Goal: Task Accomplishment & Management: Complete application form

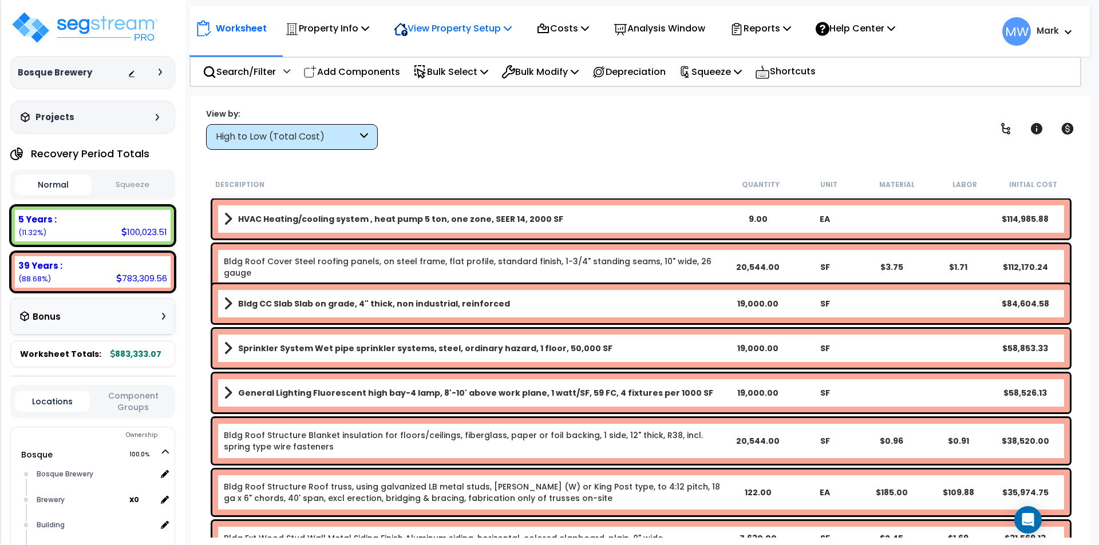
click at [443, 37] on div "View Property Setup" at bounding box center [453, 28] width 118 height 27
click at [430, 77] on link "View Questionnaire" at bounding box center [444, 78] width 113 height 23
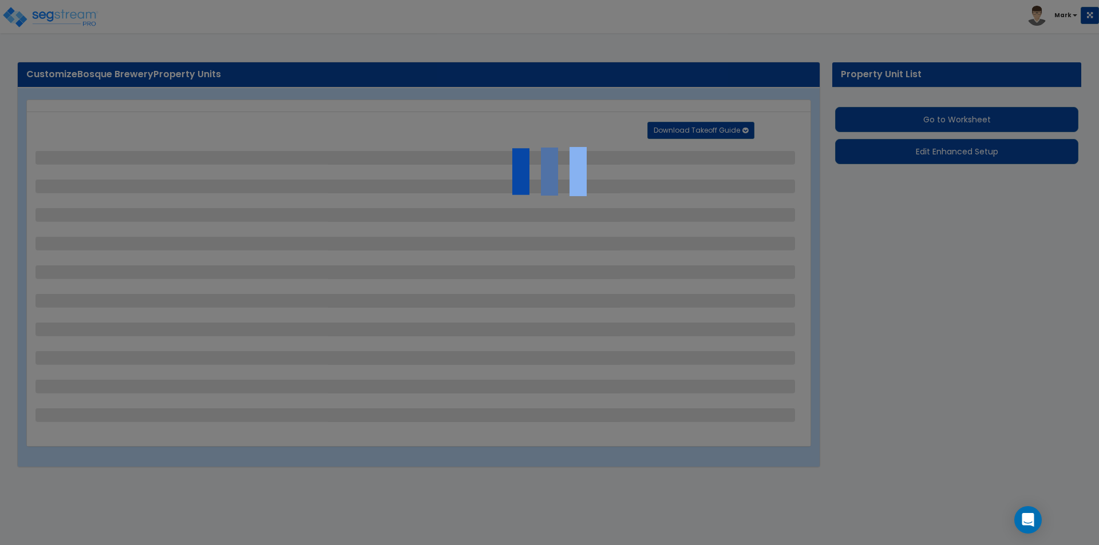
select select "7"
select select "2"
select select "1"
select select "6"
select select "1"
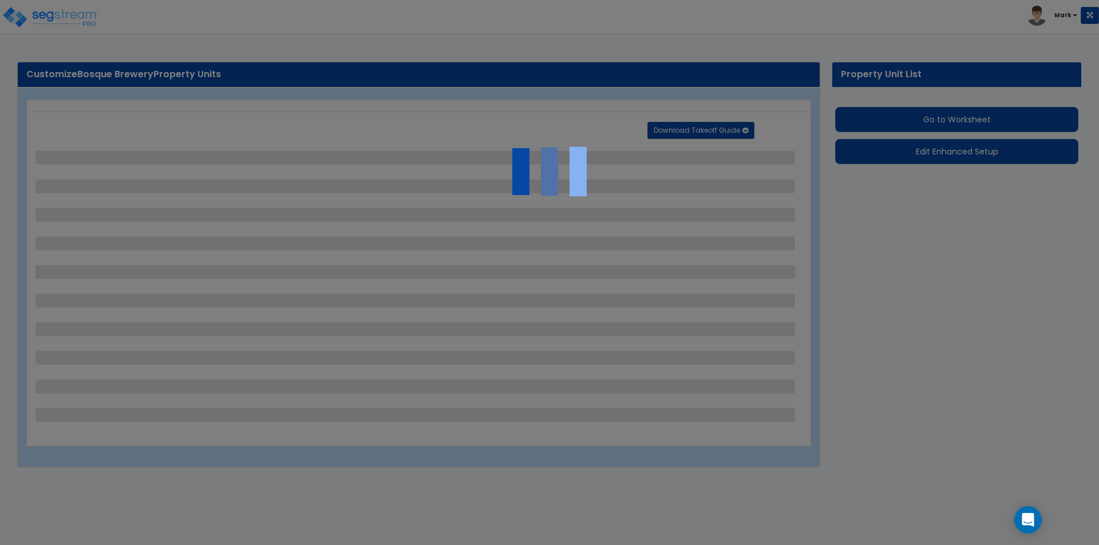
select select "1"
select select "5"
select select "2"
select select "1"
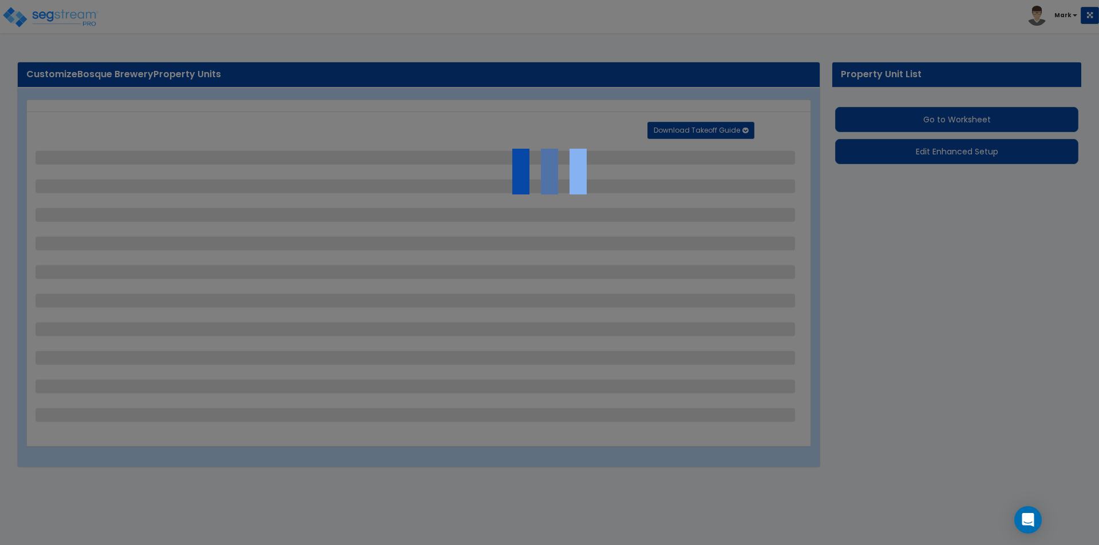
select select "2"
select select "5"
select select "2"
select select "1"
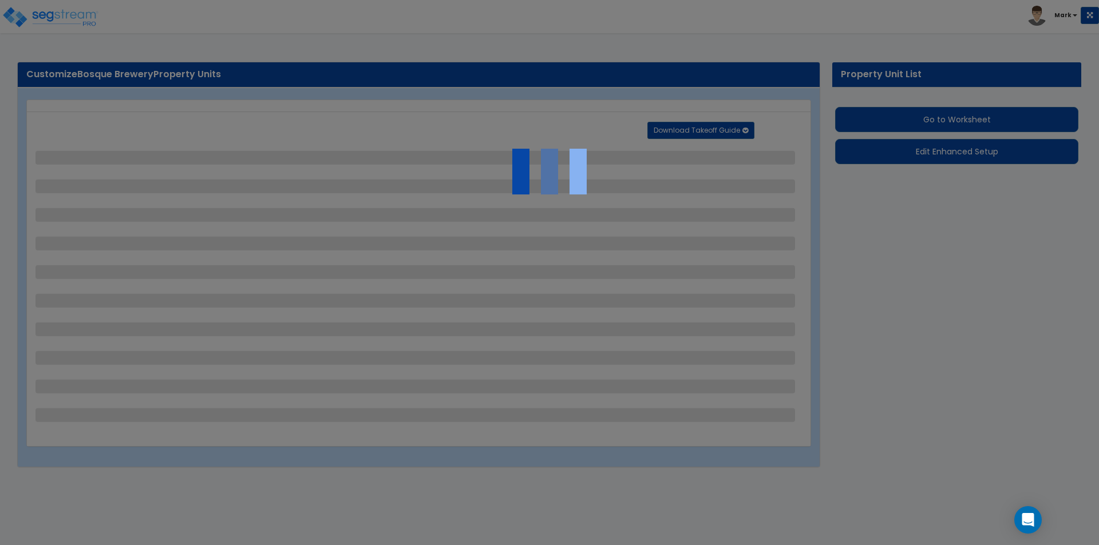
select select "3"
select select "1"
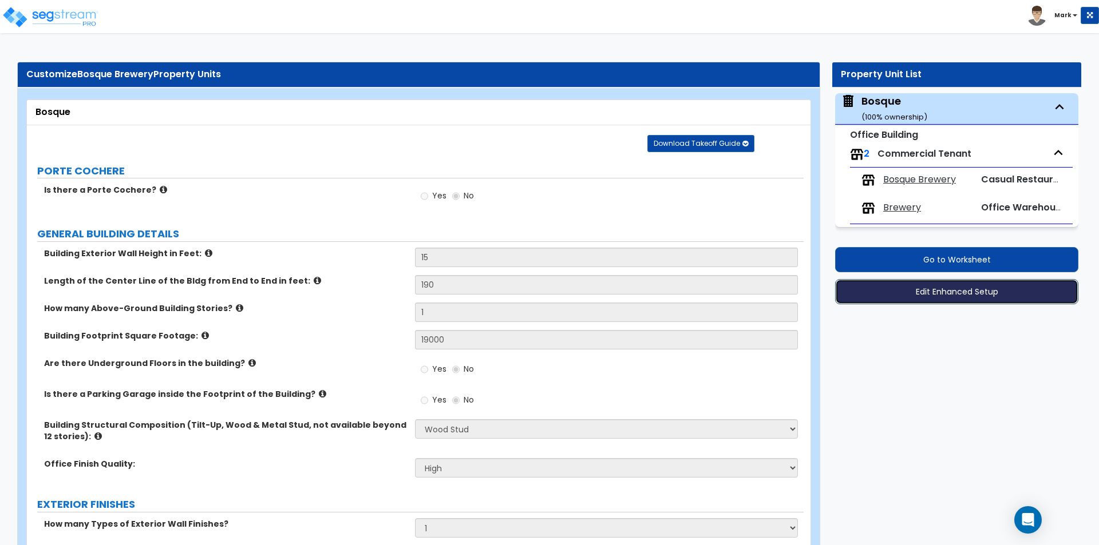
click at [996, 284] on button "Edit Enhanced Setup" at bounding box center [956, 291] width 243 height 25
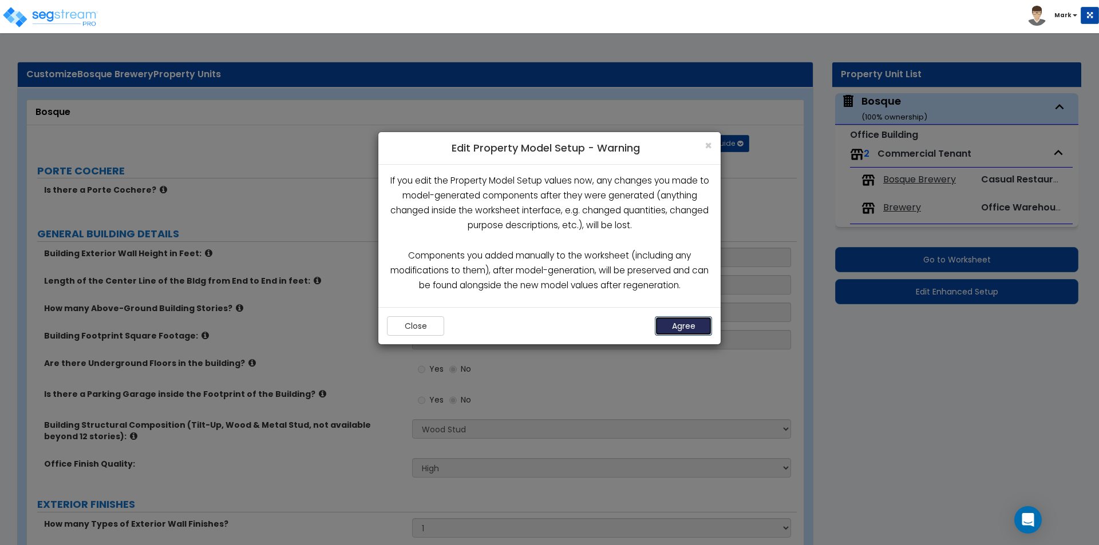
click at [682, 326] on button "Agree" at bounding box center [683, 326] width 57 height 19
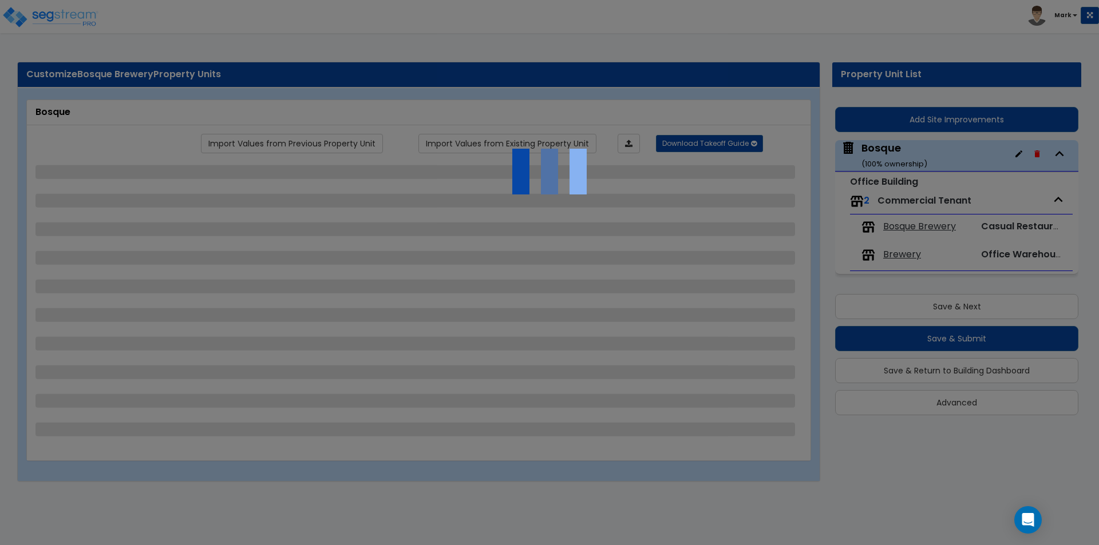
select select "7"
select select "2"
select select "1"
select select "6"
select select "1"
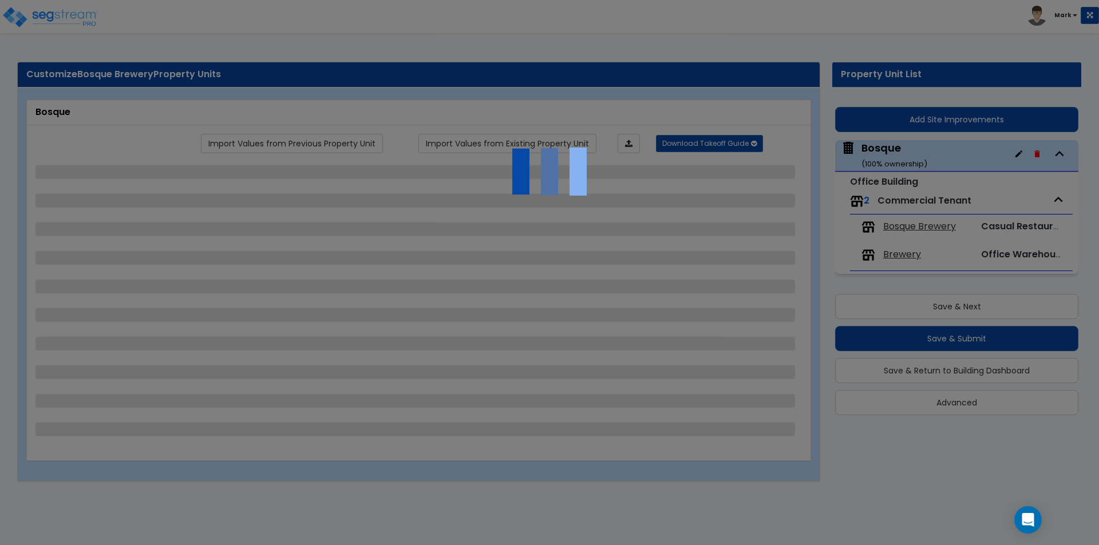
select select "1"
select select "5"
select select "2"
select select "1"
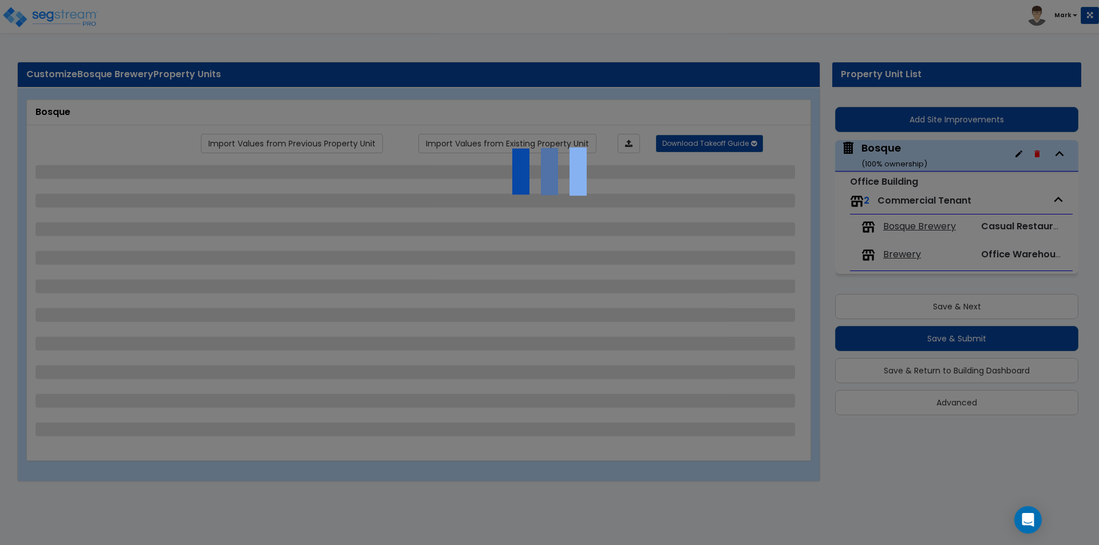
select select "2"
select select "5"
select select "2"
select select "1"
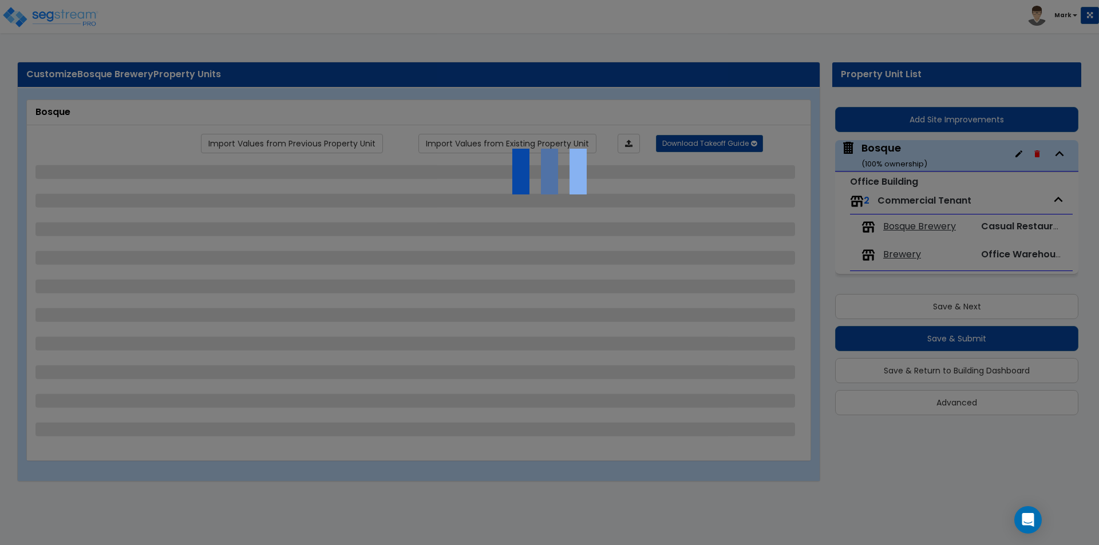
select select "3"
select select "1"
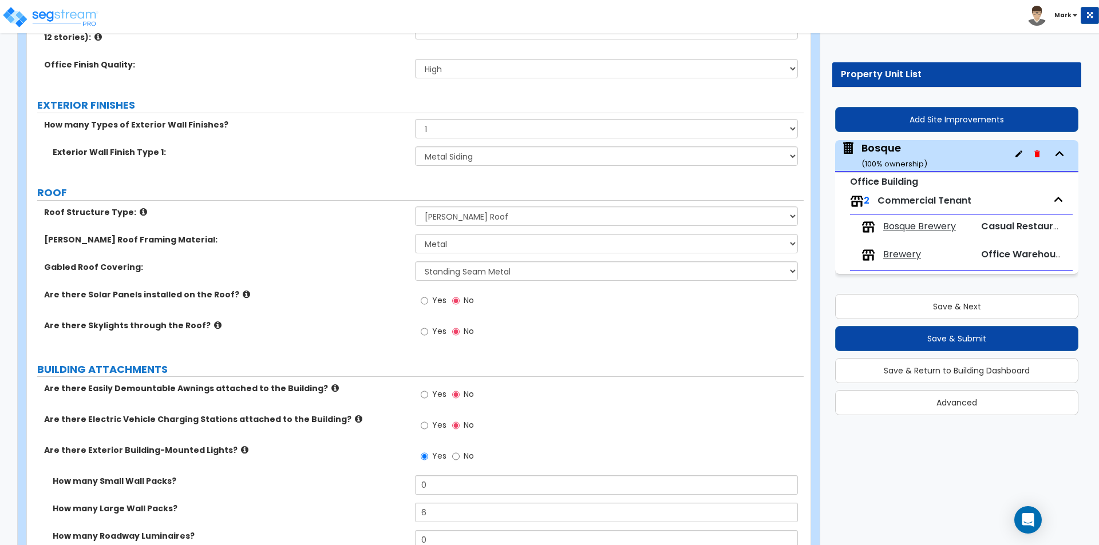
click at [386, 294] on label "Are there Solar Panels installed on the Roof?" at bounding box center [225, 294] width 362 height 11
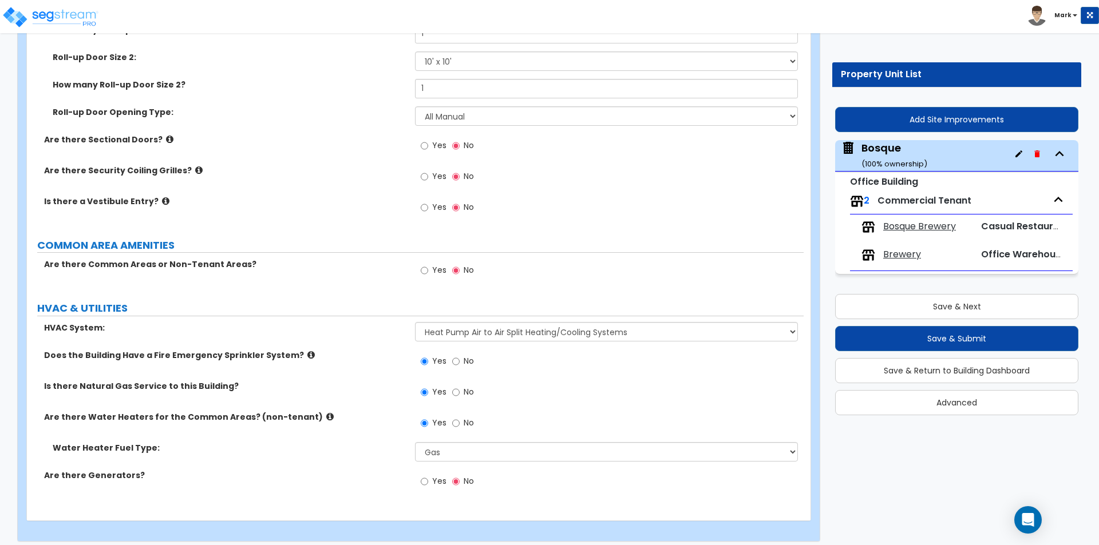
scroll to position [1777, 0]
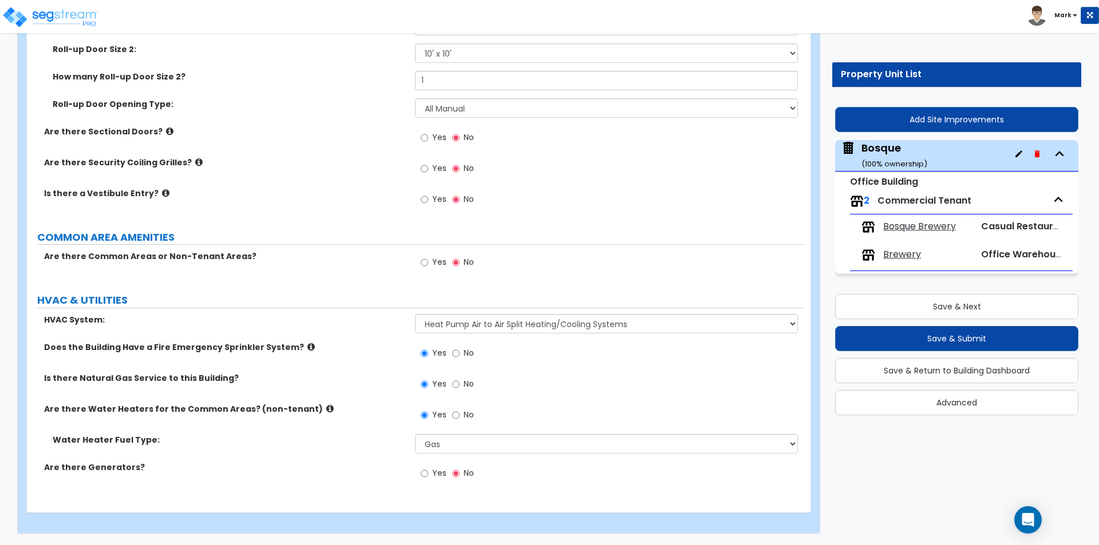
click at [900, 252] on span "Brewery" at bounding box center [902, 254] width 38 height 13
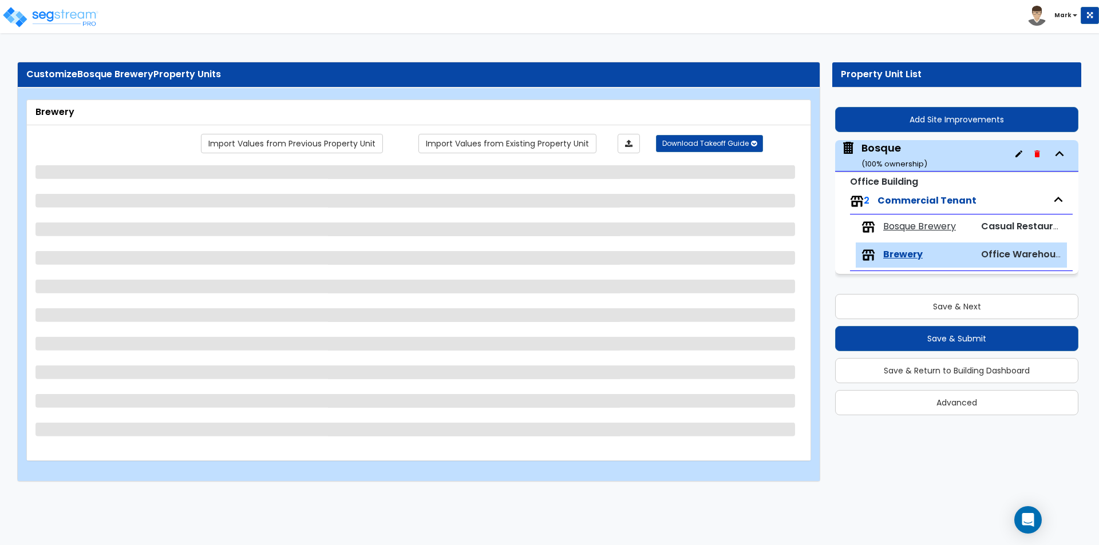
scroll to position [0, 0]
select select "2"
select select "3"
select select "1"
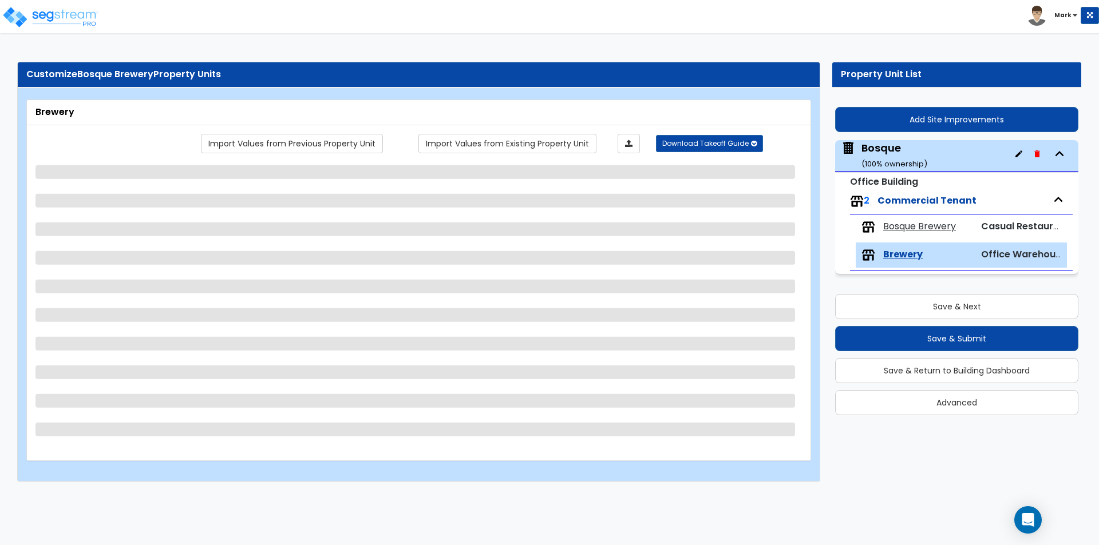
select select "2"
select select "1"
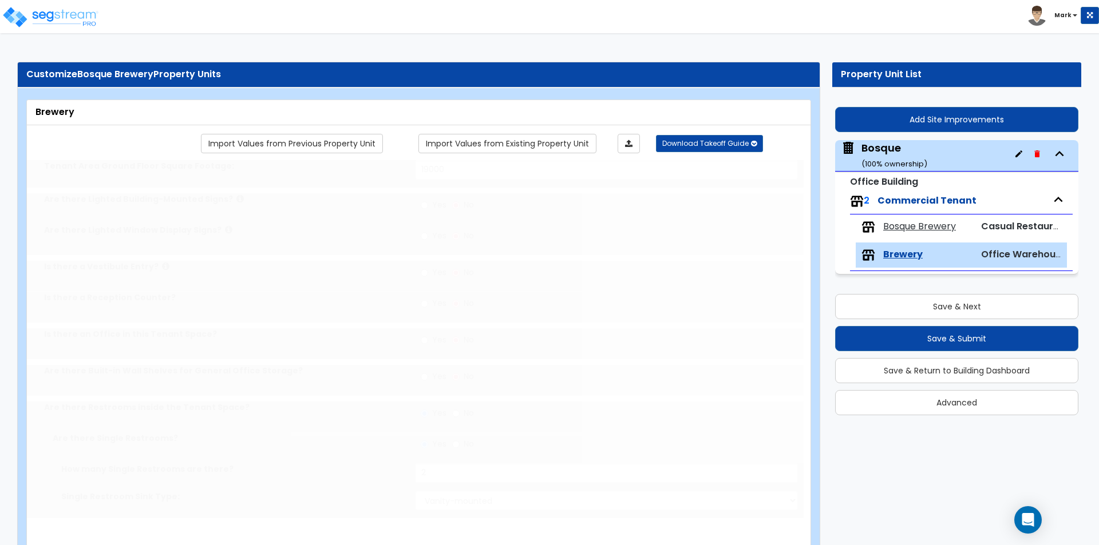
select select "4"
radio input "true"
type input "1"
type input "125"
select select "2"
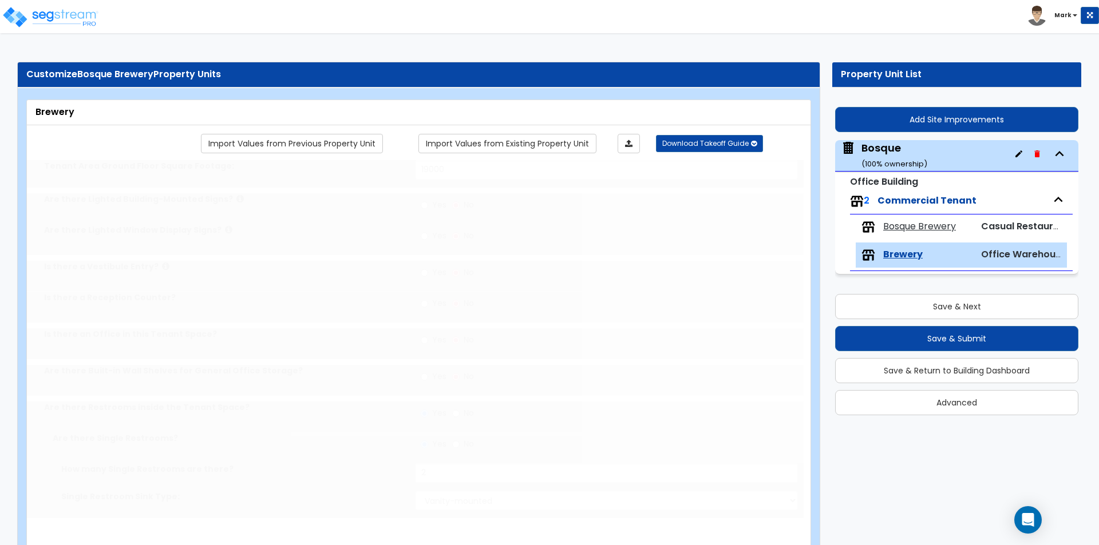
type input "7"
type input "5"
type input "1"
select select "1"
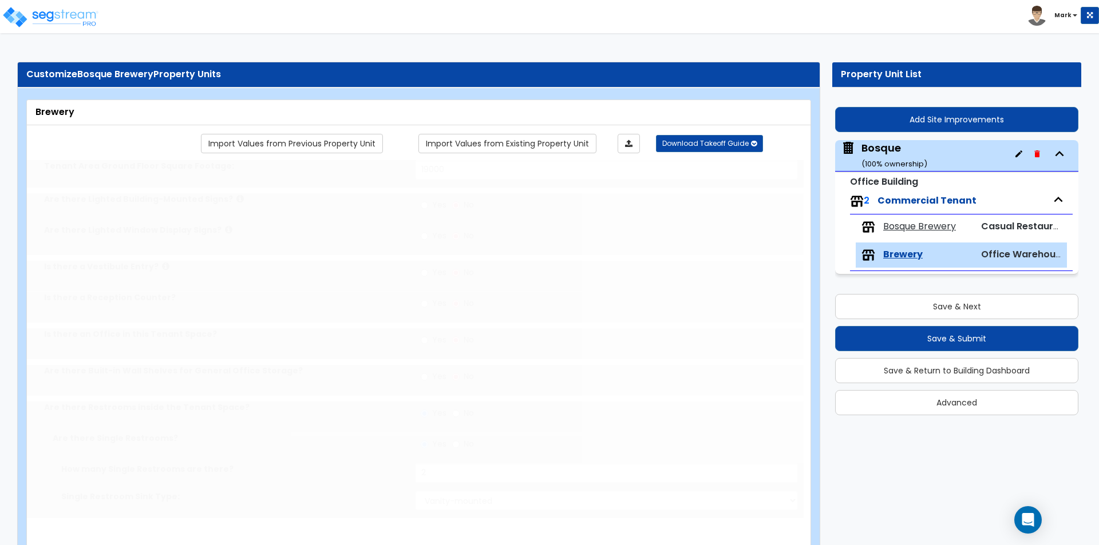
radio input "true"
type input "1"
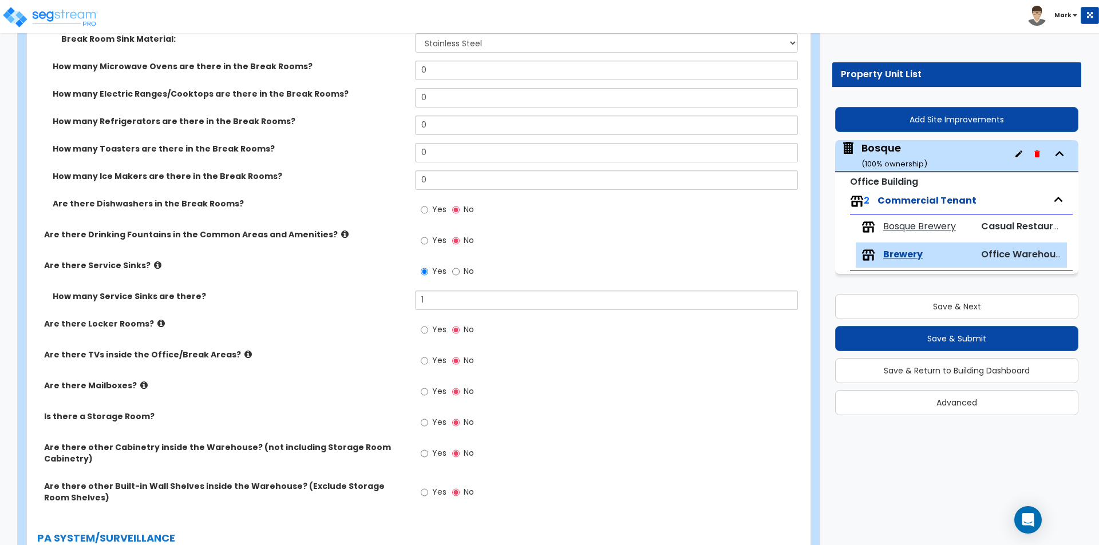
scroll to position [1030, 0]
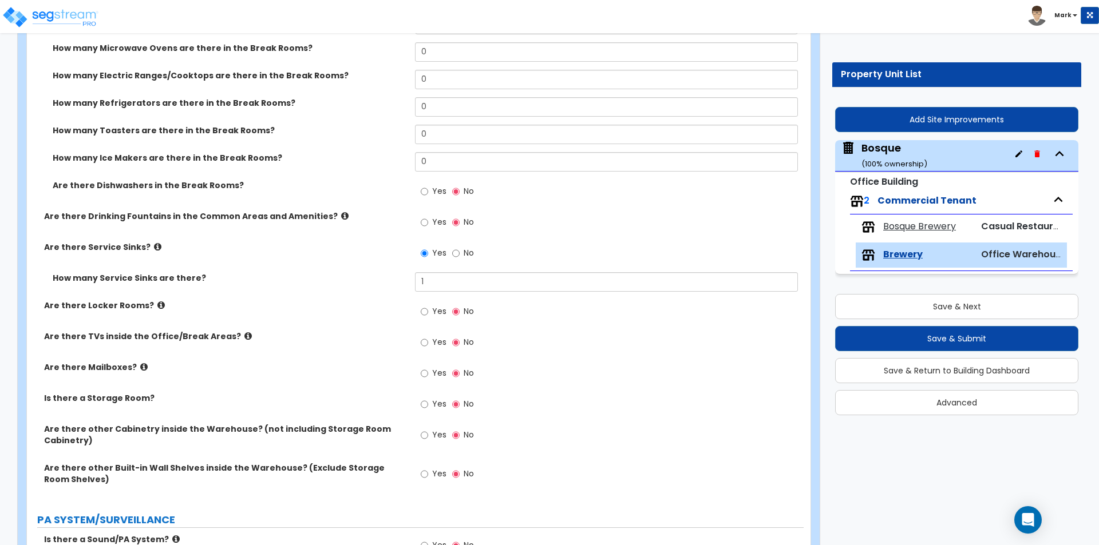
click at [299, 329] on div "Are there Locker Rooms? Yes No" at bounding box center [415, 315] width 777 height 31
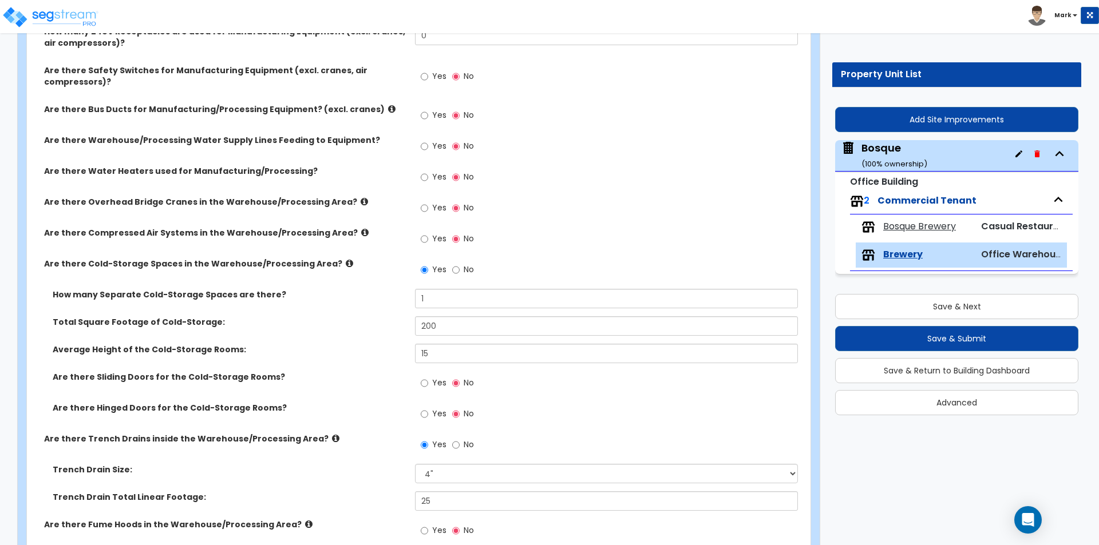
scroll to position [1774, 0]
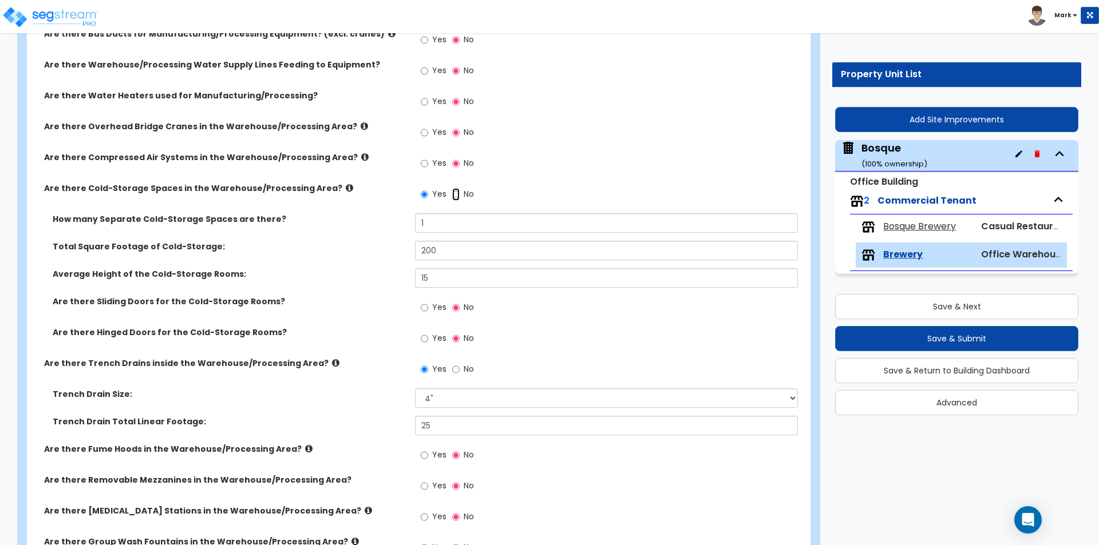
click at [455, 193] on input "No" at bounding box center [455, 194] width 7 height 13
radio input "false"
radio input "true"
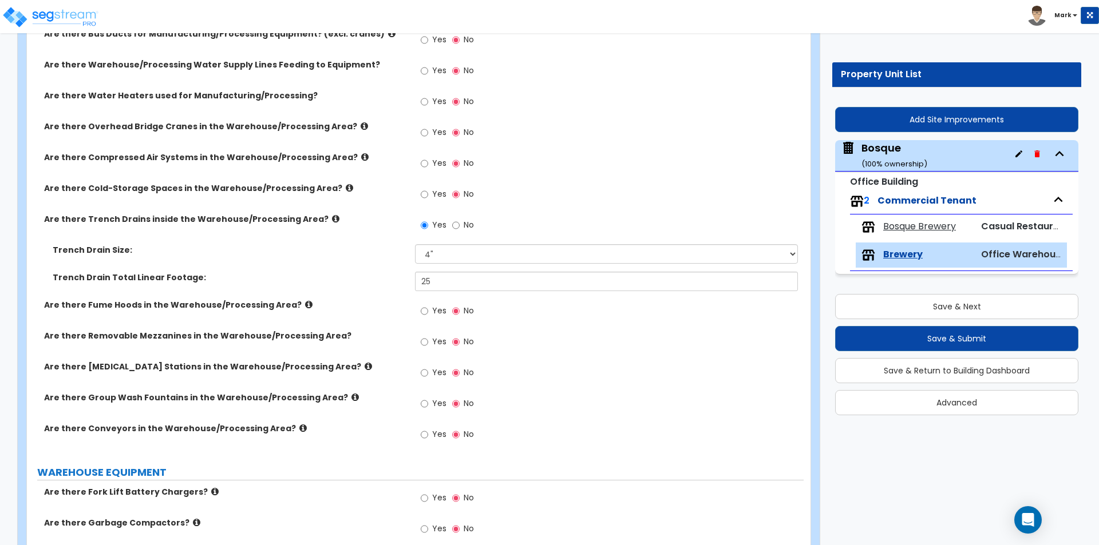
click at [906, 222] on span "Bosque Brewery" at bounding box center [919, 226] width 73 height 13
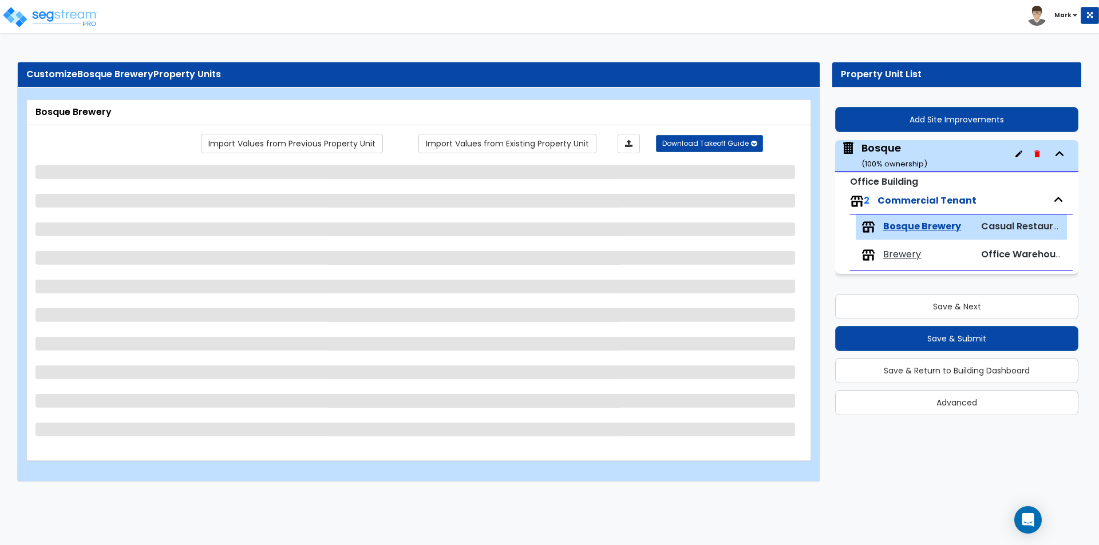
scroll to position [0, 0]
select select "4"
select select "1"
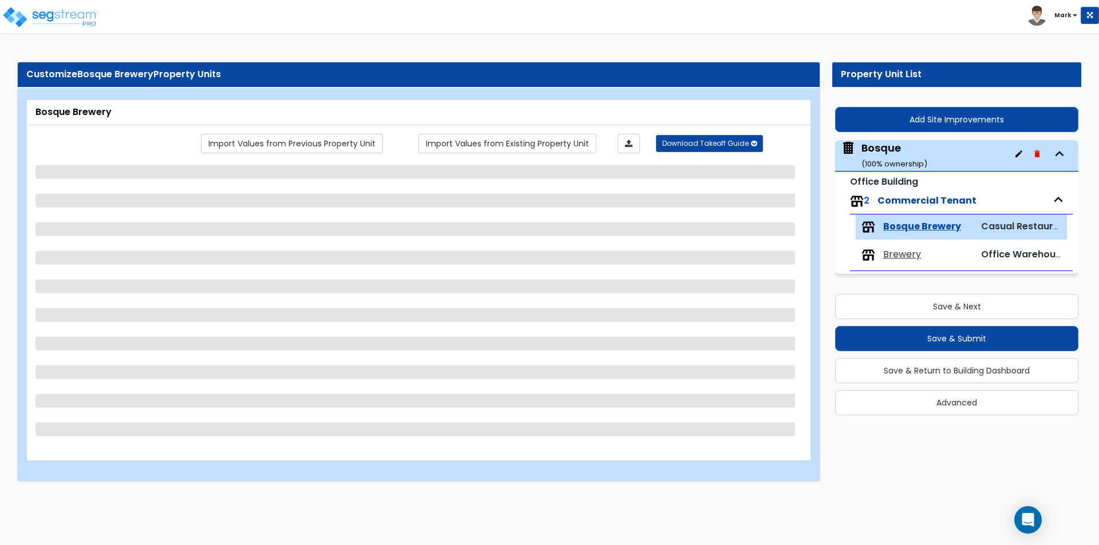
select select "7"
select select "1"
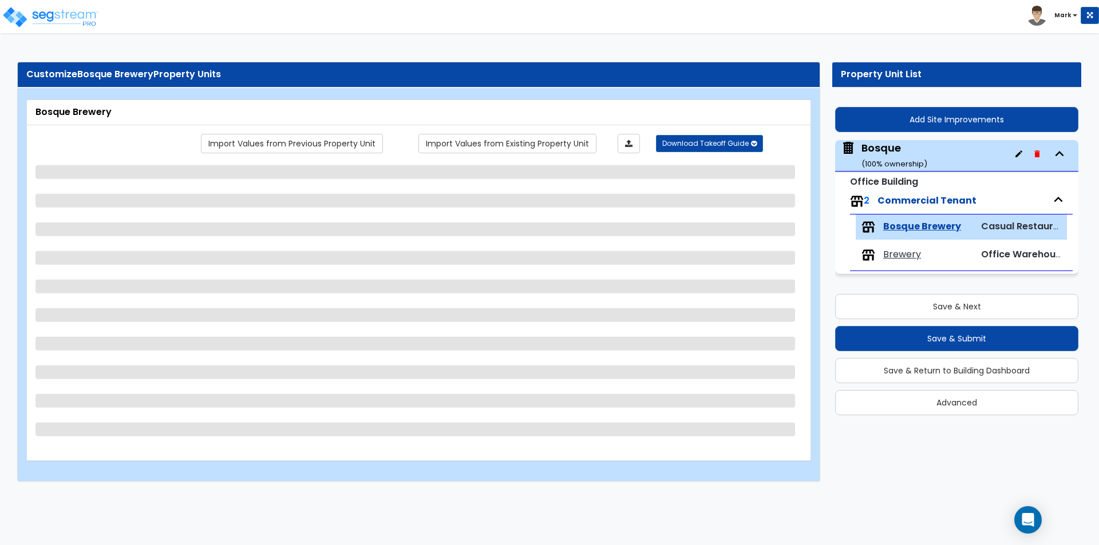
select select "3"
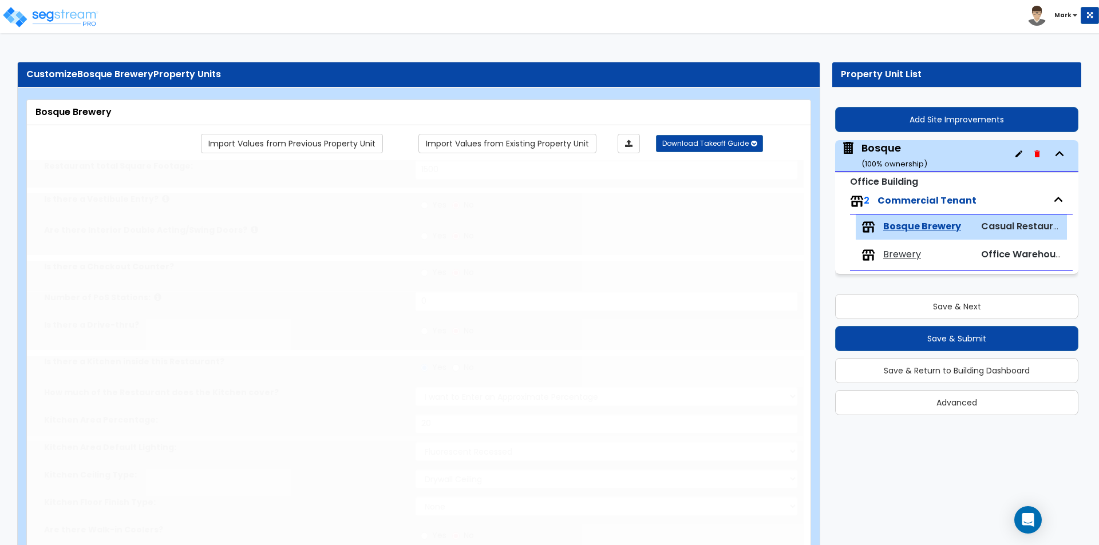
select select "1"
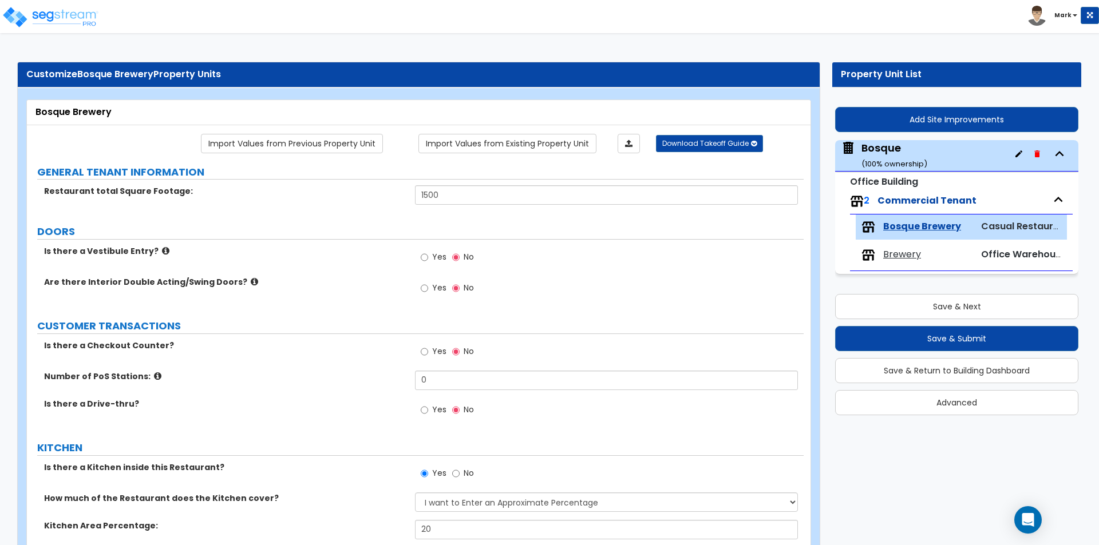
click at [302, 307] on div "Are there Interior Double Acting/Swing Doors? Yes No" at bounding box center [415, 291] width 777 height 31
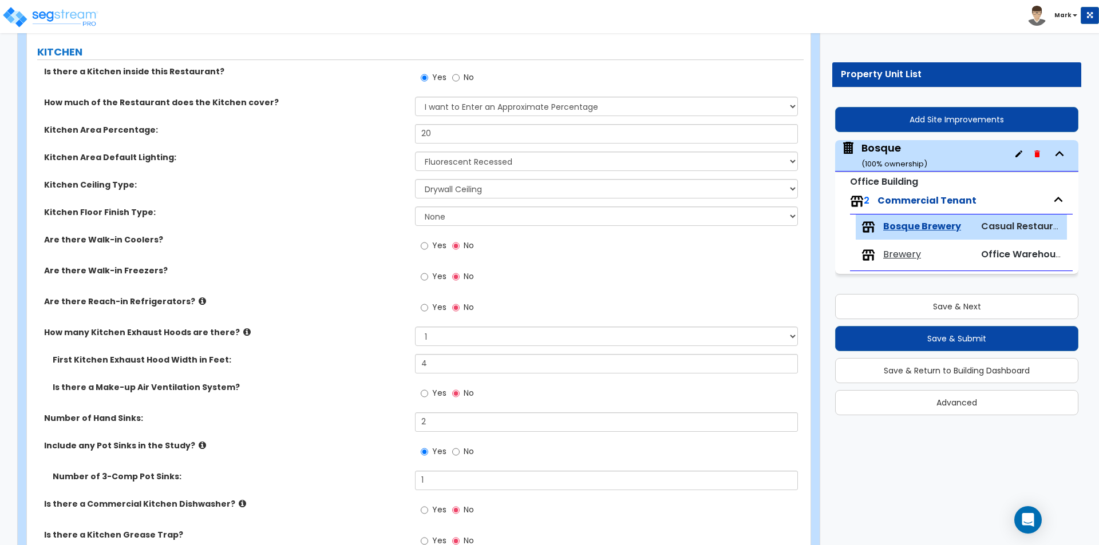
scroll to position [401, 0]
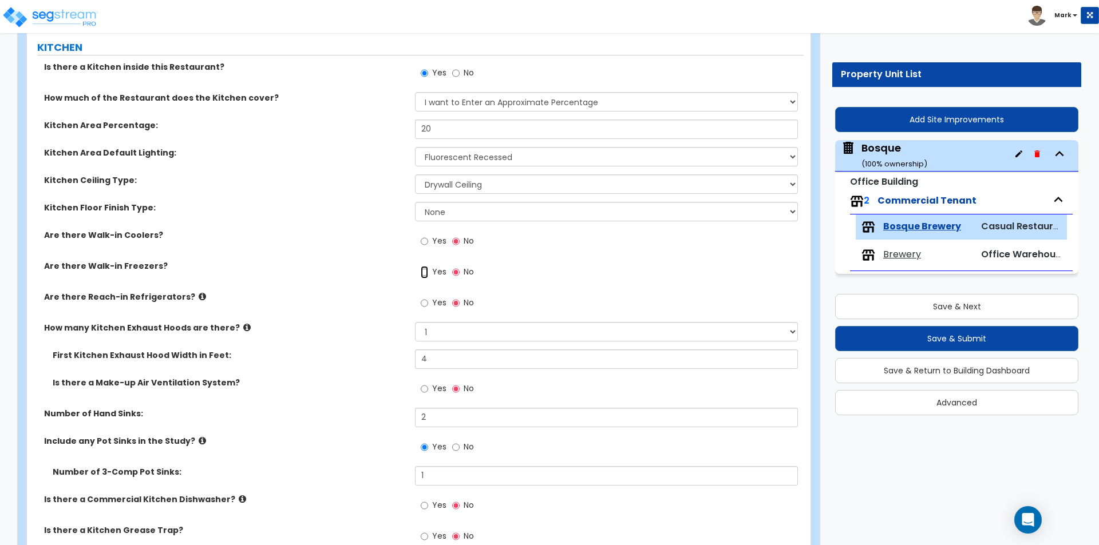
click at [423, 271] on input "Yes" at bounding box center [424, 272] width 7 height 13
radio input "true"
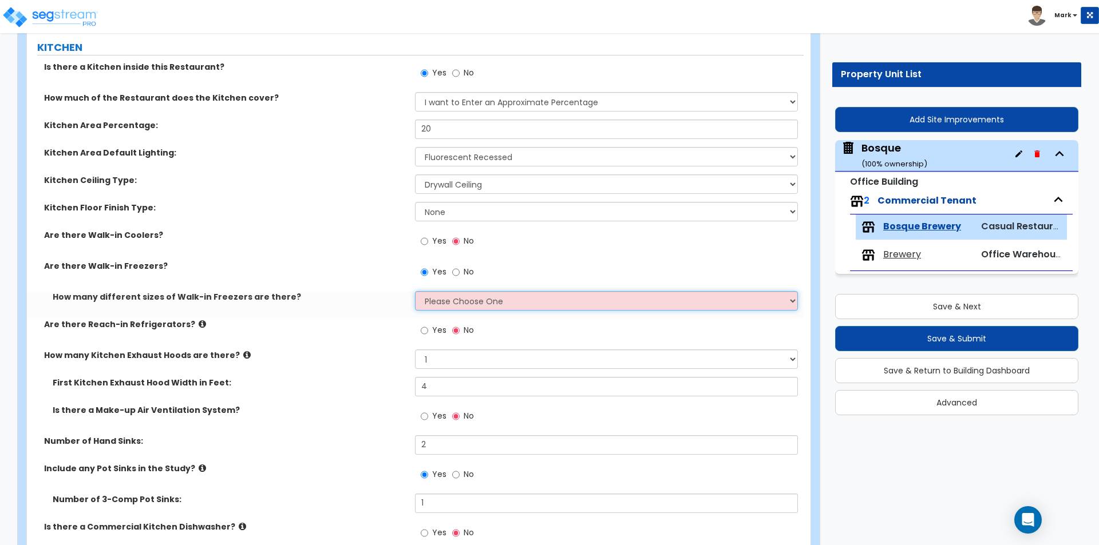
click at [457, 306] on select "Please Choose One 1 2 3 4" at bounding box center [606, 300] width 382 height 19
select select "1"
click at [415, 291] on select "Please Choose One 1 2 3 4" at bounding box center [606, 300] width 382 height 19
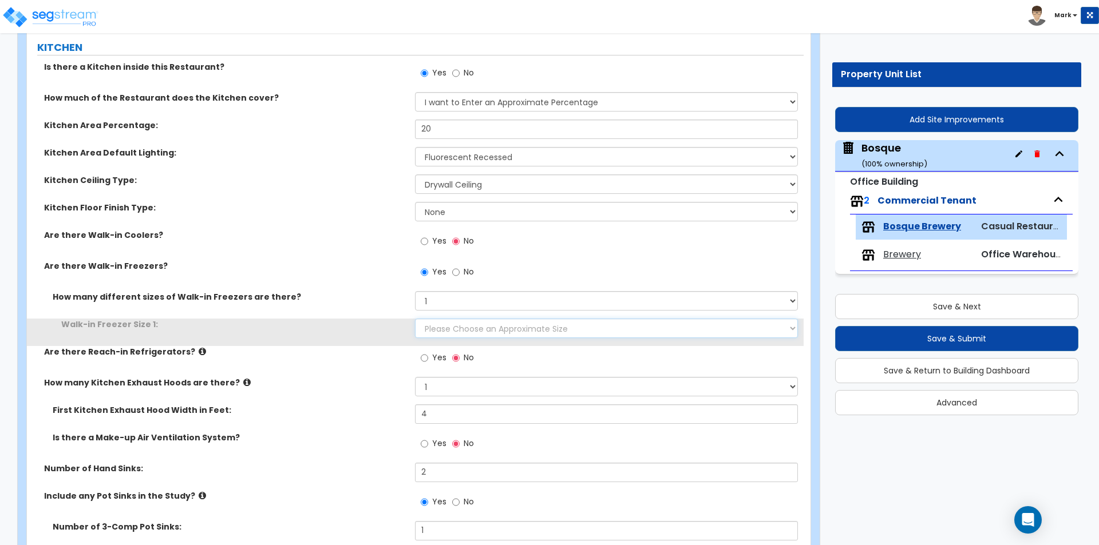
click at [460, 327] on select "Please Choose an Approximate Size 8' x 8' 8' x 12' 8' x 16' 8' x 20' I want to …" at bounding box center [606, 328] width 382 height 19
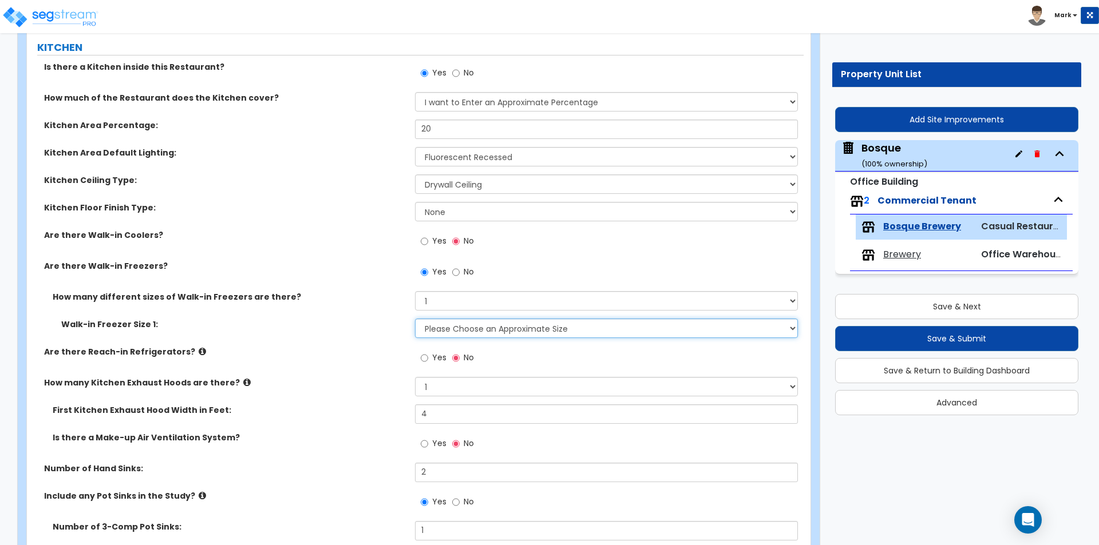
select select "5"
click at [415, 319] on select "Please Choose an Approximate Size 8' x 8' 8' x 12' 8' x 16' 8' x 20' I want to …" at bounding box center [606, 328] width 382 height 19
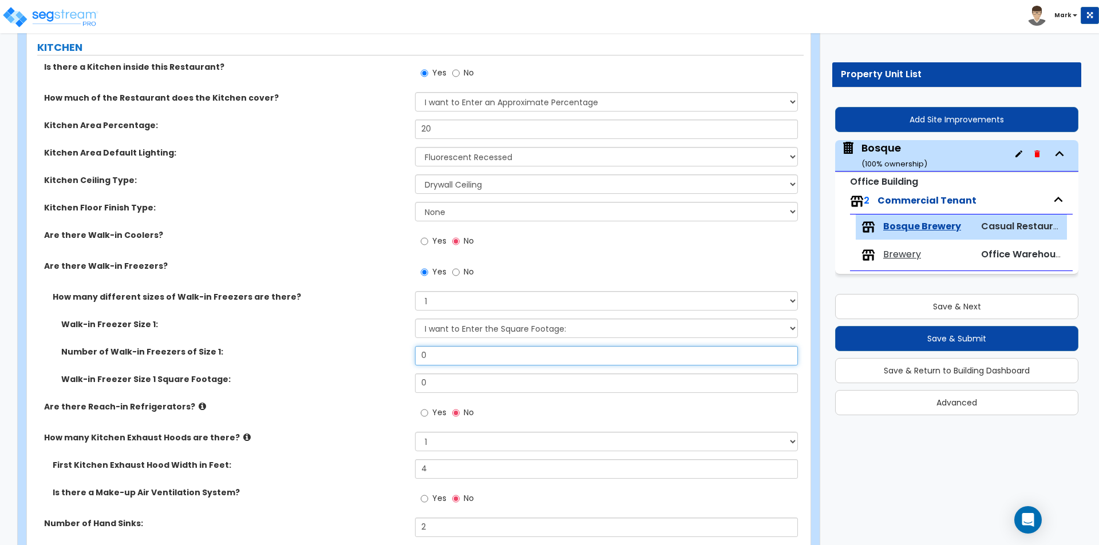
click at [441, 354] on input "0" at bounding box center [606, 355] width 382 height 19
type input "1"
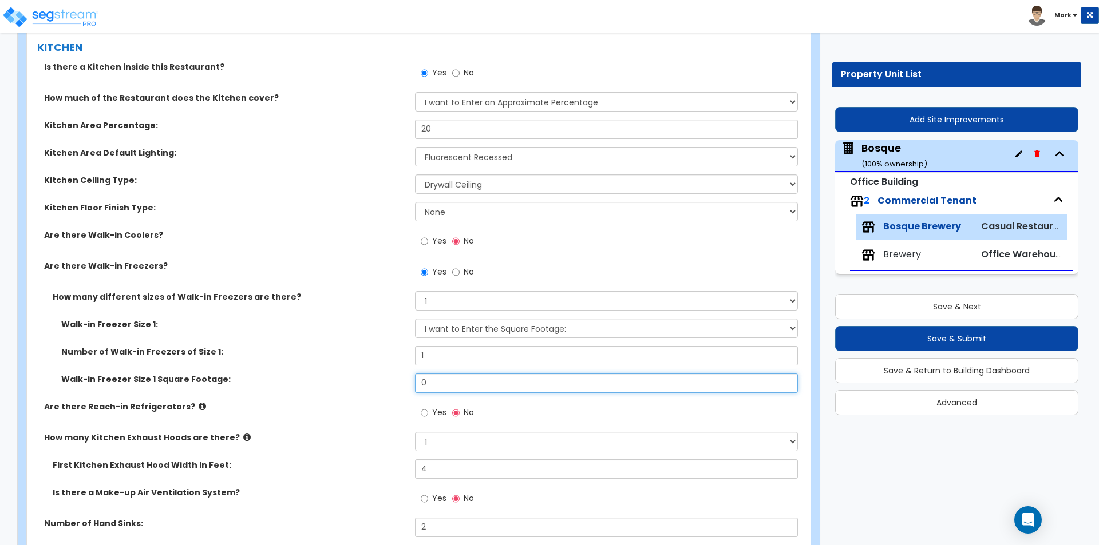
click at [444, 388] on input "0" at bounding box center [606, 383] width 382 height 19
type input "200"
click at [338, 396] on div "Walk-in Freezer Size 1 Square Footage: 200" at bounding box center [415, 387] width 777 height 27
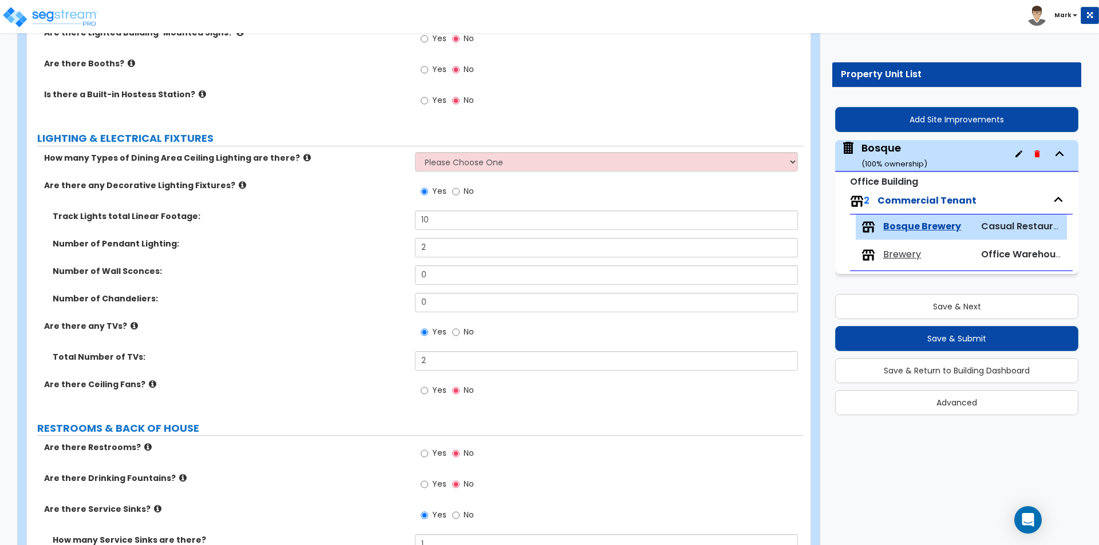
scroll to position [1946, 0]
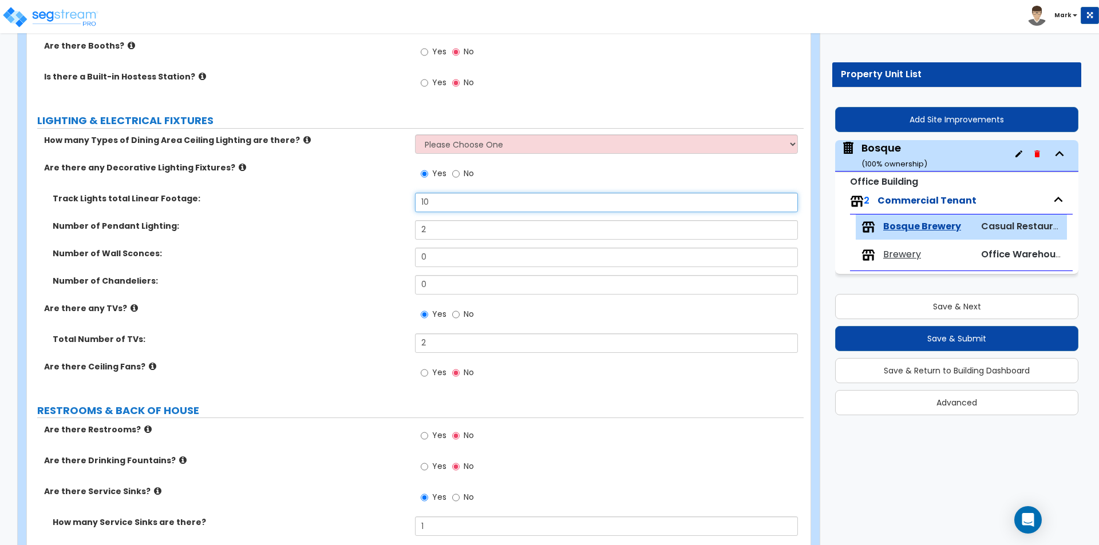
click at [437, 201] on input "10" at bounding box center [606, 202] width 382 height 19
type input "15"
click at [350, 251] on label "Number of Wall Sconces:" at bounding box center [230, 253] width 354 height 11
click at [470, 231] on input "2" at bounding box center [606, 229] width 382 height 19
type input "4"
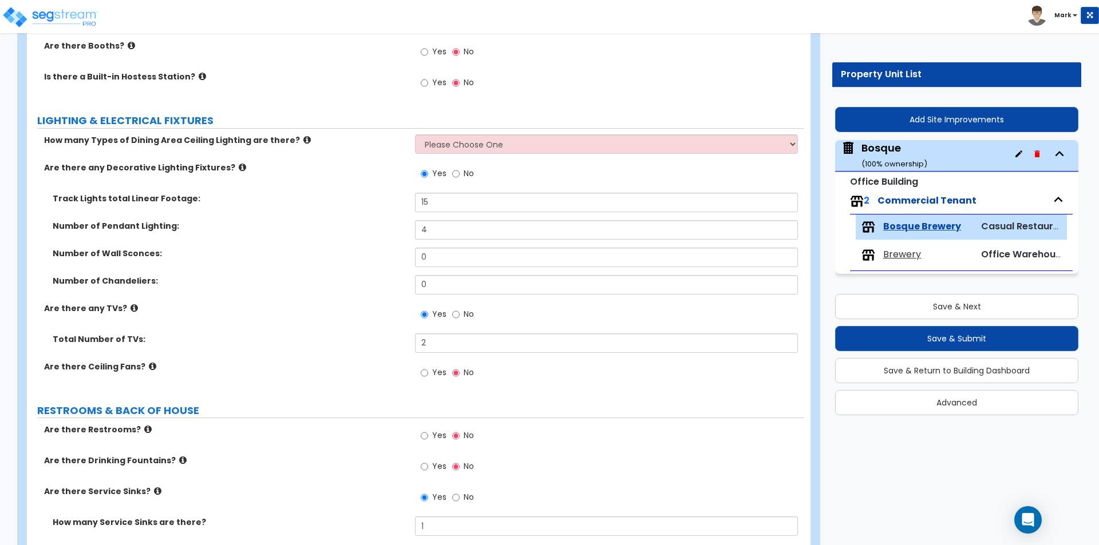
click at [306, 330] on div "Are there any TVs? Yes No" at bounding box center [415, 318] width 777 height 31
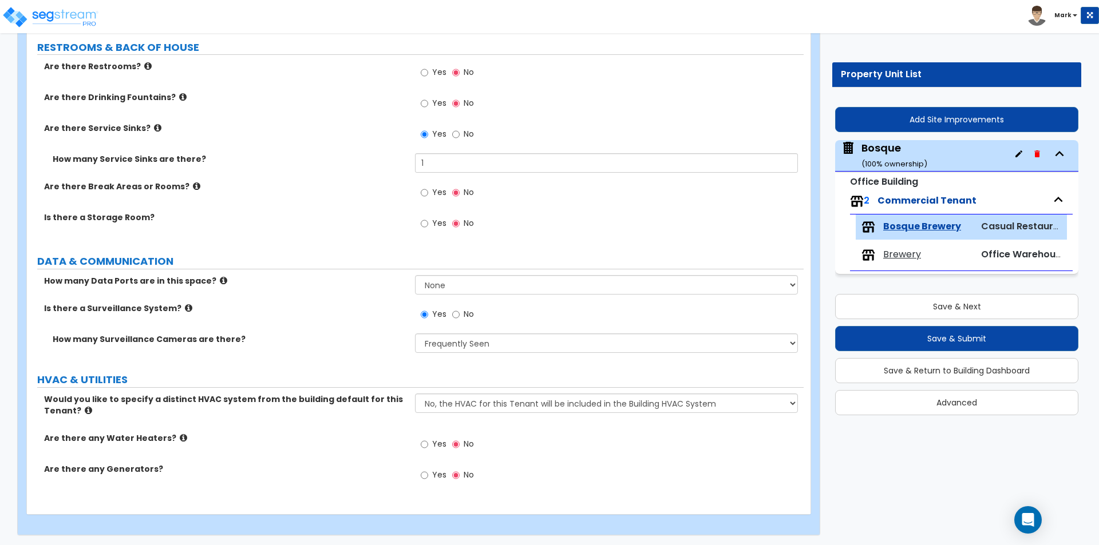
scroll to position [2311, 0]
click at [429, 441] on label "Yes" at bounding box center [434, 443] width 26 height 19
click at [428, 441] on input "Yes" at bounding box center [424, 443] width 7 height 13
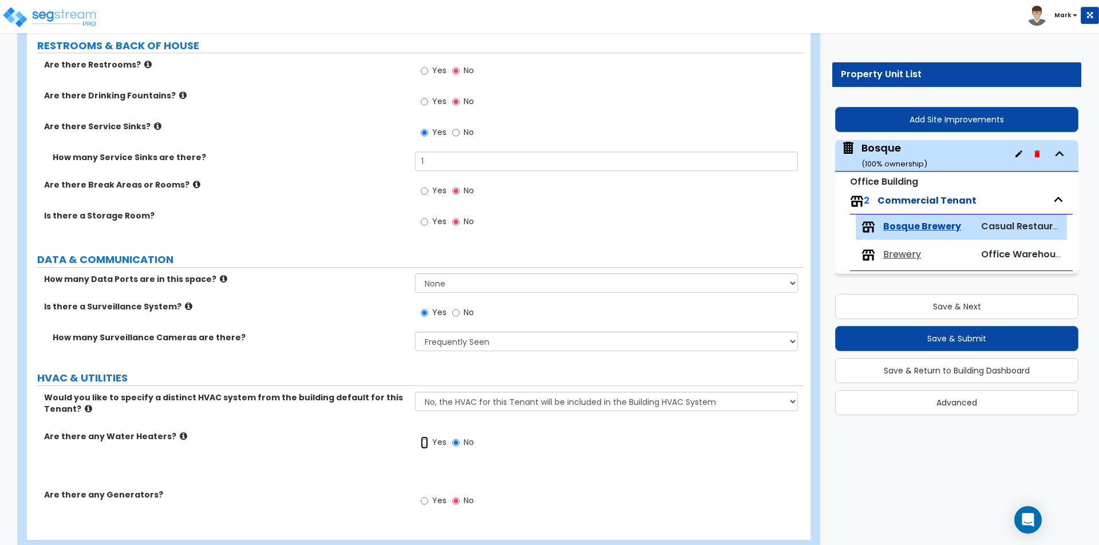
radio input "true"
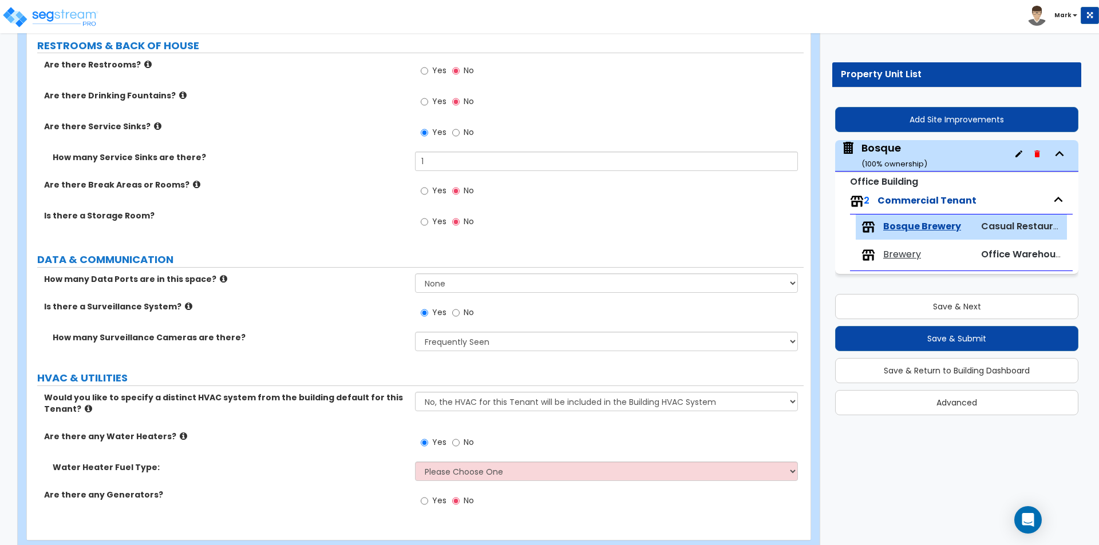
click at [438, 462] on div "Would you like to specify a distinct HVAC system from the building default for …" at bounding box center [415, 456] width 760 height 128
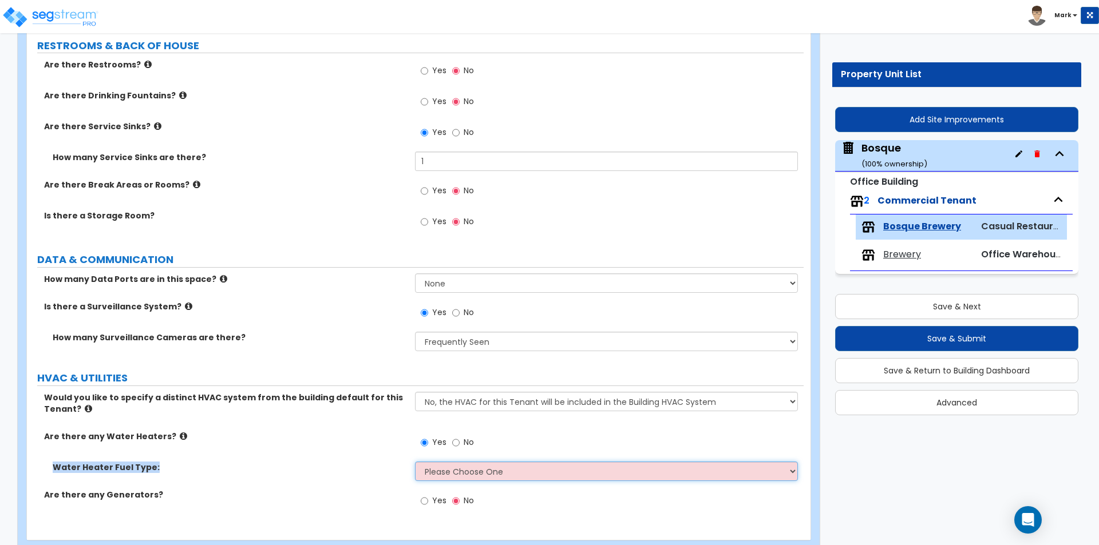
click at [439, 465] on select "Please Choose One Gas Electric" at bounding box center [606, 471] width 382 height 19
select select "1"
click at [415, 462] on select "Please Choose One Gas Electric" at bounding box center [606, 471] width 382 height 19
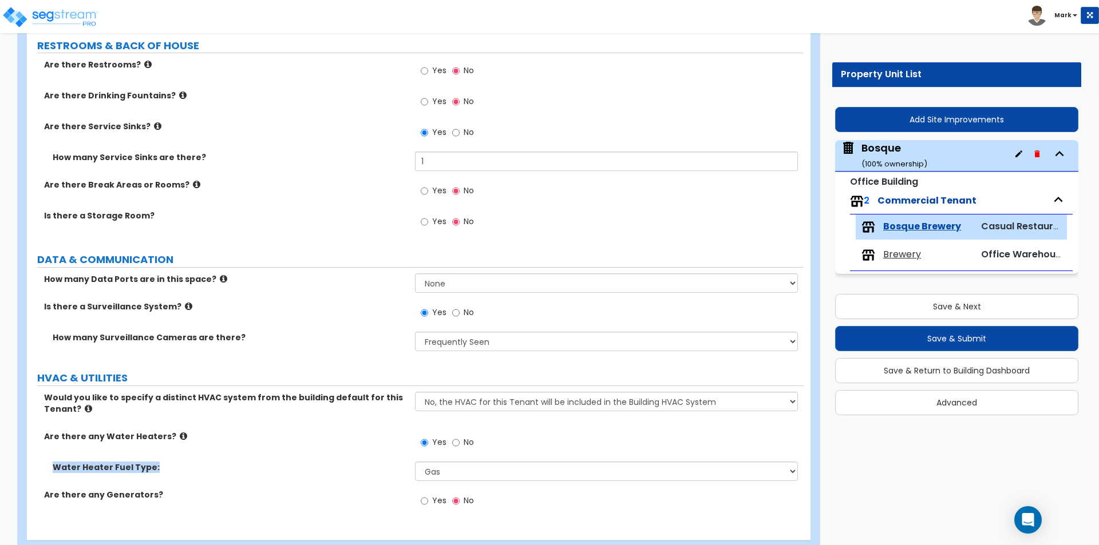
click at [366, 475] on div "Water Heater Fuel Type: Please Choose One Gas Electric" at bounding box center [415, 475] width 777 height 27
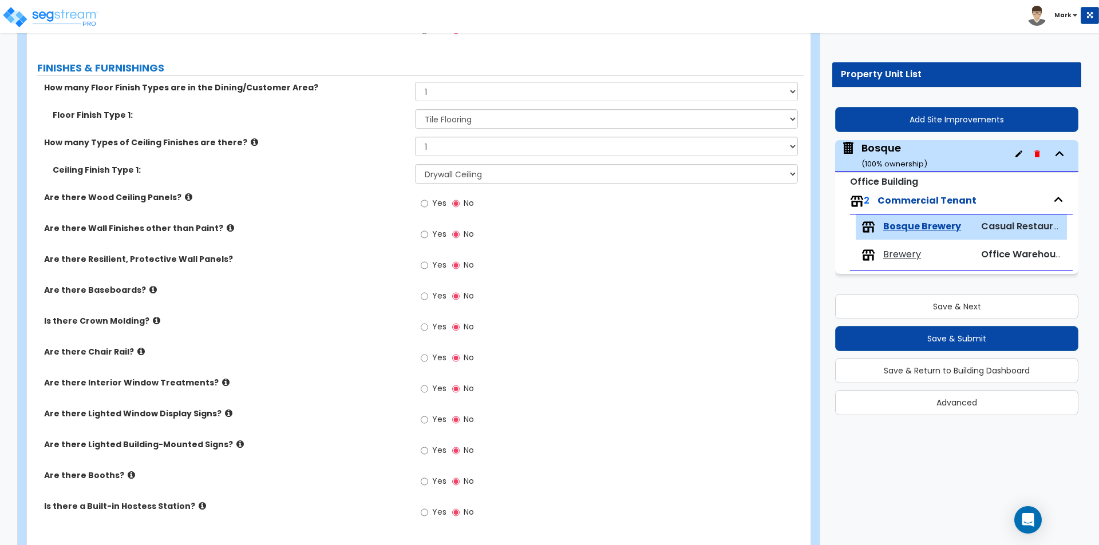
scroll to position [1510, 0]
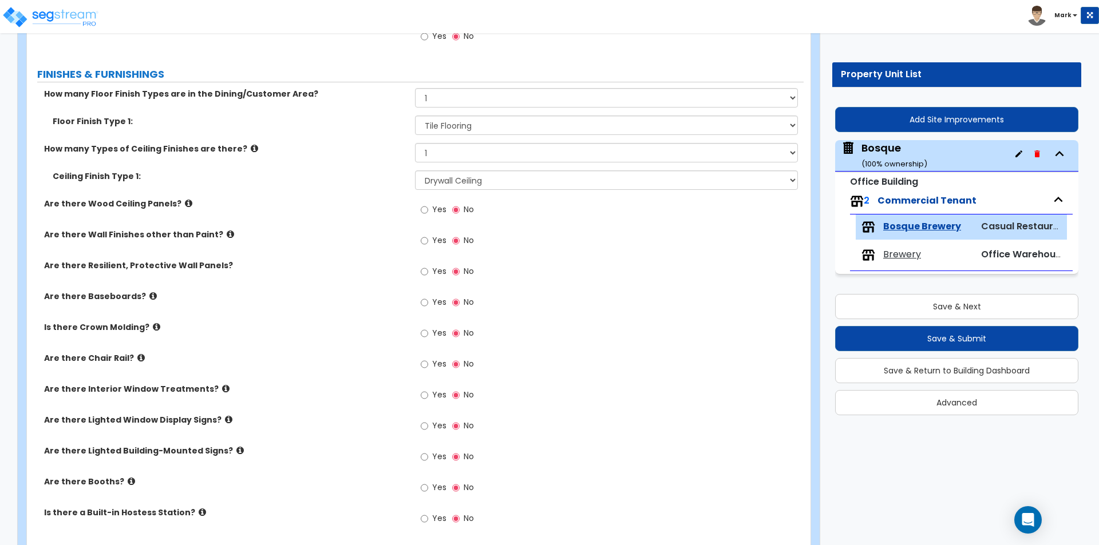
click at [892, 250] on span "Brewery" at bounding box center [902, 254] width 38 height 13
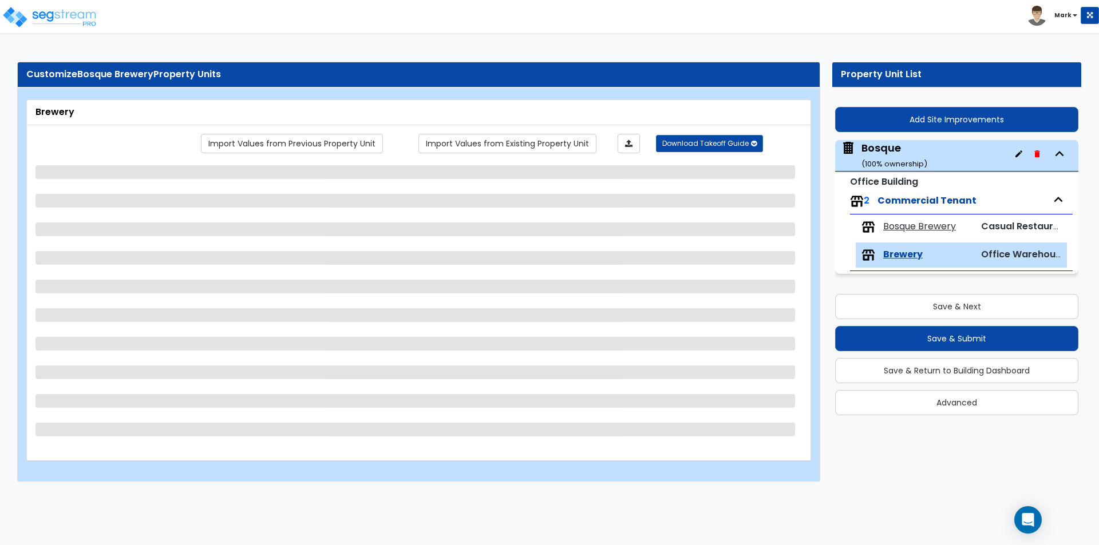
scroll to position [0, 0]
select select "2"
select select "4"
select select "2"
select select "3"
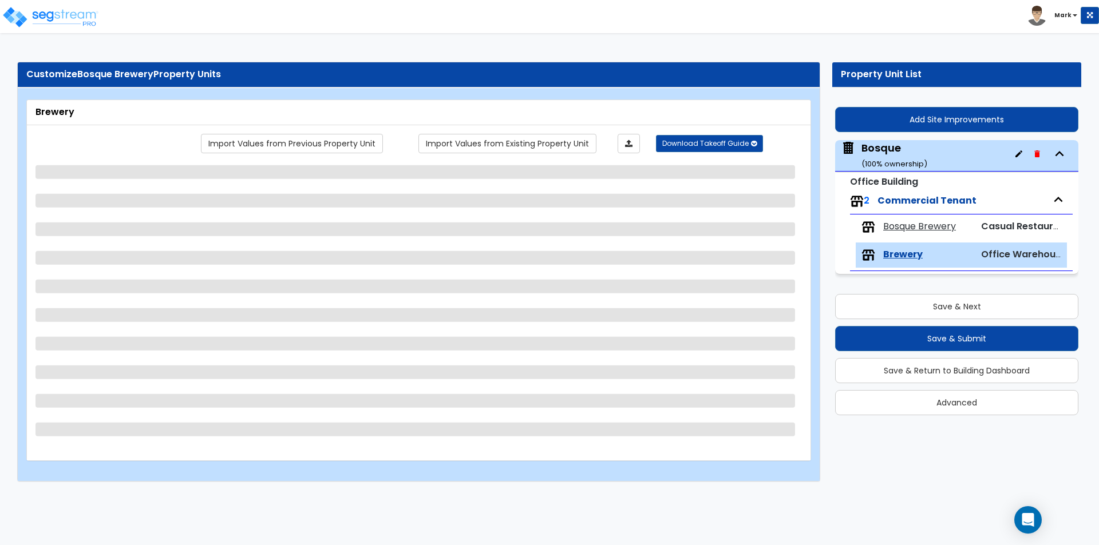
select select "1"
select select "2"
select select "1"
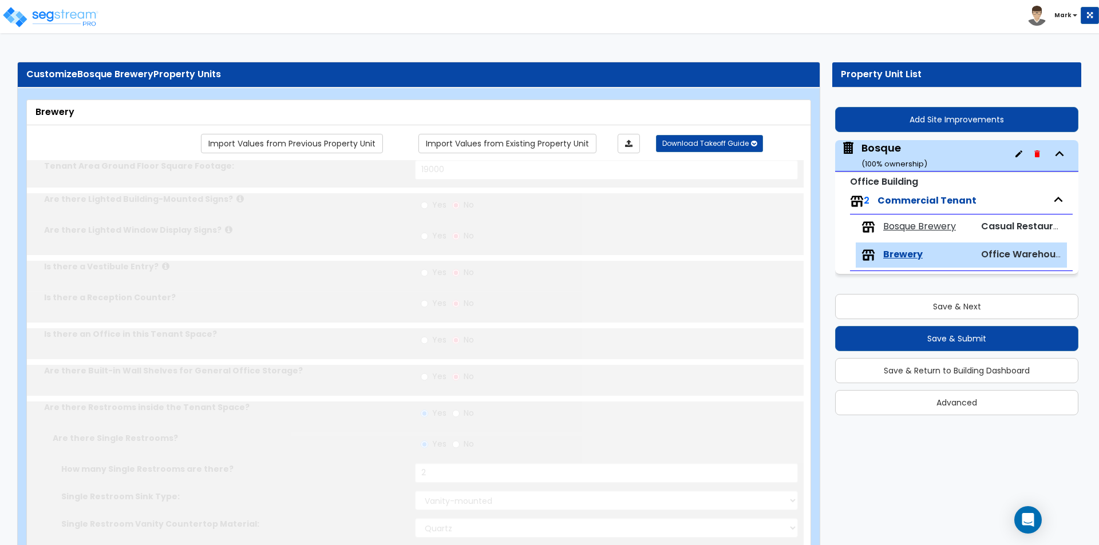
type input "1"
type input "125"
select select "2"
type input "7"
type input "5"
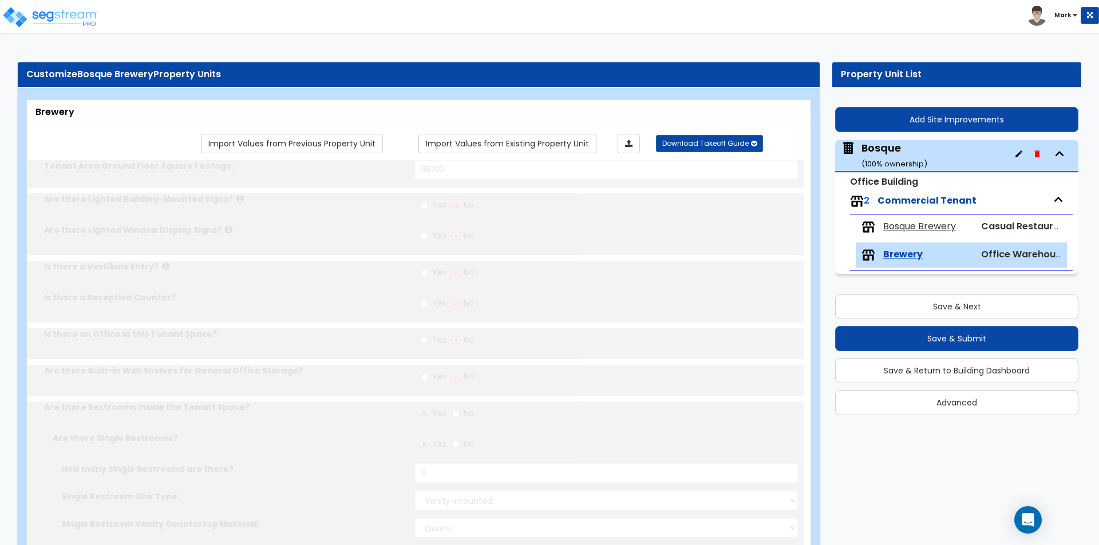
type input "1"
select select "1"
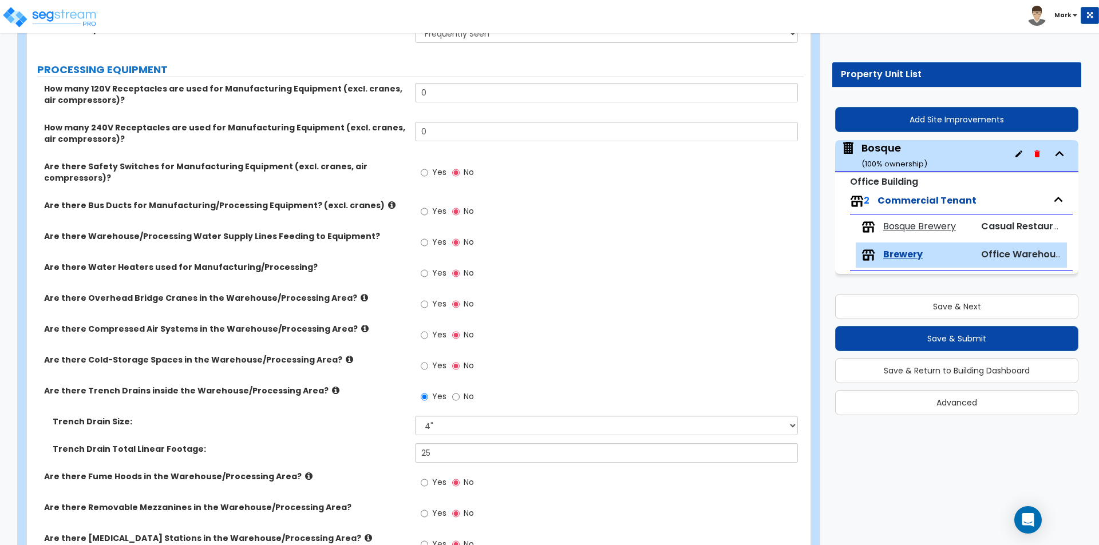
scroll to position [1717, 0]
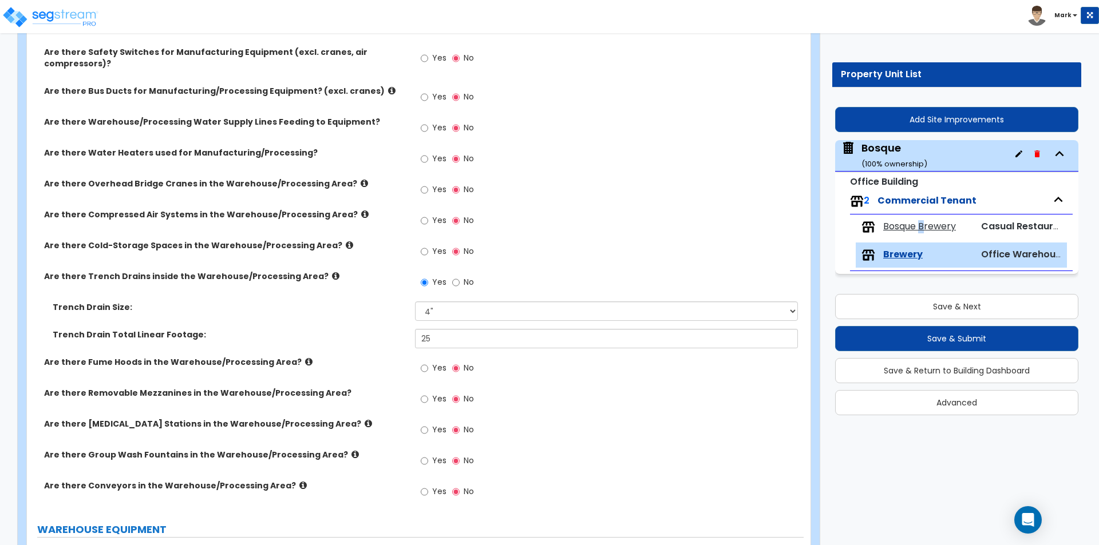
click at [922, 225] on span "Bosque Brewery" at bounding box center [919, 226] width 73 height 13
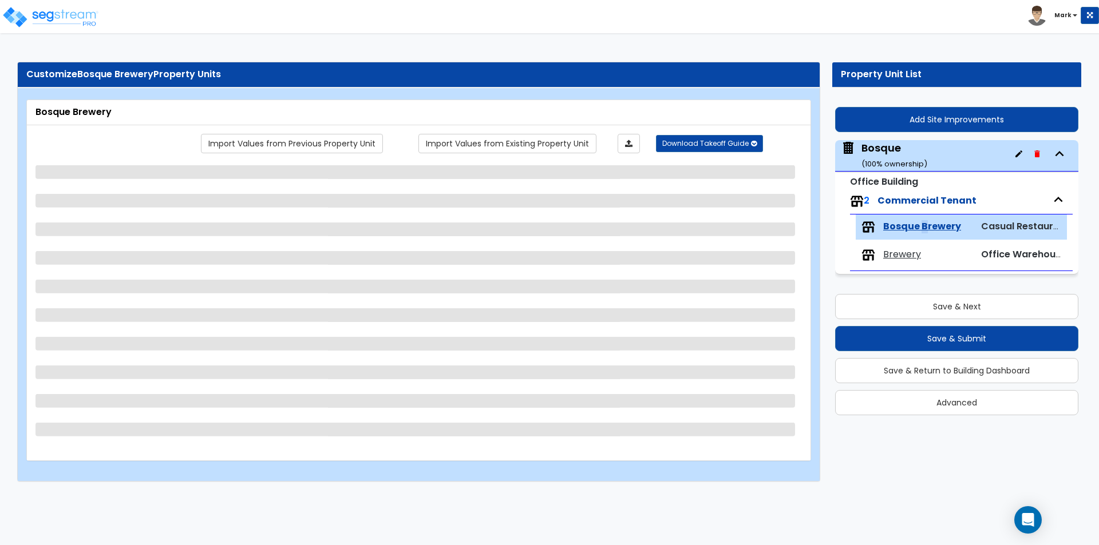
scroll to position [0, 0]
select select "4"
select select "1"
select select "5"
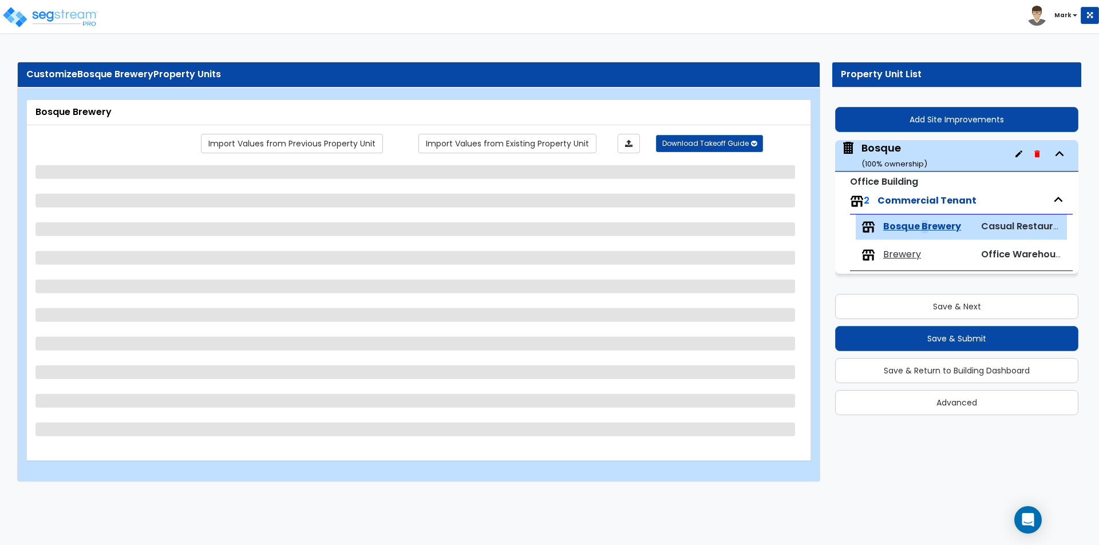
select select "1"
select select "7"
select select "1"
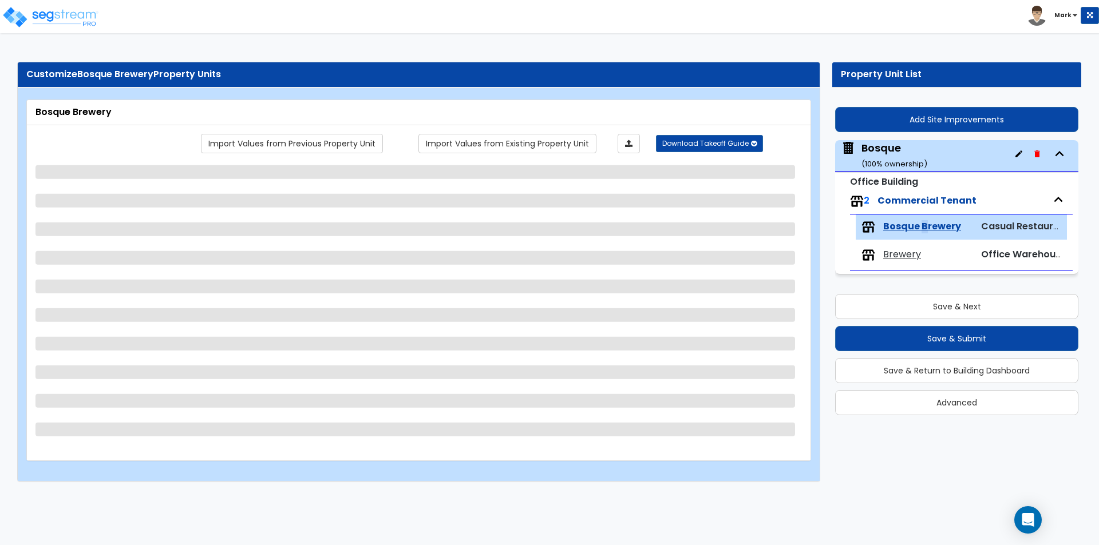
select select "1"
select select "3"
select select "1"
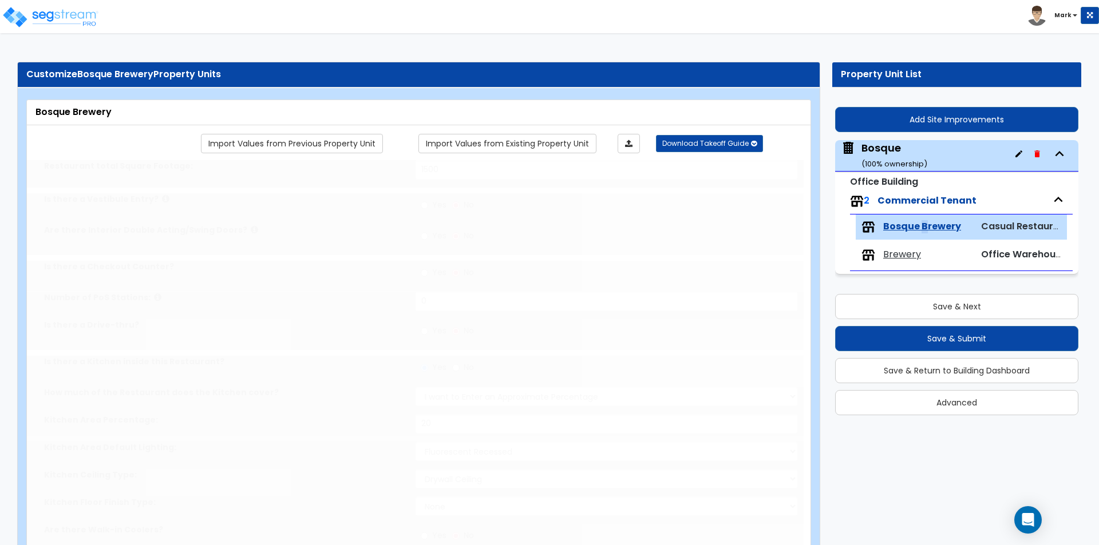
select select "1"
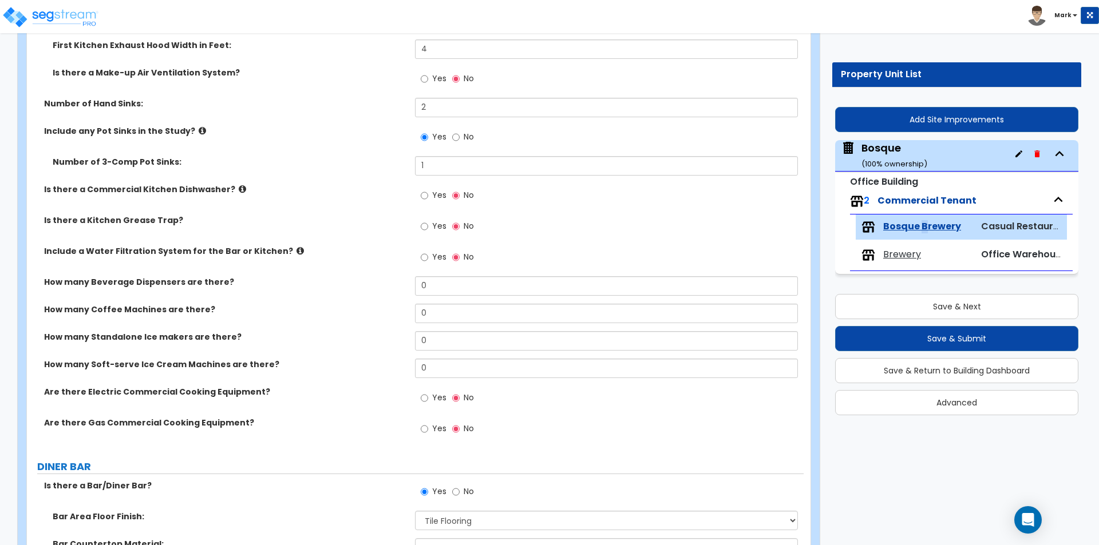
scroll to position [801, 0]
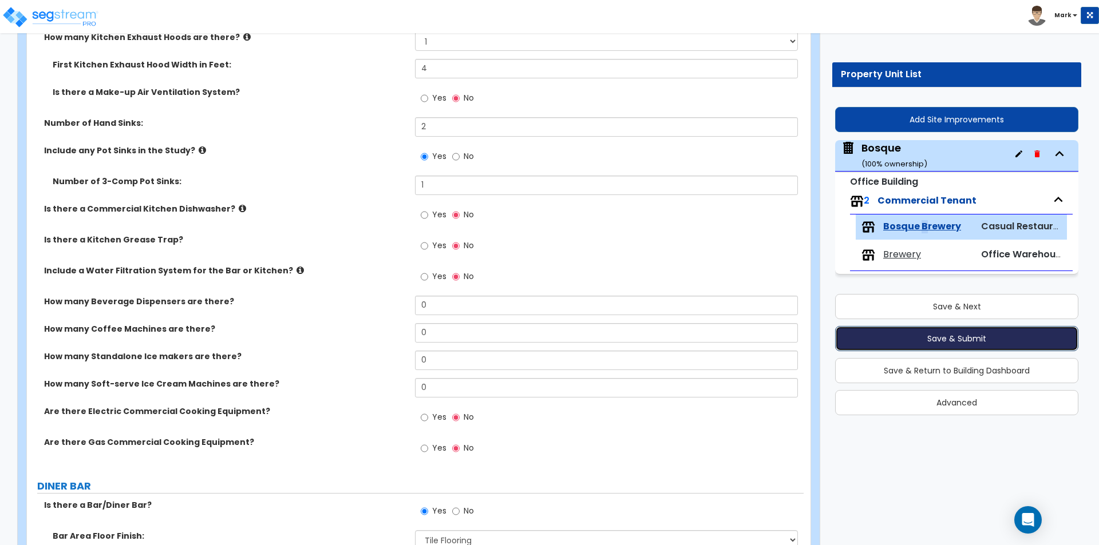
click at [934, 330] on button "Save & Submit" at bounding box center [956, 338] width 243 height 25
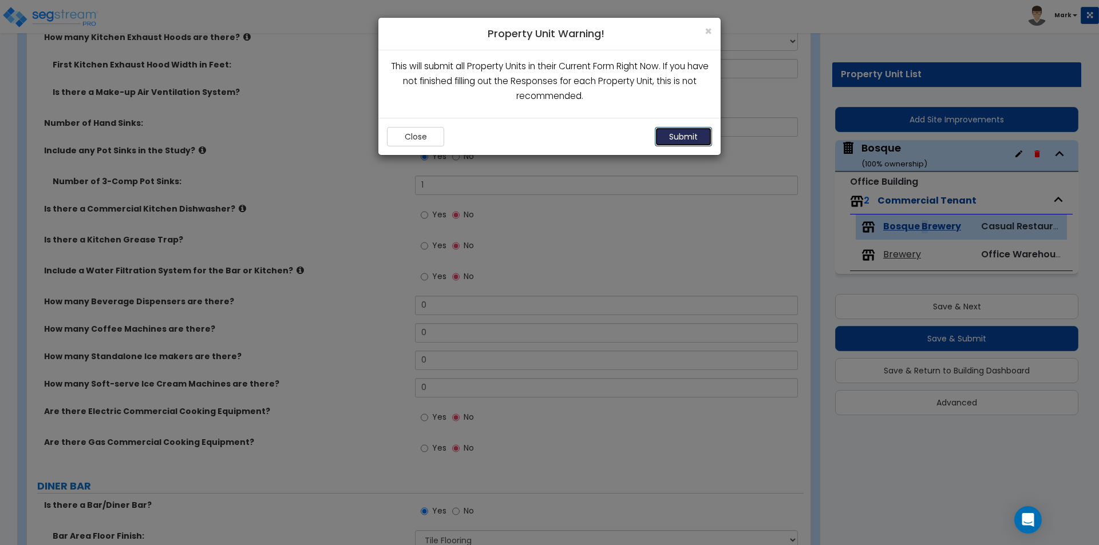
click at [681, 133] on button "Submit" at bounding box center [683, 136] width 57 height 19
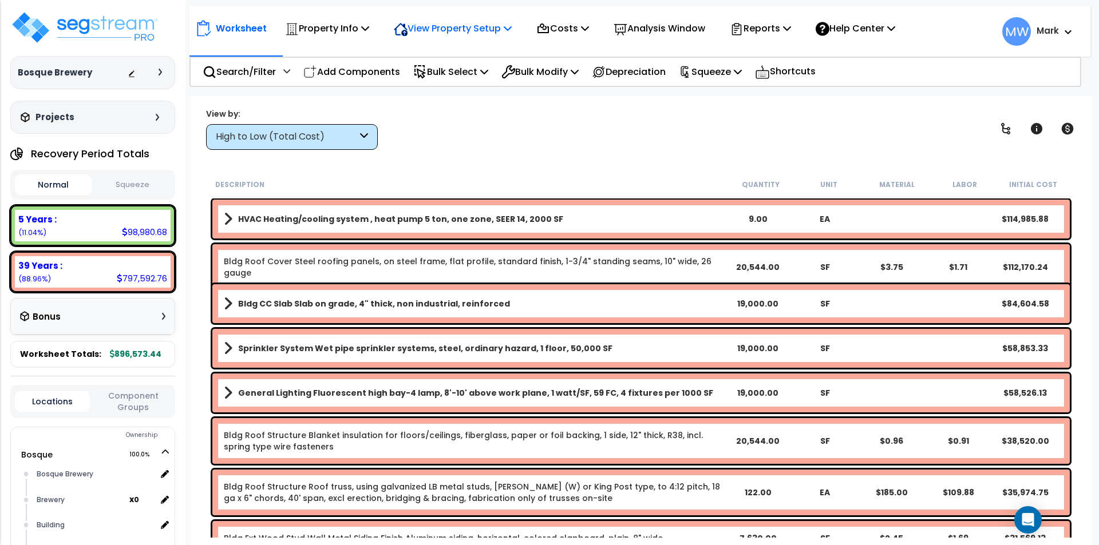
click at [442, 21] on p "View Property Setup" at bounding box center [453, 28] width 118 height 15
click at [453, 77] on link "View Questionnaire" at bounding box center [444, 78] width 113 height 23
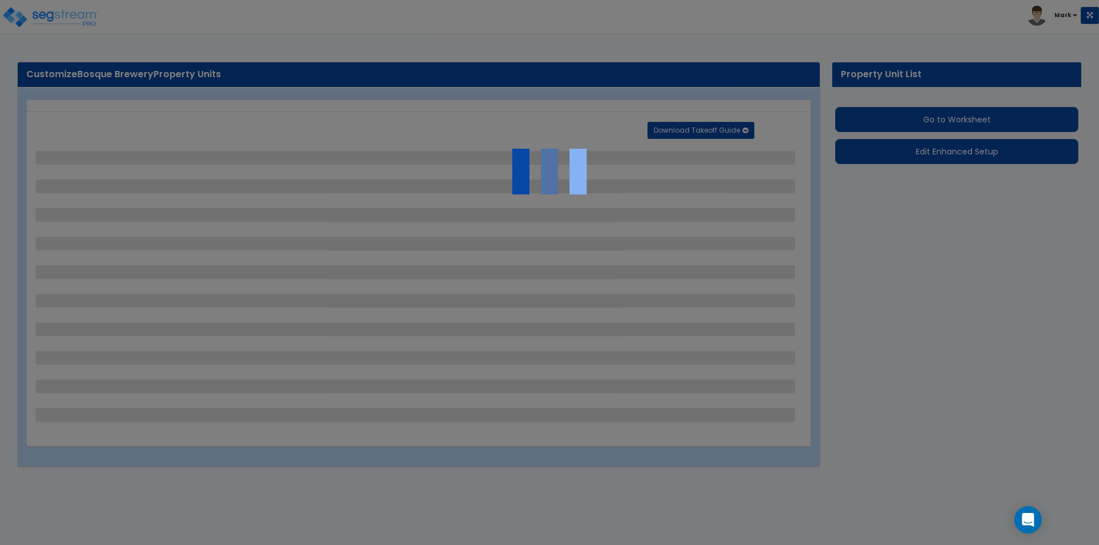
select select "7"
select select "2"
select select "1"
select select "6"
select select "1"
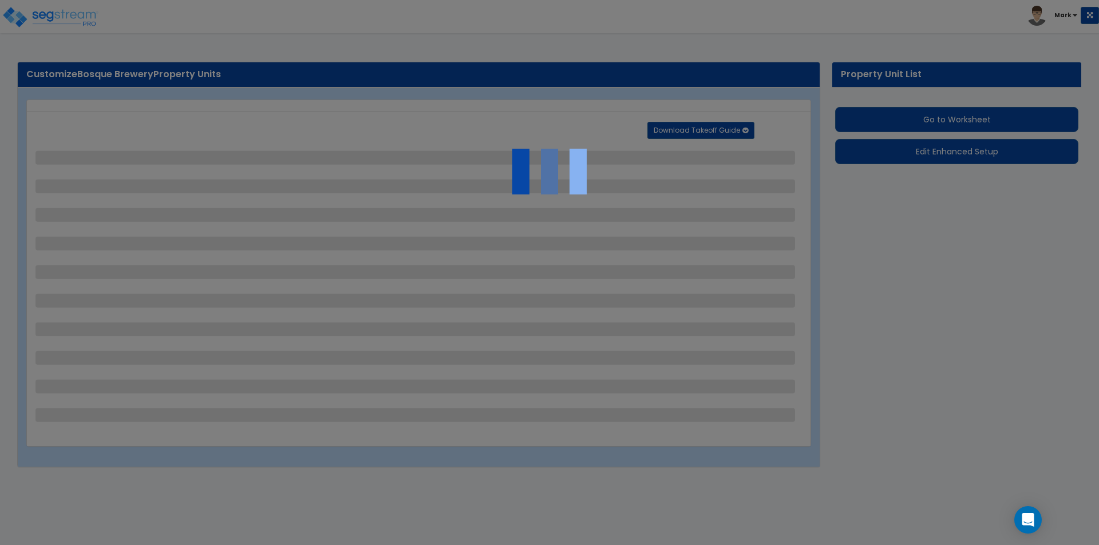
select select "1"
select select "5"
select select "2"
select select "1"
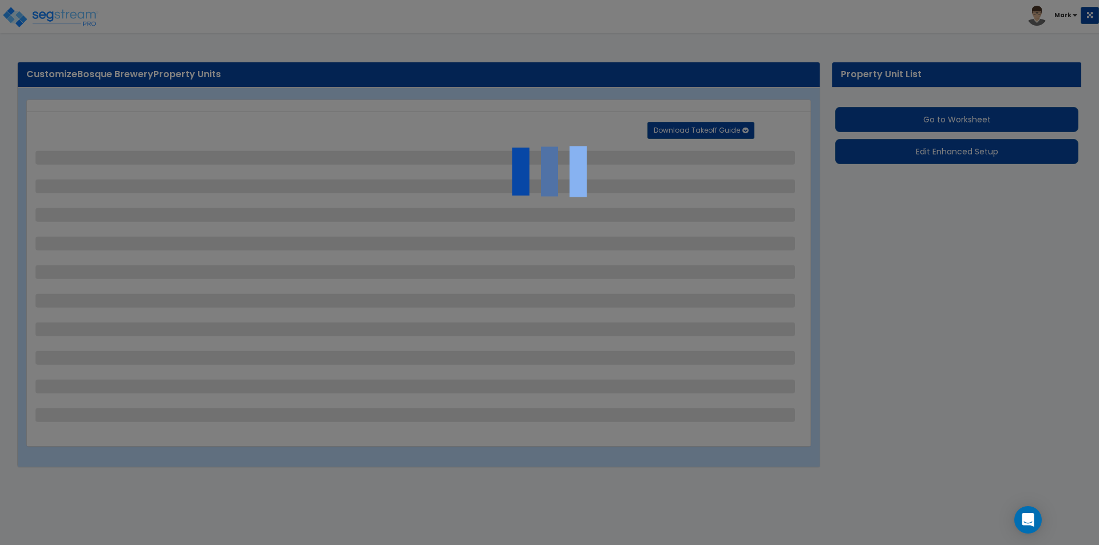
select select "2"
select select "5"
select select "2"
select select "1"
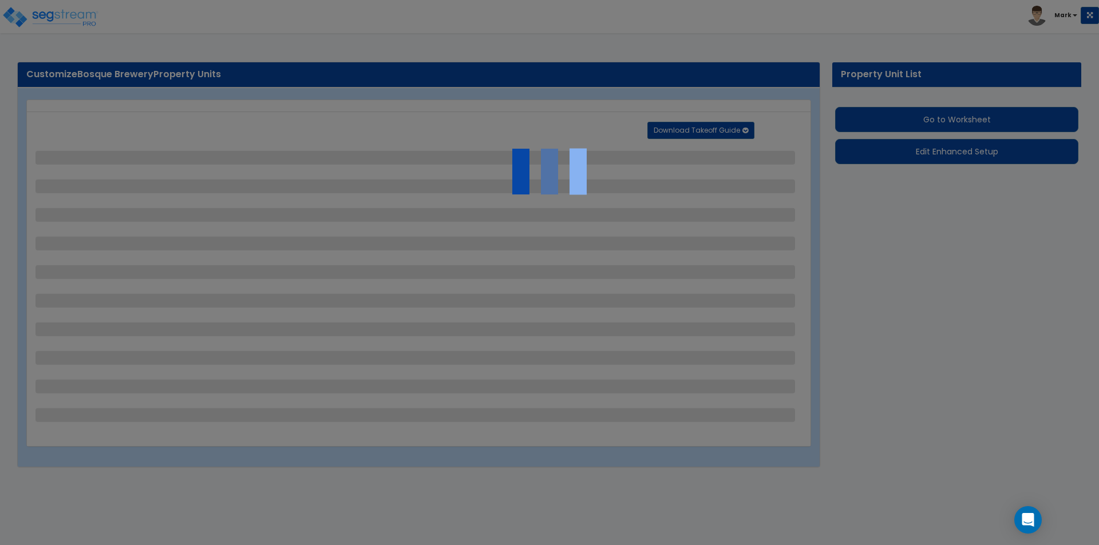
select select "3"
select select "1"
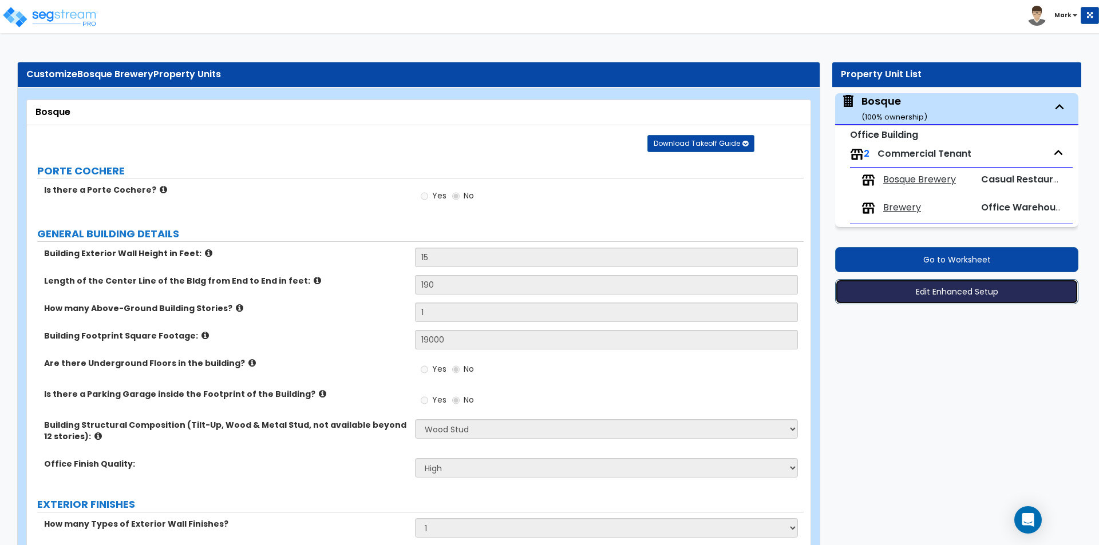
click at [900, 293] on button "Edit Enhanced Setup" at bounding box center [956, 291] width 243 height 25
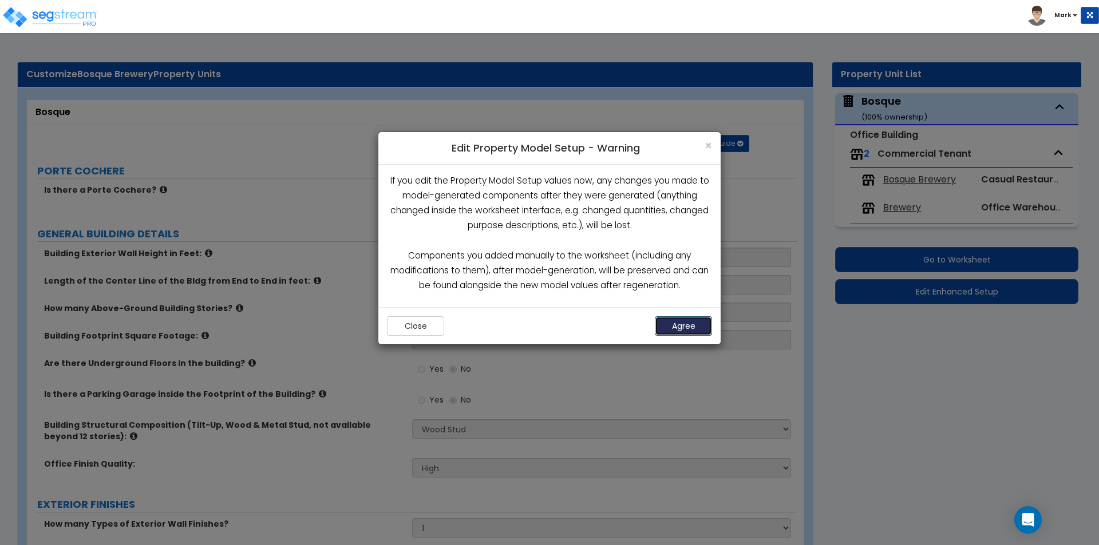
click at [674, 322] on button "Agree" at bounding box center [683, 326] width 57 height 19
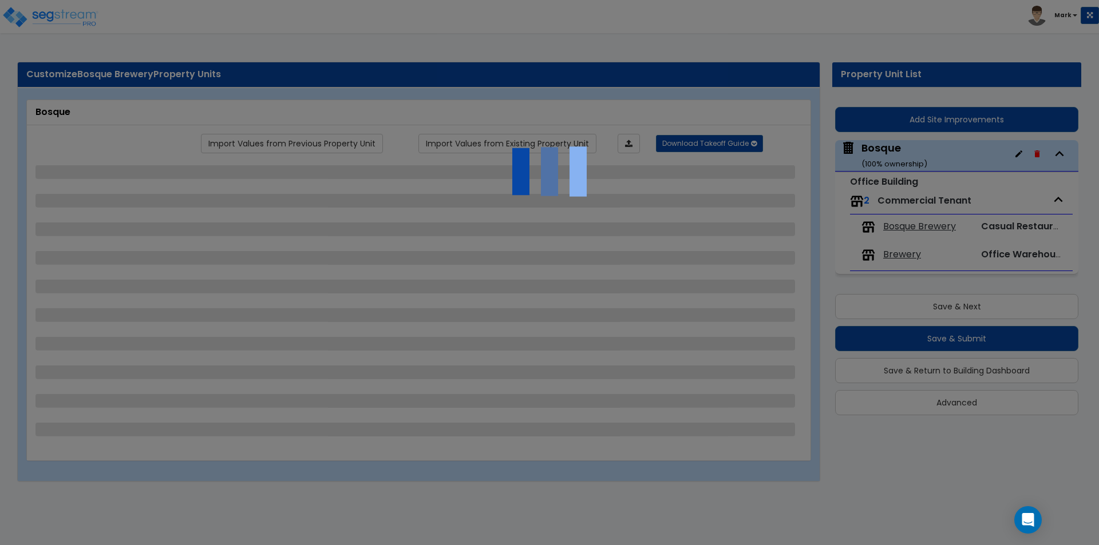
select select "7"
select select "2"
select select "1"
select select "6"
select select "1"
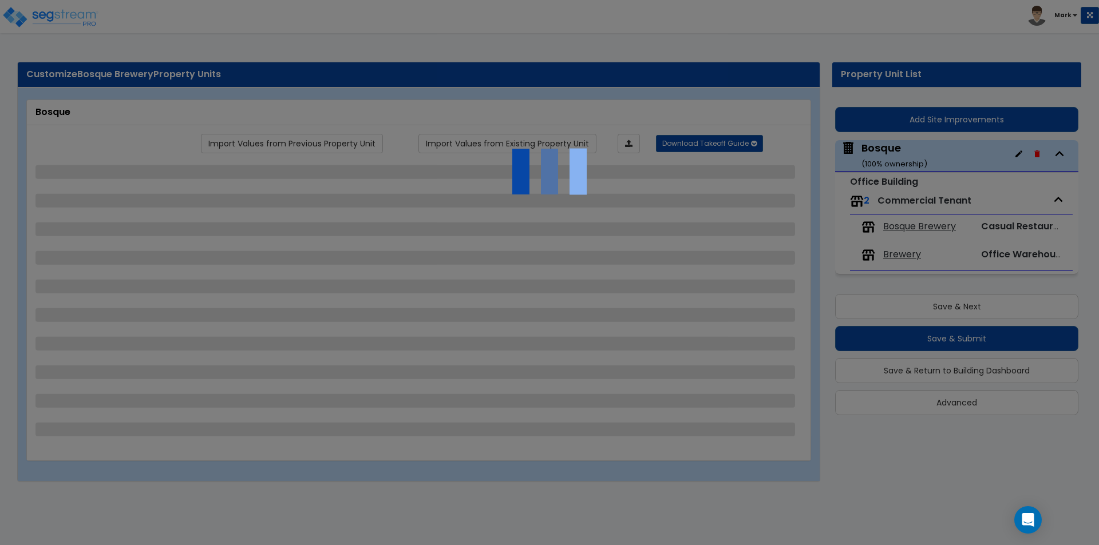
select select "1"
select select "5"
select select "2"
select select "1"
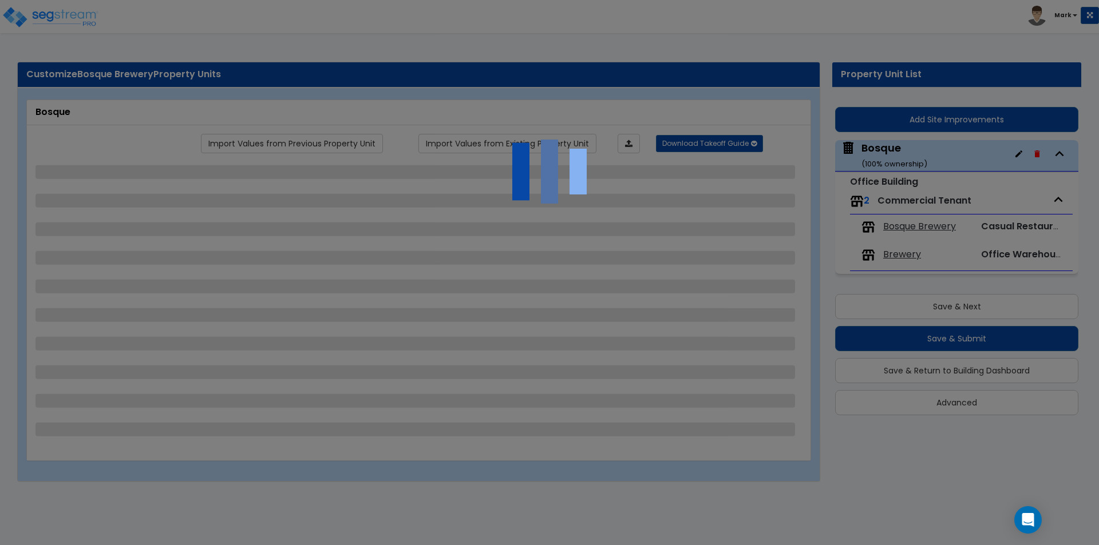
select select "2"
select select "5"
select select "2"
select select "1"
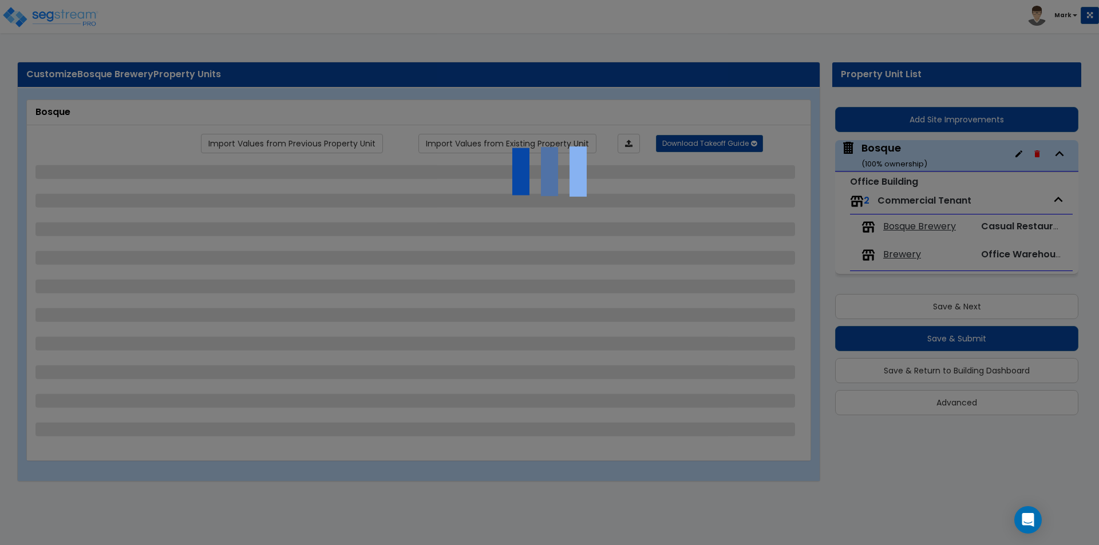
select select "3"
select select "1"
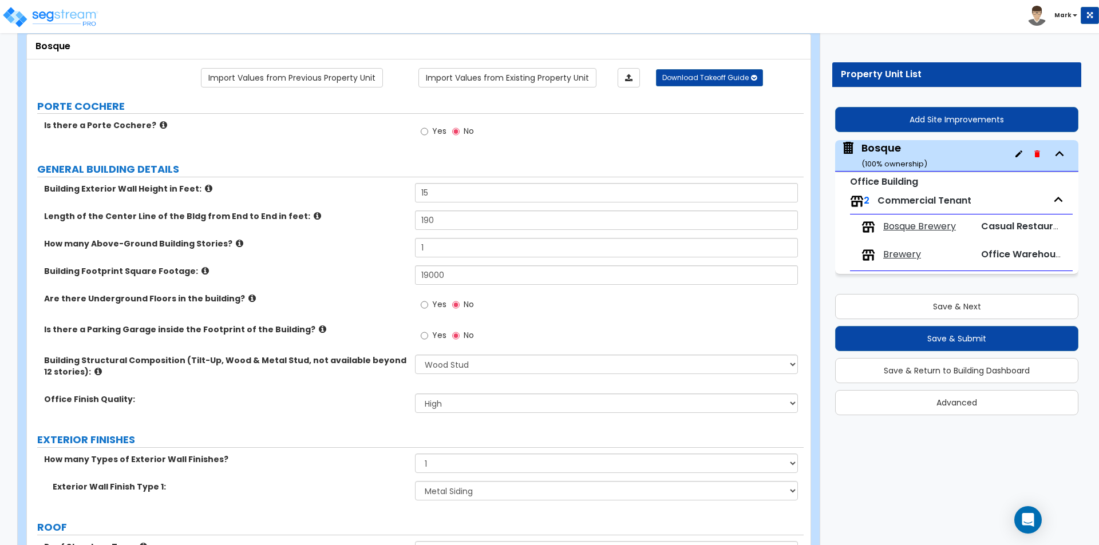
scroll to position [343, 0]
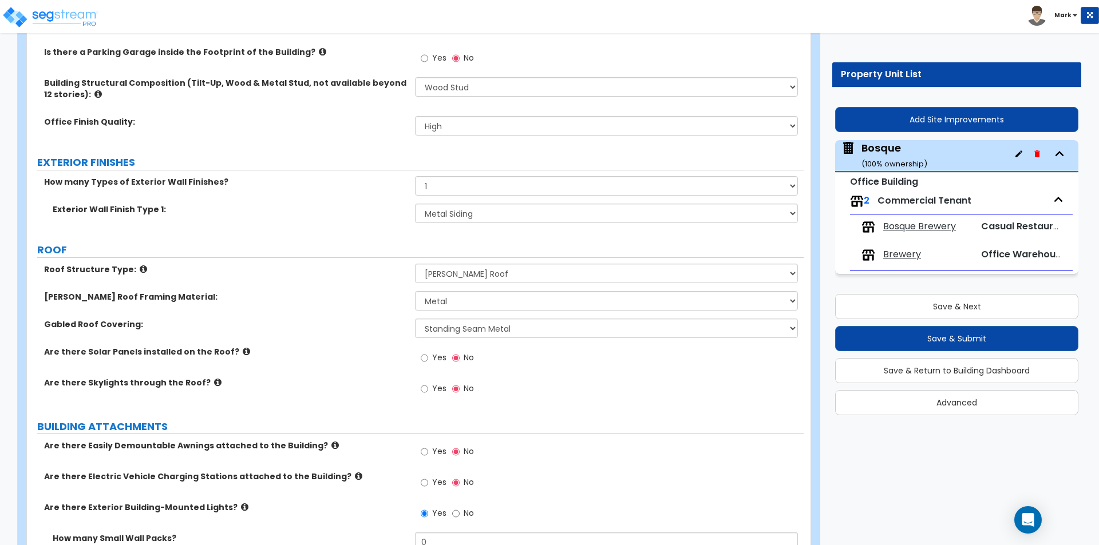
click at [900, 253] on span "Brewery" at bounding box center [902, 254] width 38 height 13
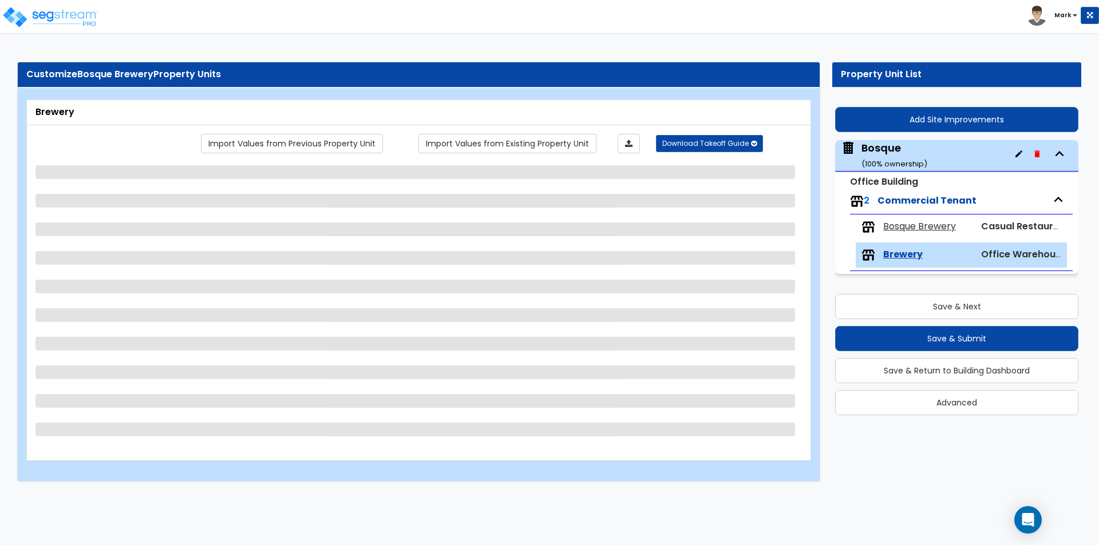
select select "2"
select select "3"
select select "1"
select select "2"
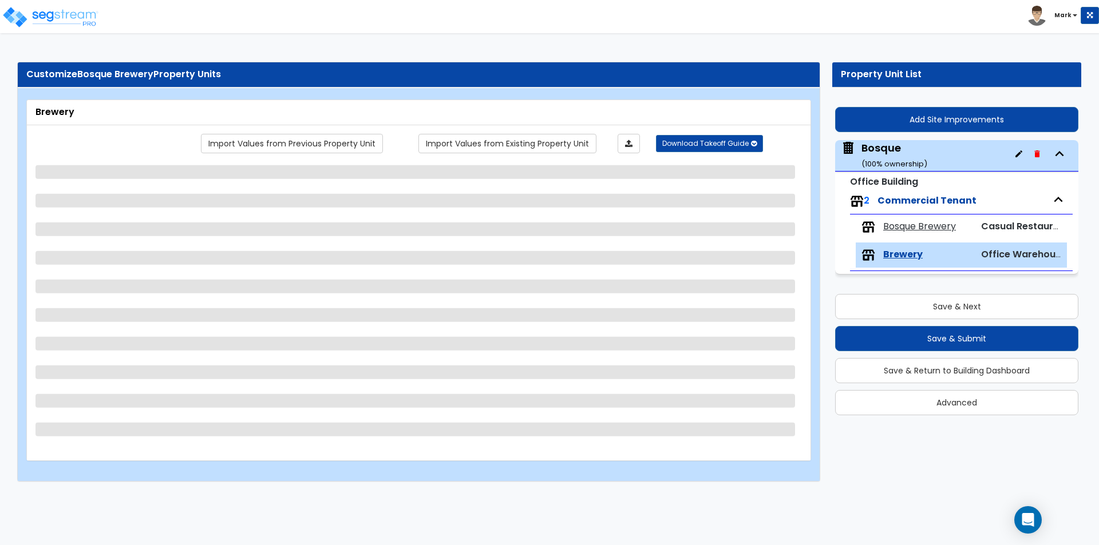
select select "1"
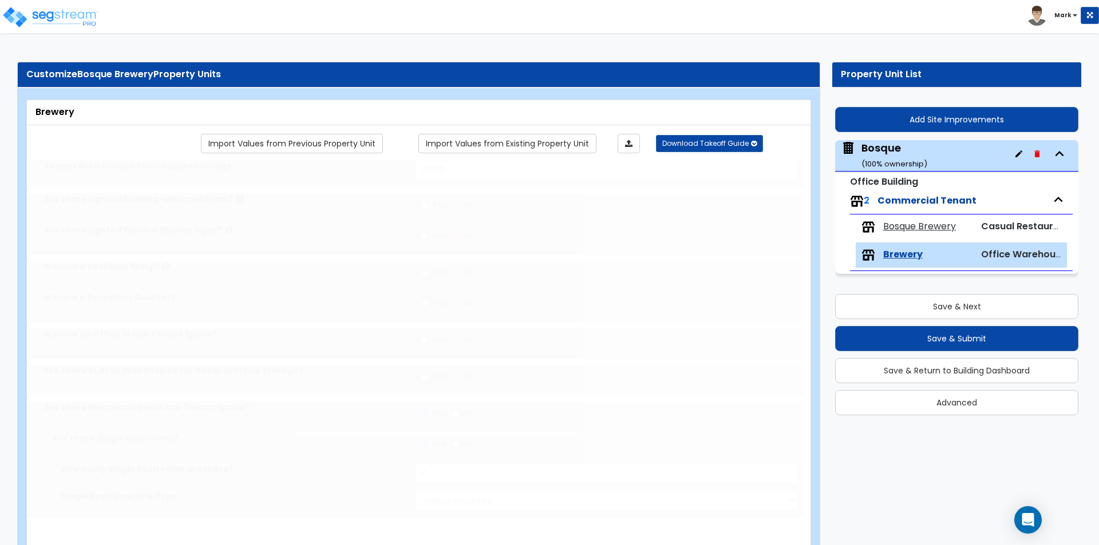
select select "4"
radio input "true"
type input "1"
type input "125"
select select "2"
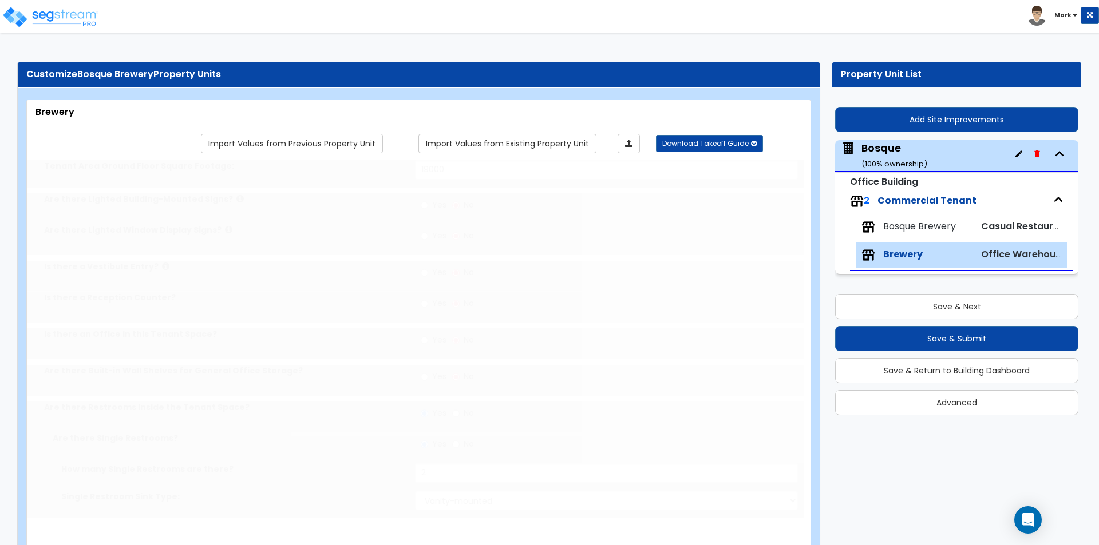
type input "7"
type input "5"
type input "1"
select select "1"
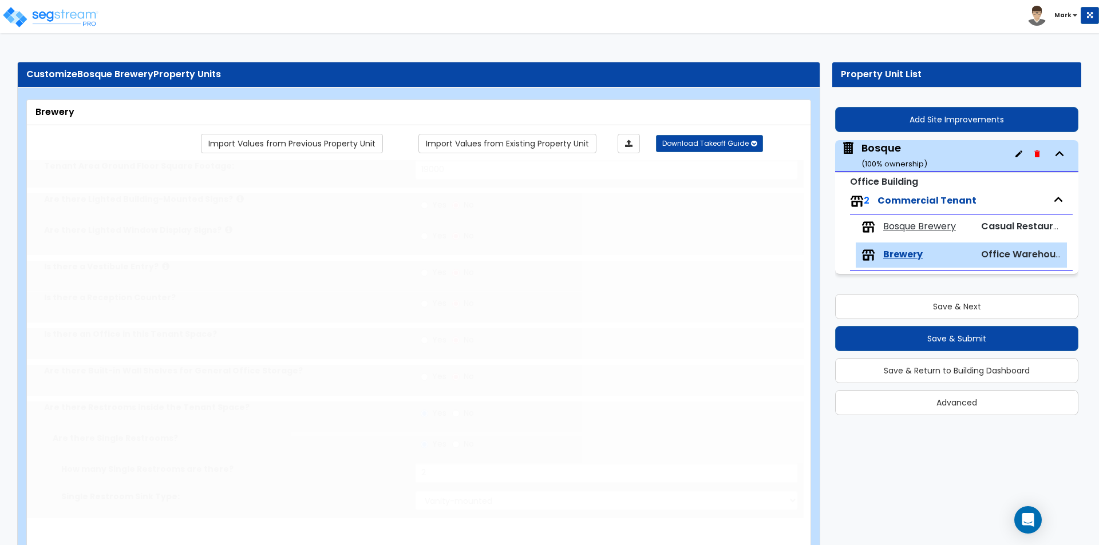
radio input "true"
type input "1"
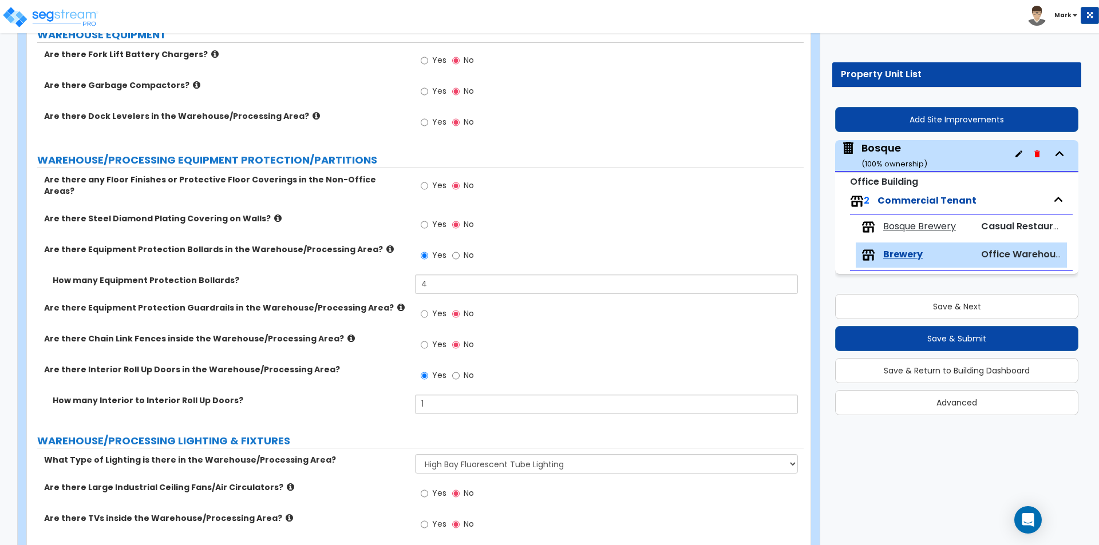
scroll to position [2232, 0]
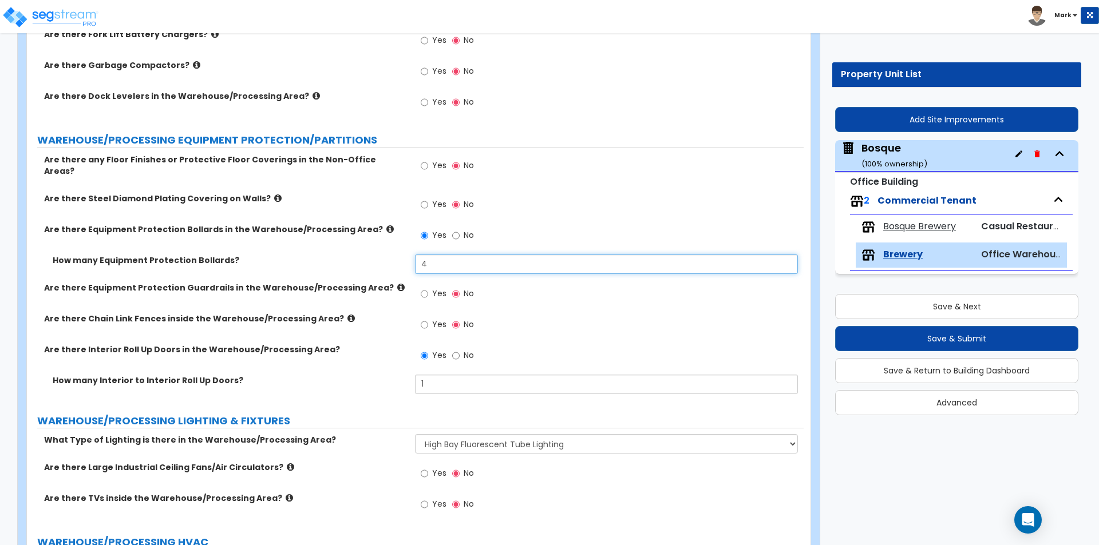
click at [445, 257] on input "4" at bounding box center [606, 264] width 382 height 19
type input "12"
click at [366, 344] on label "Are there Interior Roll Up Doors in the Warehouse/Processing Area?" at bounding box center [225, 349] width 362 height 11
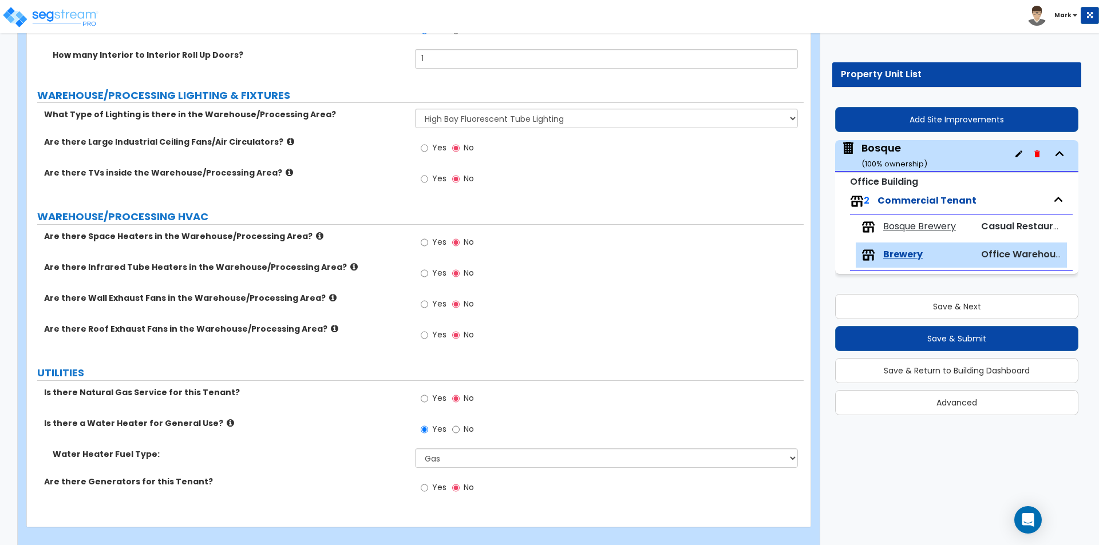
scroll to position [2564, 0]
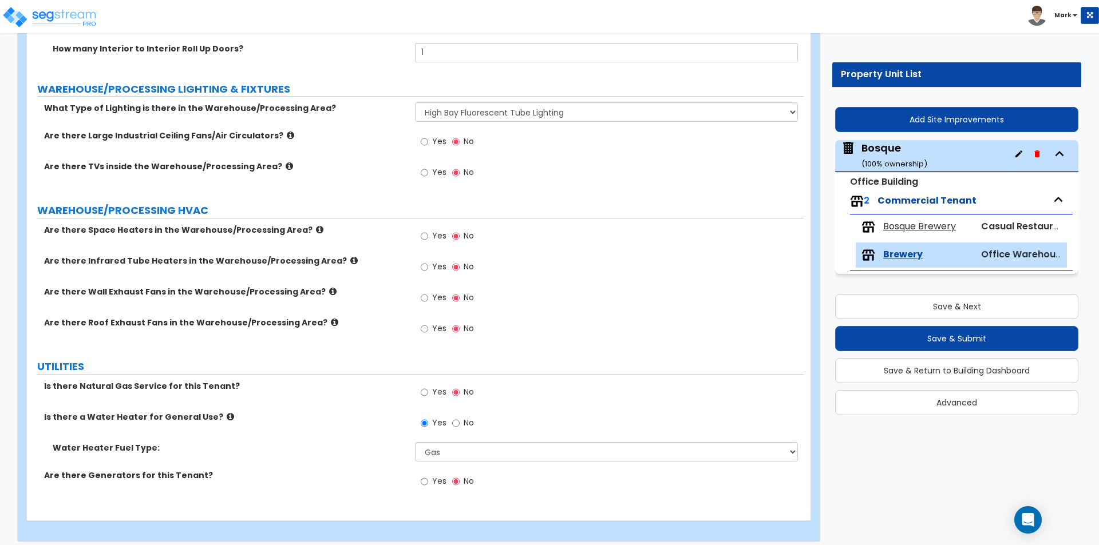
click at [905, 228] on span "Bosque Brewery" at bounding box center [919, 226] width 73 height 13
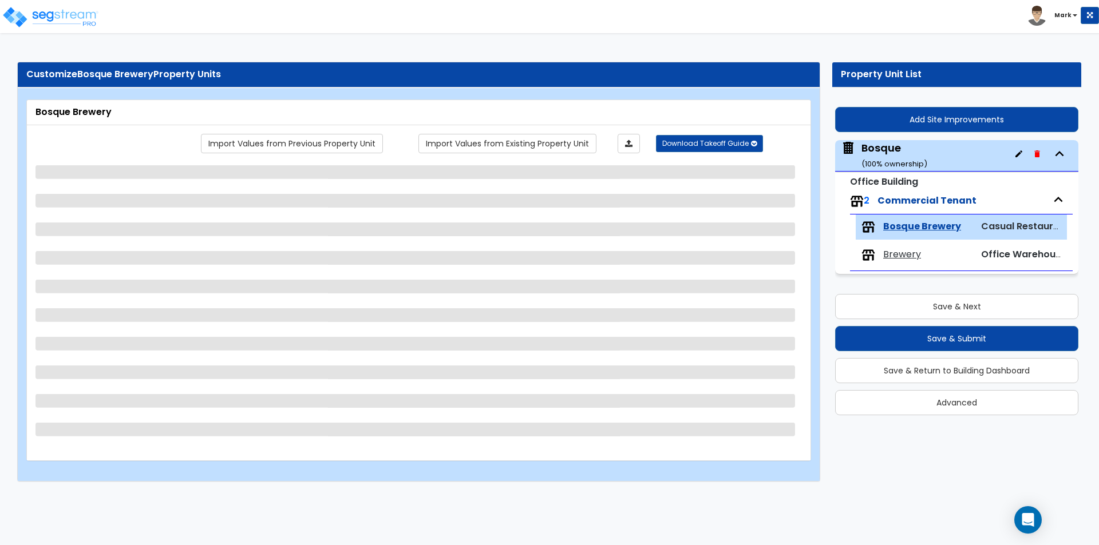
scroll to position [0, 0]
select select "4"
select select "1"
select select "5"
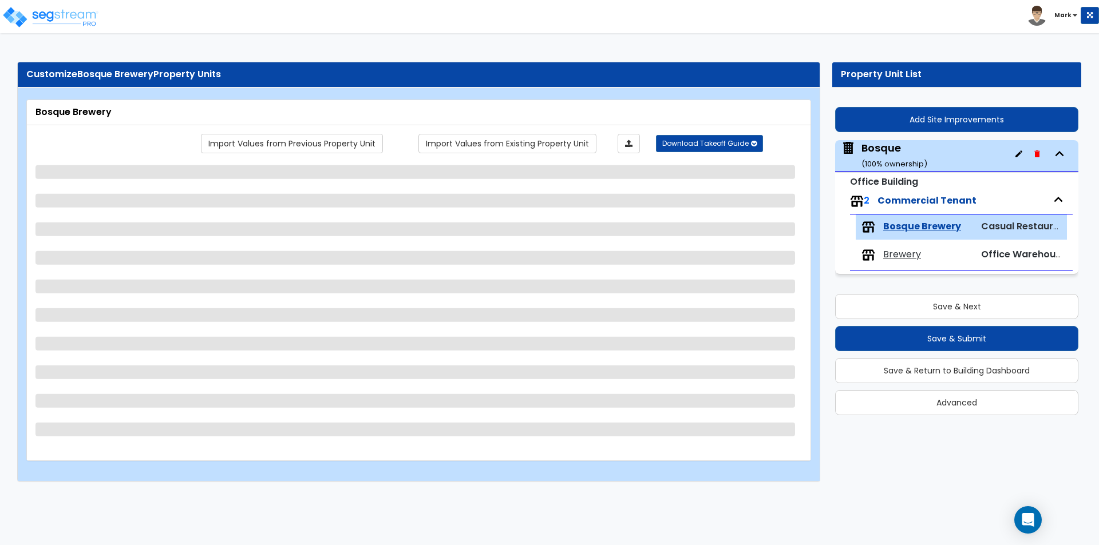
select select "1"
select select "7"
select select "1"
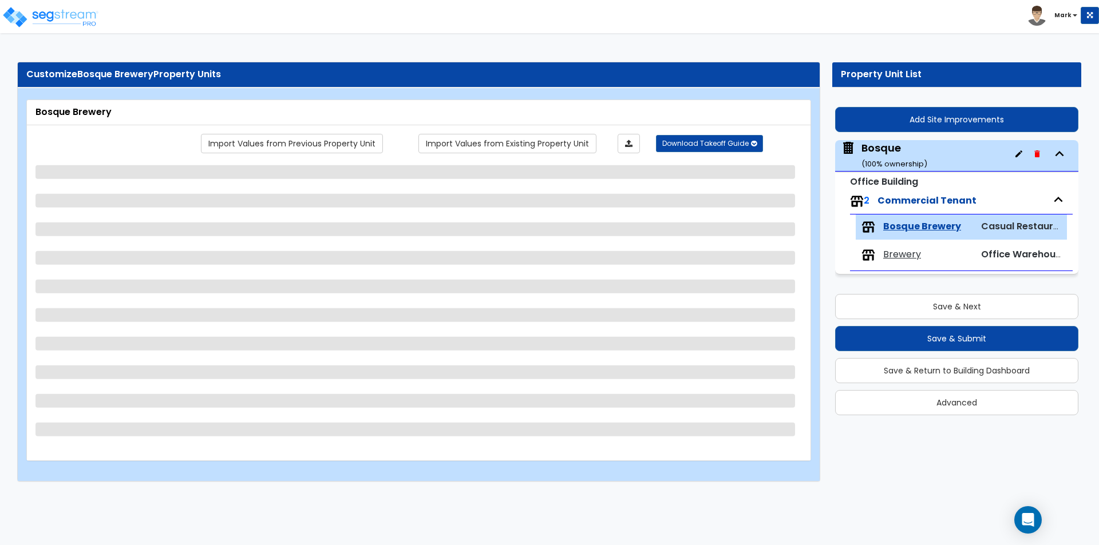
select select "1"
select select "3"
select select "1"
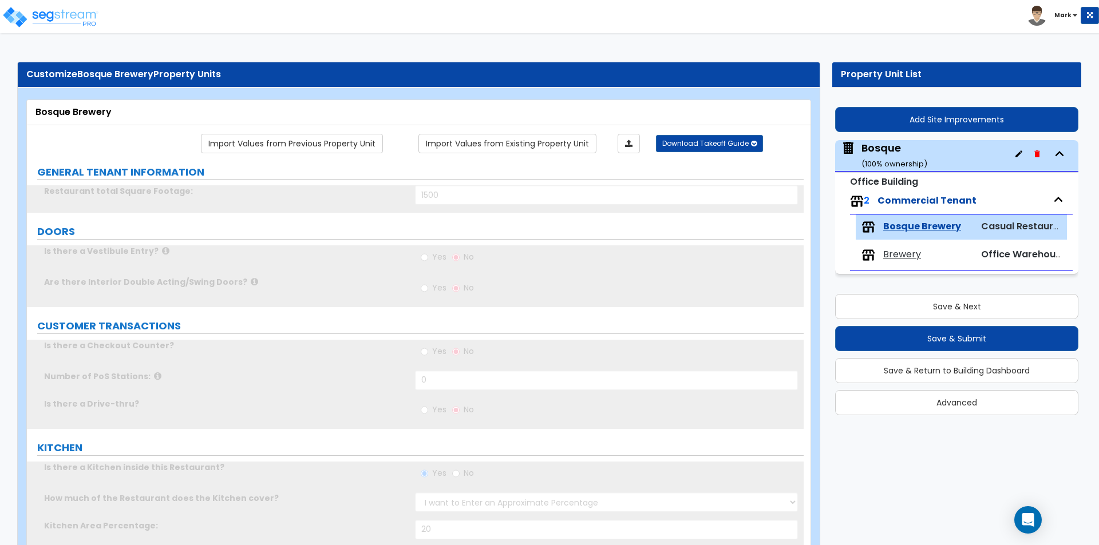
select select "1"
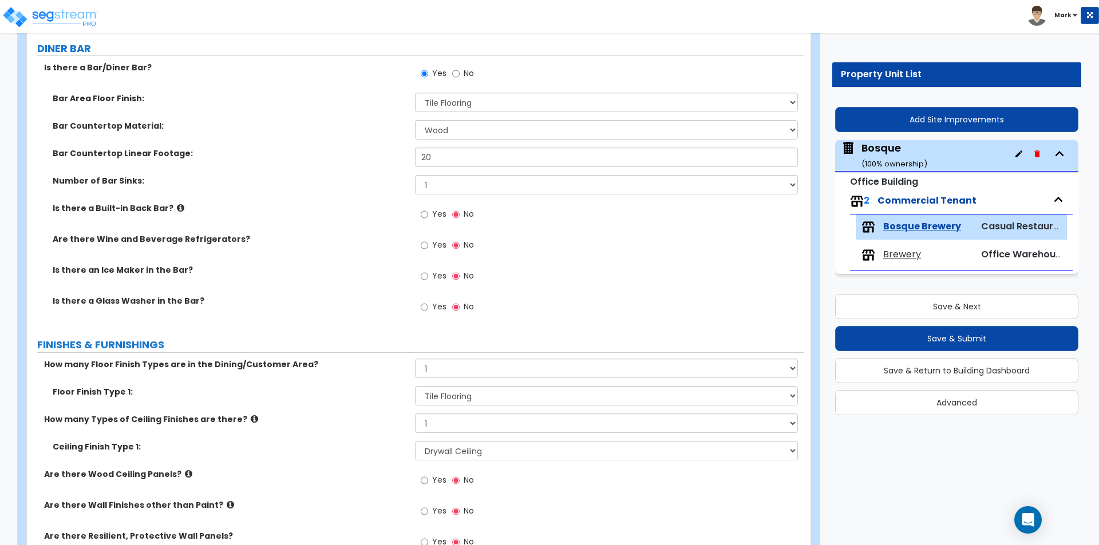
scroll to position [1259, 0]
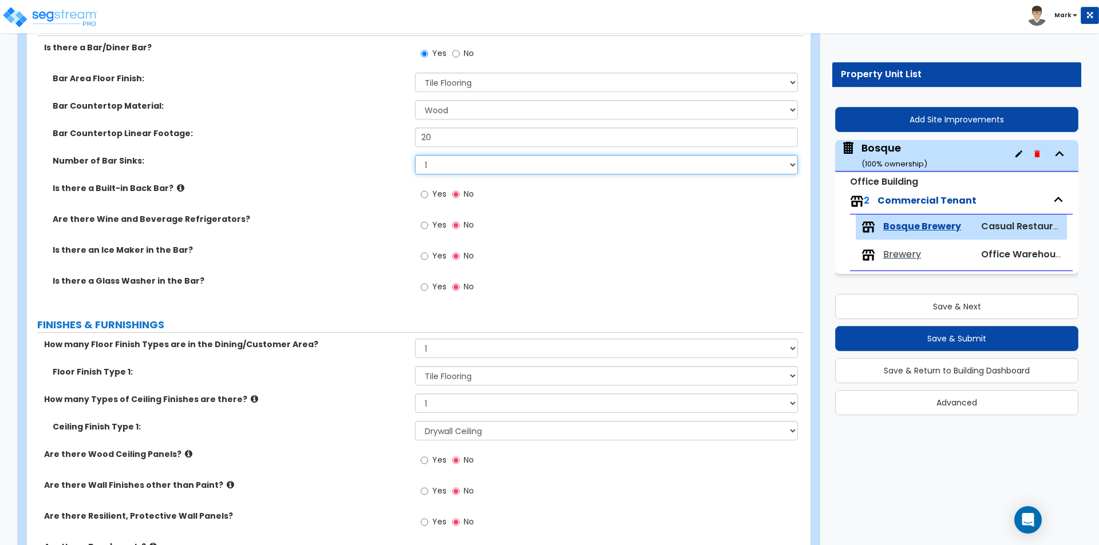
click at [474, 164] on select "None 1 2 3" at bounding box center [606, 164] width 382 height 19
select select "2"
click at [415, 155] on select "None 1 2 3" at bounding box center [606, 164] width 382 height 19
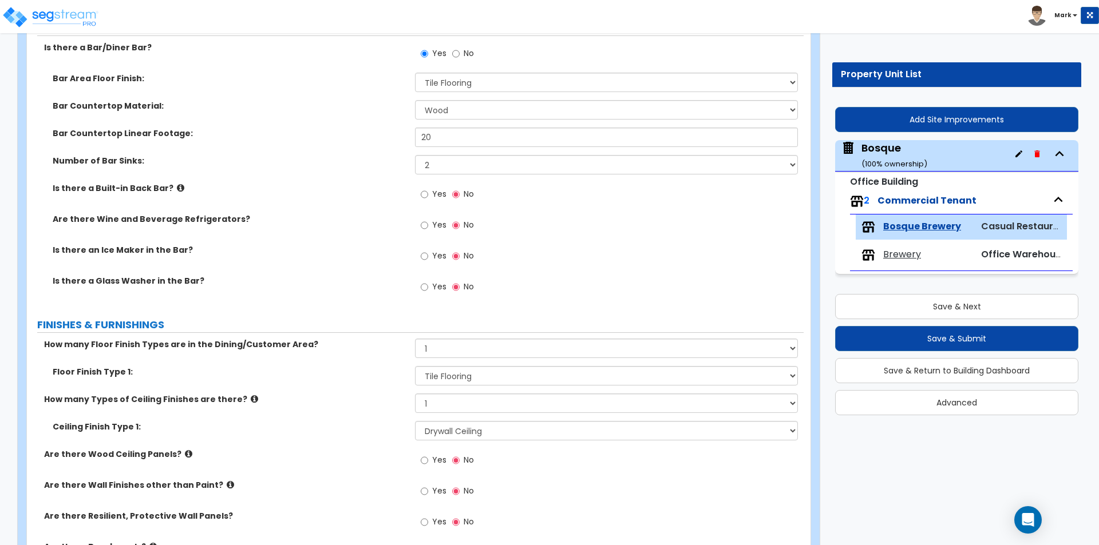
click at [376, 237] on div "Are there Wine and Beverage Refrigerators? Yes No" at bounding box center [415, 228] width 777 height 31
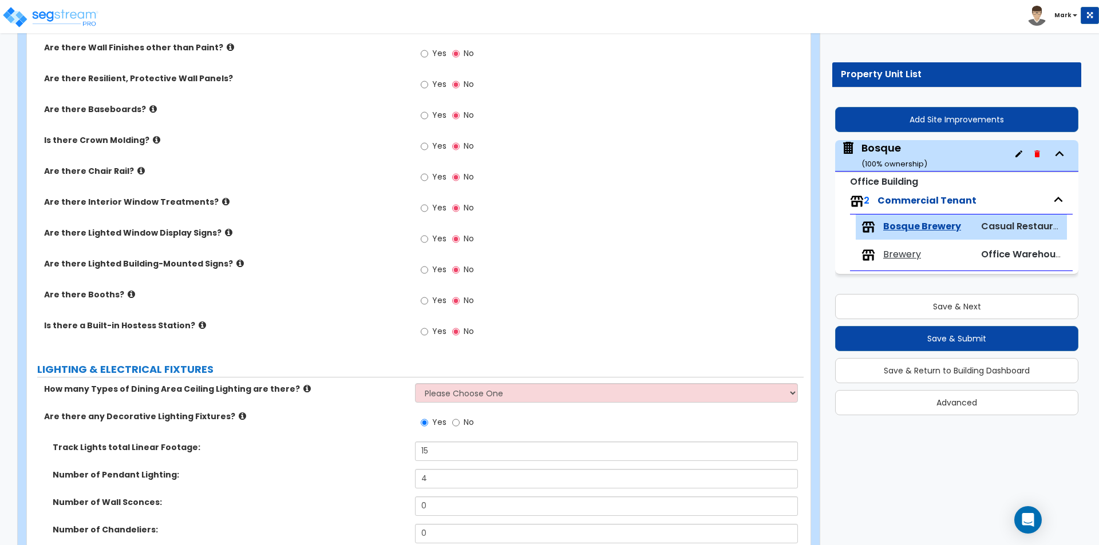
scroll to position [1717, 0]
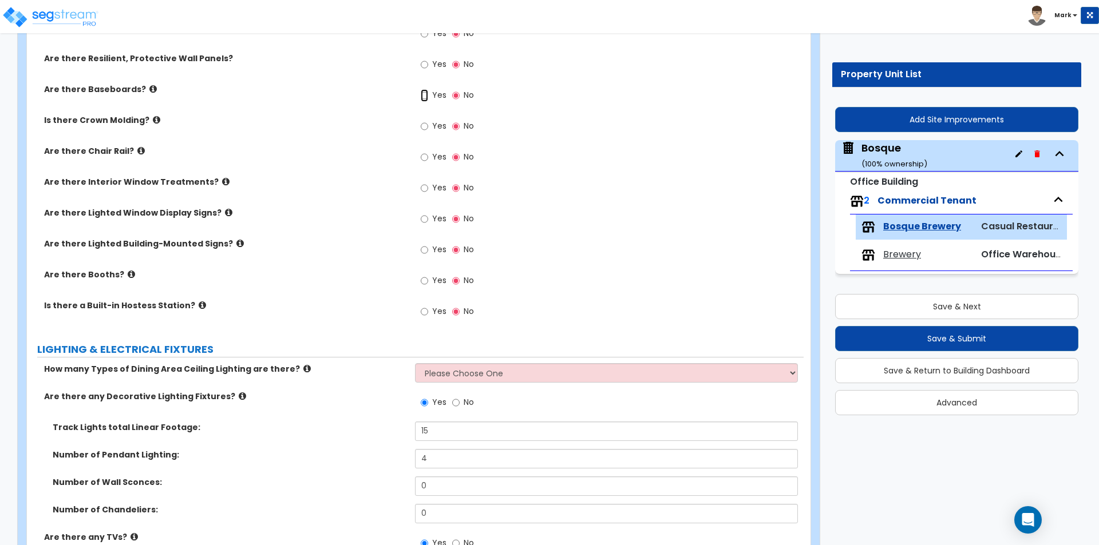
click at [423, 94] on input "Yes" at bounding box center [424, 95] width 7 height 13
radio input "true"
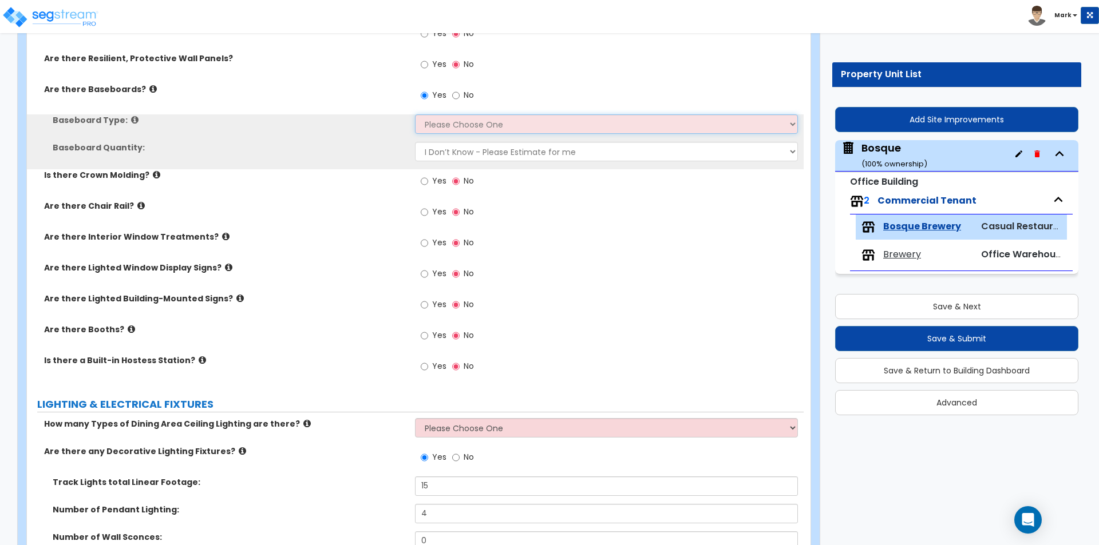
click at [437, 126] on select "Please Choose One Wood Vinyl Carpet Tile" at bounding box center [606, 123] width 382 height 19
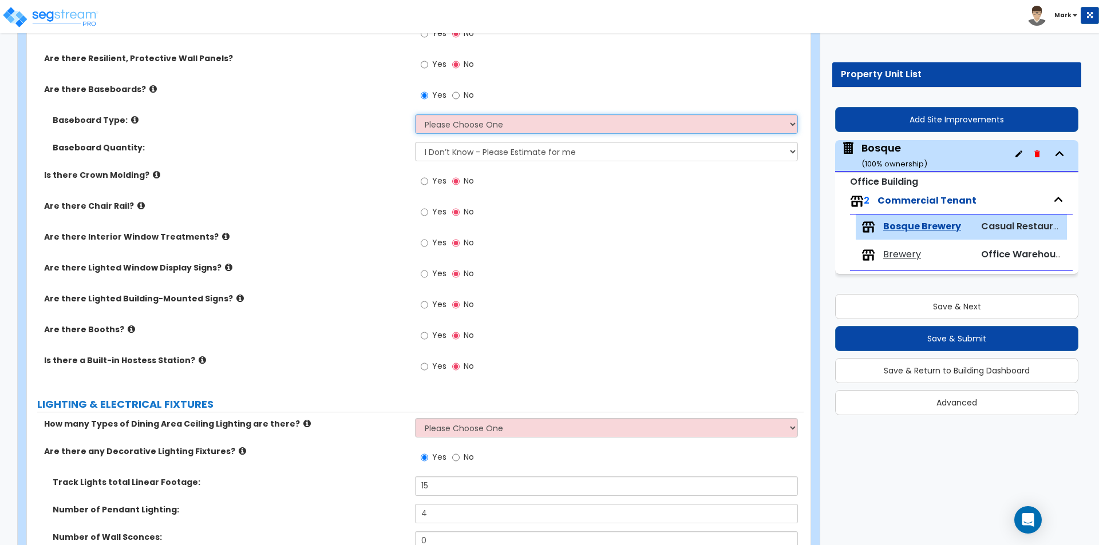
select select "2"
click at [415, 114] on select "Please Choose One Wood Vinyl Carpet Tile" at bounding box center [606, 123] width 382 height 19
click at [394, 168] on div "Baseboard Quantity: I Don’t Know - Please Estimate for me I want to Enter the L…" at bounding box center [415, 155] width 777 height 27
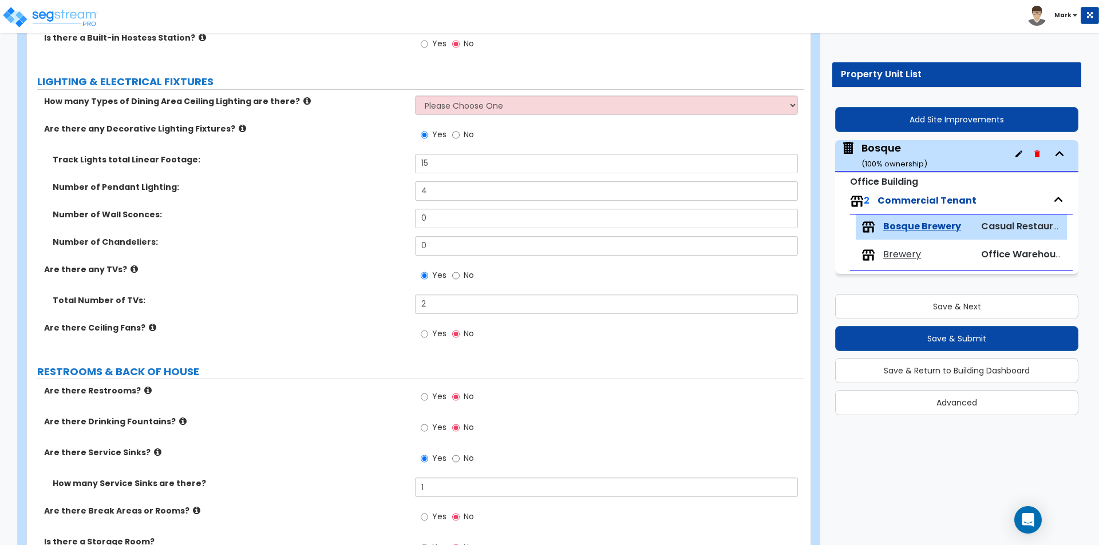
scroll to position [2061, 0]
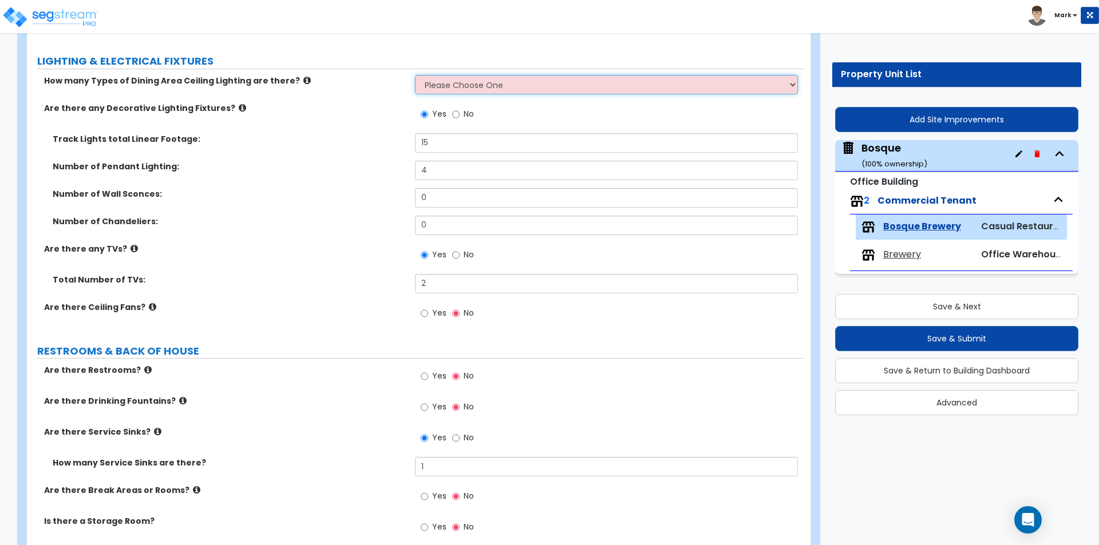
click at [474, 83] on select "Please Choose One 1 2 3" at bounding box center [606, 84] width 382 height 19
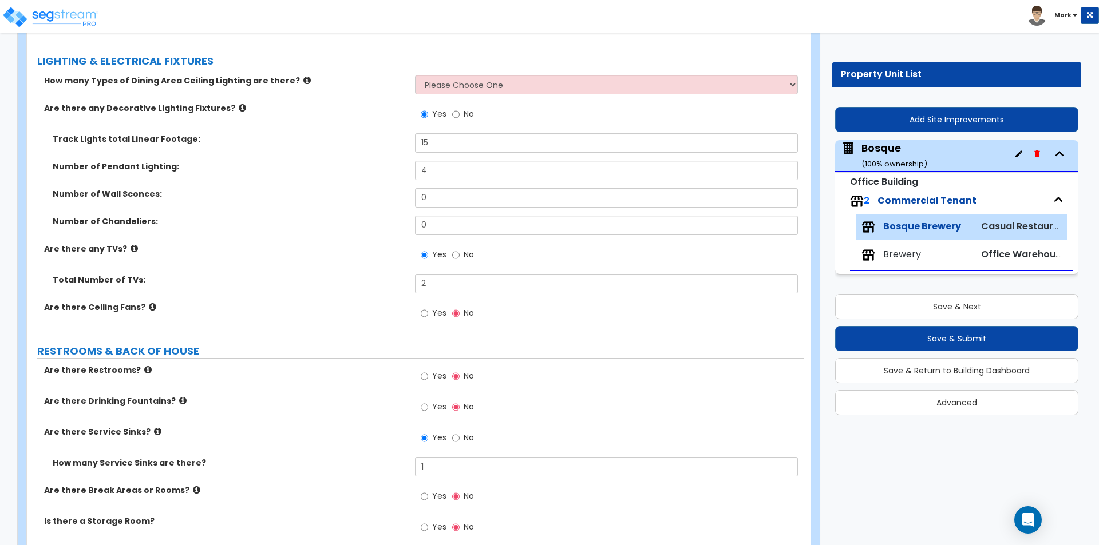
click at [347, 108] on label "Are there any Decorative Lighting Fixtures?" at bounding box center [225, 107] width 362 height 11
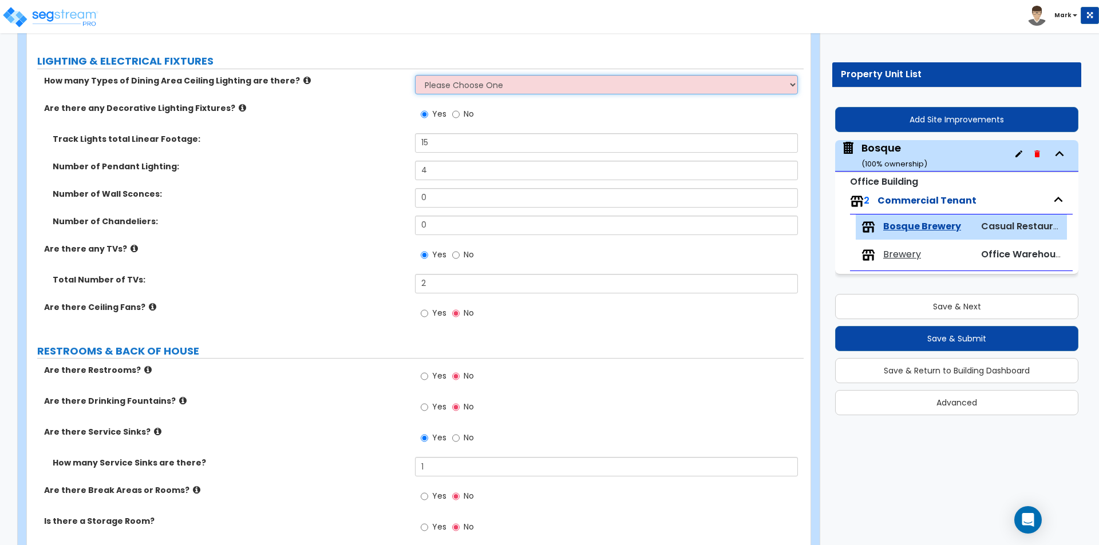
click at [456, 87] on select "Please Choose One 1 2 3" at bounding box center [606, 84] width 382 height 19
select select "1"
click at [415, 75] on select "Please Choose One 1 2 3" at bounding box center [606, 84] width 382 height 19
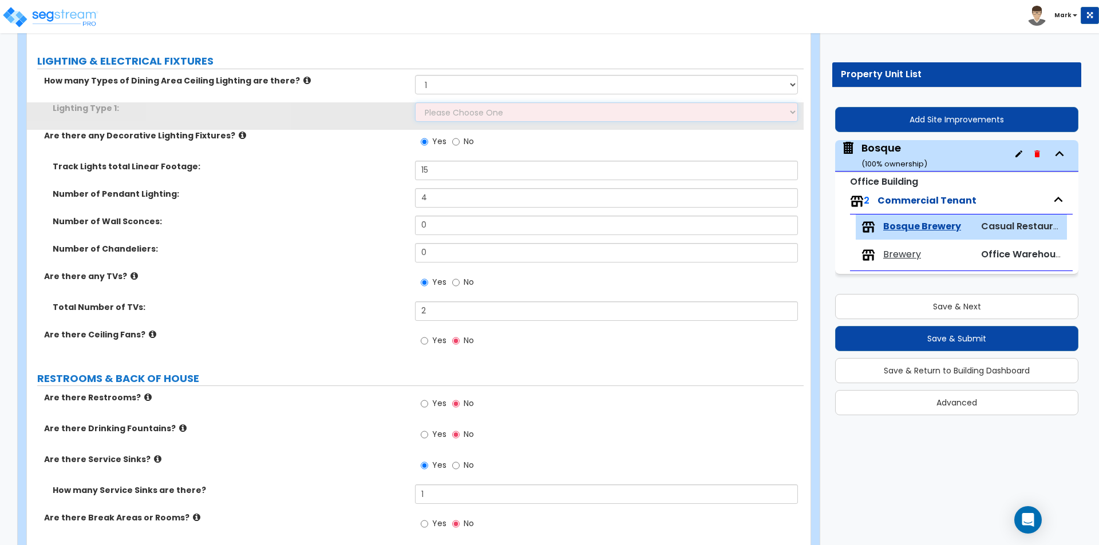
click at [463, 111] on select "Please Choose One LED Surface-Mounted LED Recessed Fluorescent Surface-Mounted …" at bounding box center [606, 111] width 382 height 19
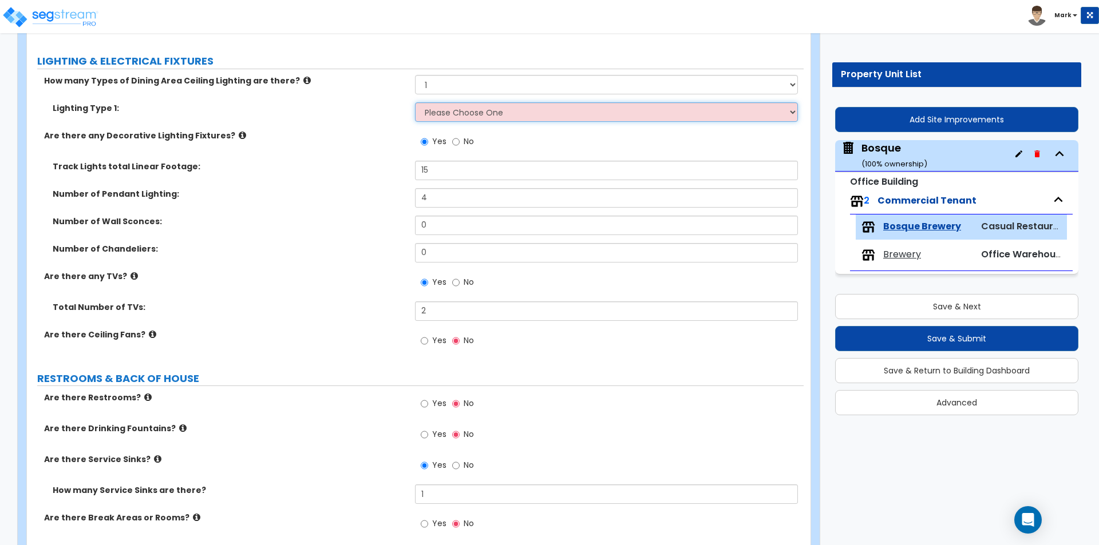
select select "5"
click at [415, 102] on select "Please Choose One LED Surface-Mounted LED Recessed Fluorescent Surface-Mounted …" at bounding box center [606, 111] width 382 height 19
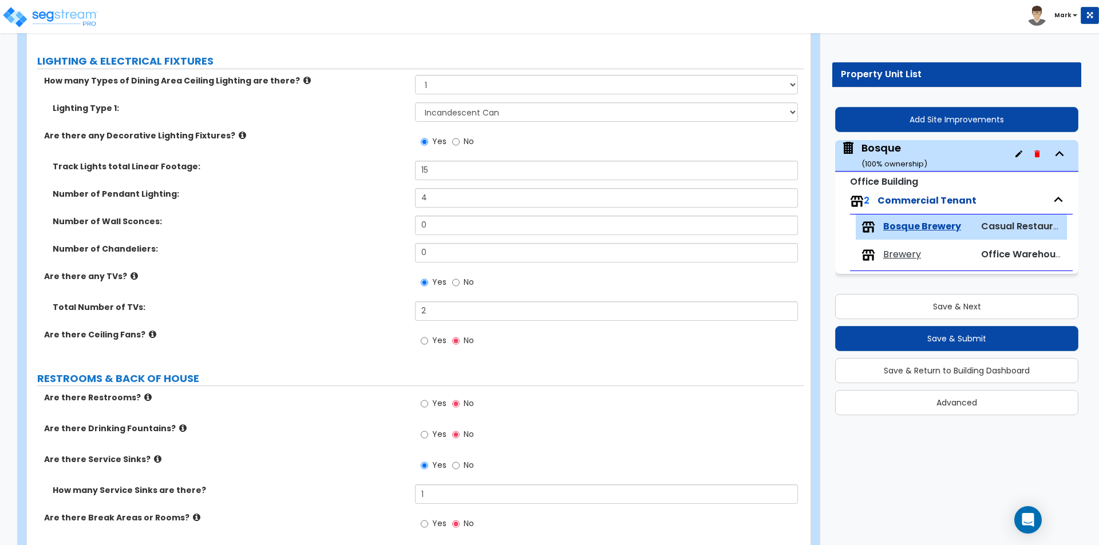
click at [357, 196] on label "Number of Pendant Lighting:" at bounding box center [230, 193] width 354 height 11
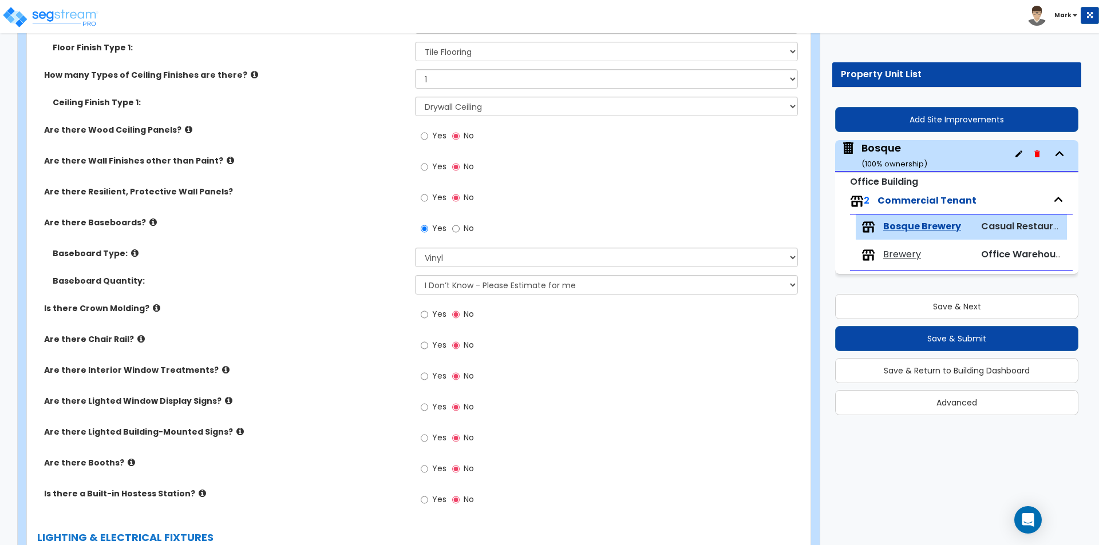
scroll to position [1603, 0]
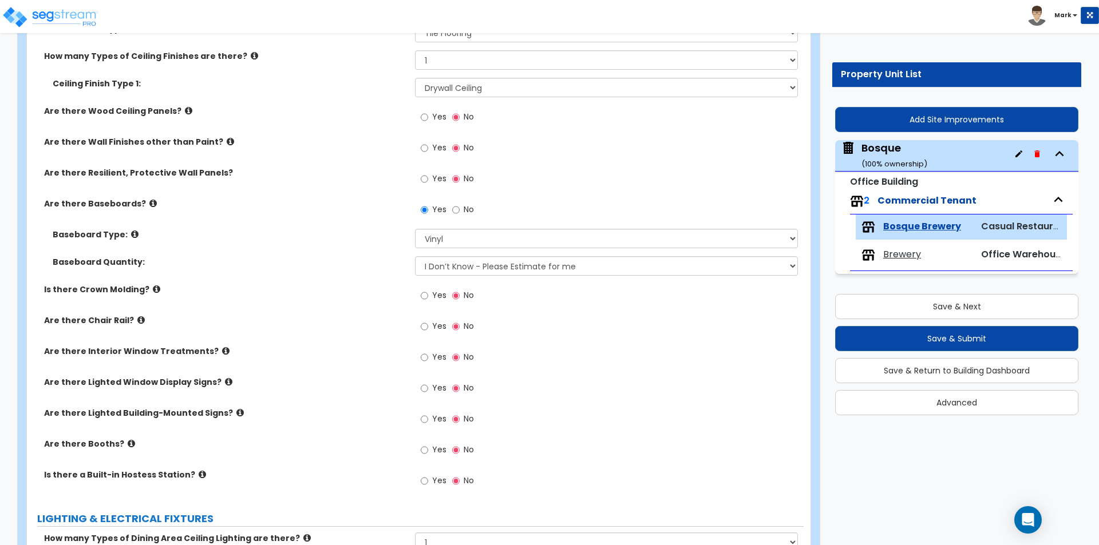
click at [429, 446] on label "Yes" at bounding box center [434, 451] width 26 height 19
click at [428, 446] on input "Yes" at bounding box center [424, 450] width 7 height 13
radio input "true"
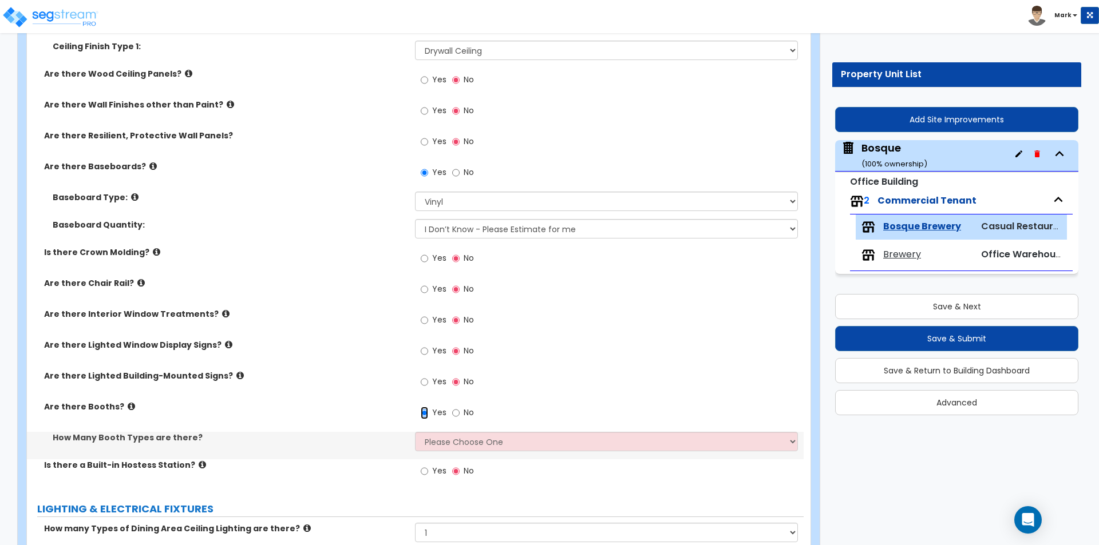
scroll to position [1660, 0]
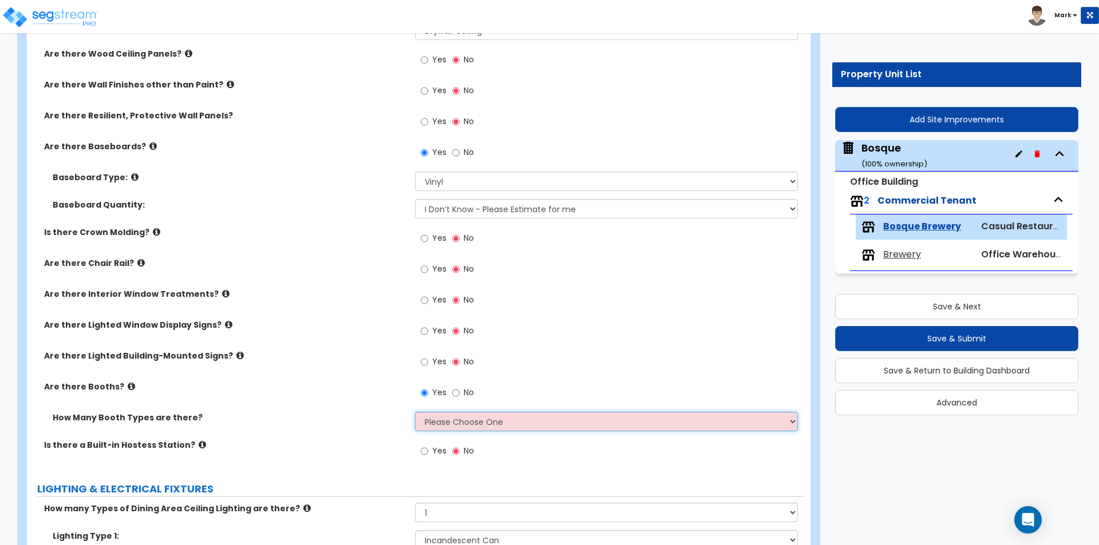
click at [454, 421] on select "Please Choose One 1 2 3" at bounding box center [606, 421] width 382 height 19
select select "1"
click at [415, 412] on select "Please Choose One 1 2 3" at bounding box center [606, 421] width 382 height 19
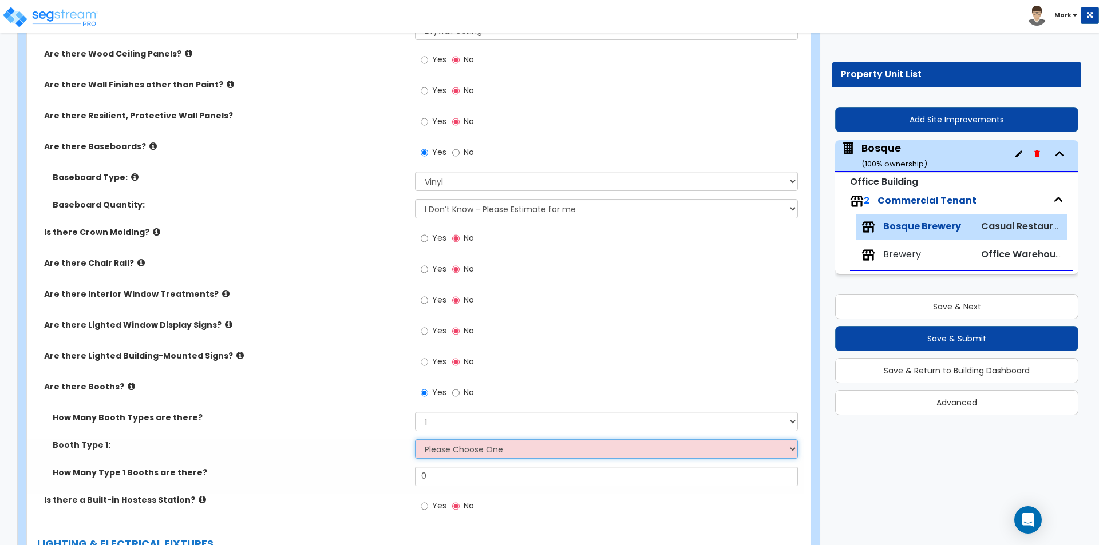
click at [432, 449] on select "Please Choose One Plastic, 2-Seater Plastic, 4-Seater Upholstered, 4-Seater Uph…" at bounding box center [606, 449] width 382 height 19
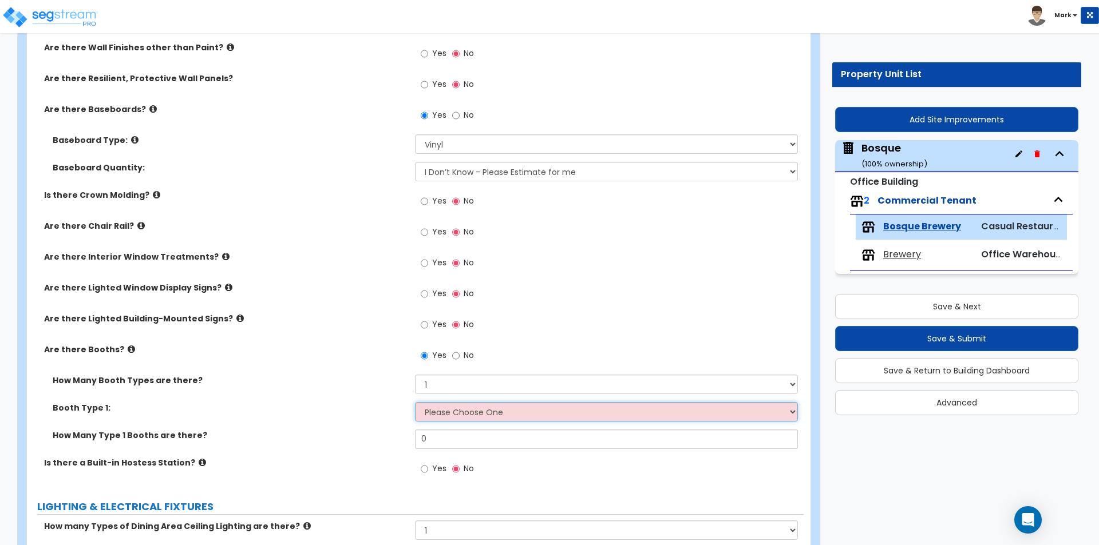
scroll to position [1717, 0]
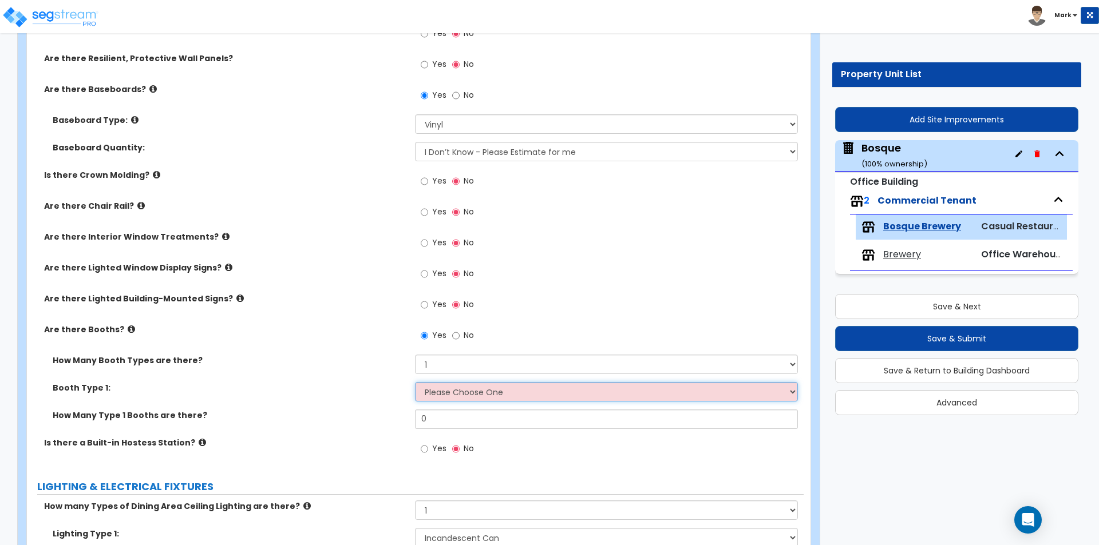
click at [457, 391] on select "Please Choose One Plastic, 2-Seater Plastic, 4-Seater Upholstered, 4-Seater Uph…" at bounding box center [606, 391] width 382 height 19
select select "2"
click at [415, 382] on select "Please Choose One Plastic, 2-Seater Plastic, 4-Seater Upholstered, 4-Seater Uph…" at bounding box center [606, 391] width 382 height 19
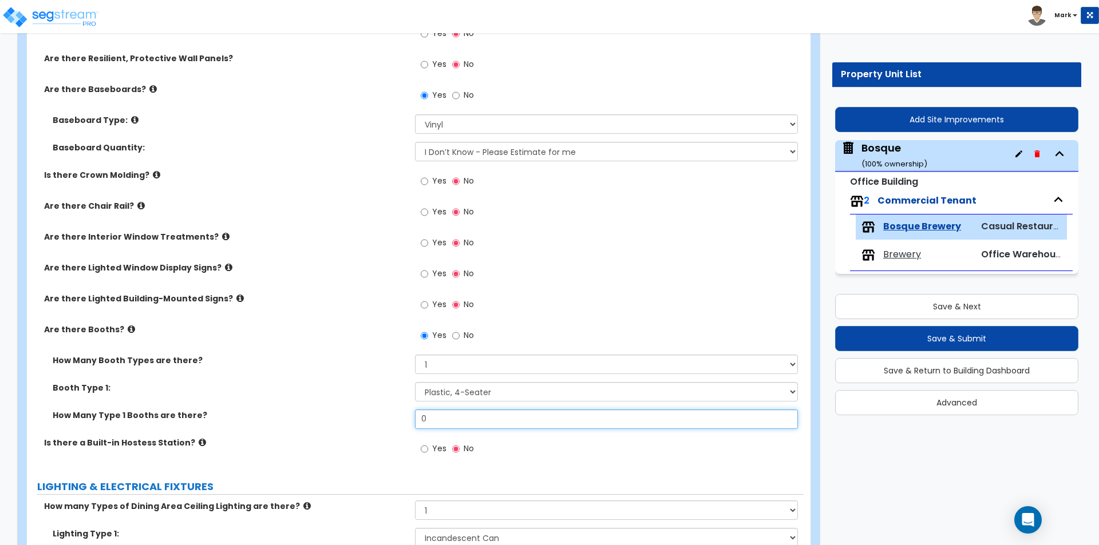
click at [439, 420] on input "0" at bounding box center [606, 419] width 382 height 19
type input "4"
click at [331, 351] on div "Are there Booths? Yes No" at bounding box center [415, 339] width 777 height 31
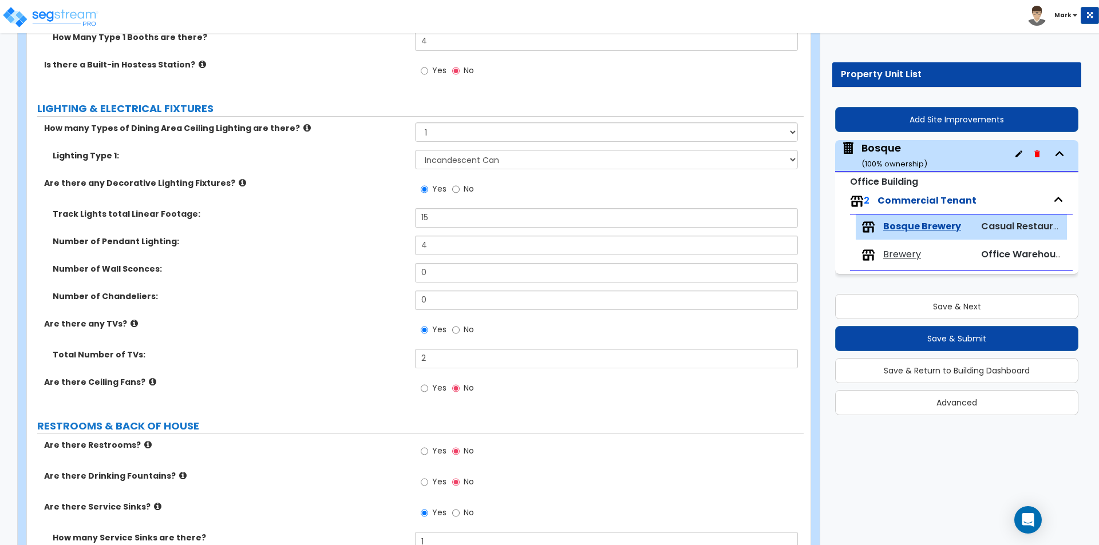
scroll to position [2118, 0]
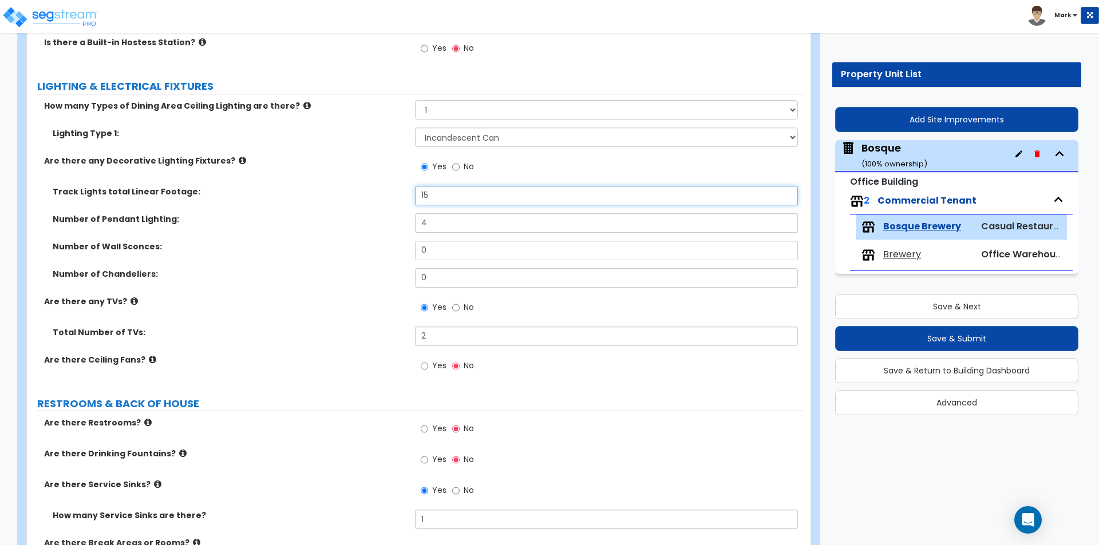
drag, startPoint x: 441, startPoint y: 195, endPoint x: 359, endPoint y: 206, distance: 82.6
click at [359, 206] on div "Track Lights total Linear Footage: 15" at bounding box center [415, 199] width 777 height 27
type input "25"
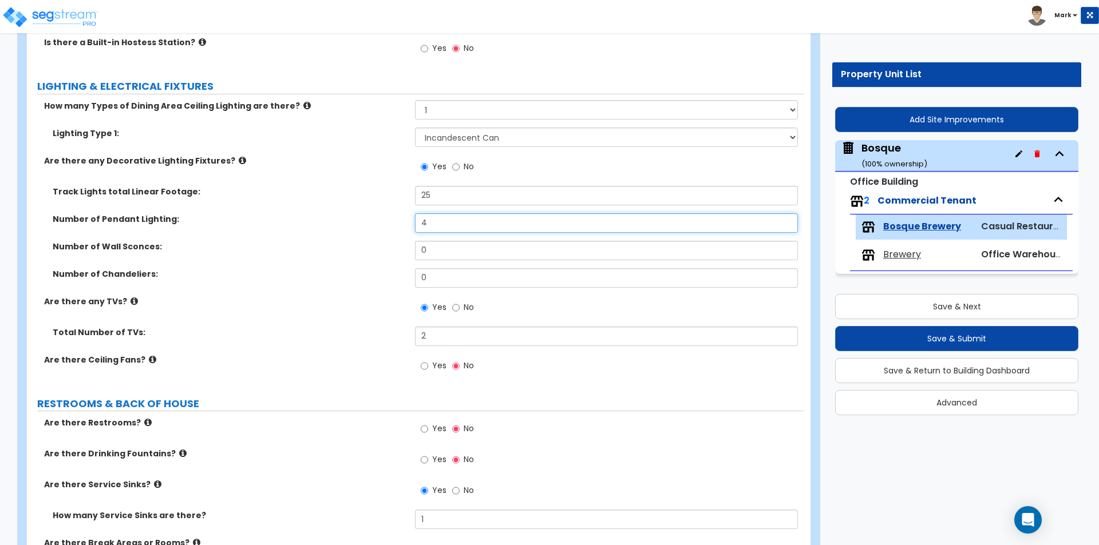
drag, startPoint x: 435, startPoint y: 224, endPoint x: 383, endPoint y: 230, distance: 52.4
click at [383, 230] on div "Number of Pendant Lighting: 4" at bounding box center [415, 226] width 777 height 27
type input "8"
click at [382, 230] on div "Number of Pendant Lighting: 8" at bounding box center [415, 226] width 777 height 27
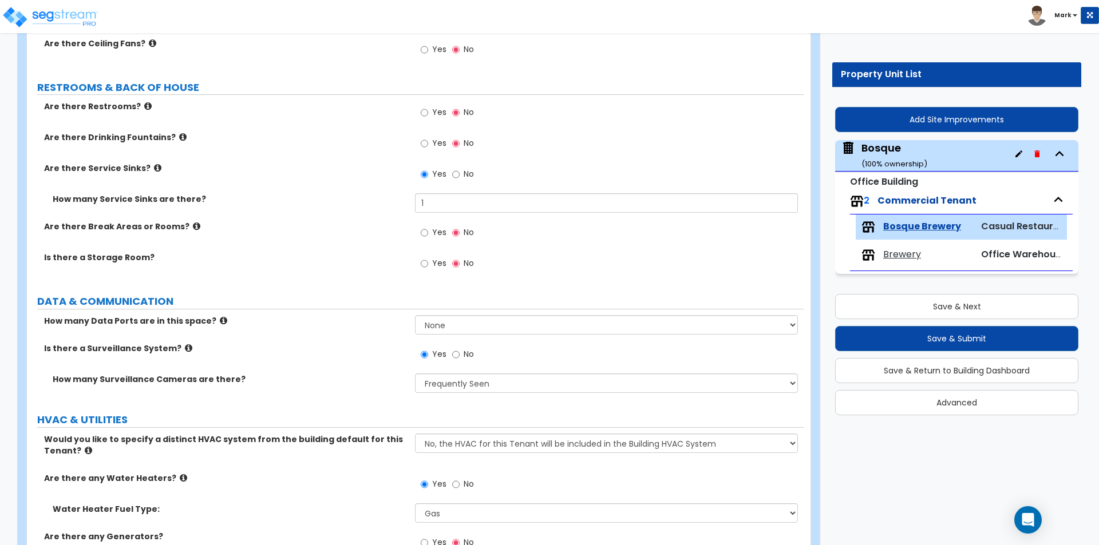
scroll to position [2461, 0]
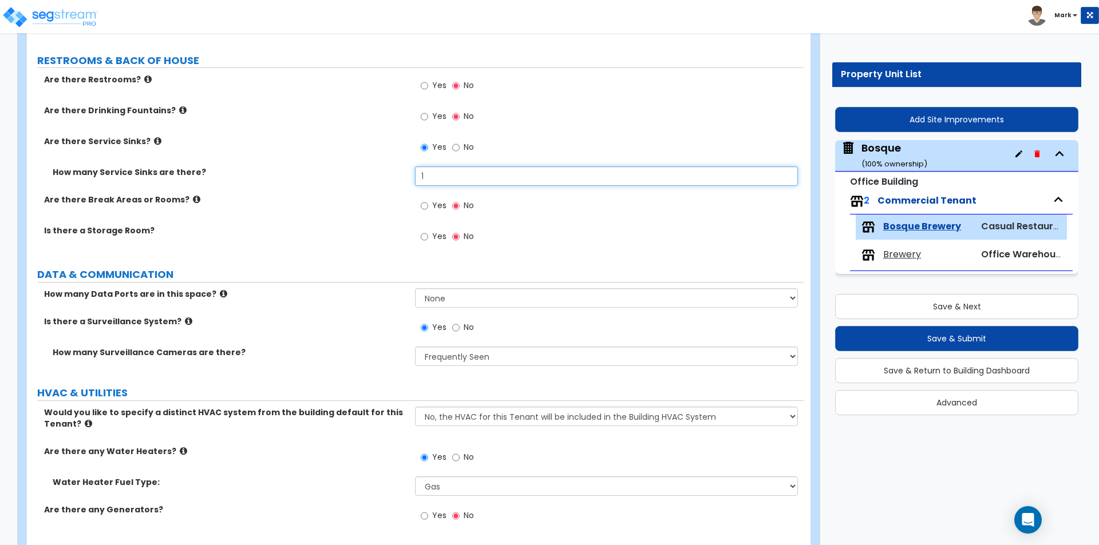
click at [447, 179] on input "1" at bounding box center [606, 176] width 382 height 19
type input "2"
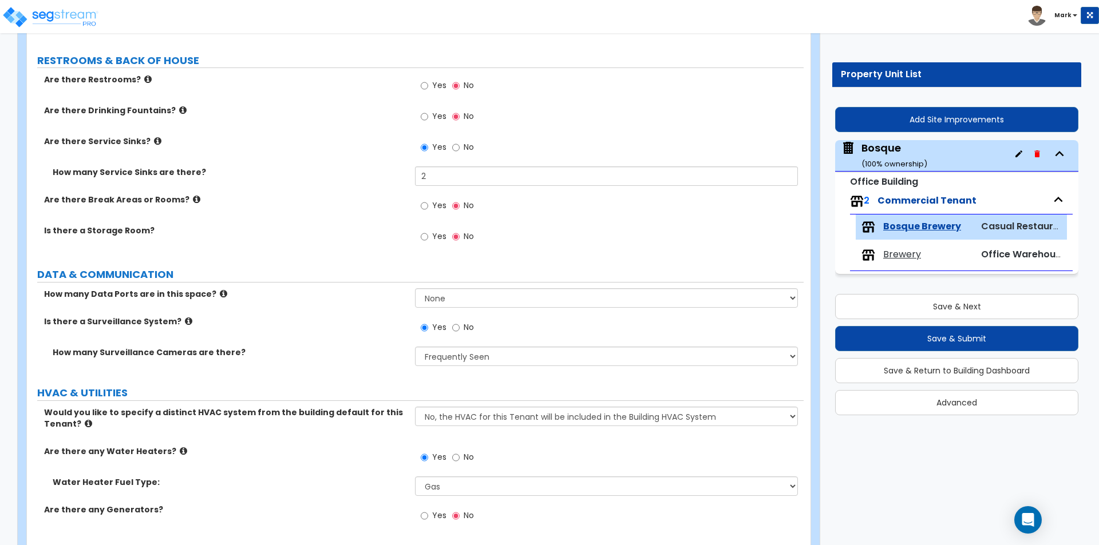
click at [383, 191] on div "How many Service Sinks are there? 2" at bounding box center [415, 180] width 777 height 27
click at [426, 84] on input "Yes" at bounding box center [424, 86] width 7 height 13
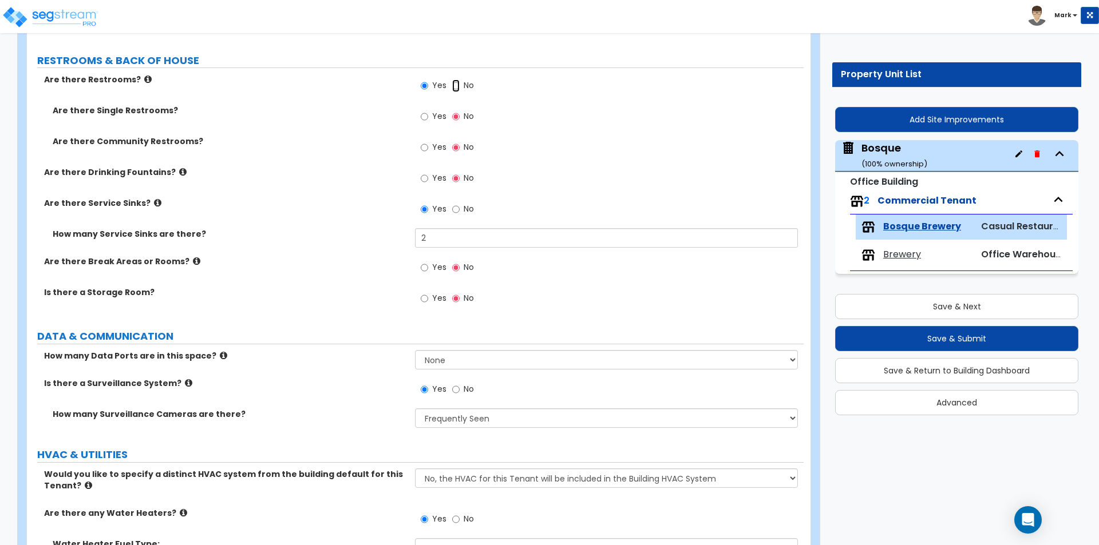
click at [455, 85] on input "No" at bounding box center [455, 86] width 7 height 13
radio input "false"
radio input "true"
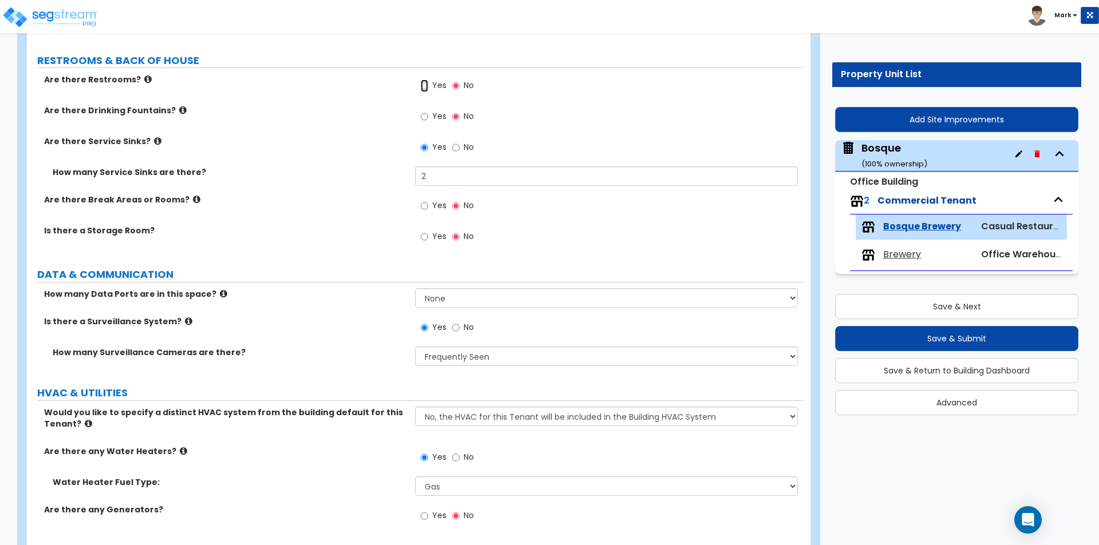
click at [425, 87] on input "Yes" at bounding box center [424, 86] width 7 height 13
radio input "true"
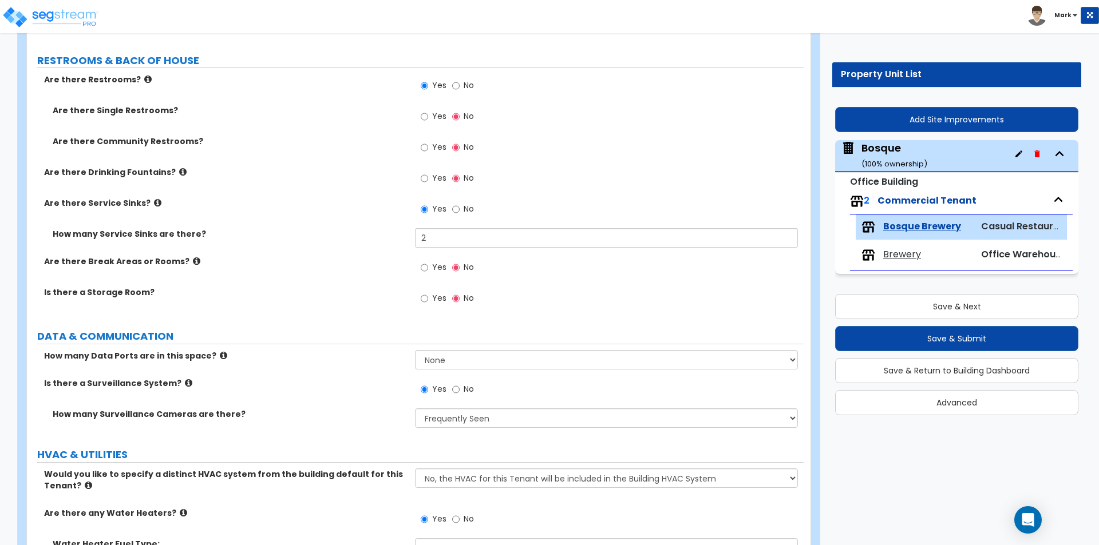
click at [430, 119] on label "Yes" at bounding box center [434, 117] width 26 height 19
click at [428, 119] on input "Yes" at bounding box center [424, 116] width 7 height 13
radio input "true"
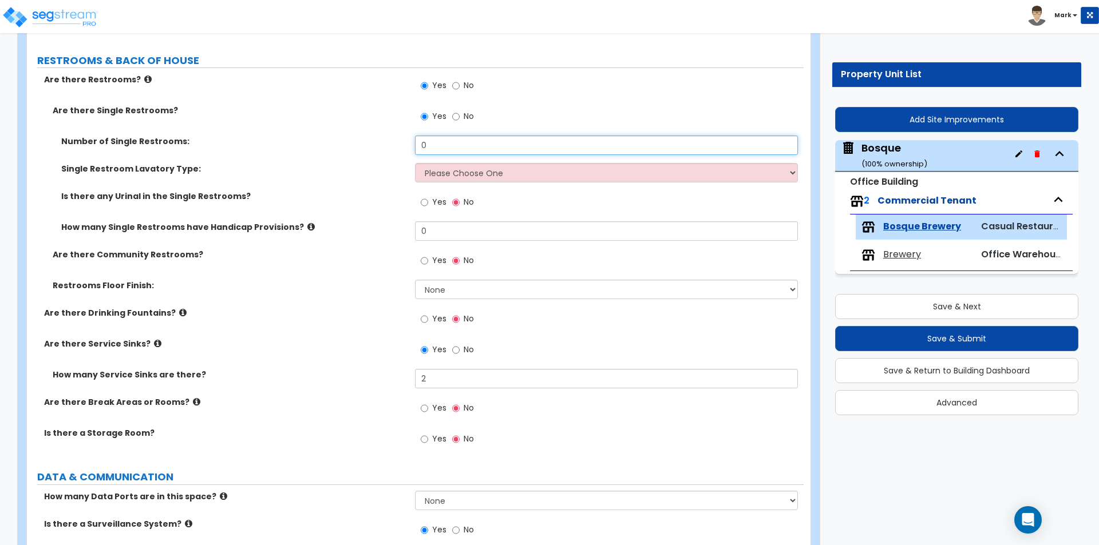
click at [441, 144] on input "0" at bounding box center [606, 145] width 382 height 19
type input "2"
click at [440, 179] on select "Please Choose One Wall-mounted Vanity-mounted" at bounding box center [606, 172] width 382 height 19
select select "2"
click at [415, 163] on select "Please Choose One Wall-mounted Vanity-mounted" at bounding box center [606, 172] width 382 height 19
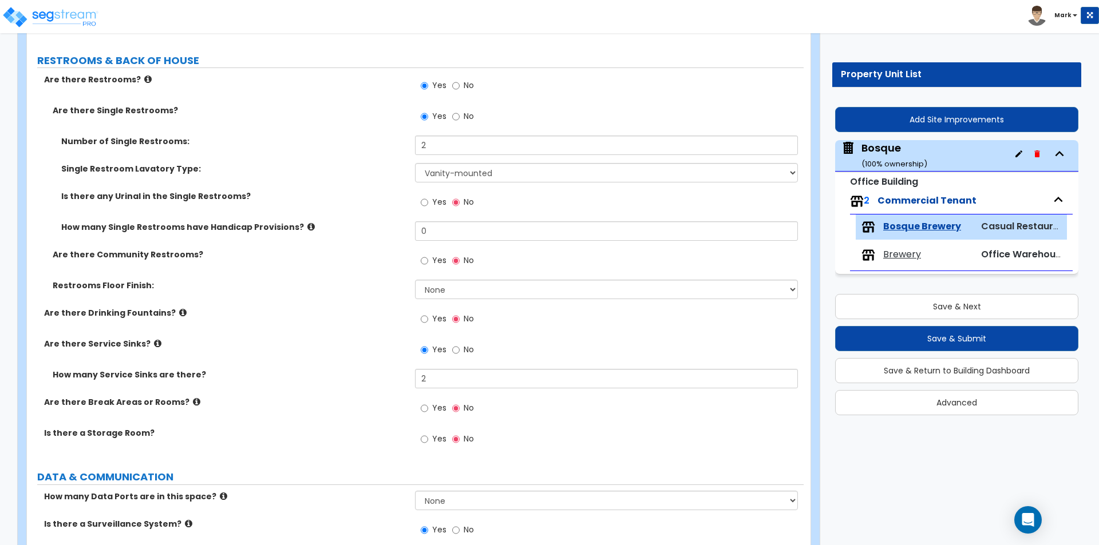
click at [431, 198] on label "Yes" at bounding box center [434, 203] width 26 height 19
click at [428, 198] on input "Yes" at bounding box center [424, 202] width 7 height 13
radio input "true"
click at [433, 231] on input "0" at bounding box center [606, 231] width 382 height 19
type input "2"
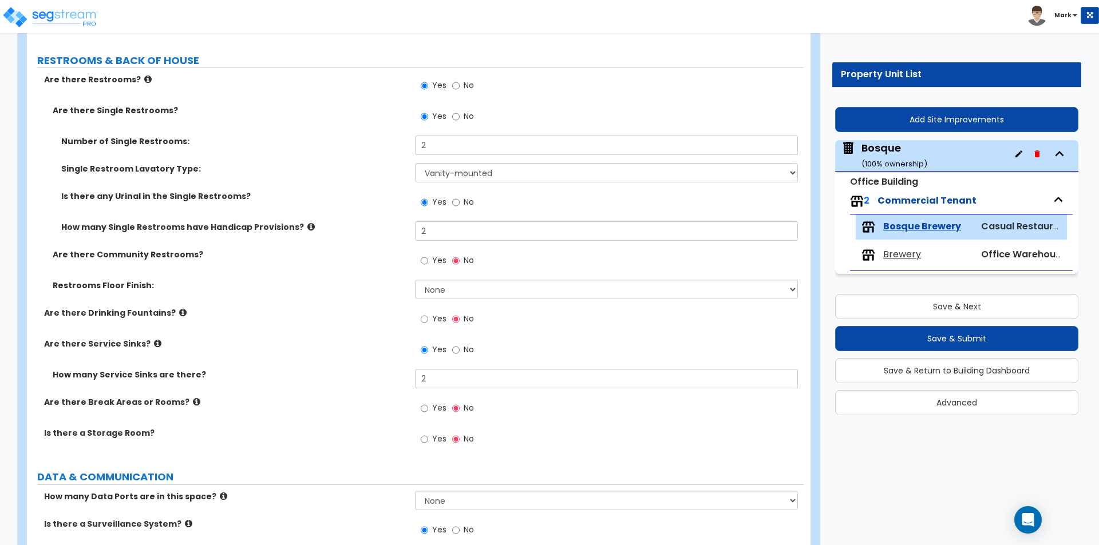
click at [379, 256] on label "Are there Community Restrooms?" at bounding box center [230, 254] width 354 height 11
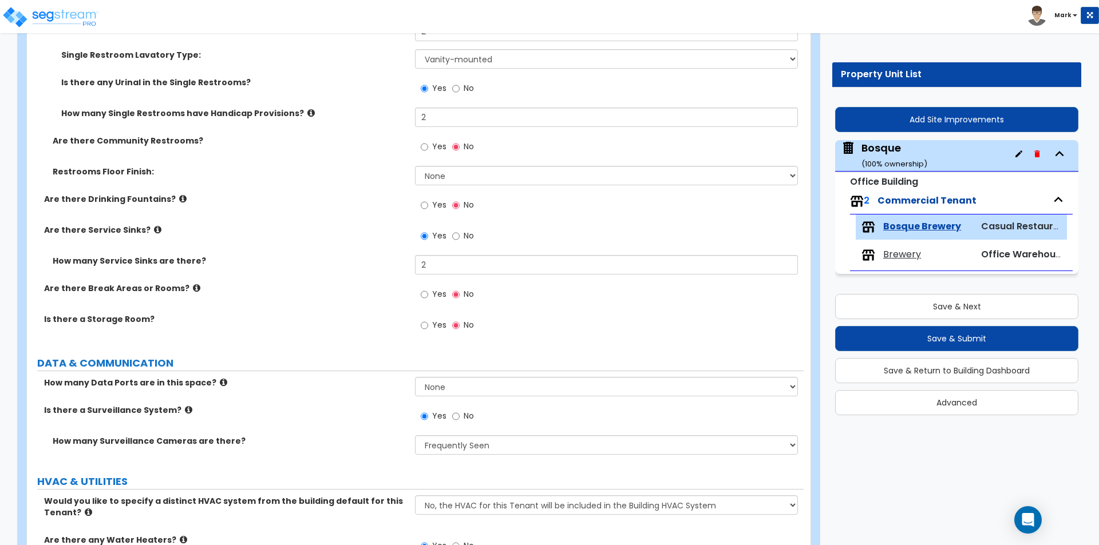
scroll to position [2576, 0]
click at [445, 172] on select "None Tile Flooring Resilient Laminate Flooring VCT Flooring Sheet Vinyl Flooring" at bounding box center [606, 174] width 382 height 19
select select "1"
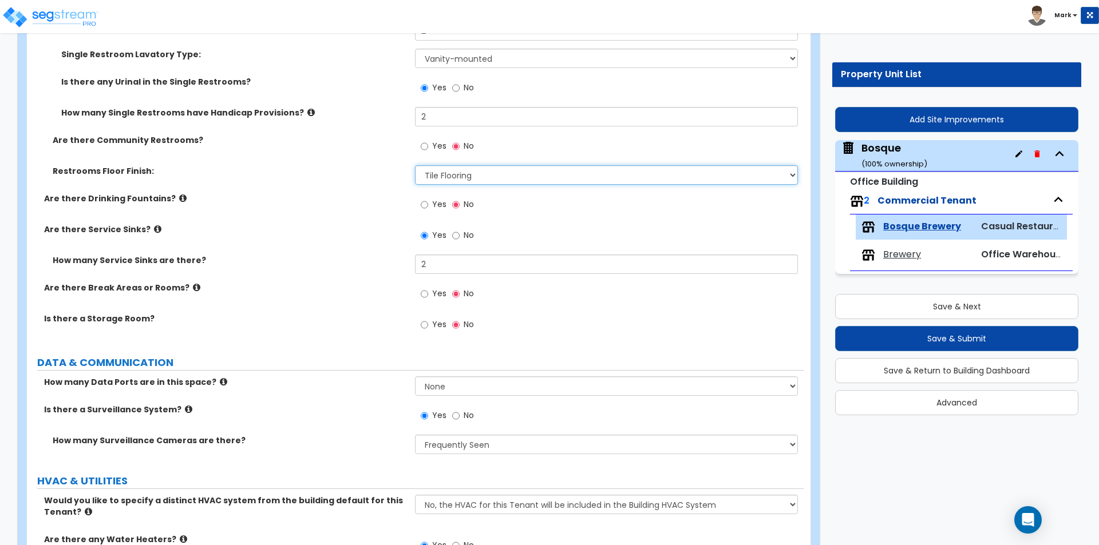
click at [415, 165] on select "None Tile Flooring Resilient Laminate Flooring VCT Flooring Sheet Vinyl Flooring" at bounding box center [606, 174] width 382 height 19
click at [352, 219] on div "Are there Drinking Fountains? Yes No" at bounding box center [415, 208] width 777 height 31
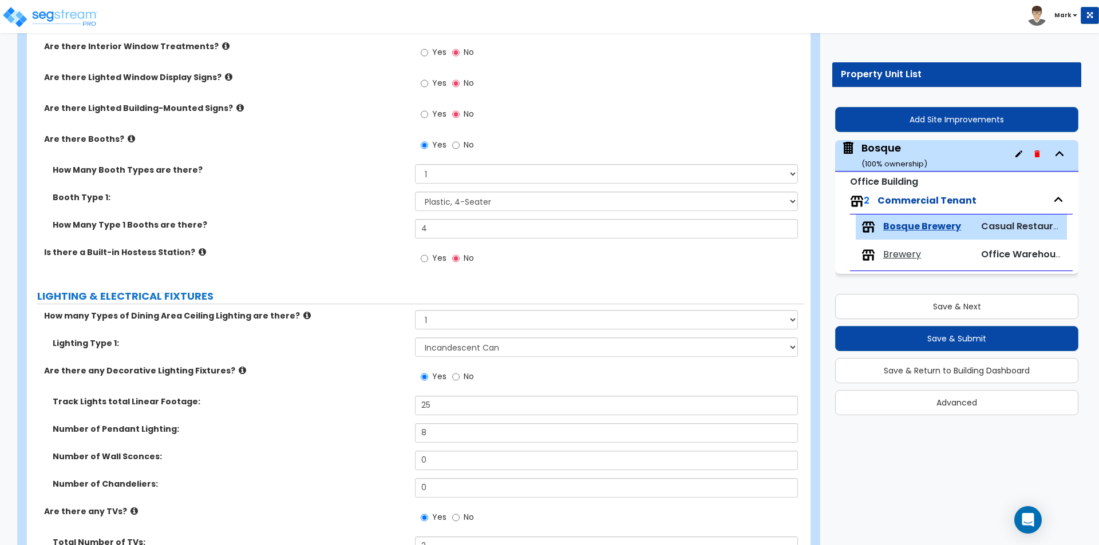
scroll to position [1905, 0]
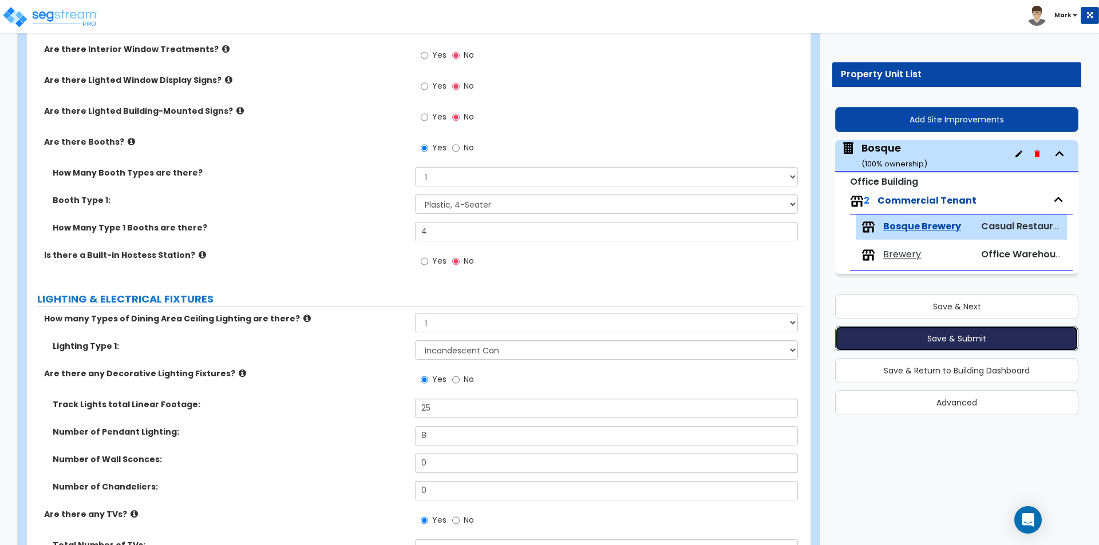
click at [882, 331] on button "Save & Submit" at bounding box center [956, 338] width 243 height 25
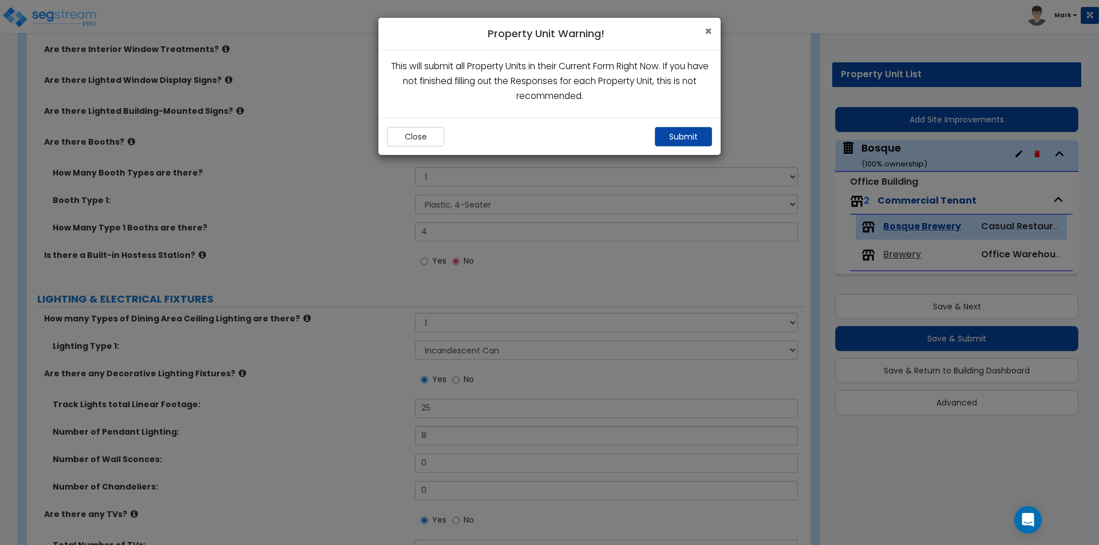
click at [706, 30] on span "×" at bounding box center [708, 31] width 7 height 17
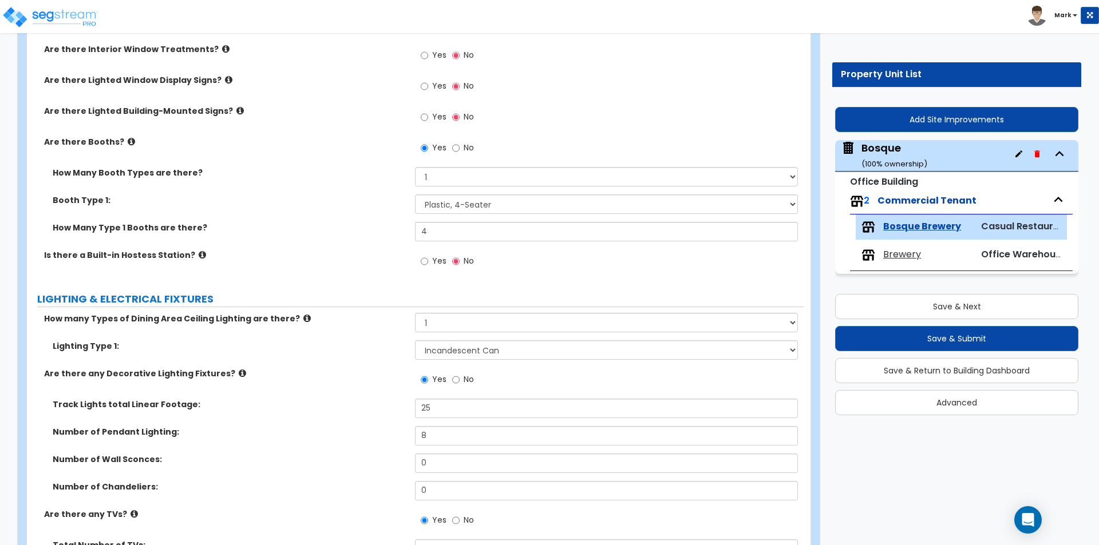
click at [912, 142] on div "Bosque ( 100 % ownership)" at bounding box center [894, 155] width 66 height 29
select select "7"
select select "2"
select select "1"
select select "6"
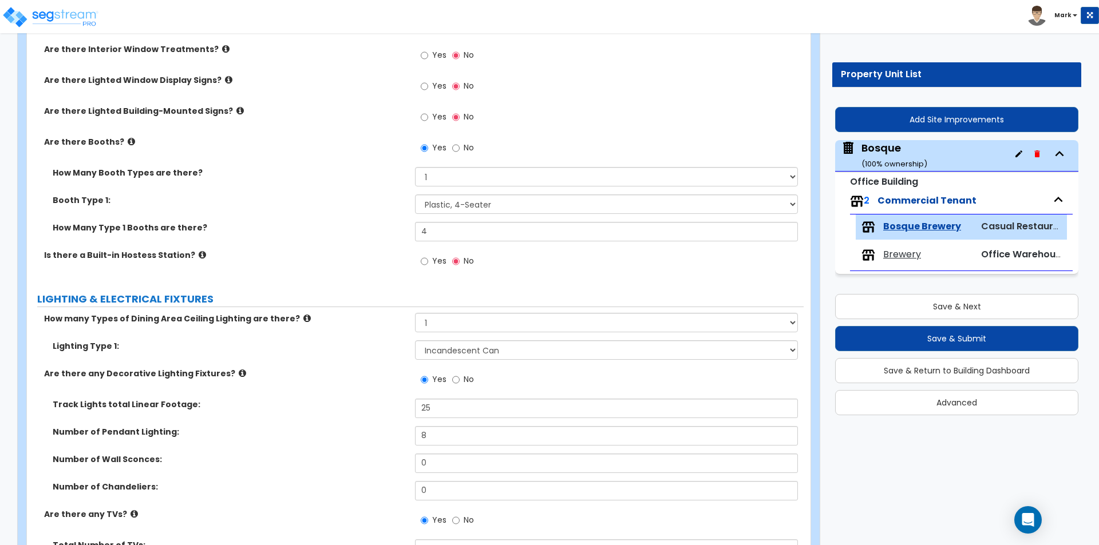
select select "1"
select select "5"
select select "2"
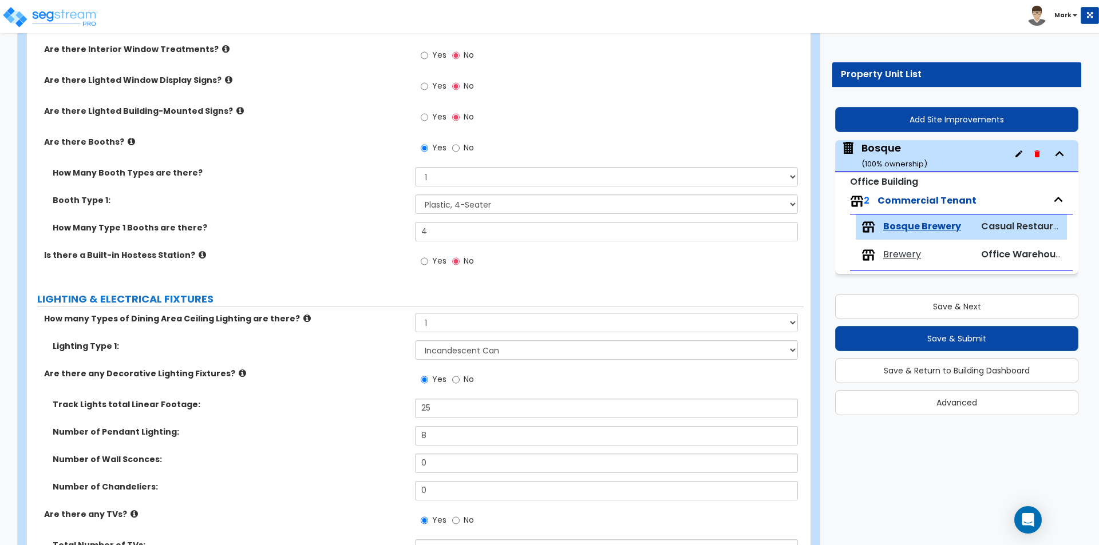
select select "1"
select select "2"
select select "5"
select select "2"
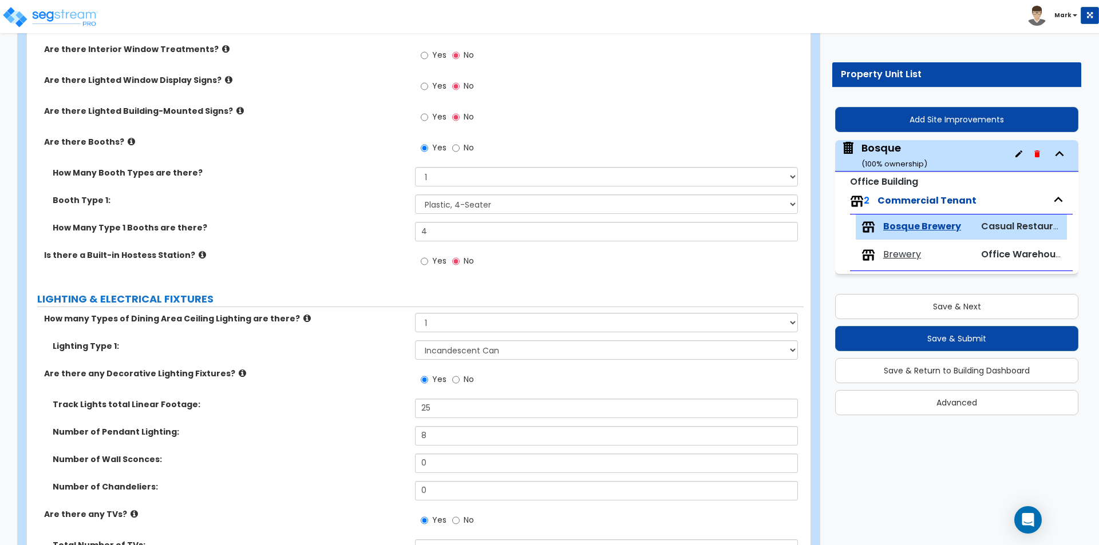
select select "1"
select select "3"
select select "1"
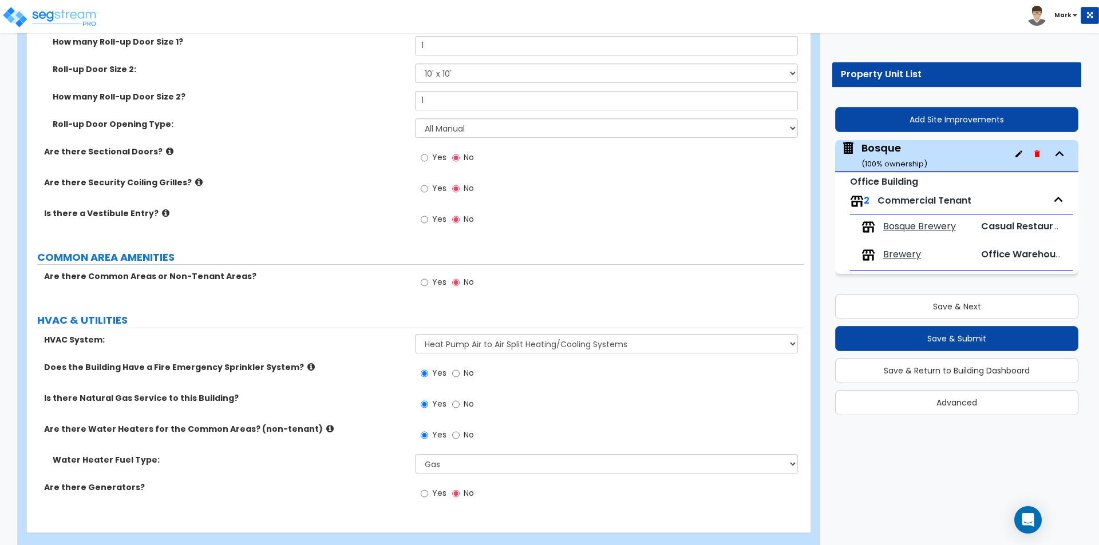
scroll to position [1777, 0]
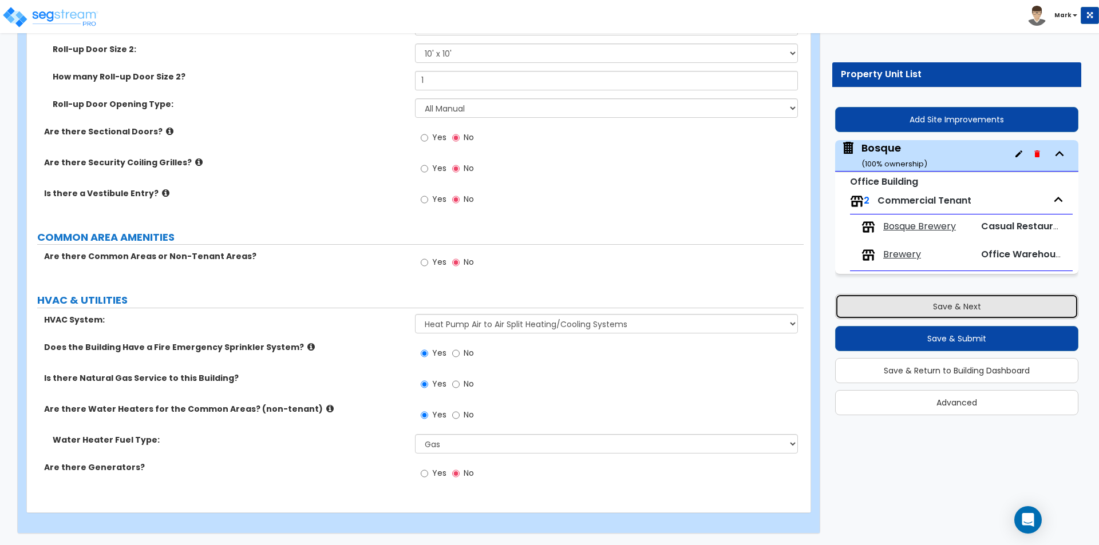
click at [951, 310] on button "Save & Next" at bounding box center [956, 306] width 243 height 25
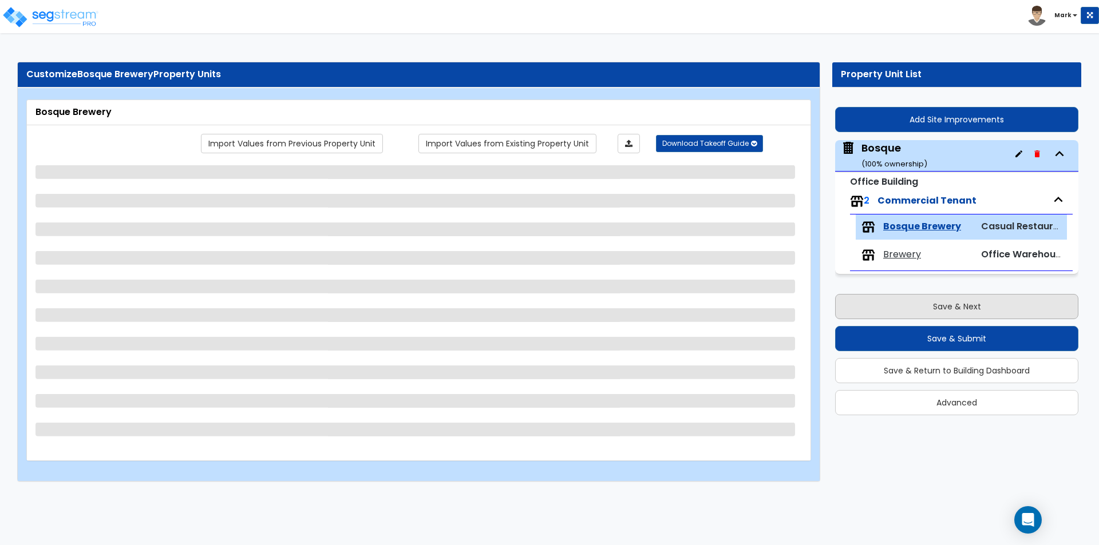
select select "4"
select select "1"
select select "5"
select select "1"
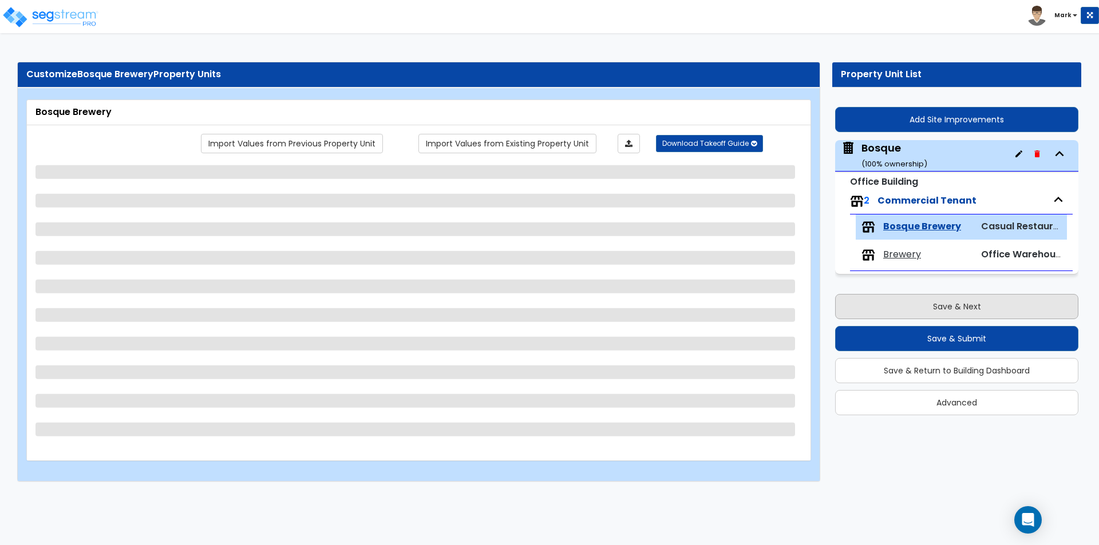
select select "7"
select select "2"
select select "1"
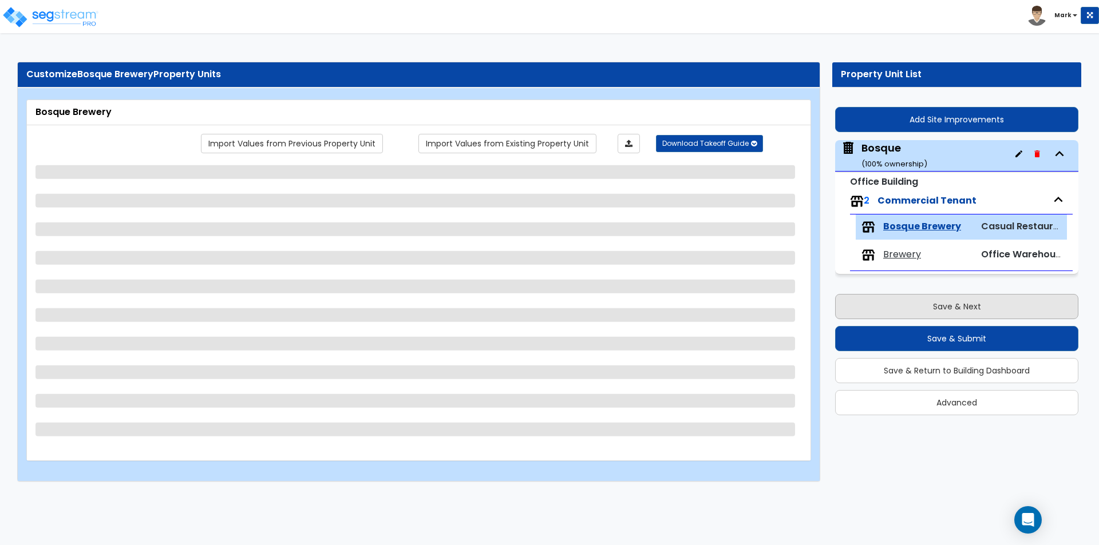
select select "1"
select select "2"
select select "1"
select select "2"
select select "1"
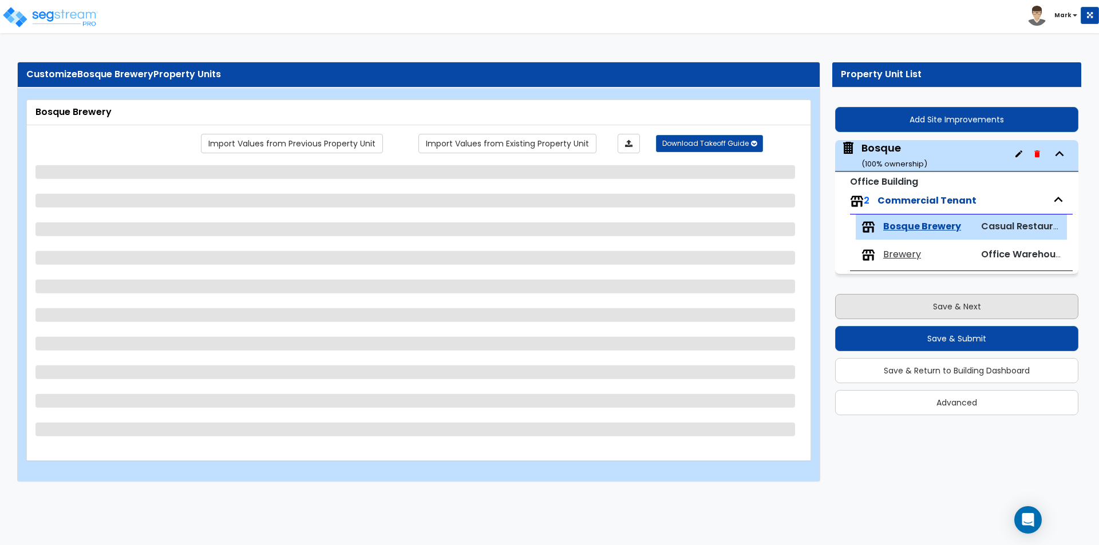
select select "5"
select select "2"
select select "1"
select select "3"
select select "1"
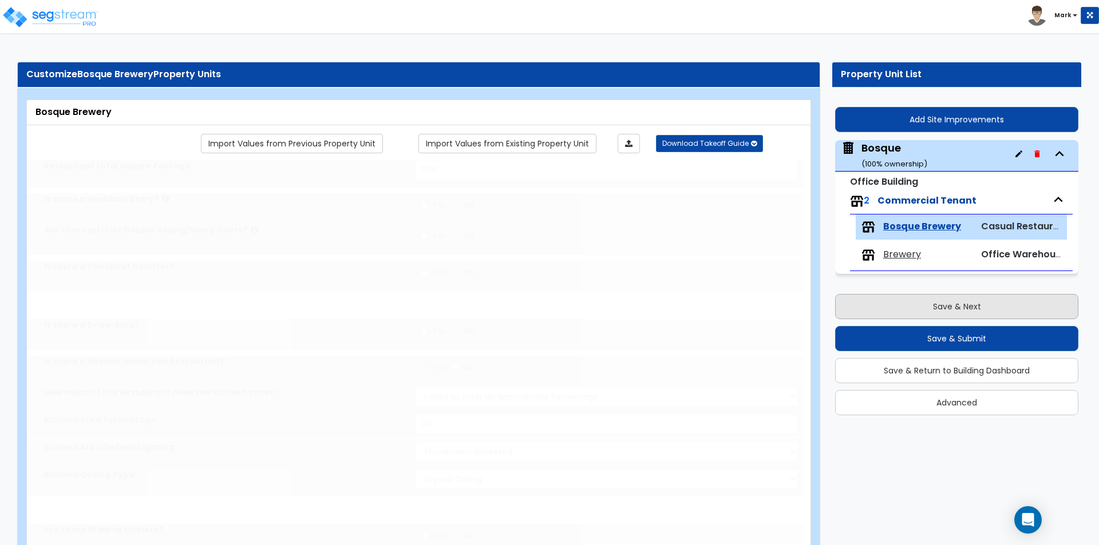
select select "1"
type input "4"
type input "2"
radio input "true"
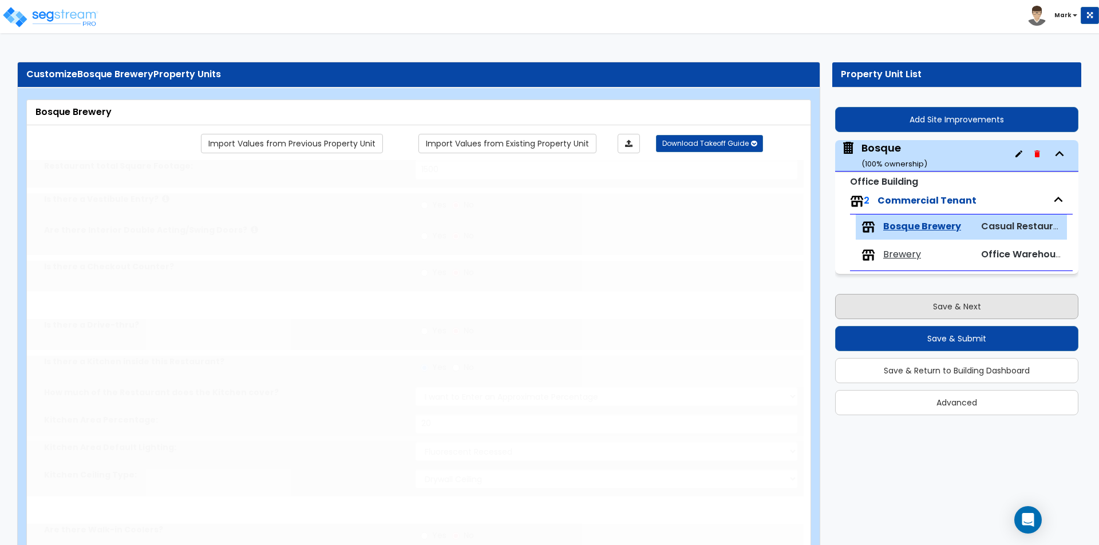
type input "2"
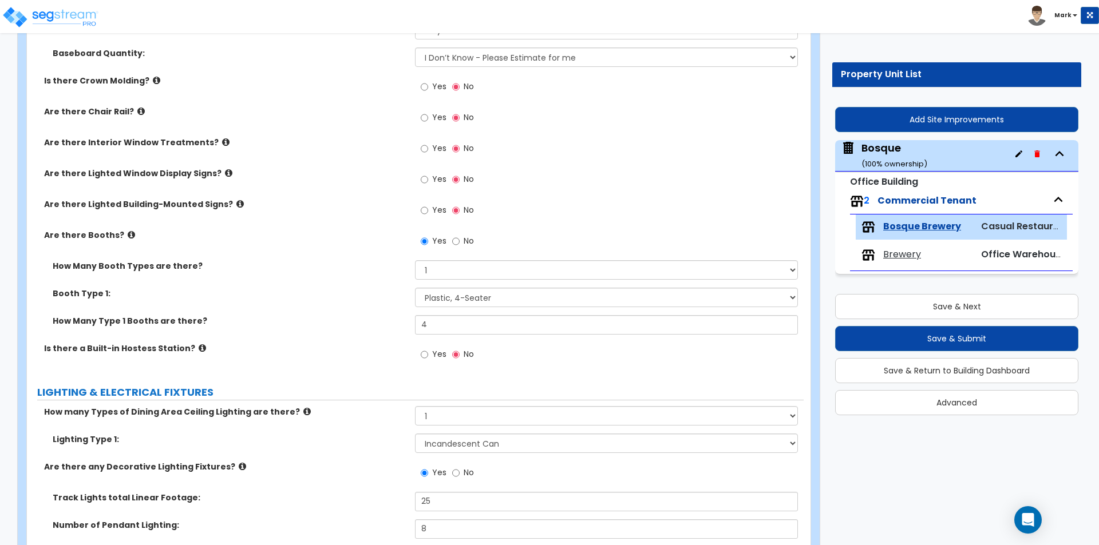
scroll to position [1832, 0]
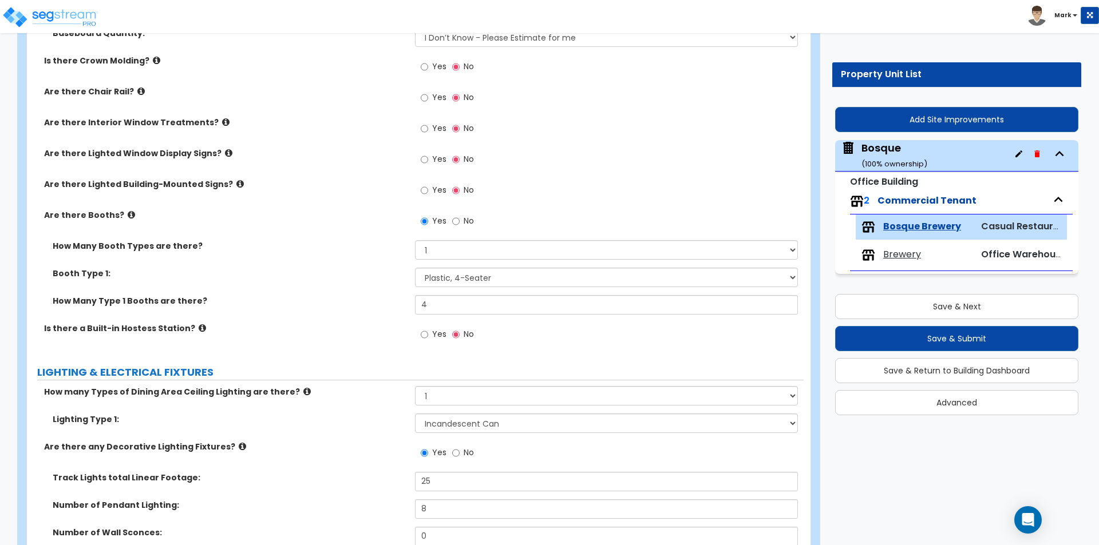
click at [887, 149] on div "Bosque ( 100 % ownership)" at bounding box center [894, 155] width 66 height 29
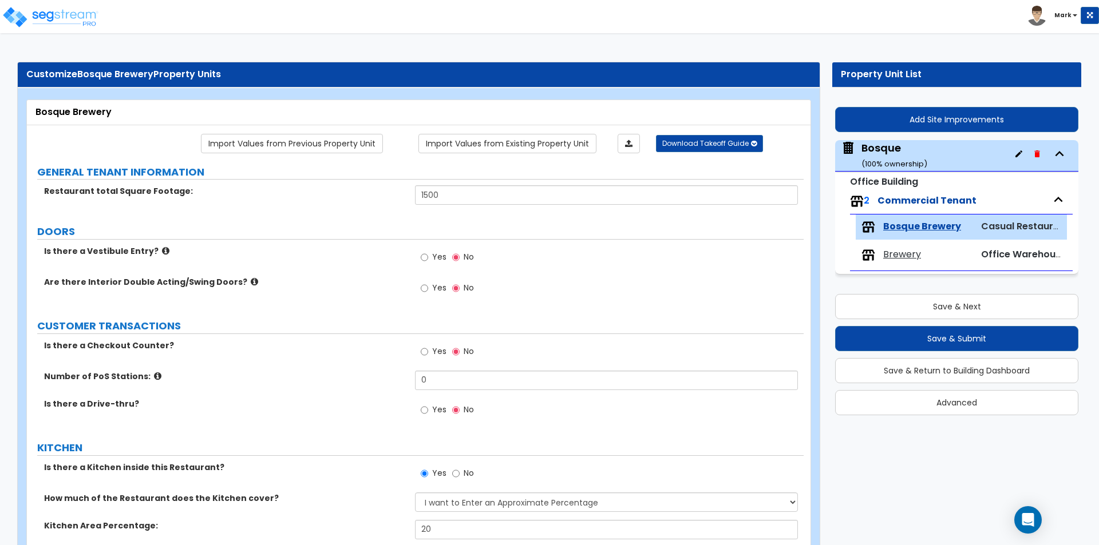
select select "7"
select select "2"
select select "1"
select select "6"
select select "1"
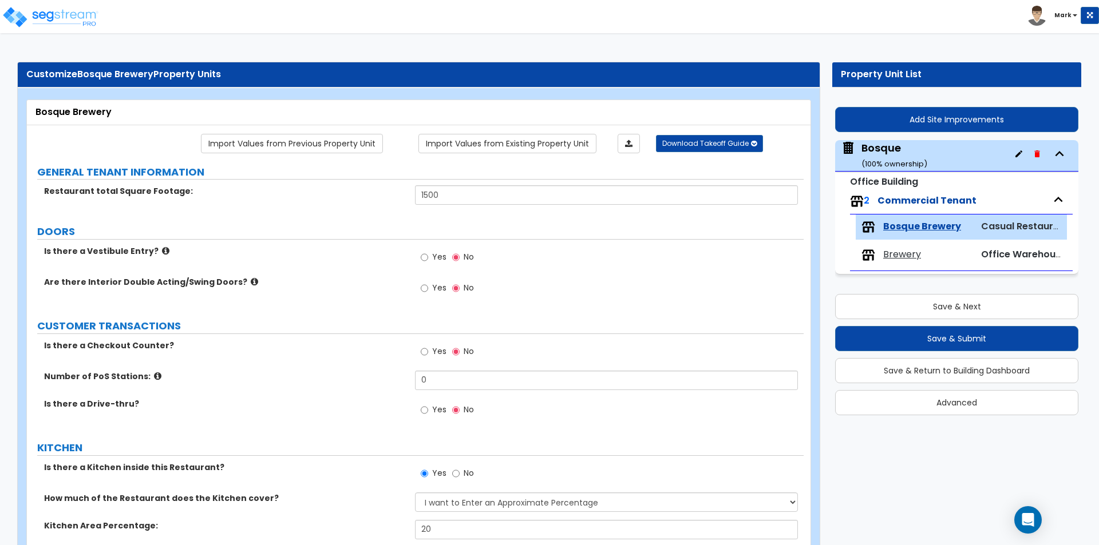
select select "1"
select select "5"
select select "2"
select select "1"
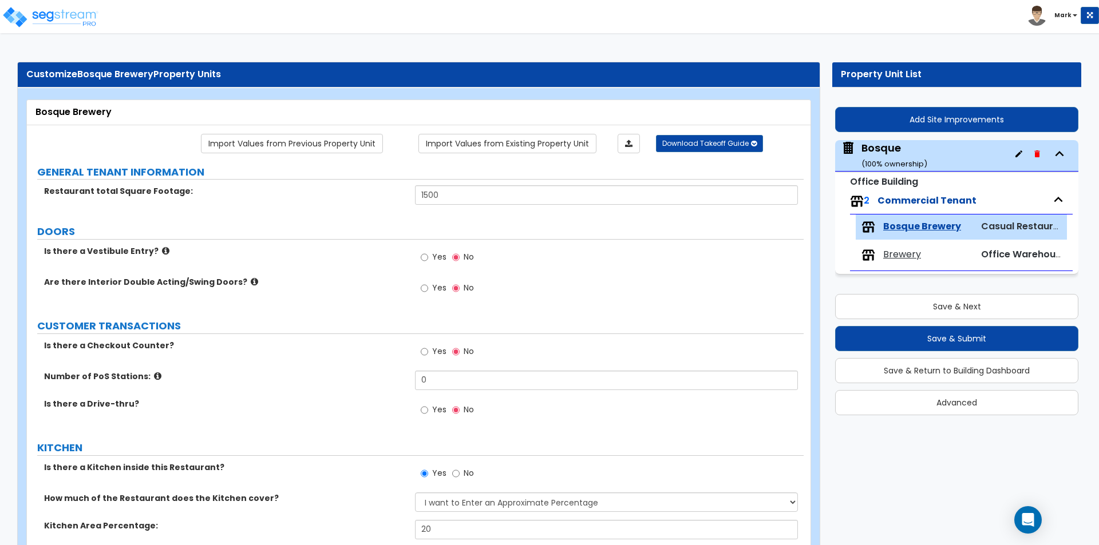
select select "2"
select select "5"
select select "2"
select select "1"
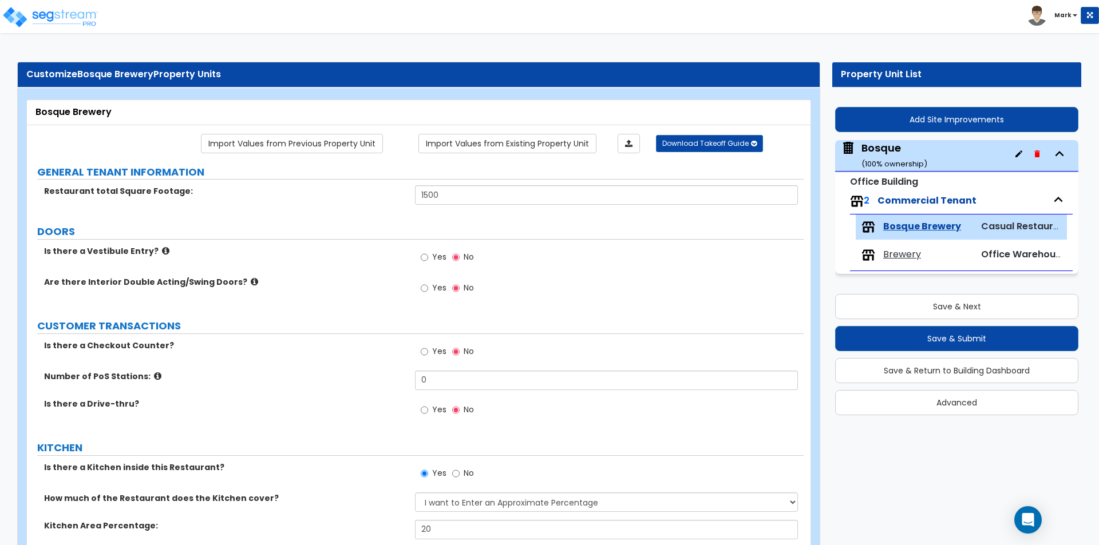
select select "3"
select select "1"
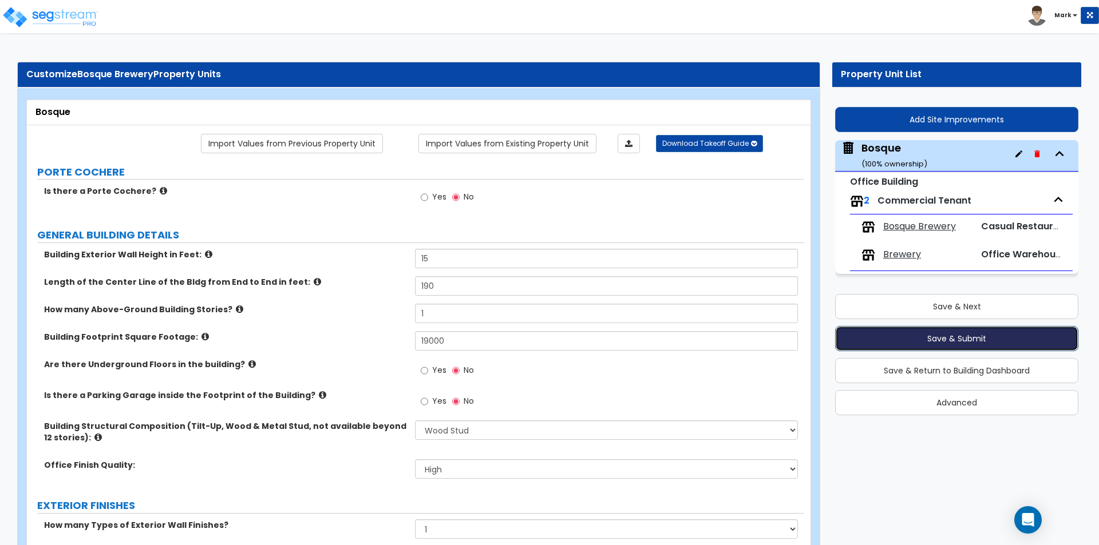
click at [990, 335] on button "Save & Submit" at bounding box center [956, 338] width 243 height 25
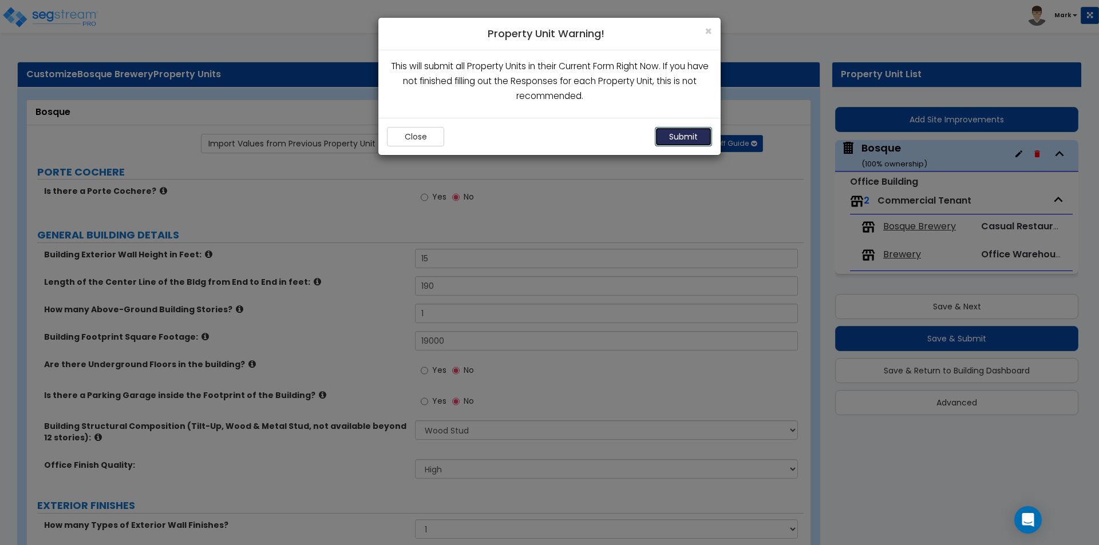
click at [678, 133] on button "Submit" at bounding box center [683, 136] width 57 height 19
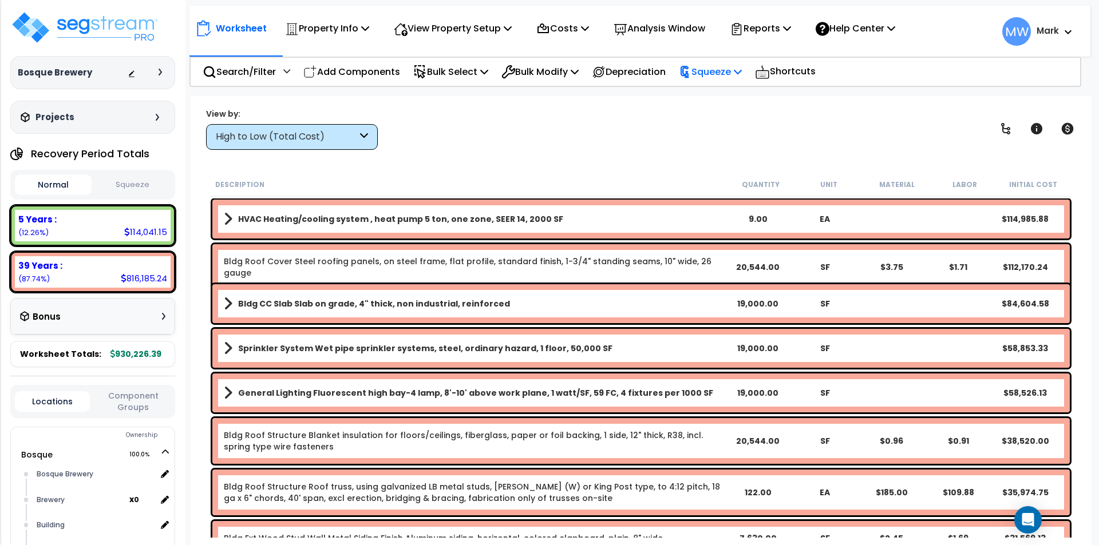
click at [719, 68] on p "Squeeze" at bounding box center [710, 71] width 63 height 15
click at [734, 100] on link "Squeeze" at bounding box center [729, 97] width 113 height 23
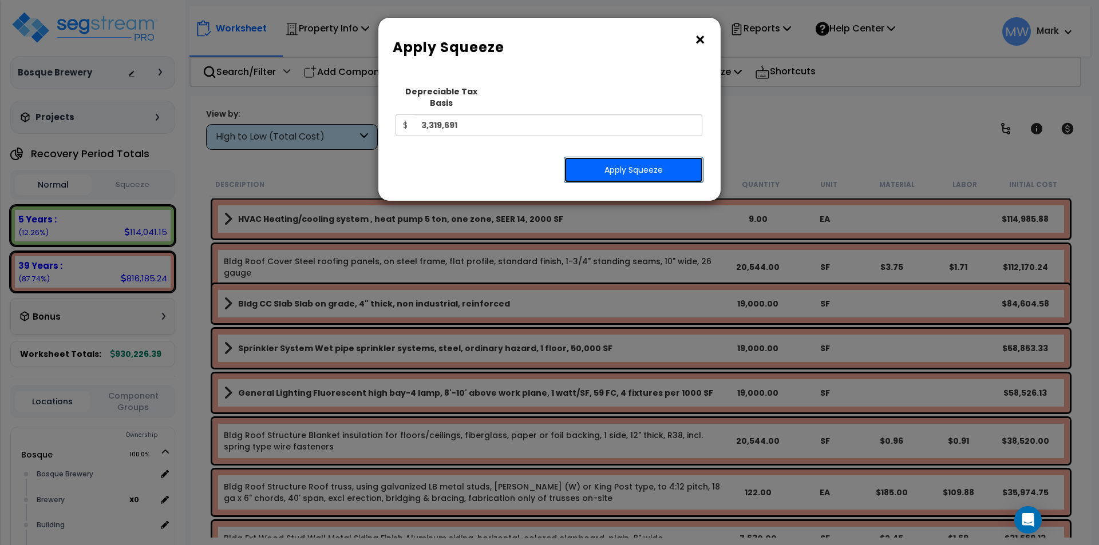
click at [646, 157] on button "Apply Squeeze" at bounding box center [634, 170] width 140 height 26
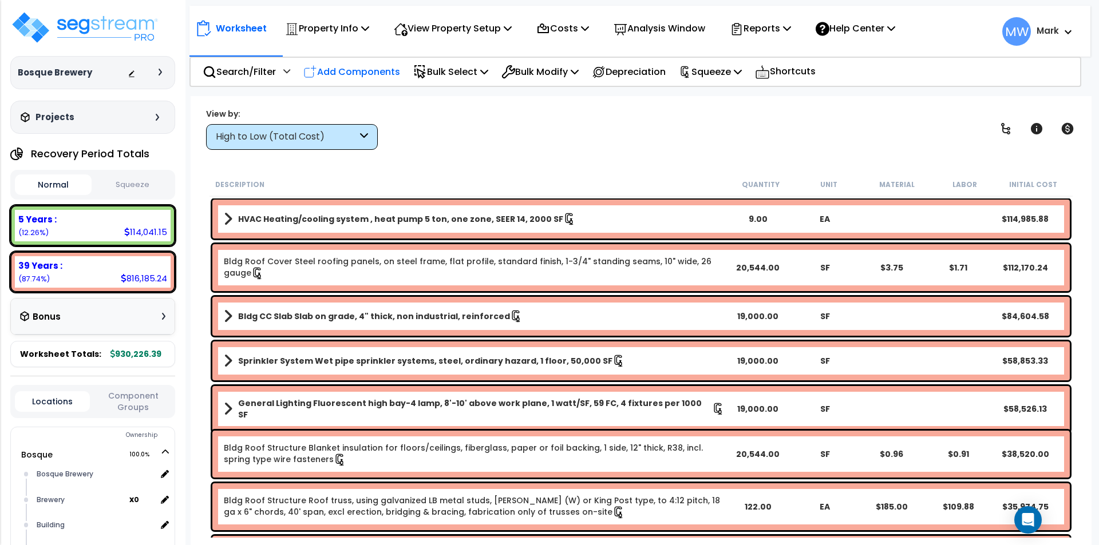
click at [349, 68] on p "Add Components" at bounding box center [351, 71] width 97 height 15
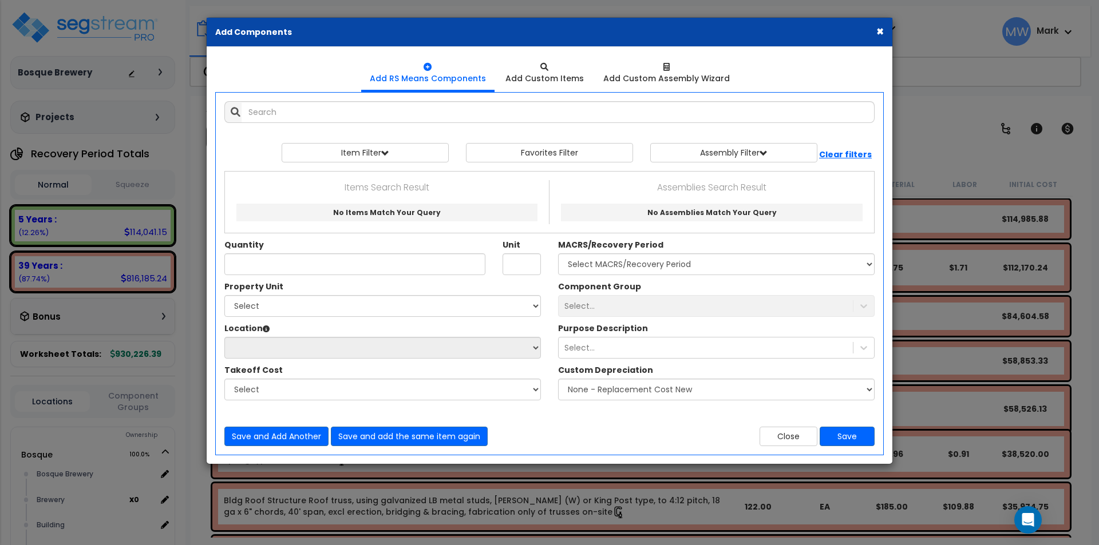
click at [877, 25] on button "×" at bounding box center [879, 31] width 7 height 12
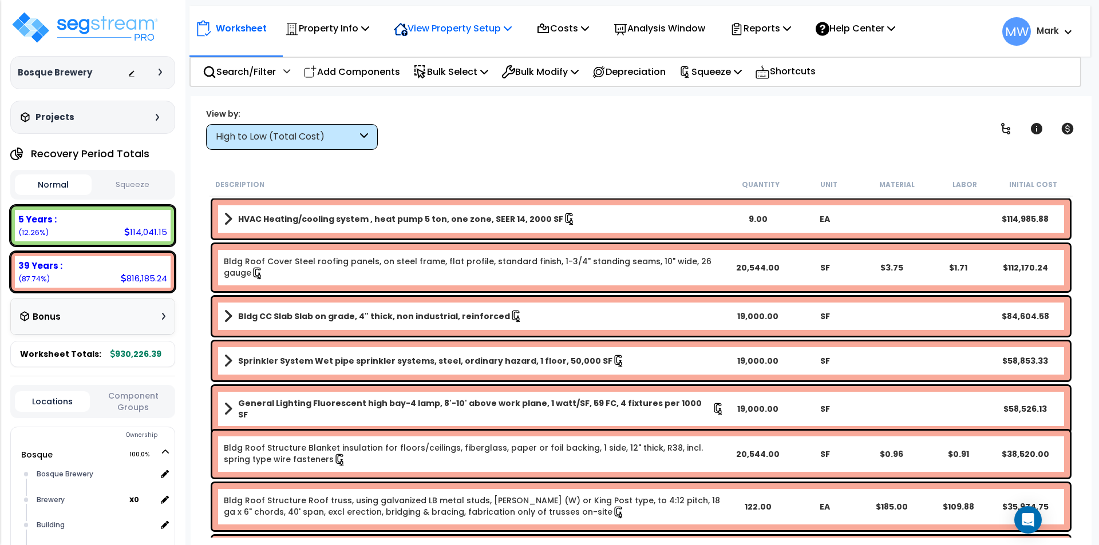
click at [417, 22] on p "View Property Setup" at bounding box center [453, 28] width 118 height 15
click at [426, 82] on link "View Questionnaire" at bounding box center [444, 78] width 113 height 23
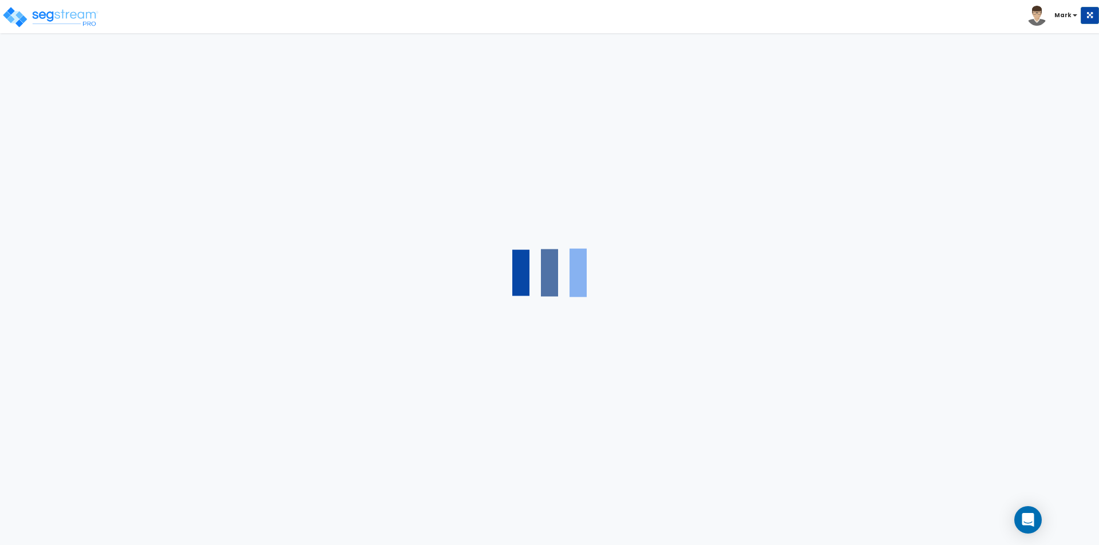
select select "7"
select select "2"
select select "1"
select select "6"
select select "1"
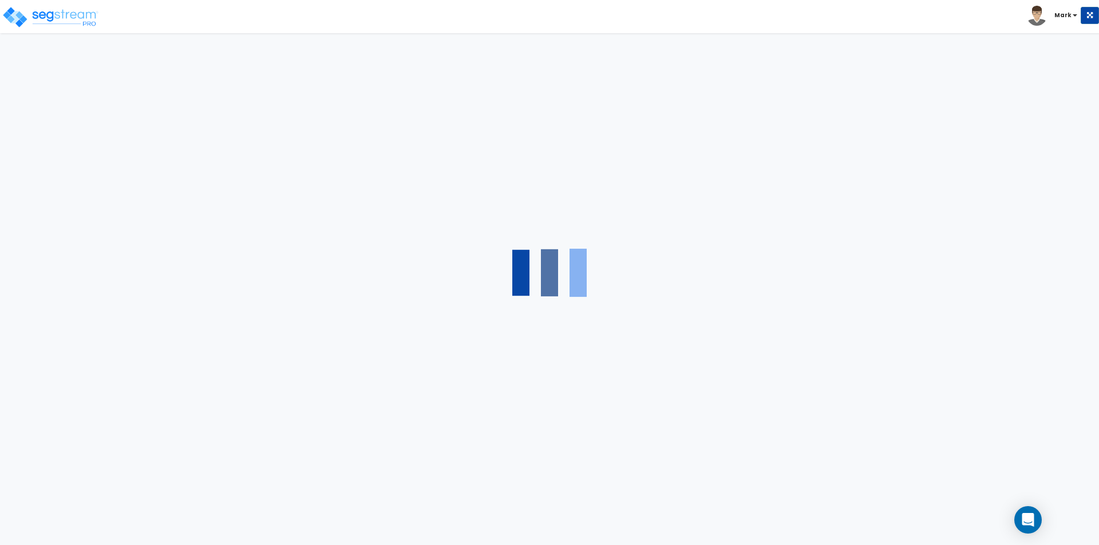
select select "1"
select select "5"
select select "2"
select select "1"
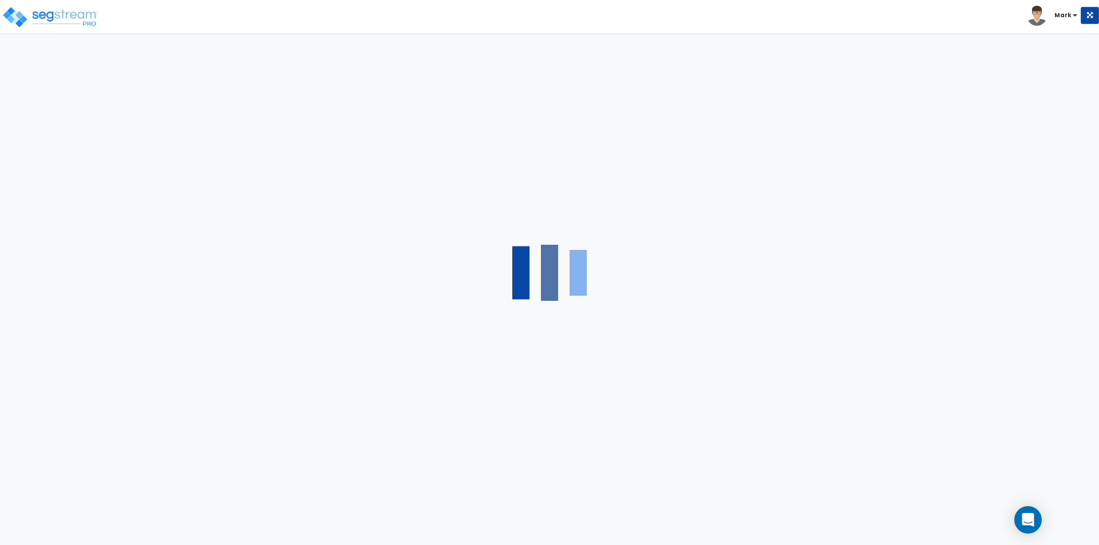
select select "2"
select select "5"
select select "2"
select select "1"
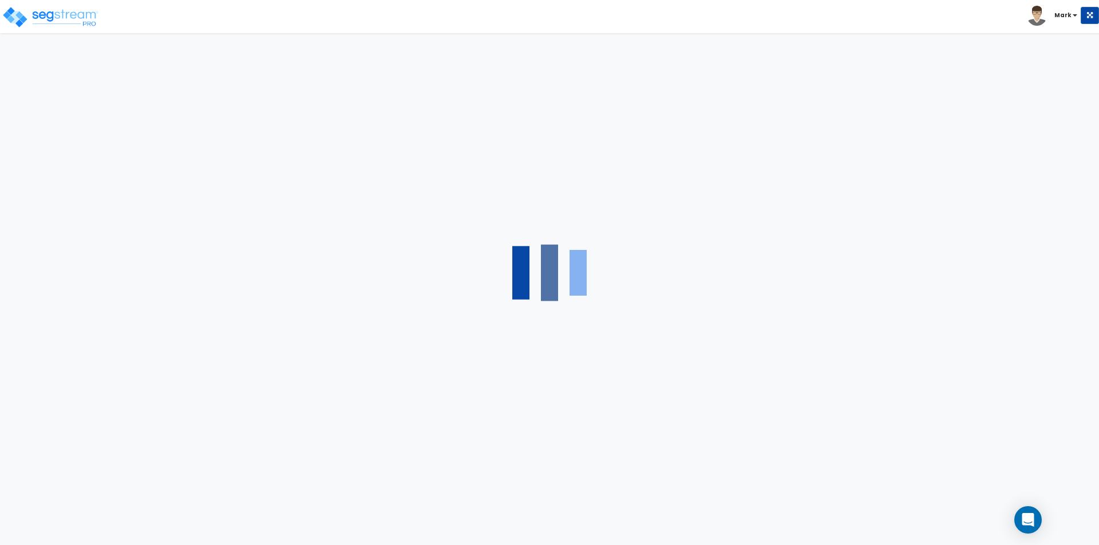
select select "3"
select select "1"
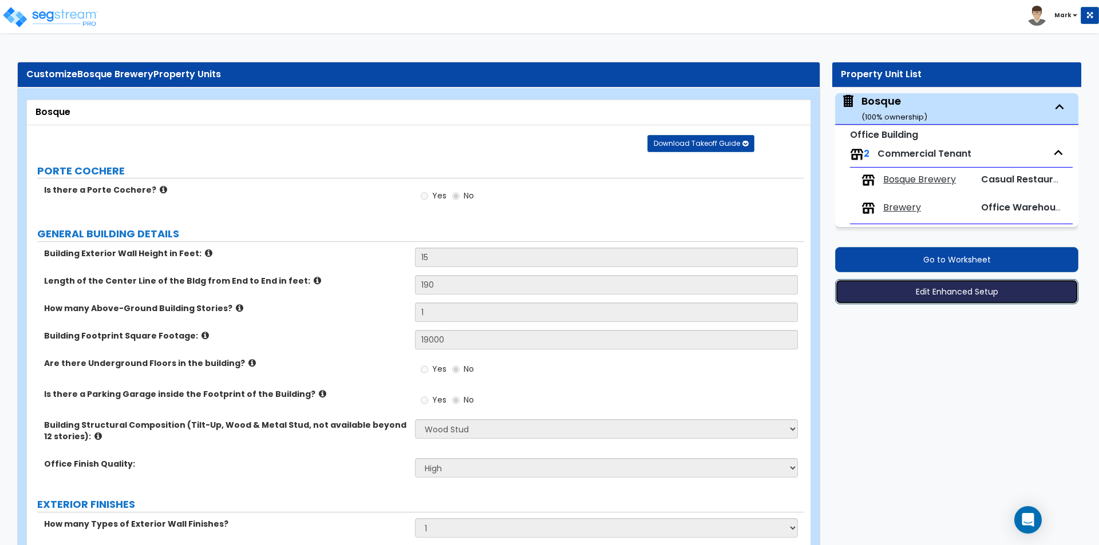
click at [928, 292] on button "Edit Enhanced Setup" at bounding box center [956, 291] width 243 height 25
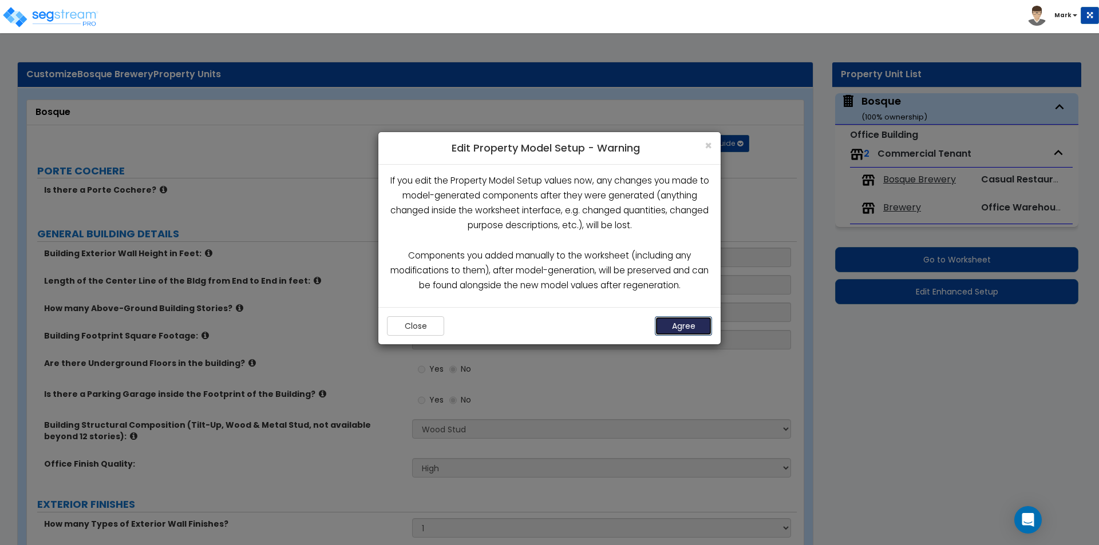
click at [678, 325] on button "Agree" at bounding box center [683, 326] width 57 height 19
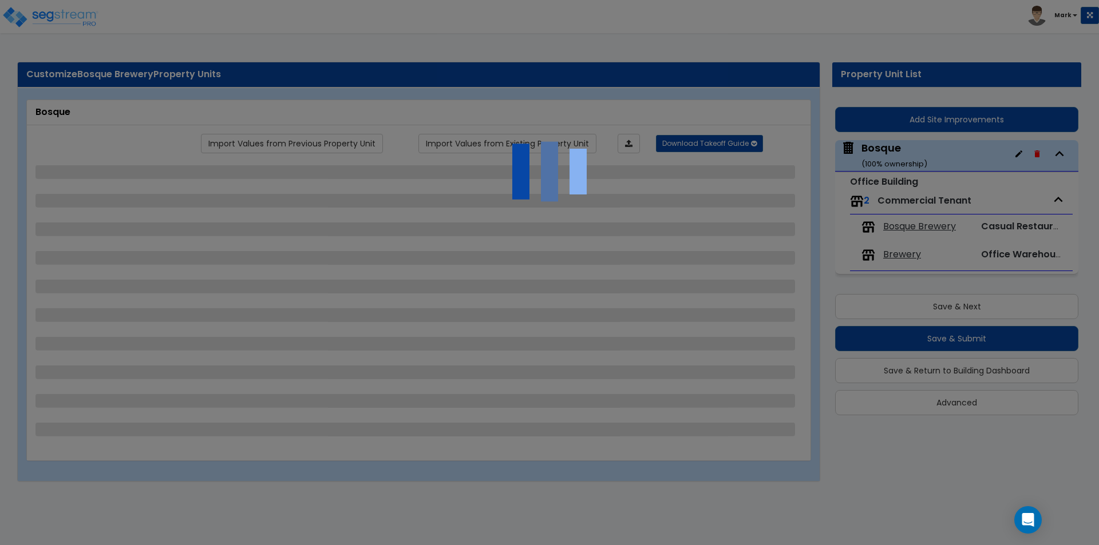
select select "7"
select select "2"
select select "1"
select select "6"
select select "1"
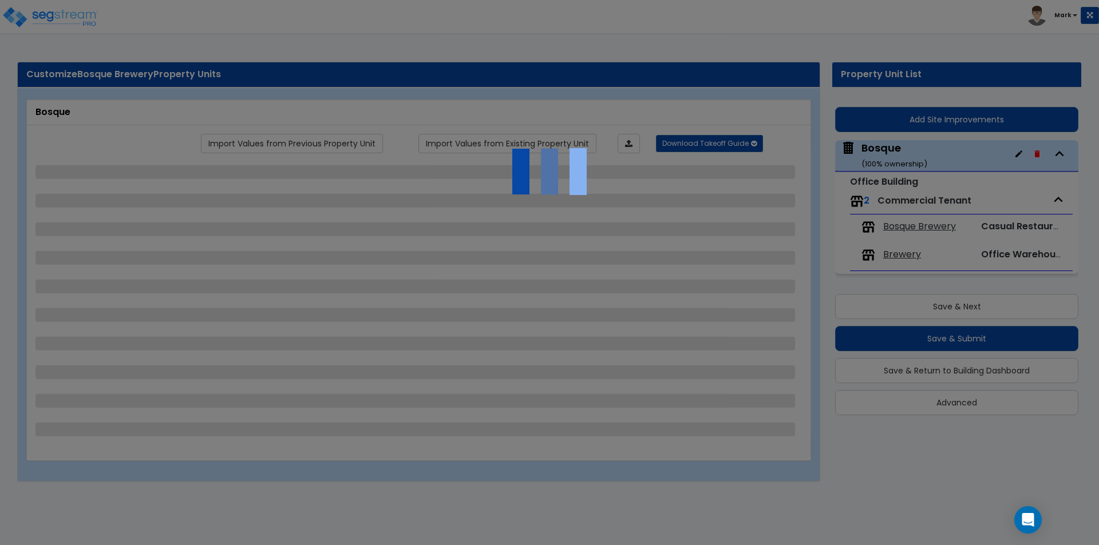
select select "1"
select select "5"
select select "2"
select select "1"
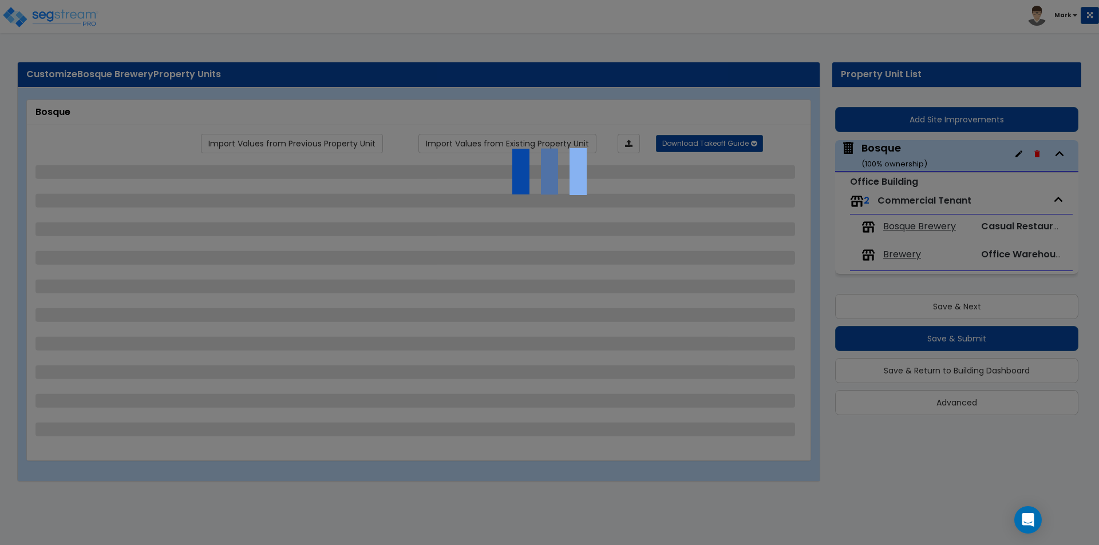
select select "2"
select select "5"
select select "2"
select select "1"
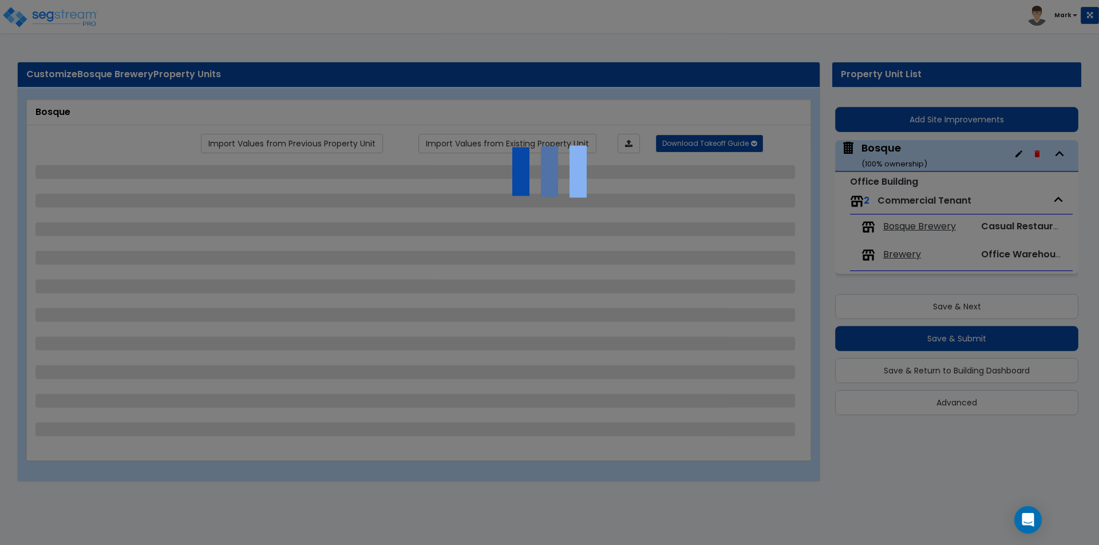
select select "3"
select select "1"
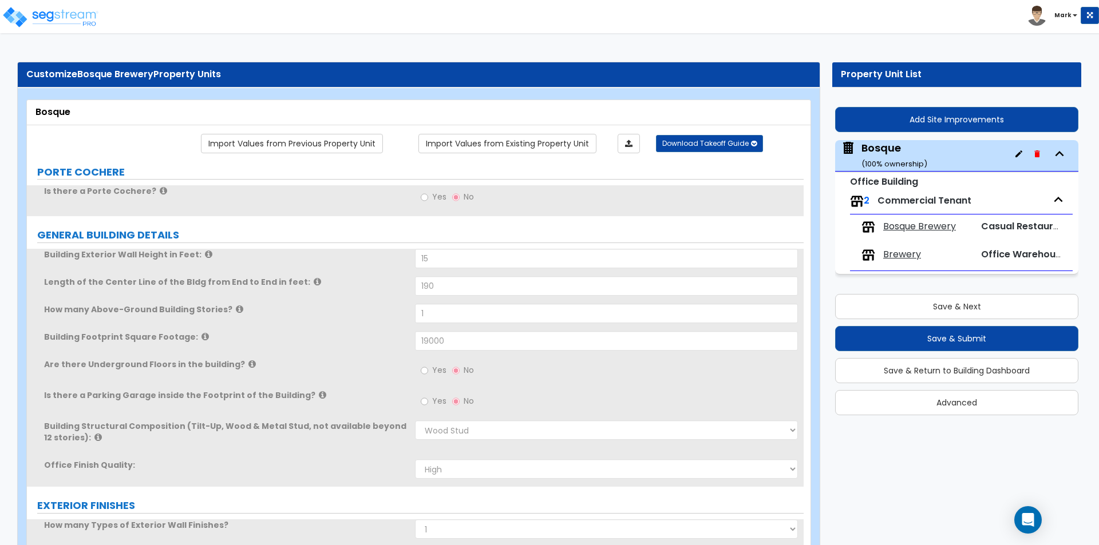
click at [901, 223] on span "Bosque Brewery" at bounding box center [919, 226] width 73 height 13
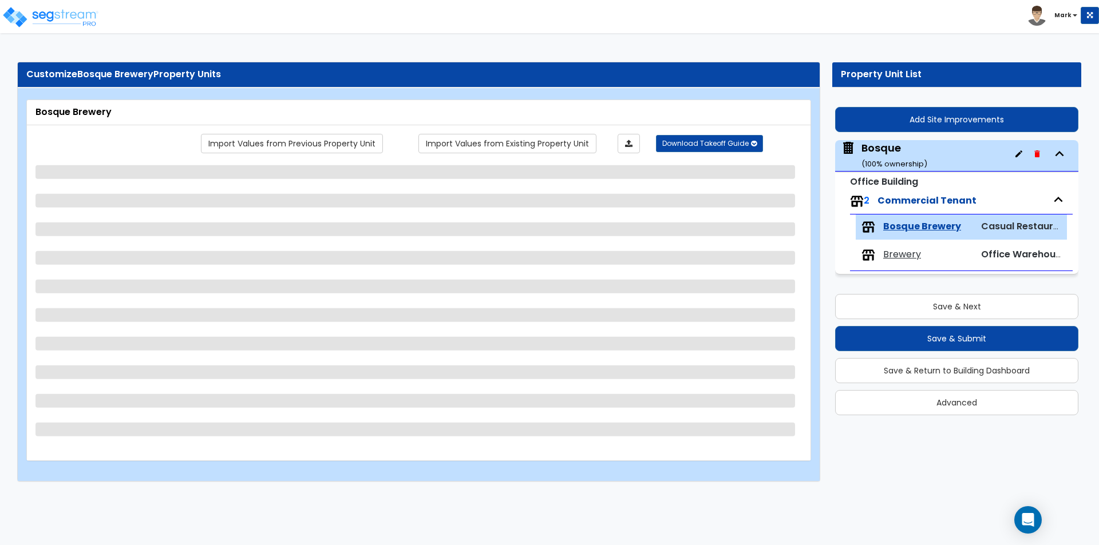
select select "4"
select select "1"
select select "5"
select select "1"
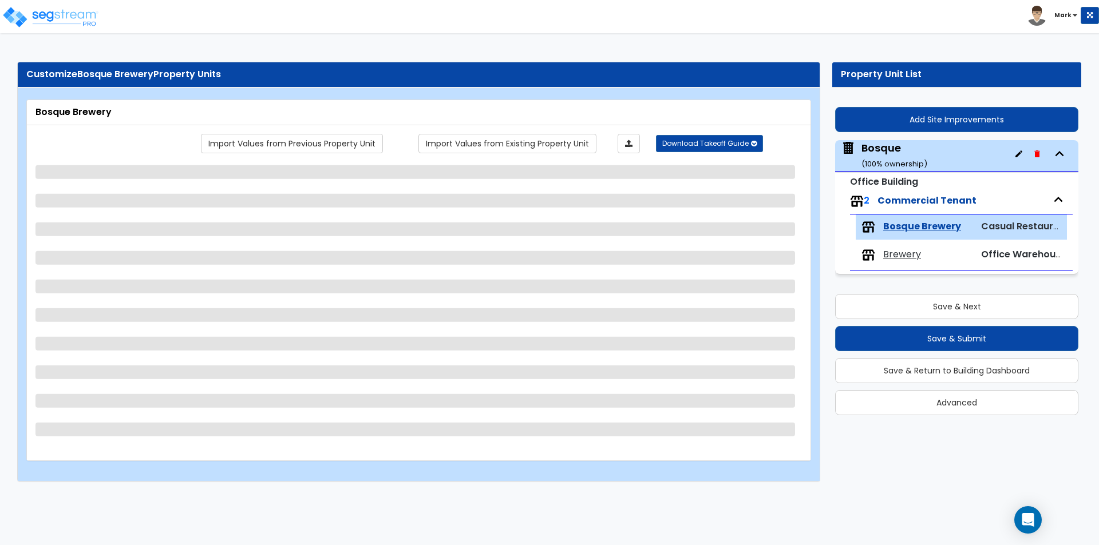
select select "7"
select select "2"
select select "1"
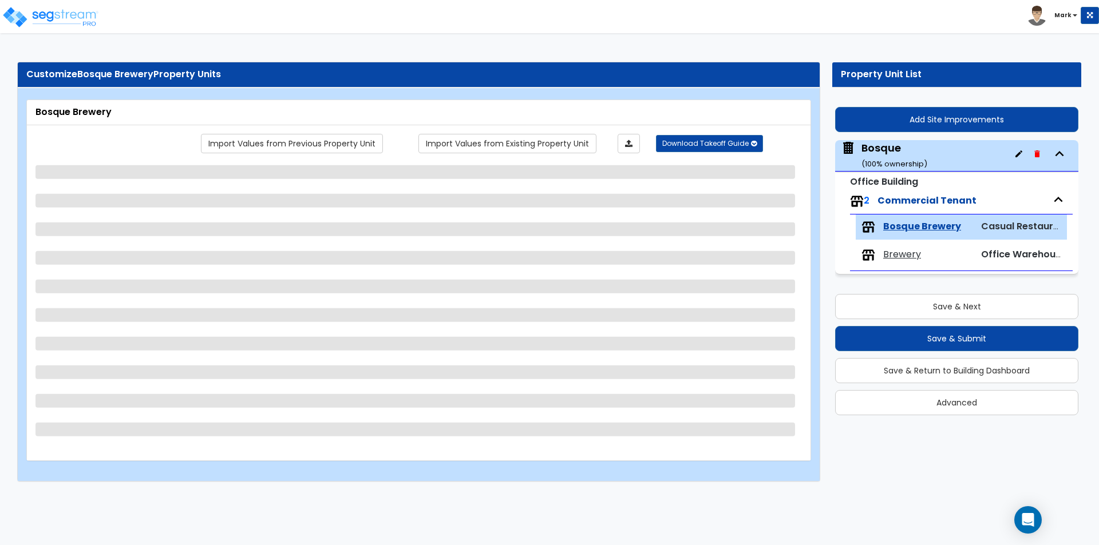
select select "1"
select select "2"
select select "1"
select select "2"
select select "1"
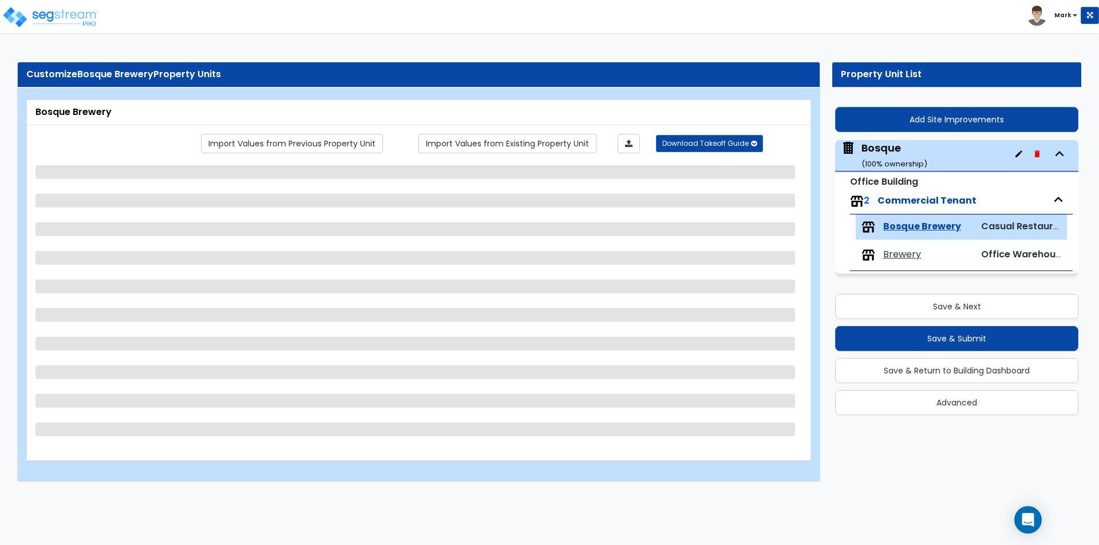
select select "5"
select select "2"
select select "1"
select select "3"
select select "1"
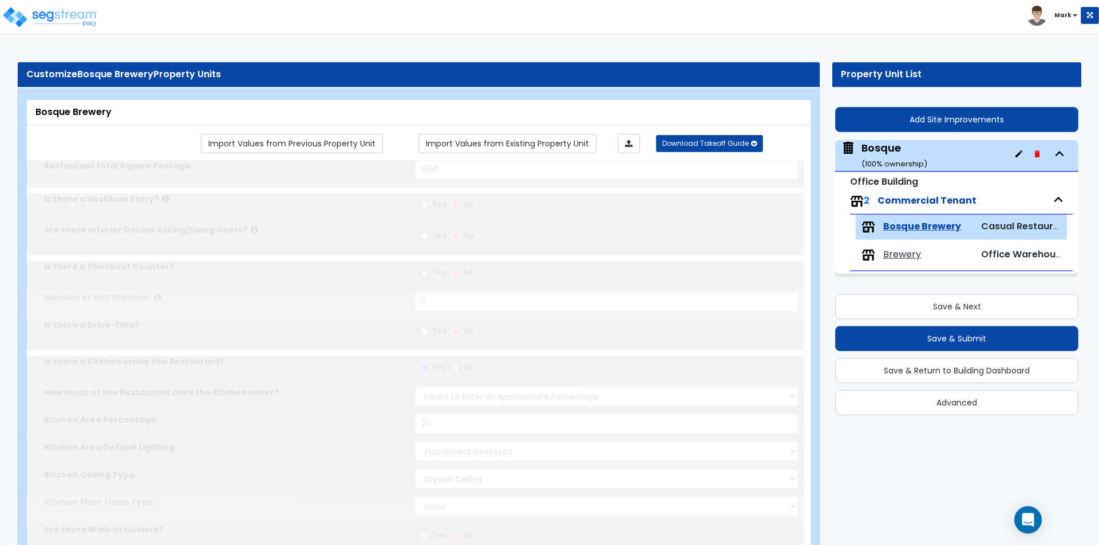
select select "1"
type input "4"
type input "2"
radio input "true"
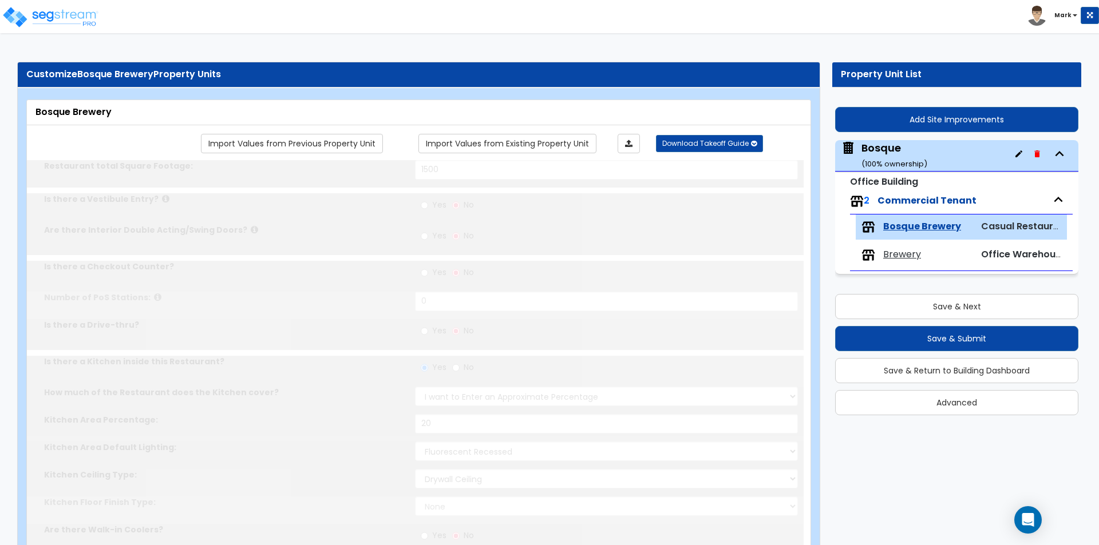
type input "2"
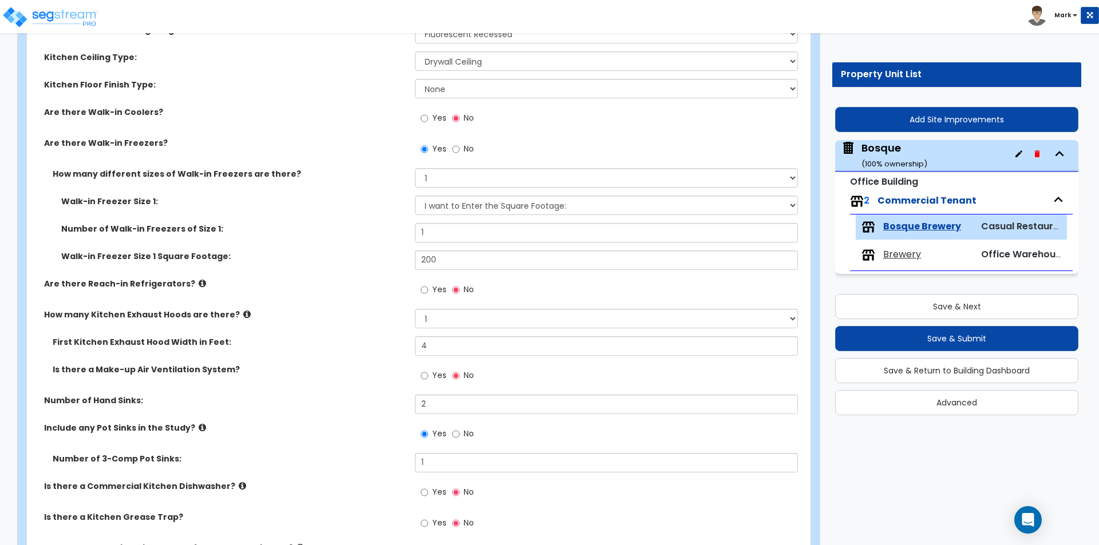
scroll to position [474, 0]
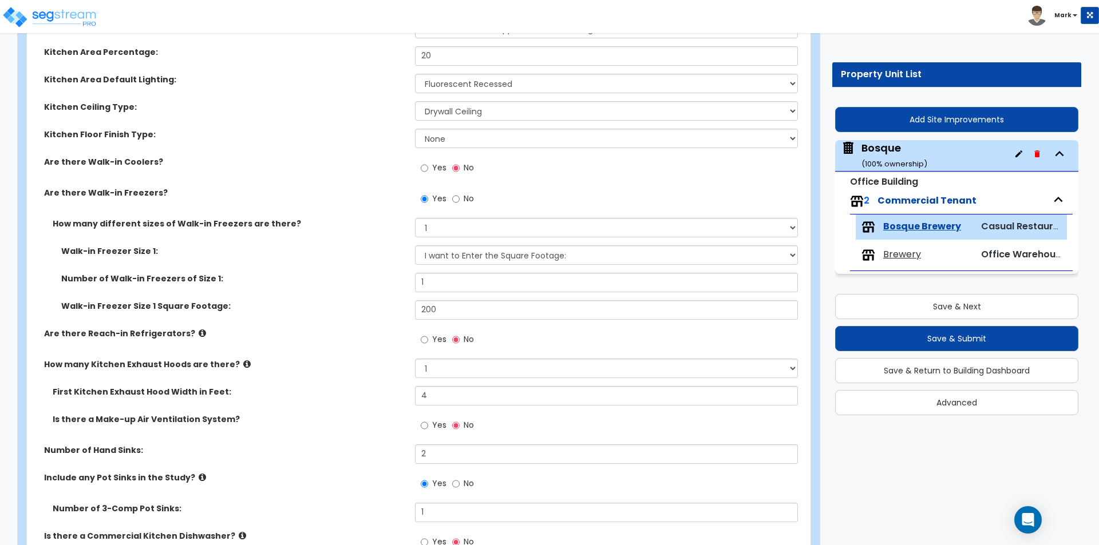
click at [432, 421] on span "Yes" at bounding box center [439, 425] width 14 height 11
click at [428, 421] on input "Yes" at bounding box center [424, 426] width 7 height 13
radio input "true"
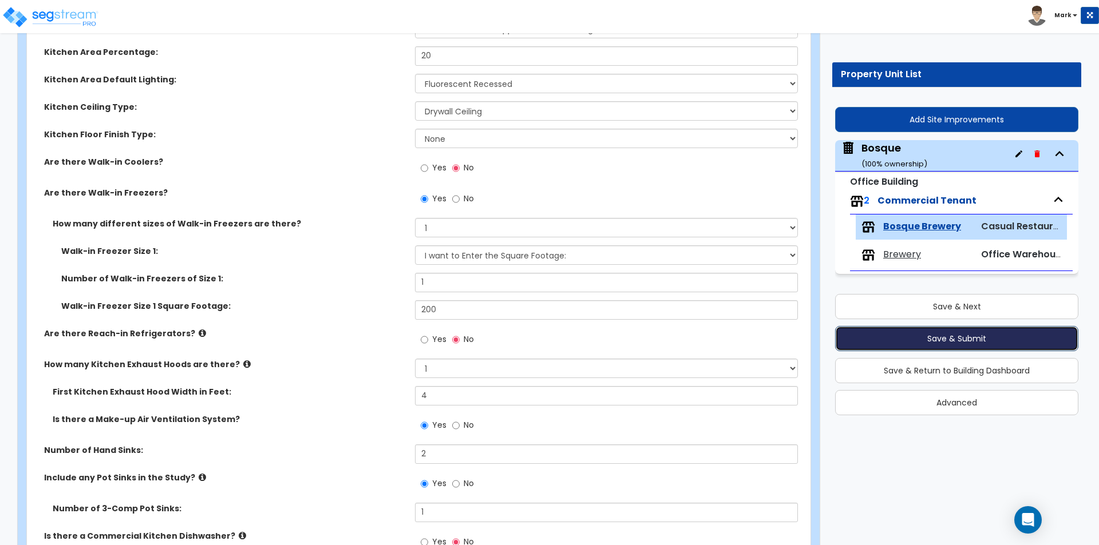
click at [941, 334] on button "Save & Submit" at bounding box center [956, 338] width 243 height 25
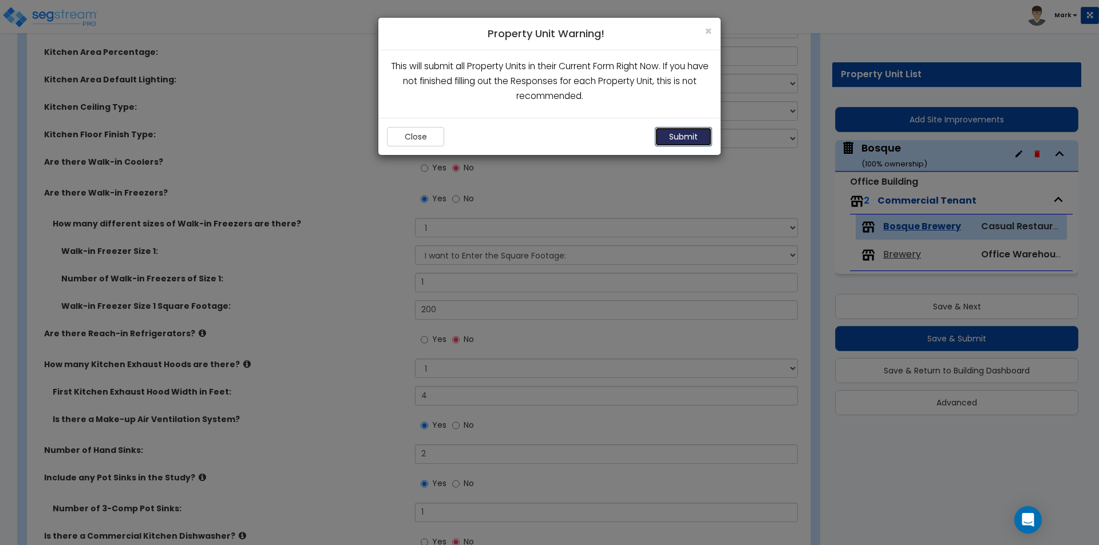
click at [686, 133] on button "Submit" at bounding box center [683, 136] width 57 height 19
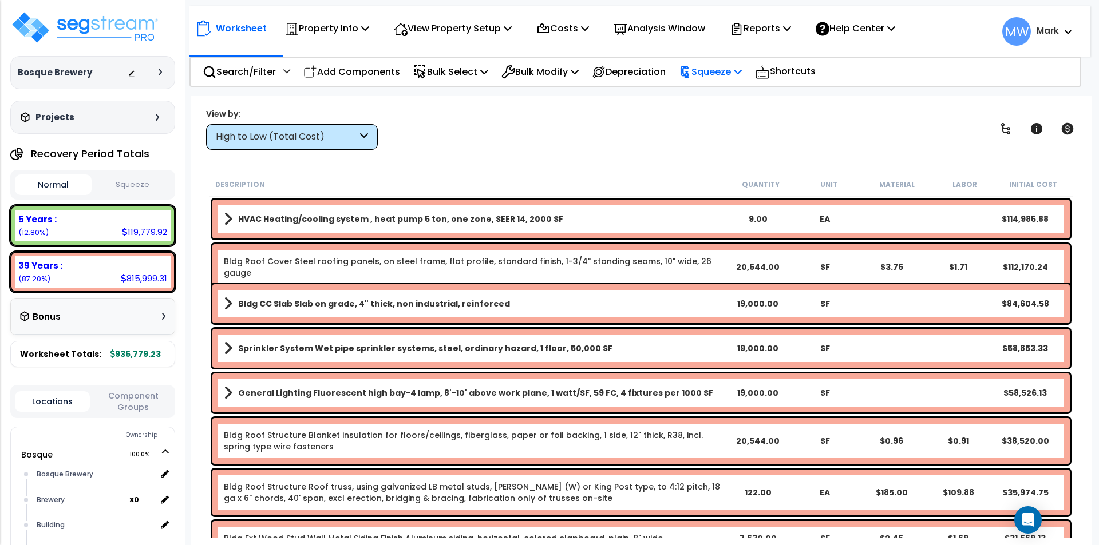
click at [741, 78] on p "Squeeze" at bounding box center [710, 71] width 63 height 15
click at [731, 97] on link "Squeeze" at bounding box center [729, 97] width 113 height 23
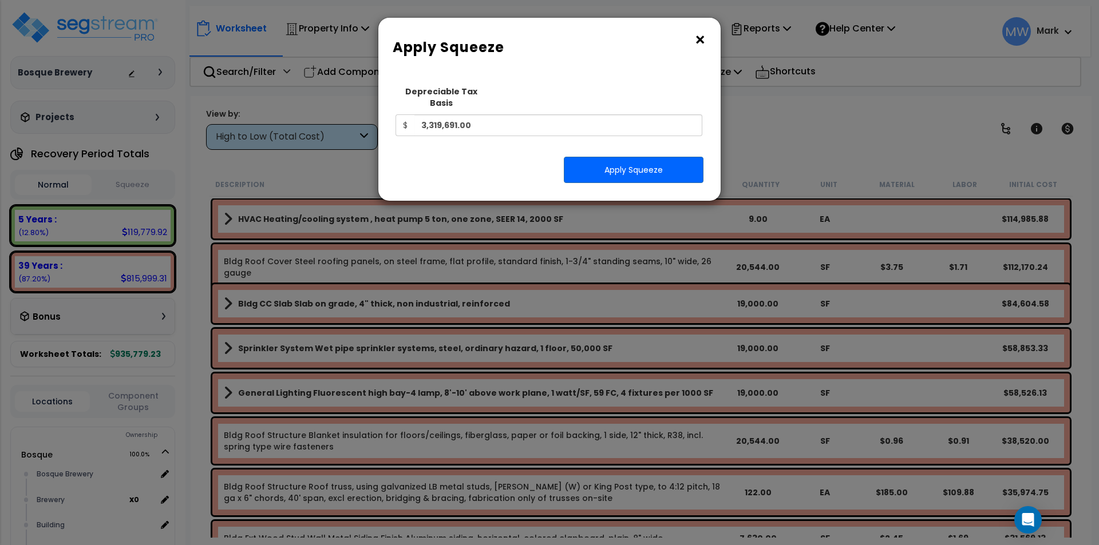
click at [704, 38] on button "×" at bounding box center [700, 40] width 13 height 18
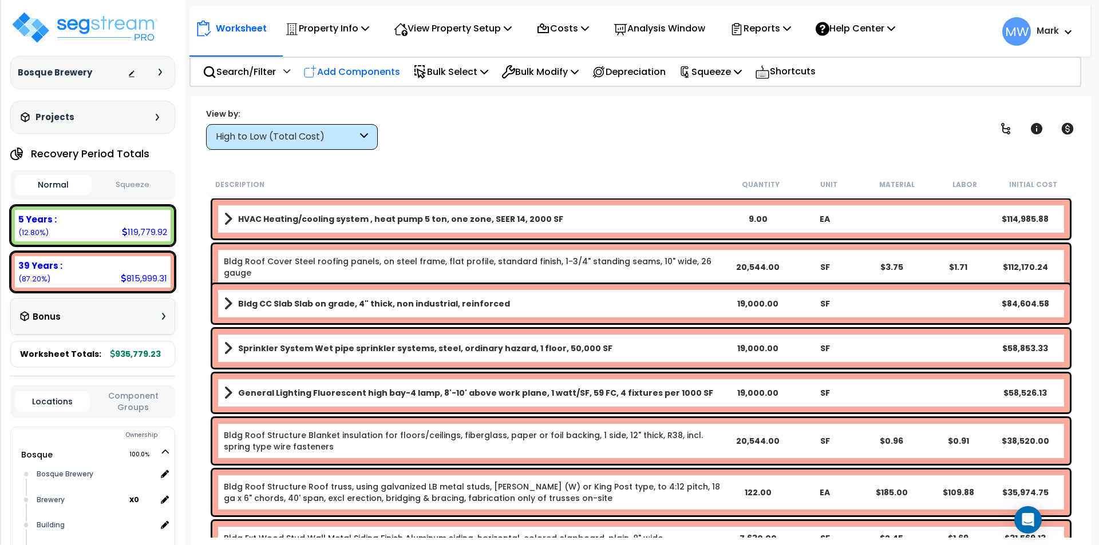
click at [337, 73] on p "Add Components" at bounding box center [351, 71] width 97 height 15
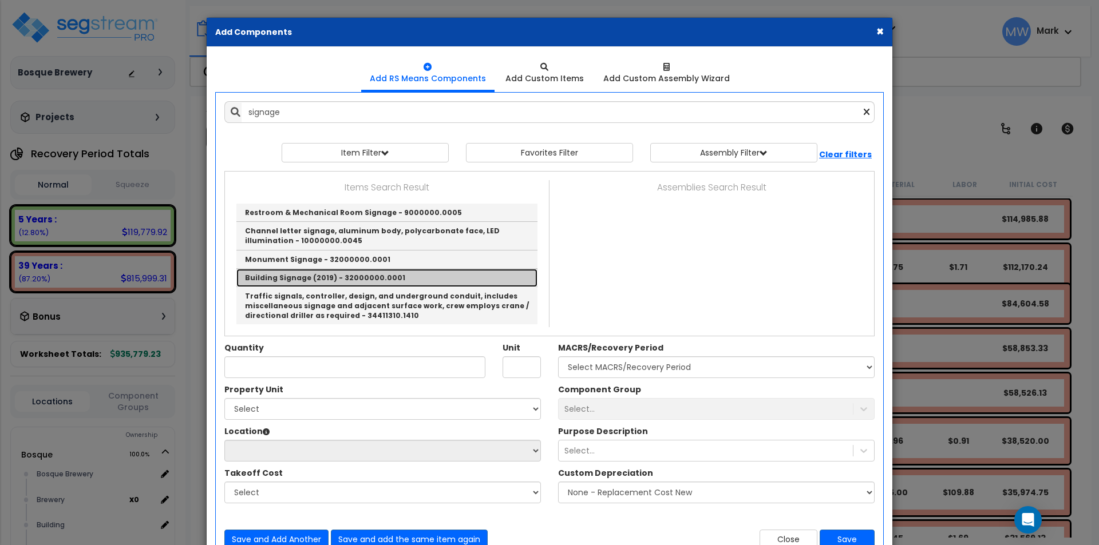
click at [300, 277] on link "Building Signage (2019) - 32000000.0001" at bounding box center [386, 278] width 301 height 18
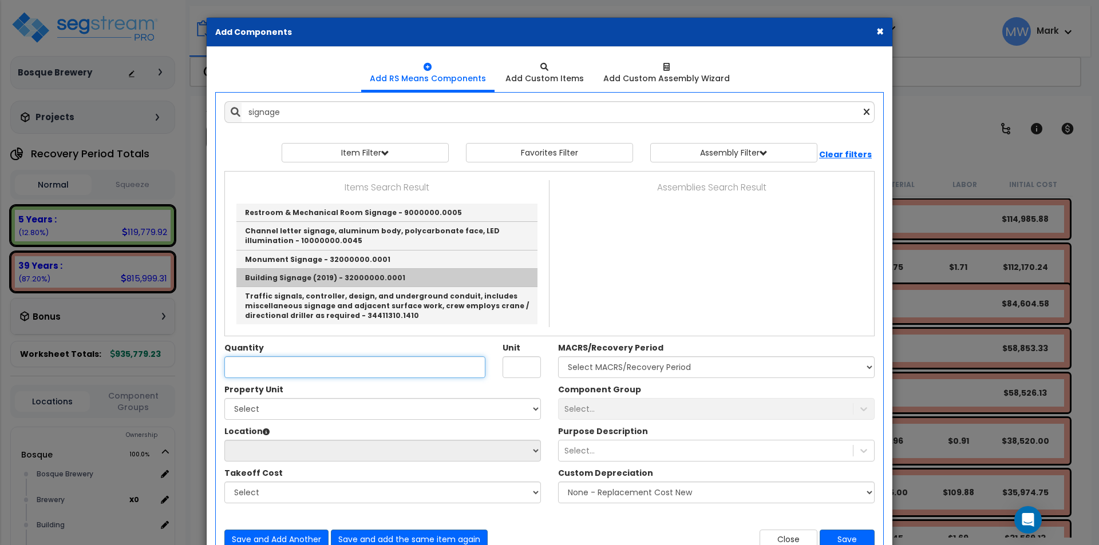
type input "Building Signage (2019) - 32000000.0001"
checkbox input "true"
type input "null"
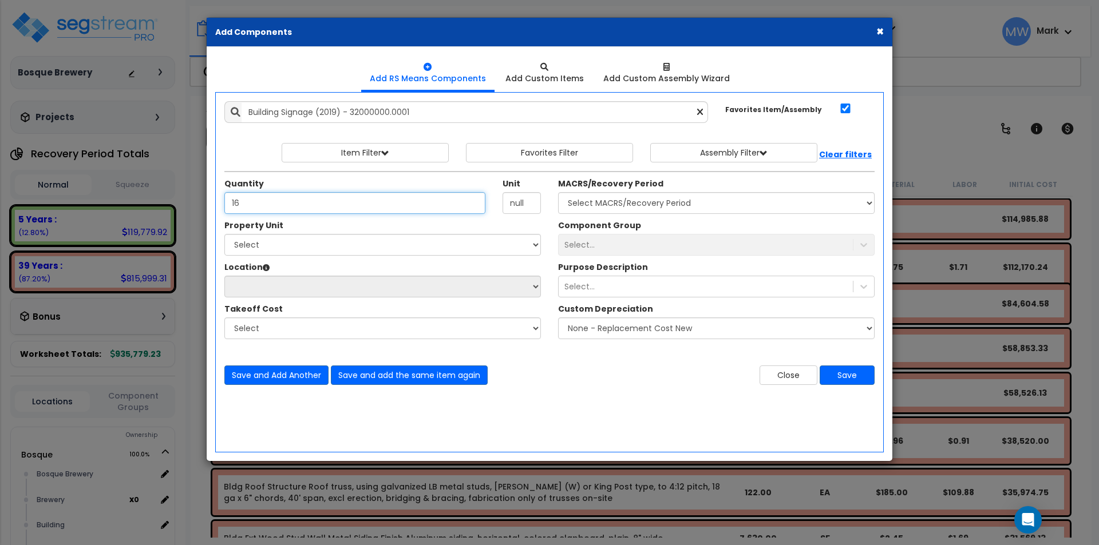
type input "16"
click at [440, 248] on select "Select Bosque" at bounding box center [382, 245] width 317 height 22
select select "167190"
click at [224, 234] on select "Select Bosque" at bounding box center [382, 245] width 317 height 22
click at [307, 262] on div "Location Please select Property Unit to enable Location" at bounding box center [382, 269] width 317 height 14
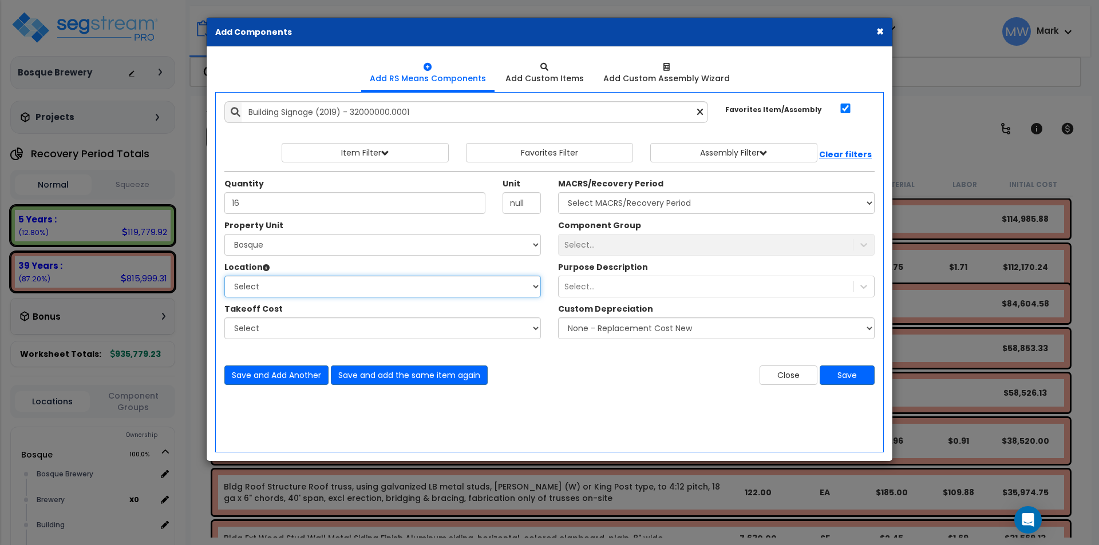
click at [493, 282] on select "Select Bosque Brewery Brewery Building Building Interior Add Additional Location" at bounding box center [382, 287] width 317 height 22
select select "6"
click at [224, 276] on select "Select Bosque Brewery Brewery Building Building Interior Add Additional Location" at bounding box center [382, 287] width 317 height 22
click at [271, 331] on select "Select" at bounding box center [382, 329] width 317 height 22
click at [224, 318] on select "Select" at bounding box center [382, 329] width 317 height 22
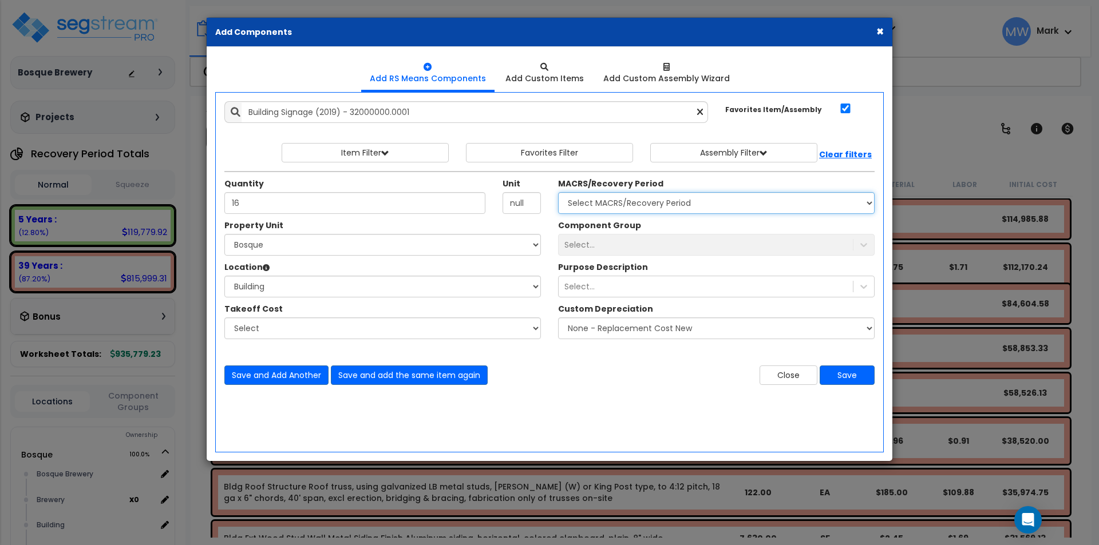
click at [601, 192] on select "Select MACRS/Recovery Period 5 Years - 57.0 - Distributive Trades & Services 5 …" at bounding box center [716, 203] width 317 height 22
select select "3667"
click at [558, 192] on select "Select MACRS/Recovery Period 5 Years - 57.0 - Distributive Trades & Services 5 …" at bounding box center [716, 203] width 317 height 22
click at [589, 247] on div "Select..." at bounding box center [579, 244] width 30 height 11
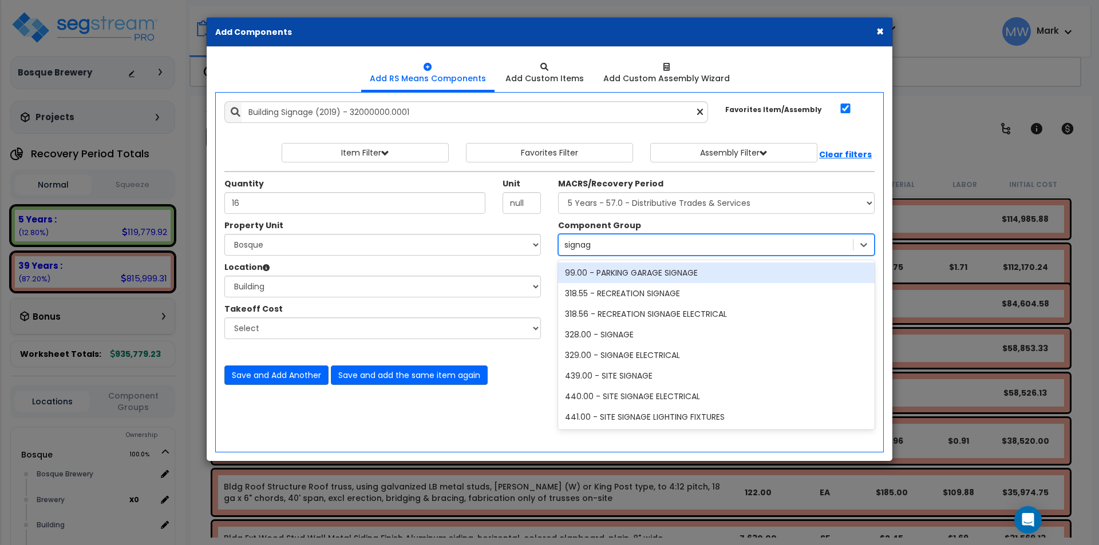
type input "signage"
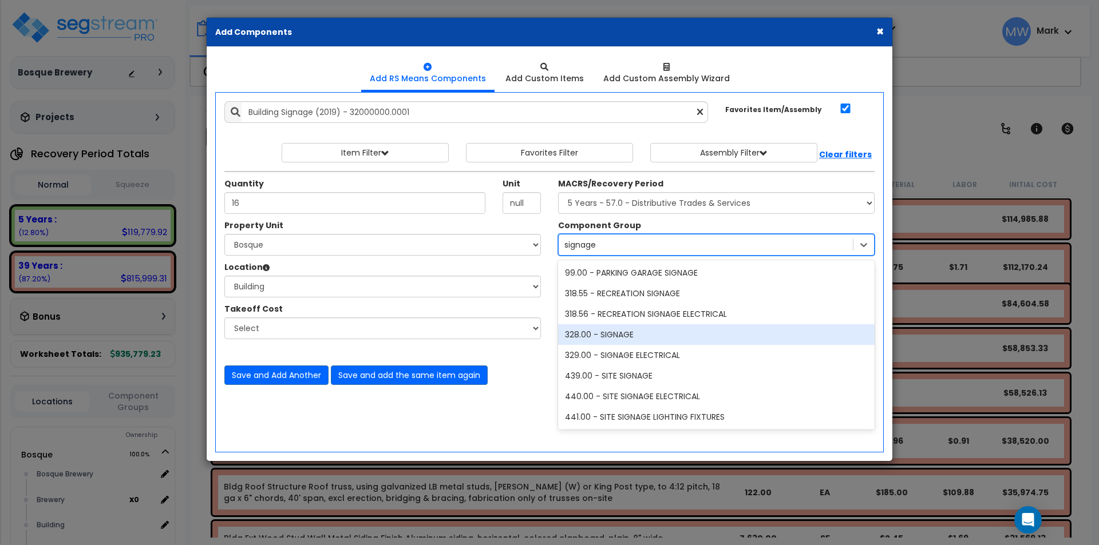
click at [632, 334] on div "328.00 - SIGNAGE" at bounding box center [716, 335] width 317 height 21
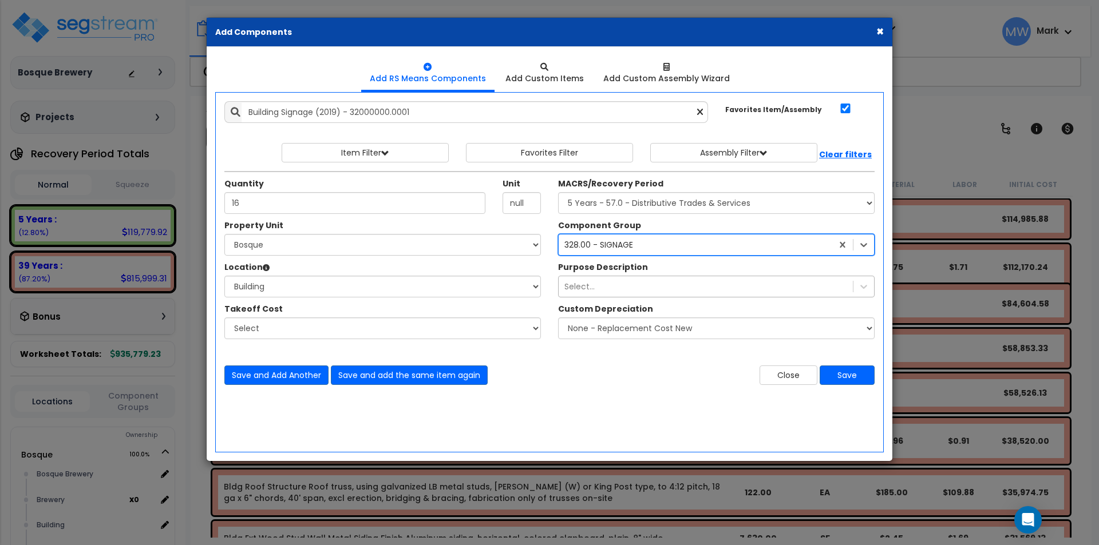
click at [609, 281] on div "Select..." at bounding box center [706, 287] width 294 height 18
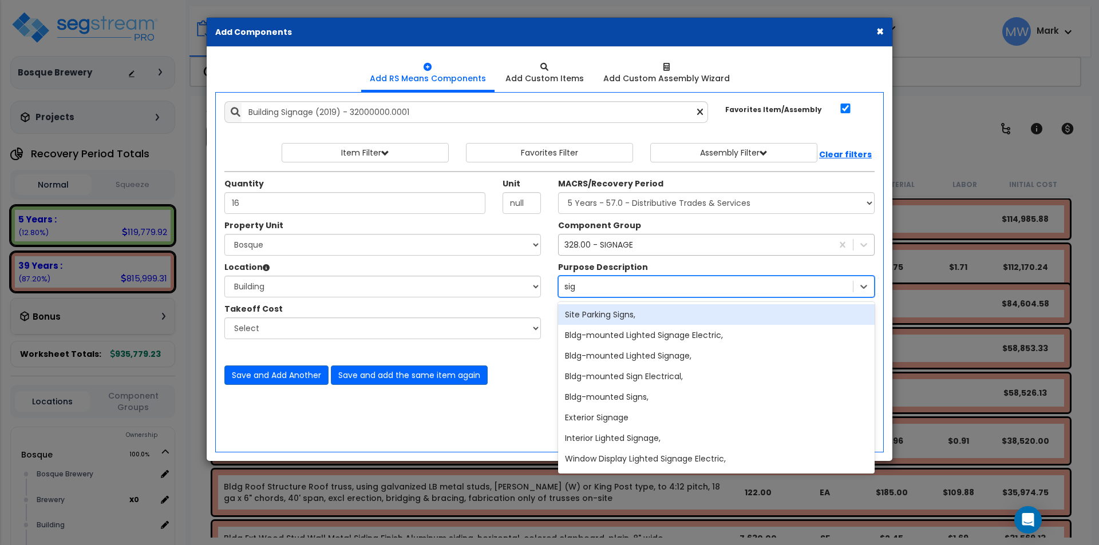
type input "sign"
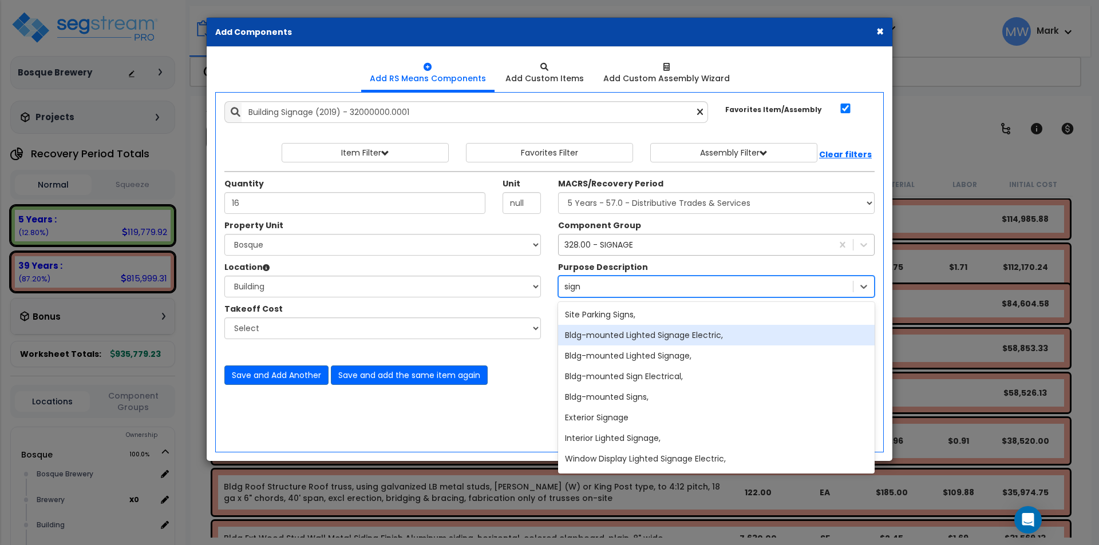
click at [610, 336] on div "Bldg-mounted Lighted Signage Electric," at bounding box center [716, 335] width 317 height 21
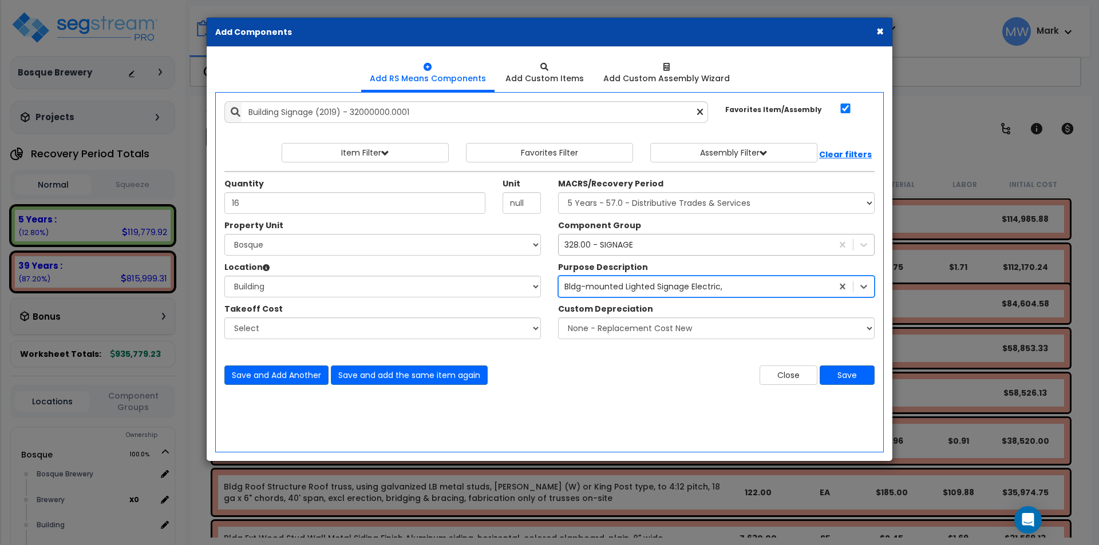
click at [600, 357] on div "Save and Add Another Save and add the same item again Close Save" at bounding box center [549, 368] width 667 height 34
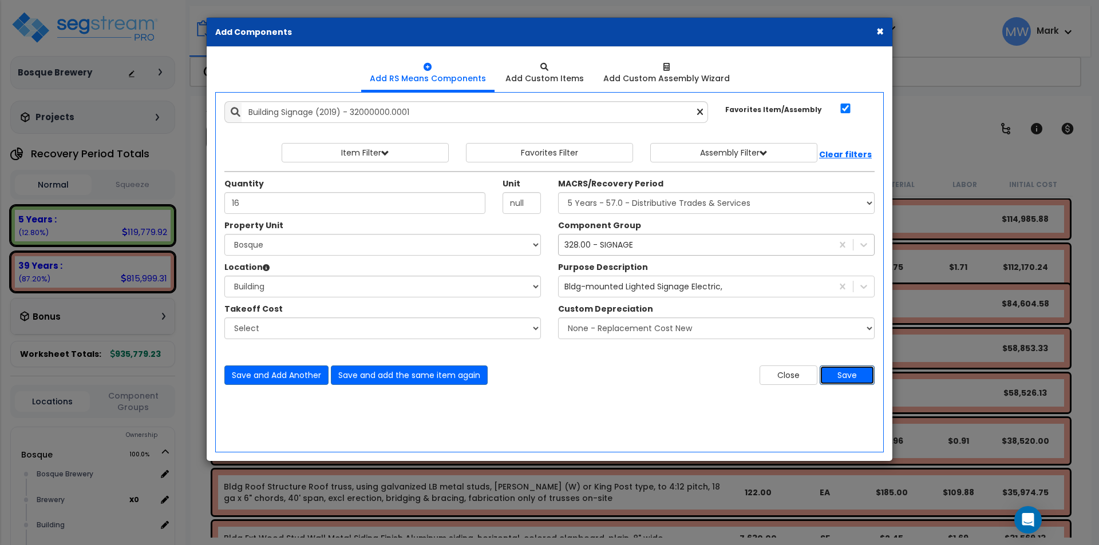
click at [853, 375] on button "Save" at bounding box center [847, 375] width 55 height 19
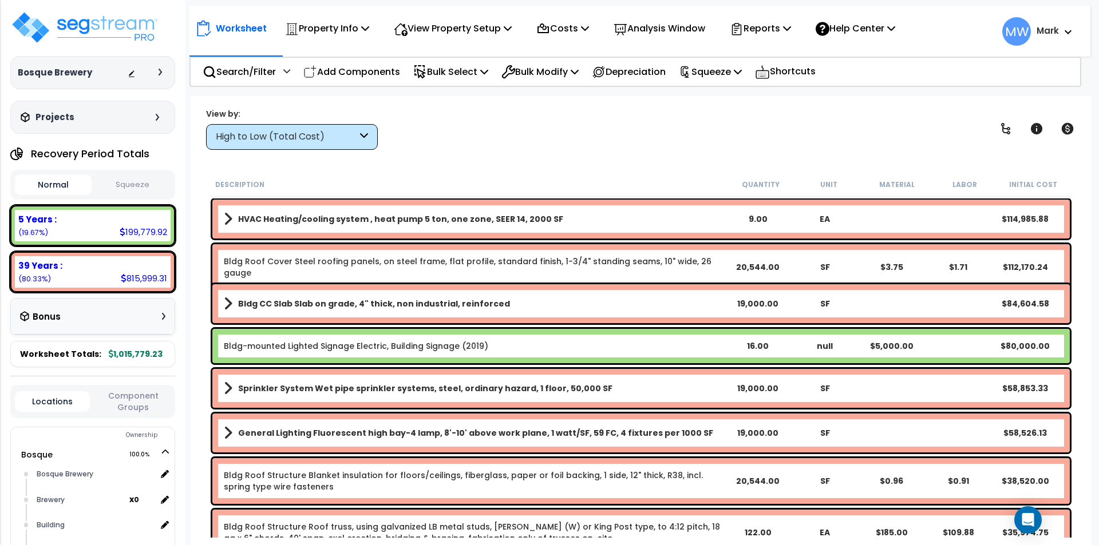
drag, startPoint x: 367, startPoint y: 345, endPoint x: 346, endPoint y: 340, distance: 21.7
click at [346, 340] on div "Bldg-mounted Lighted Signage Electric, Building Signage (2019) 16.00 null $5,00…" at bounding box center [640, 346] width 857 height 34
click at [347, 342] on link "Bldg-mounted Lighted Signage Electric, Building Signage (2019)" at bounding box center [356, 346] width 264 height 11
click at [329, 347] on link "Bldg-mounted Lighted Signage Electric, Building Signage (2019)" at bounding box center [356, 346] width 264 height 11
click at [330, 347] on link "Bldg-mounted Lighted Signage Electric, Building Signage (2019)" at bounding box center [356, 346] width 264 height 11
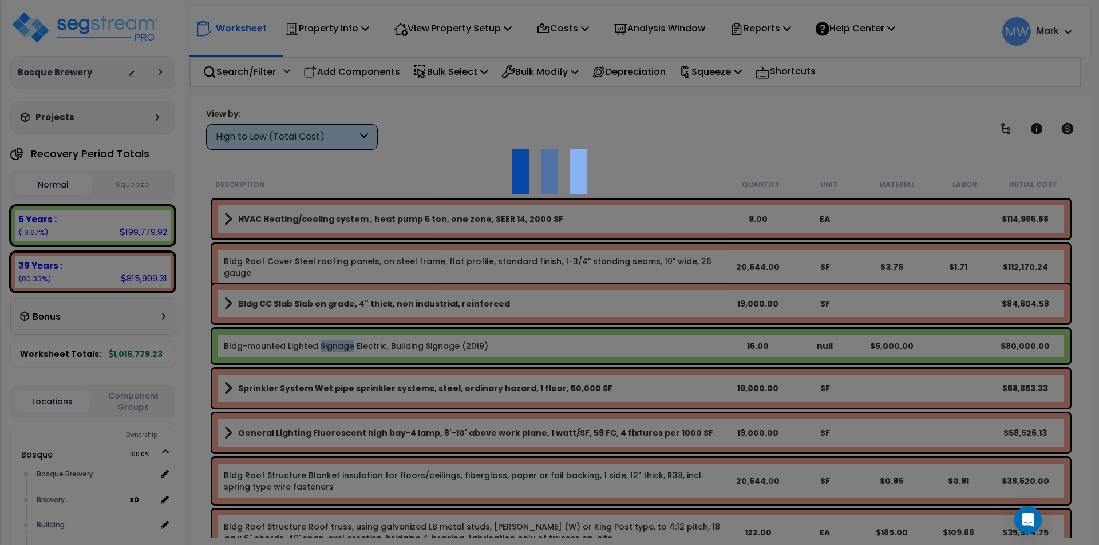
select select "49875"
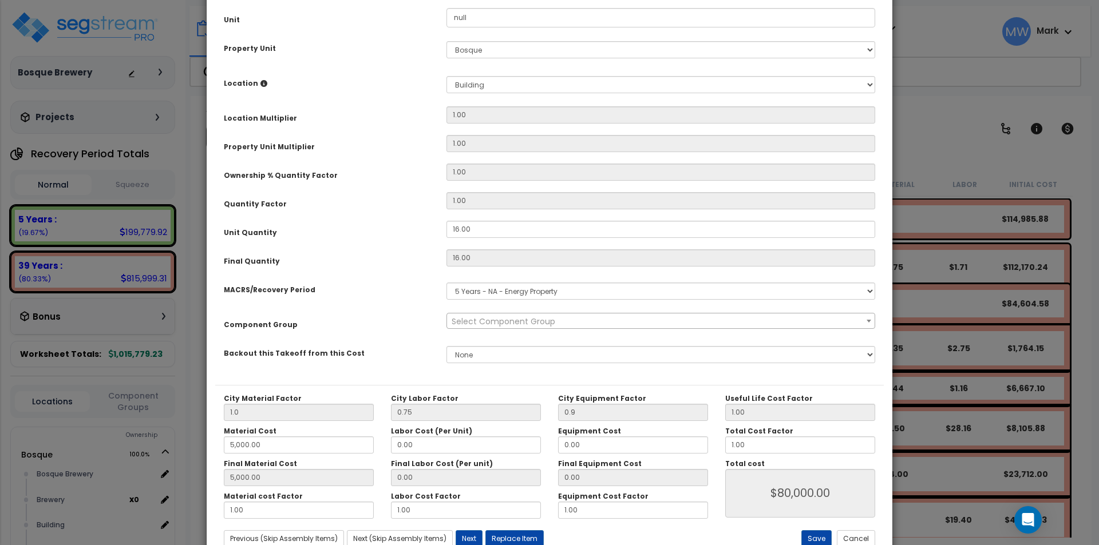
scroll to position [138, 0]
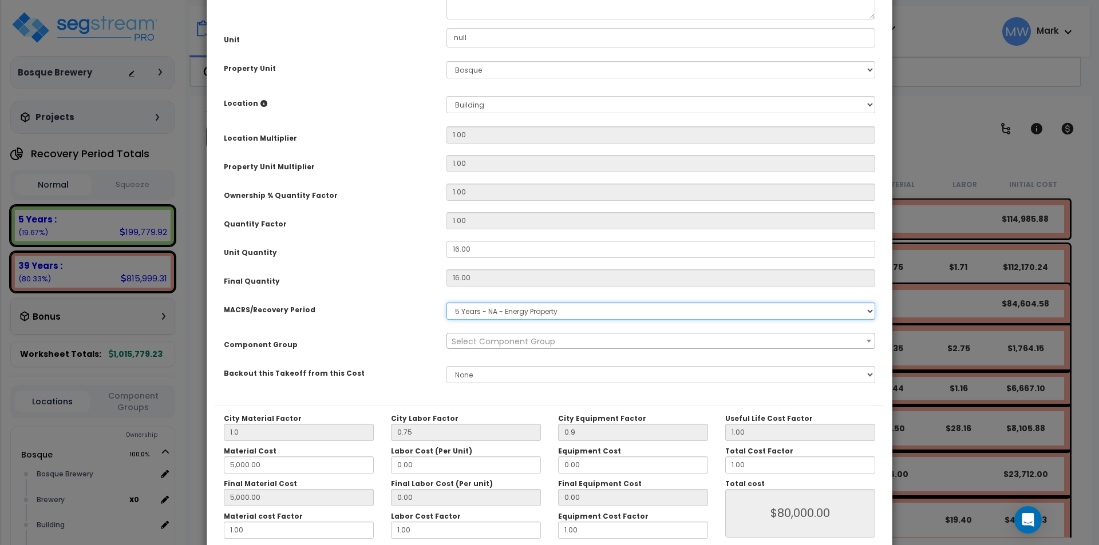
click at [481, 310] on select "Select MACRS/Recovery Period 5 Years - 57.0 - Distributive Trades & Services 5 …" at bounding box center [660, 311] width 429 height 17
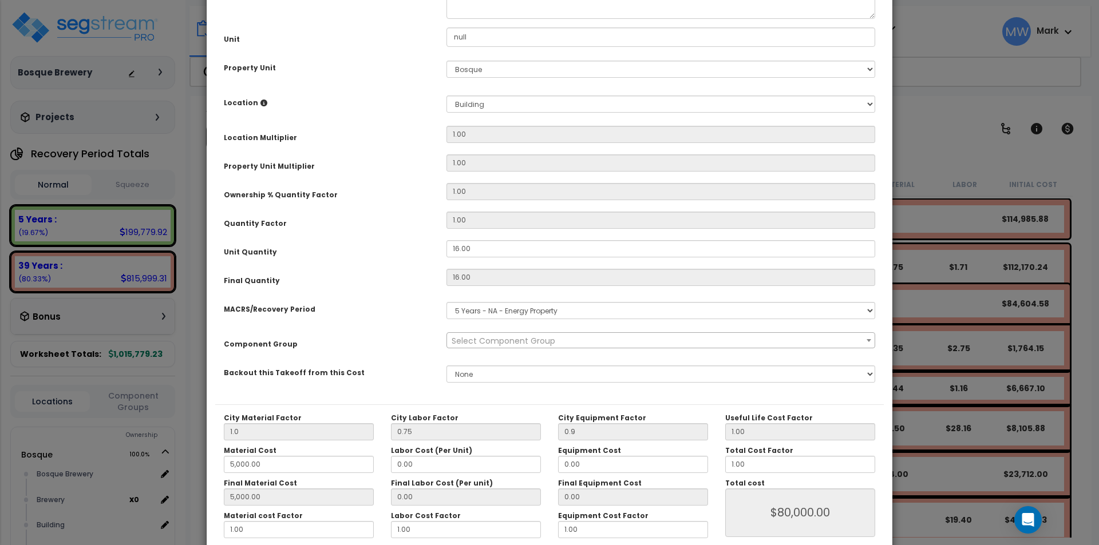
click at [378, 358] on div "Purpose Description Prefix Select A/V System A/V System Equipment A/V System Eq…" at bounding box center [549, 160] width 669 height 488
click at [382, 343] on div "Component Group" at bounding box center [326, 343] width 223 height 20
drag, startPoint x: 481, startPoint y: 250, endPoint x: 412, endPoint y: 254, distance: 68.8
click at [412, 254] on div "Unit Quantity 16.00" at bounding box center [549, 250] width 669 height 20
type input "8"
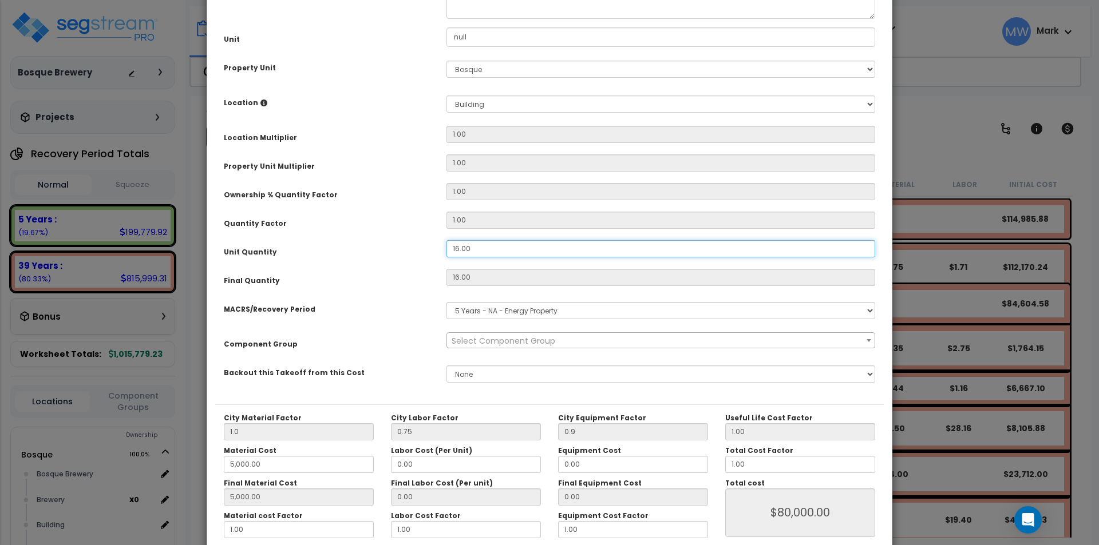
type input "16"
type input "5,000.00"
type input "$80,000.00"
type input "8"
type input "5,000.00"
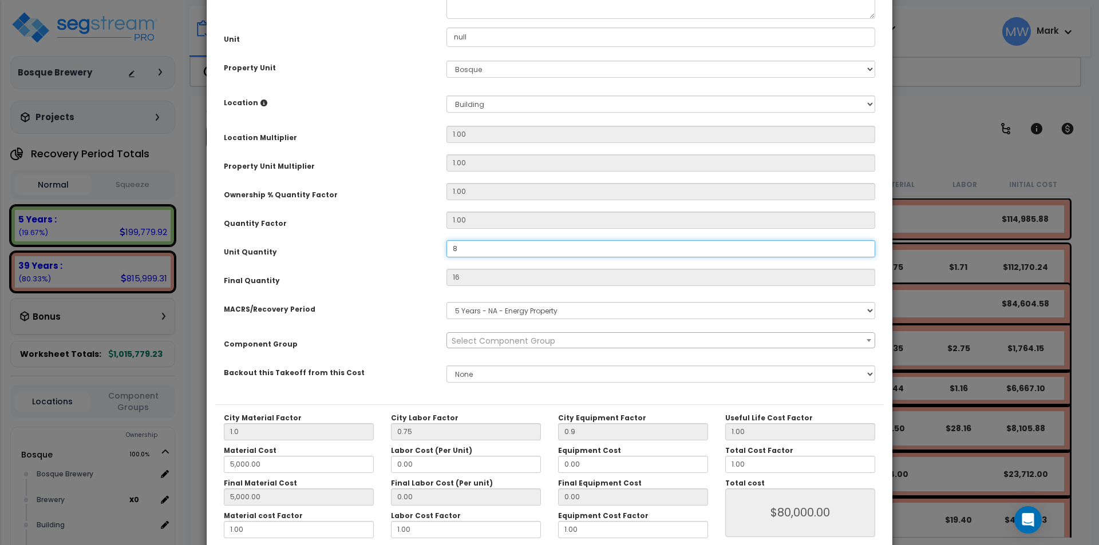
type input "$40,000.00"
type input "8"
click at [385, 269] on div "Final Quantity" at bounding box center [326, 279] width 223 height 20
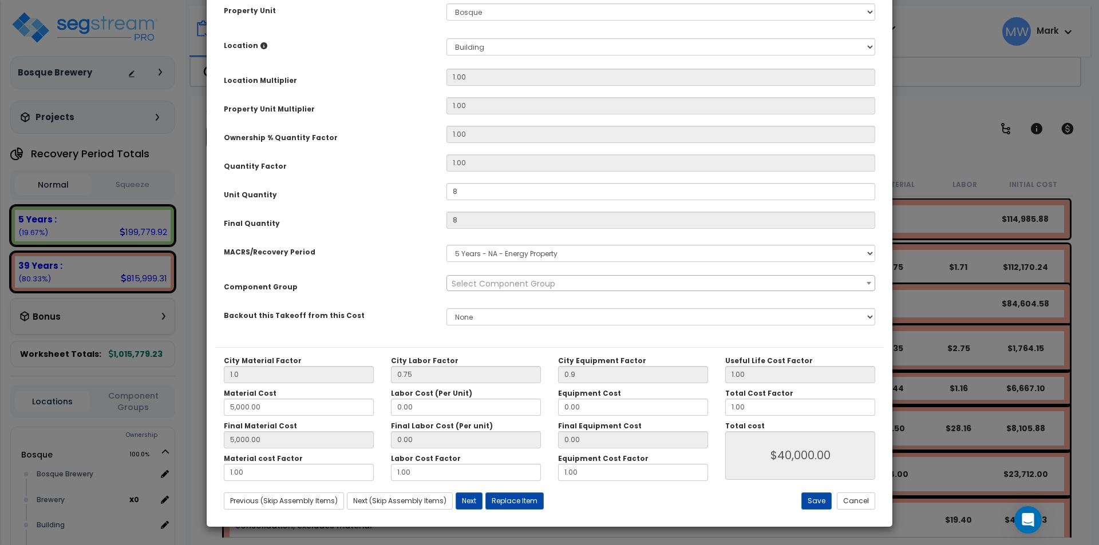
click at [406, 224] on div "Final Quantity" at bounding box center [326, 222] width 223 height 20
drag, startPoint x: 836, startPoint y: 453, endPoint x: 746, endPoint y: 454, distance: 90.4
click at [746, 454] on input "$40,000.00" at bounding box center [800, 456] width 150 height 49
click at [377, 289] on div "Component Group" at bounding box center [326, 285] width 223 height 20
click at [436, 296] on div "Purpose Description Prefix Select A/V System A/V System Equipment A/V System Eq…" at bounding box center [549, 103] width 669 height 488
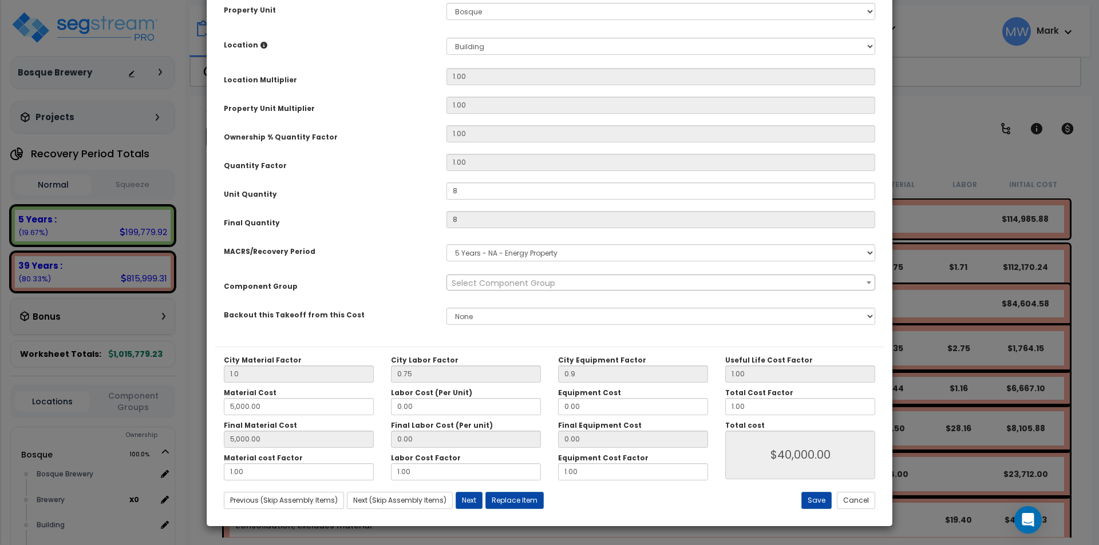
click at [735, 489] on div "City Material Factor 1.0 City Labor Factor 0.75 City Equipment Factor 0.9 Mater…" at bounding box center [549, 432] width 669 height 171
click at [758, 462] on input "$40,000.00" at bounding box center [800, 455] width 150 height 49
click at [388, 301] on div "Purpose Description Prefix Select A/V System A/V System Equipment A/V System Eq…" at bounding box center [549, 103] width 669 height 488
drag, startPoint x: 789, startPoint y: 408, endPoint x: 715, endPoint y: 396, distance: 75.4
click at [715, 396] on div "City Material Factor 1.0 City Labor Factor 0.75 City Equipment Factor 0.9 Mater…" at bounding box center [549, 418] width 669 height 125
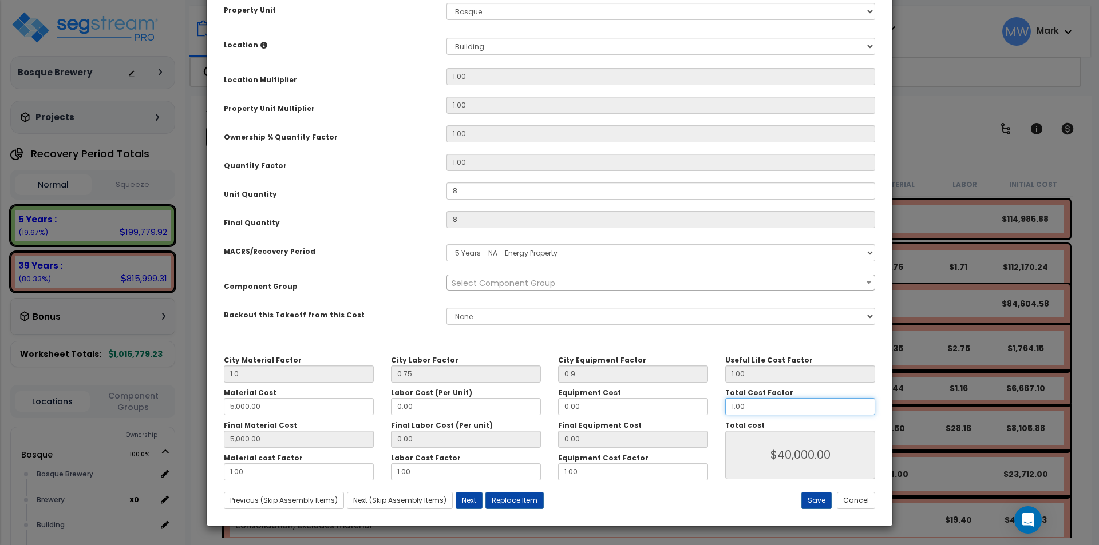
type input "5,000.00"
type input "."
type input "$40,000.00"
type input "5,000.00"
type input "$0.00"
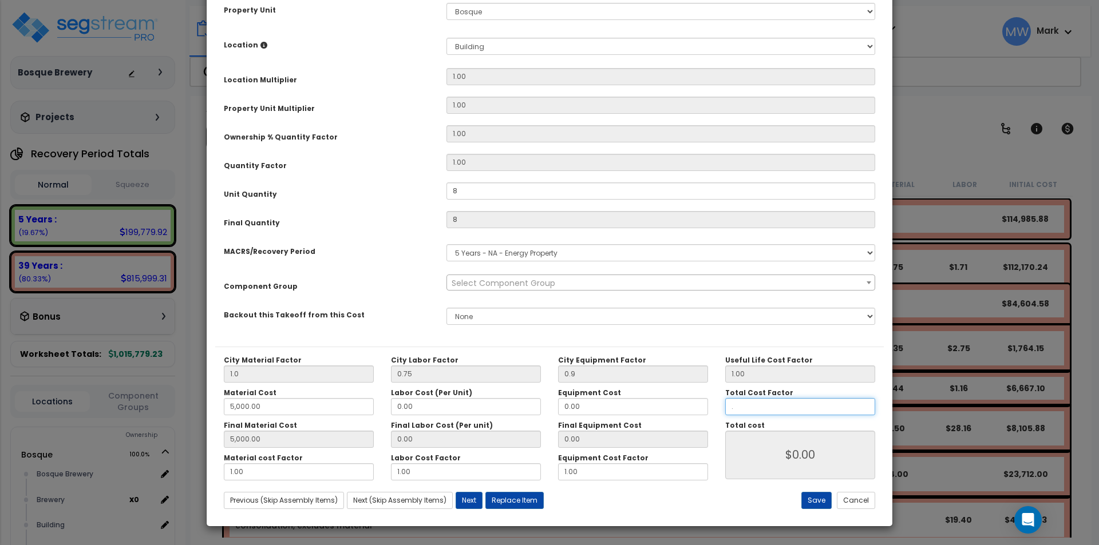
type input "5,000.00"
type input ".8"
type input "5,000.00"
type input "$32,000.00"
type input ".8"
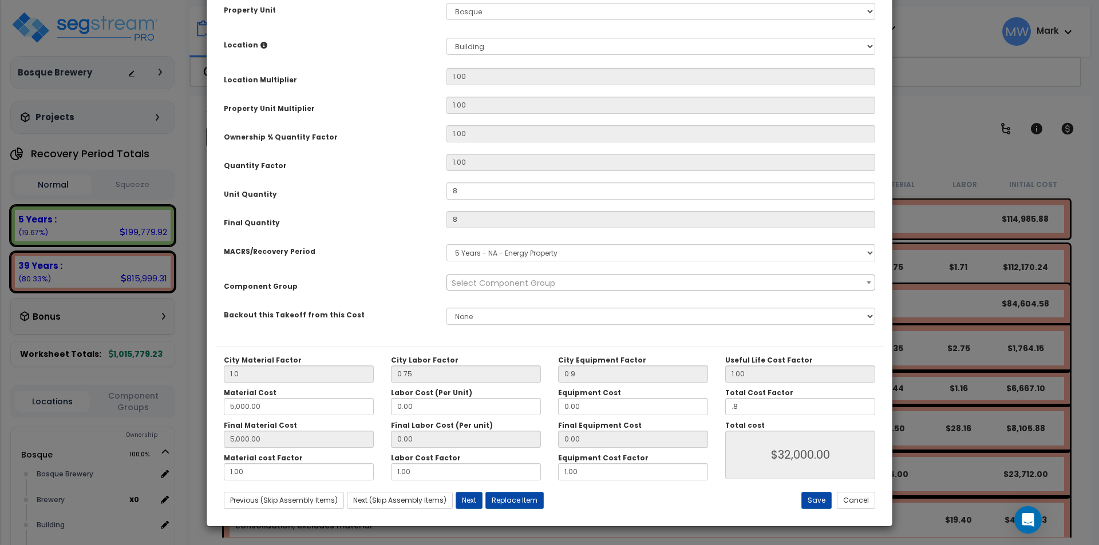
type input "5,000.00"
type input "$32,000.00"
click at [719, 343] on div "Purpose Description Prefix Select A/V System A/V System Equipment A/V System Eq…" at bounding box center [549, 103] width 669 height 488
click at [810, 501] on button "Save" at bounding box center [816, 500] width 30 height 17
type input "8.00"
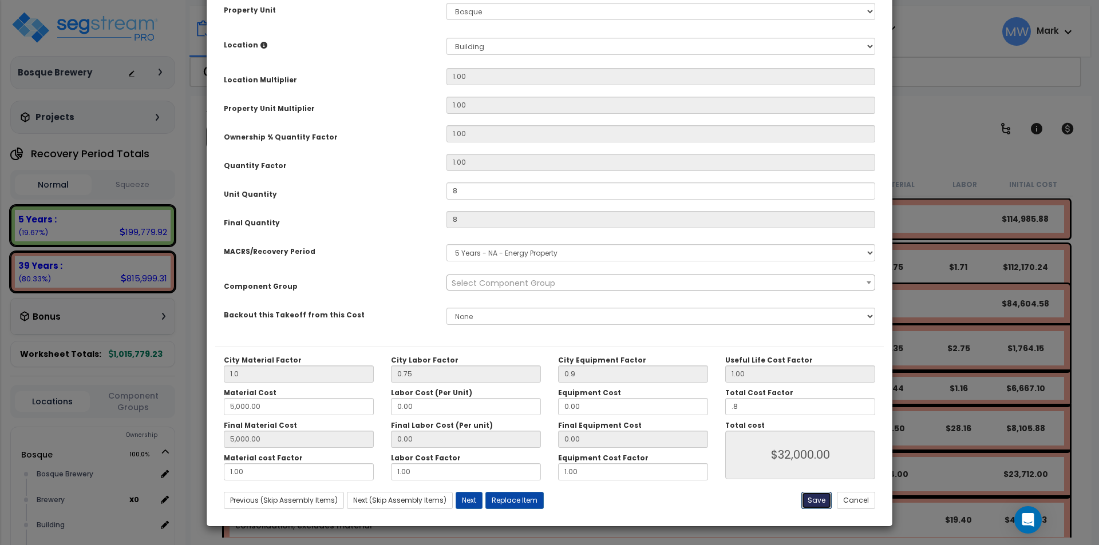
type input "8.00"
type input "1.00"
type input "0.90"
type input "5000.00"
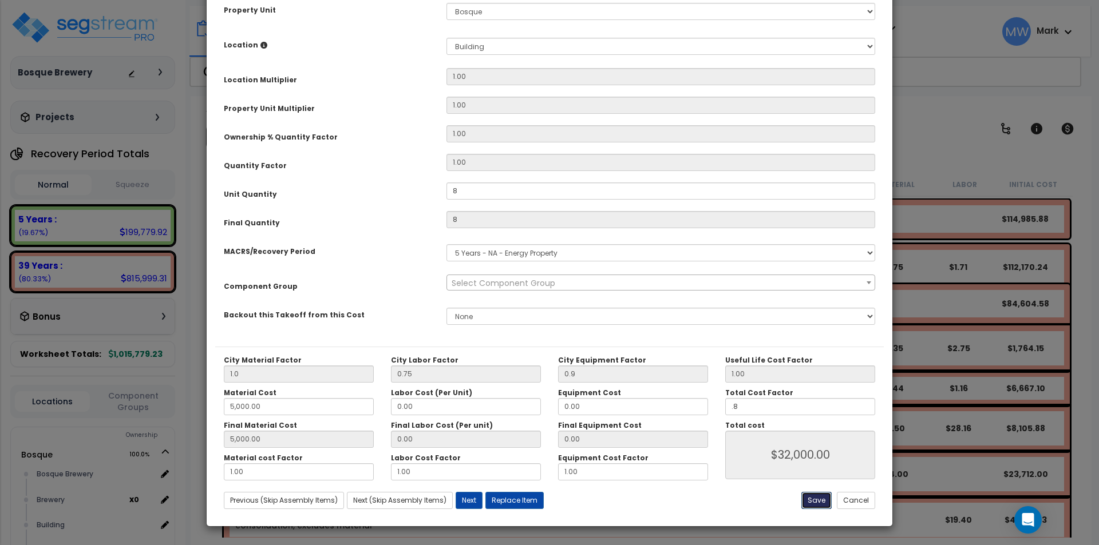
type input "0.80"
type input "32000.00"
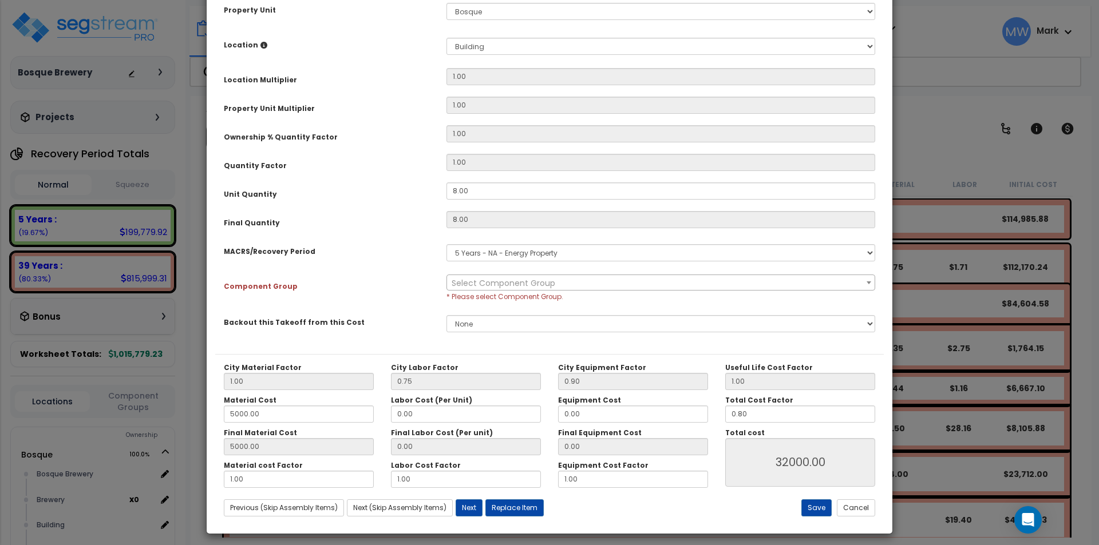
click at [491, 282] on span "Select Component Group" at bounding box center [504, 283] width 104 height 11
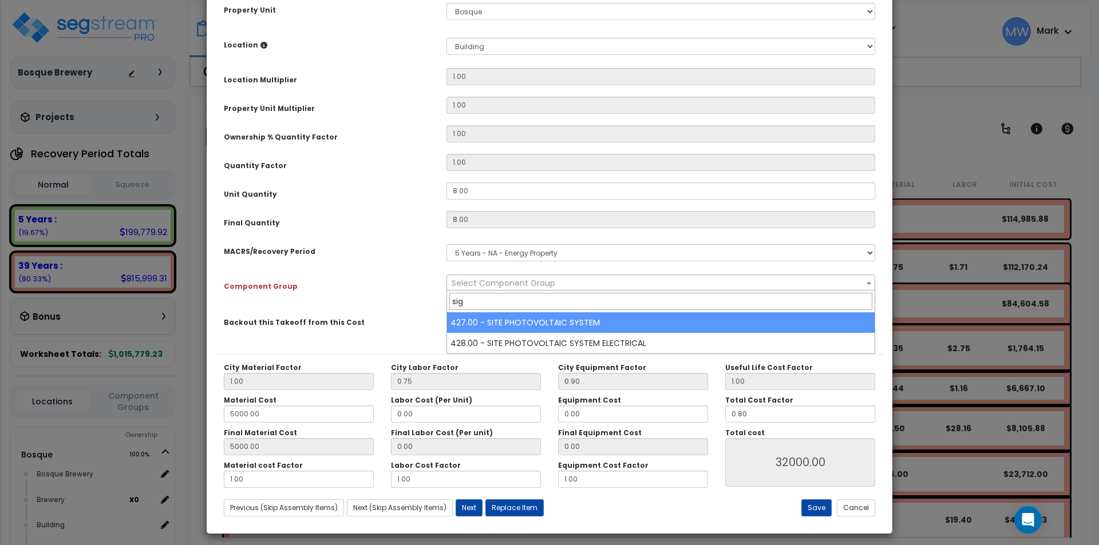
type input "sign"
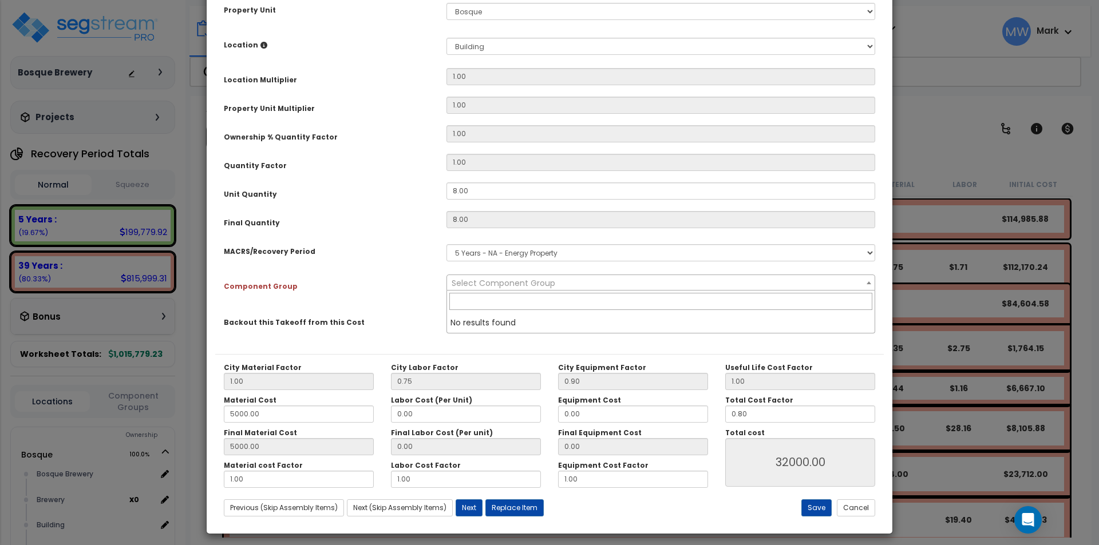
click at [365, 292] on div "Component Group" at bounding box center [326, 285] width 223 height 20
click at [468, 251] on select "Select MACRS/Recovery Period 5 Years - 57.0 - Distributive Trades & Services 5 …" at bounding box center [660, 252] width 429 height 17
select select "3667"
click at [446, 244] on select "Select MACRS/Recovery Period 5 Years - 57.0 - Distributive Trades & Services 5 …" at bounding box center [660, 252] width 429 height 17
select select "24582"
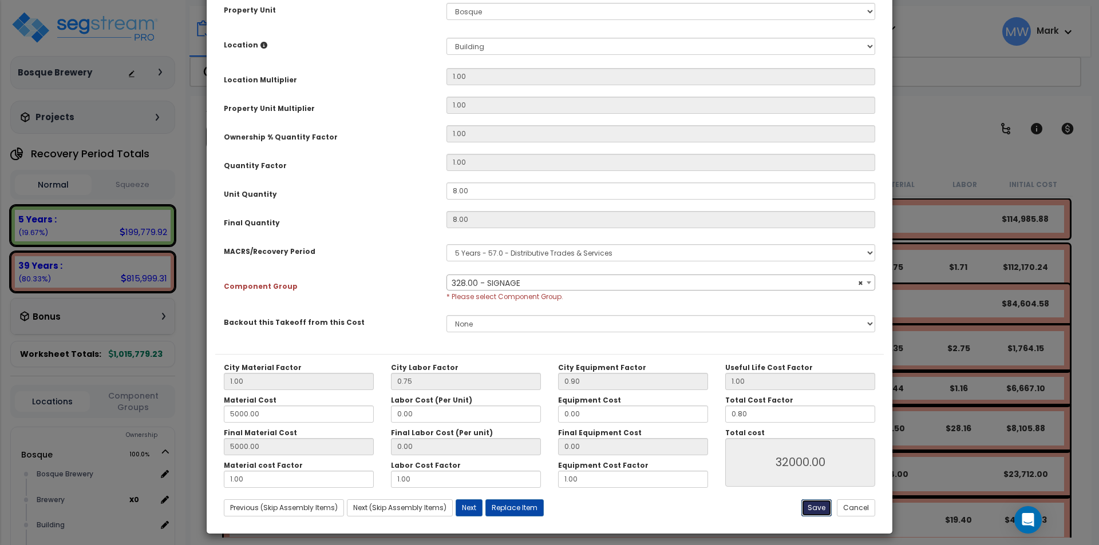
click at [817, 508] on button "Save" at bounding box center [816, 508] width 30 height 17
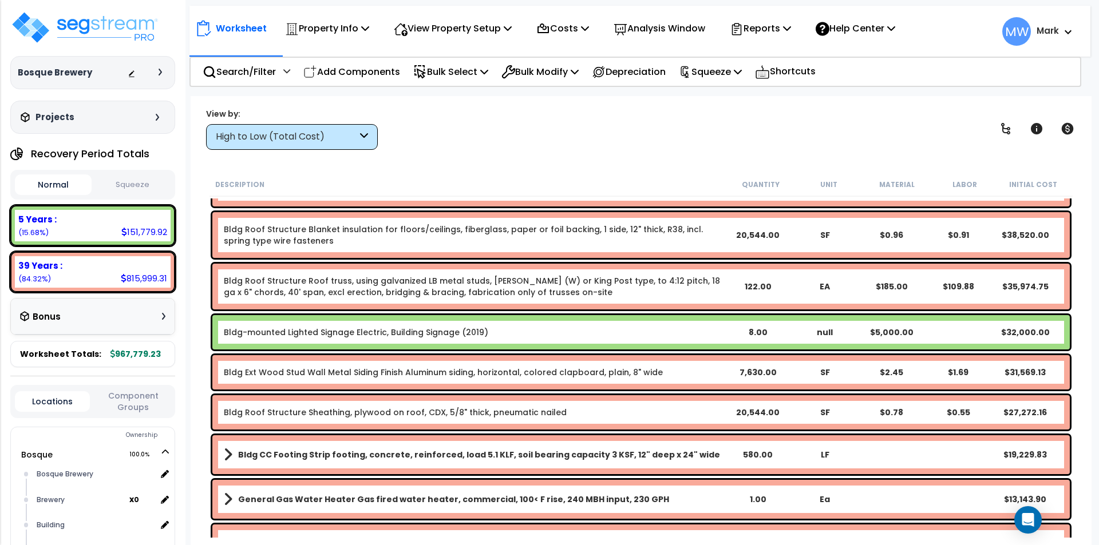
scroll to position [630, 0]
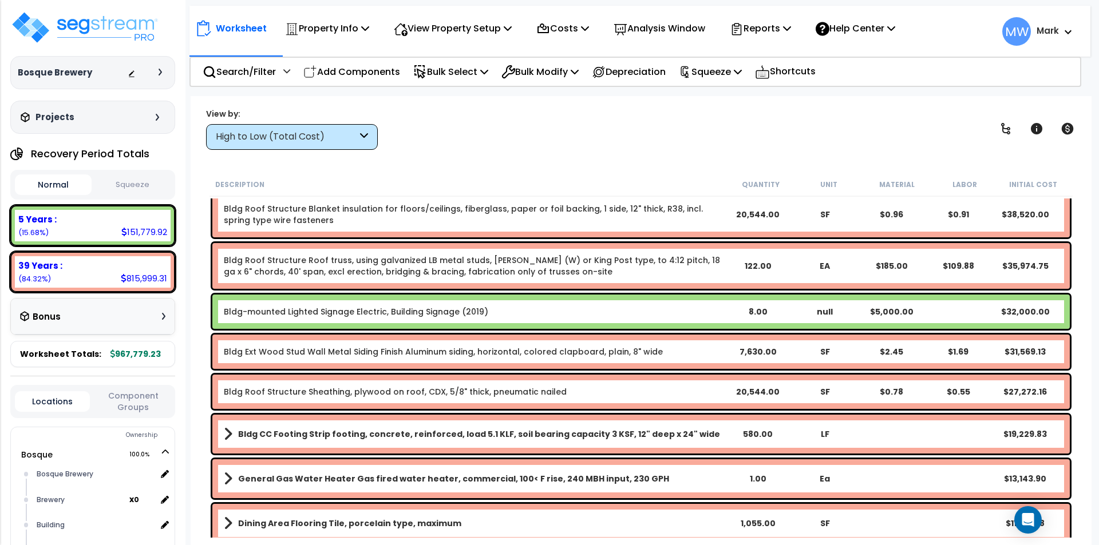
click at [532, 313] on b "Bldg-mounted Lighted Signage Electric, Building Signage (2019)" at bounding box center [474, 311] width 501 height 11
click at [532, 312] on b "Bldg-mounted Lighted Signage Electric, Building Signage (2019)" at bounding box center [474, 311] width 501 height 11
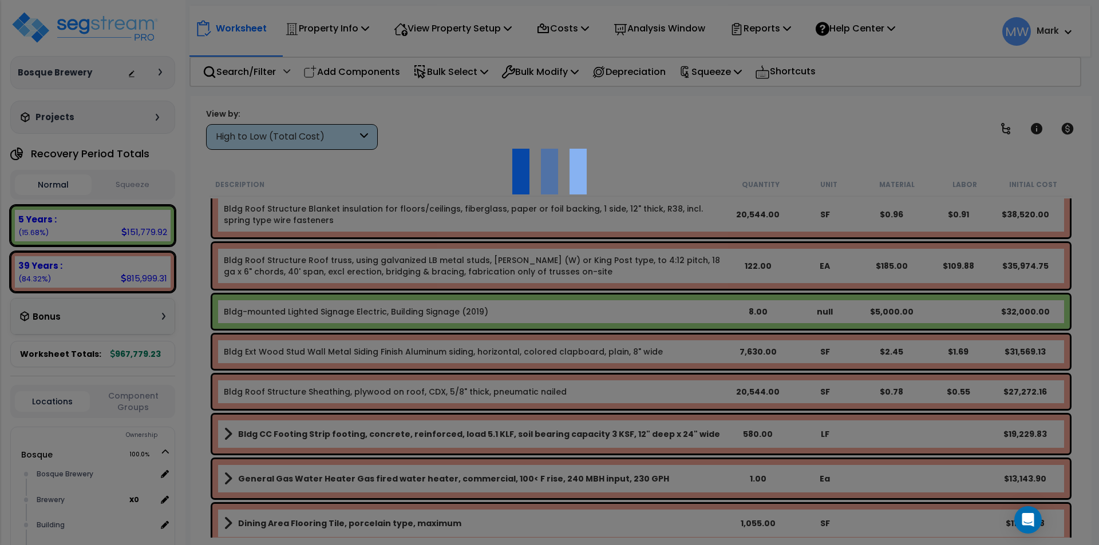
select select "49875"
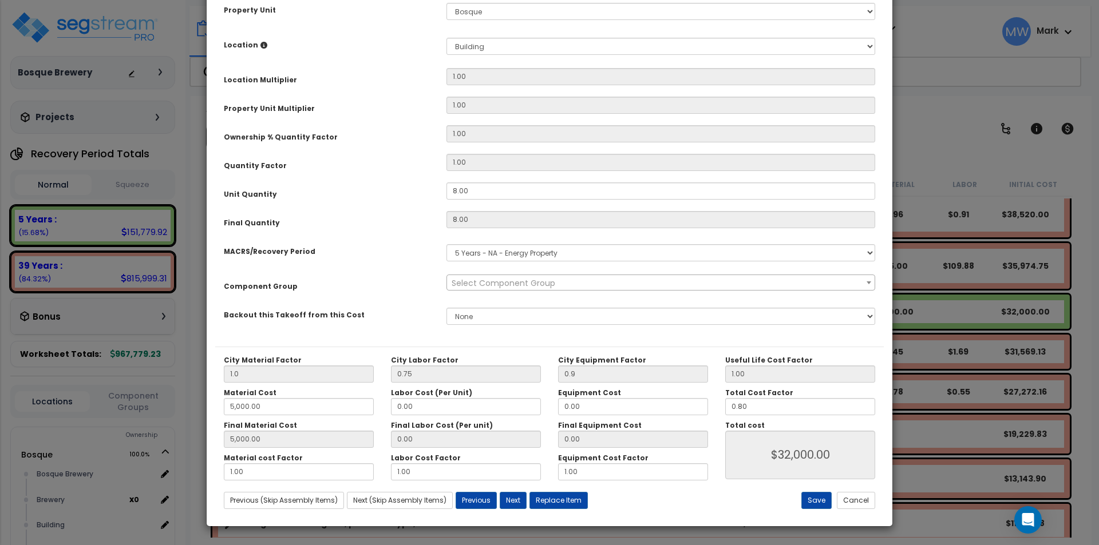
scroll to position [0, 0]
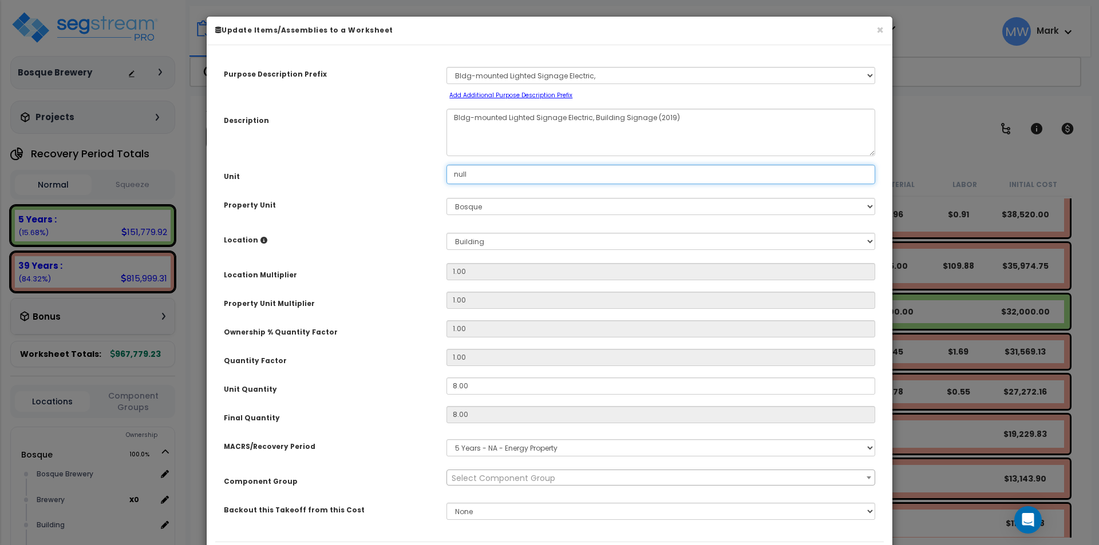
click at [492, 174] on input "null" at bounding box center [660, 174] width 429 height 19
drag, startPoint x: 491, startPoint y: 175, endPoint x: 422, endPoint y: 175, distance: 68.7
click at [422, 175] on div "Unit null" at bounding box center [549, 175] width 669 height 20
type input "1"
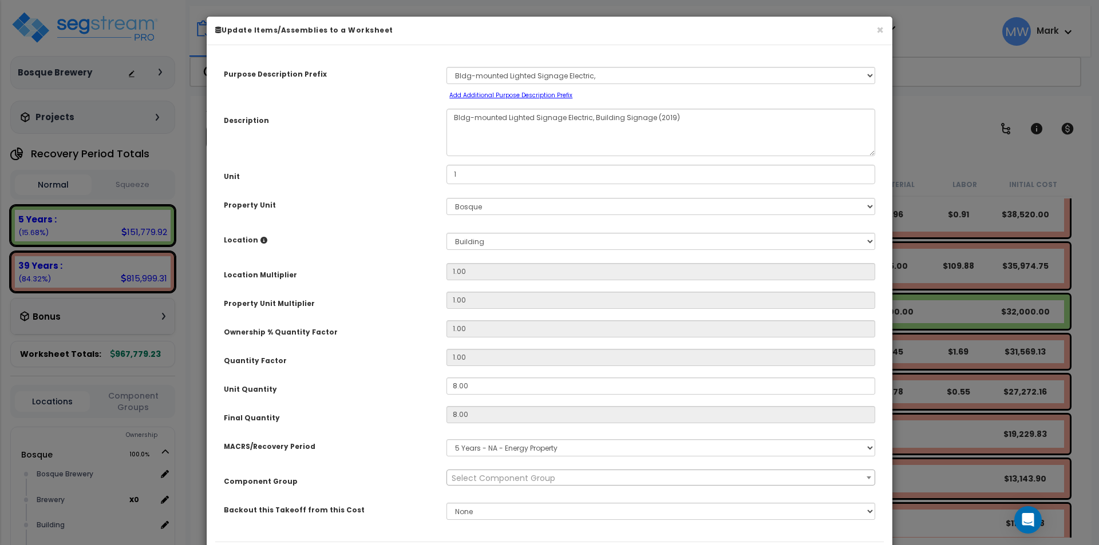
click at [389, 192] on div "Purpose Description Prefix Select A/V System A/V System Equipment A/V System Eq…" at bounding box center [549, 298] width 669 height 488
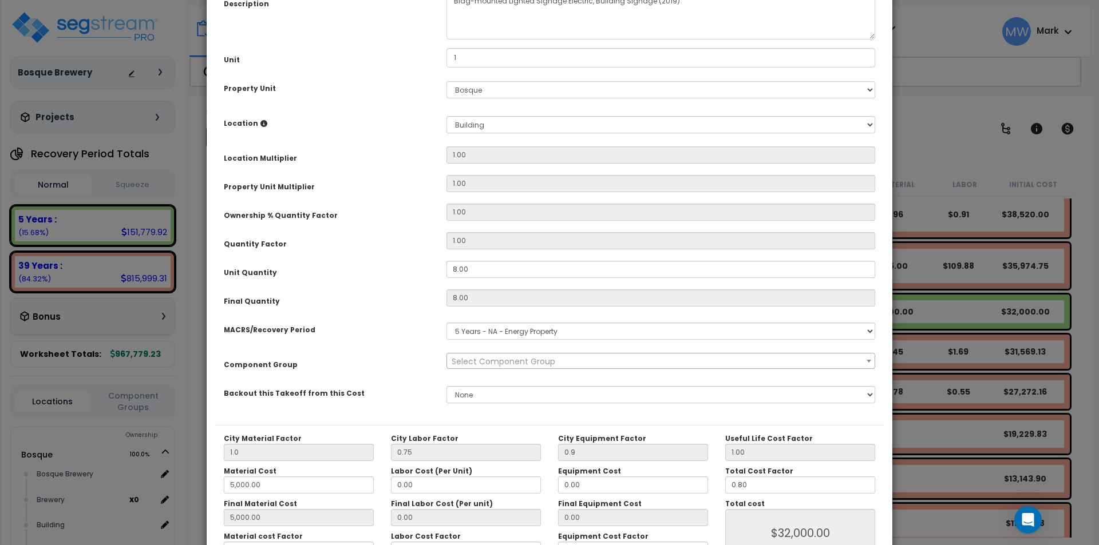
scroll to position [195, 0]
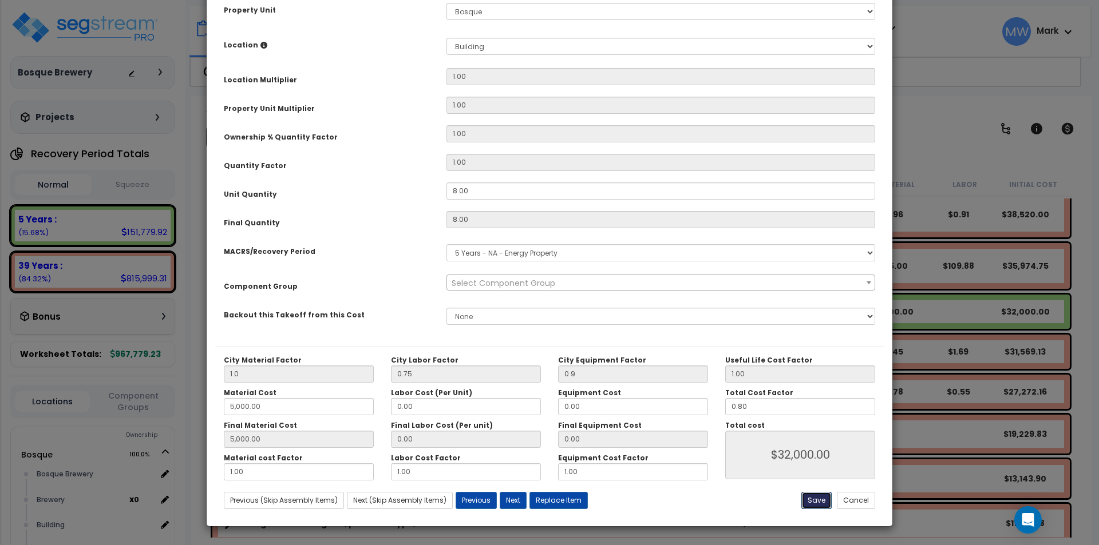
click at [813, 496] on button "Save" at bounding box center [816, 500] width 30 height 17
type input "1.00"
type input "0.90"
type input "5000.00"
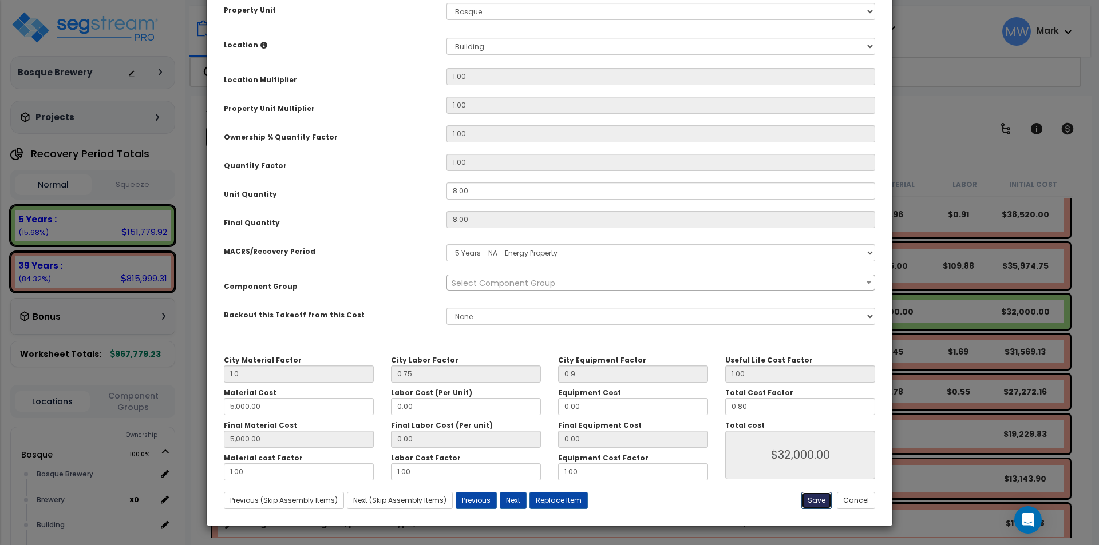
type input "32000.00"
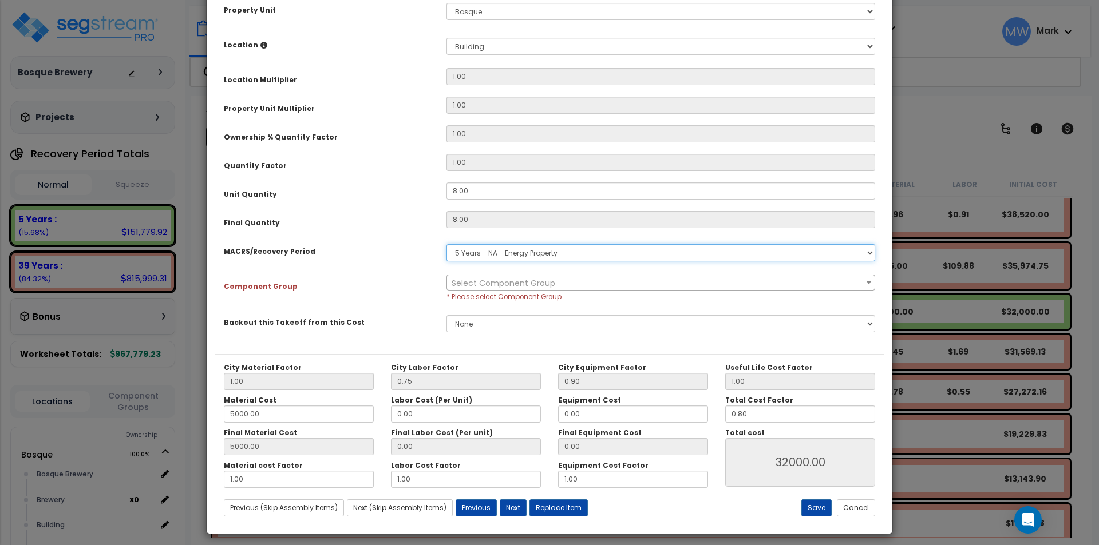
click at [559, 248] on select "Select MACRS/Recovery Period 5 Years - 57.0 - Distributive Trades & Services 5 …" at bounding box center [660, 252] width 429 height 17
select select "3667"
click at [446, 244] on select "Select MACRS/Recovery Period 5 Years - 57.0 - Distributive Trades & Services 5 …" at bounding box center [660, 252] width 429 height 17
click at [544, 278] on span "Select Component Group" at bounding box center [661, 283] width 428 height 16
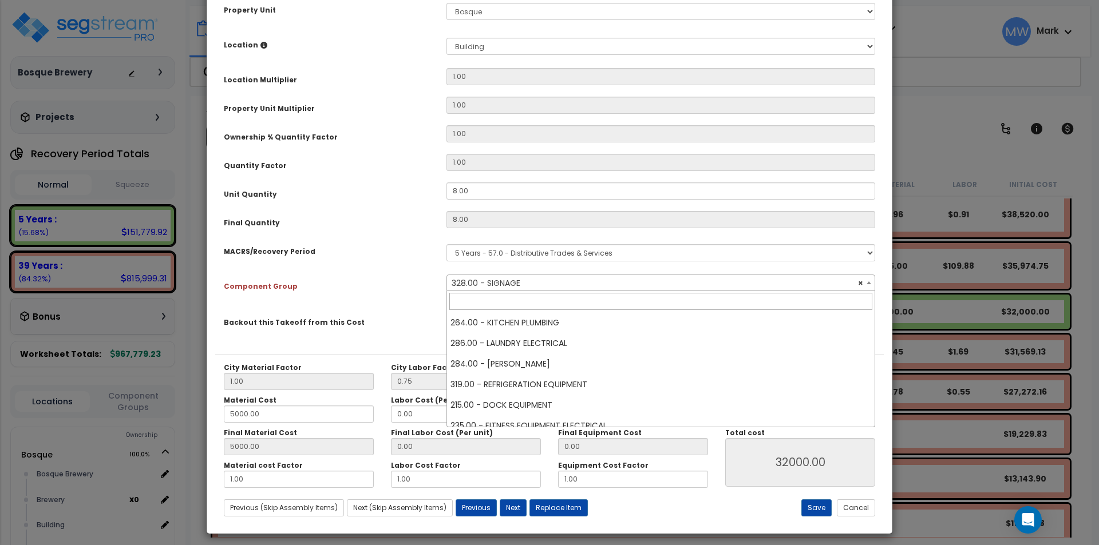
scroll to position [3997, 0]
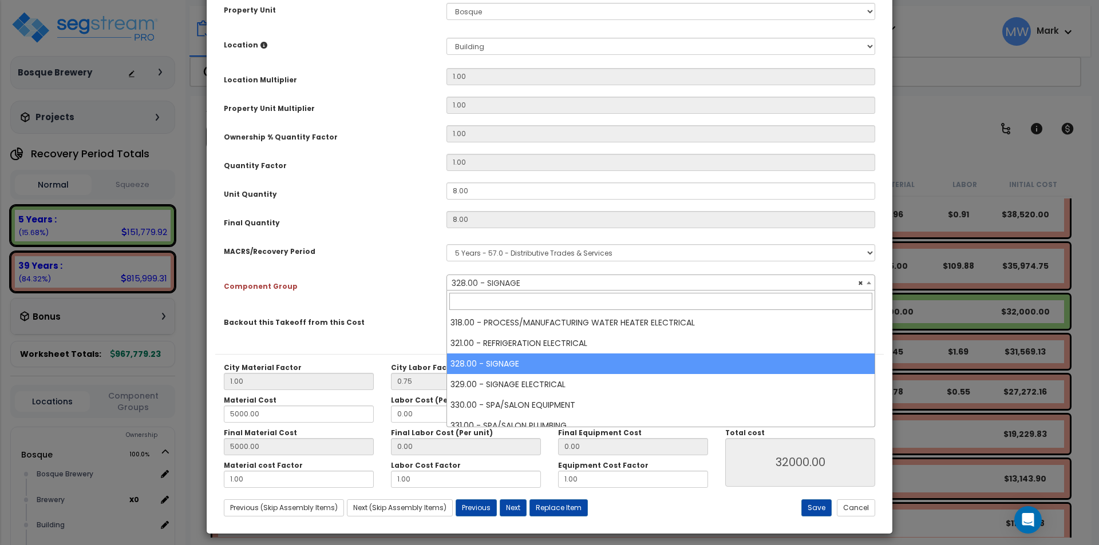
select select "24582"
click at [398, 294] on div "Component Group" at bounding box center [326, 285] width 223 height 20
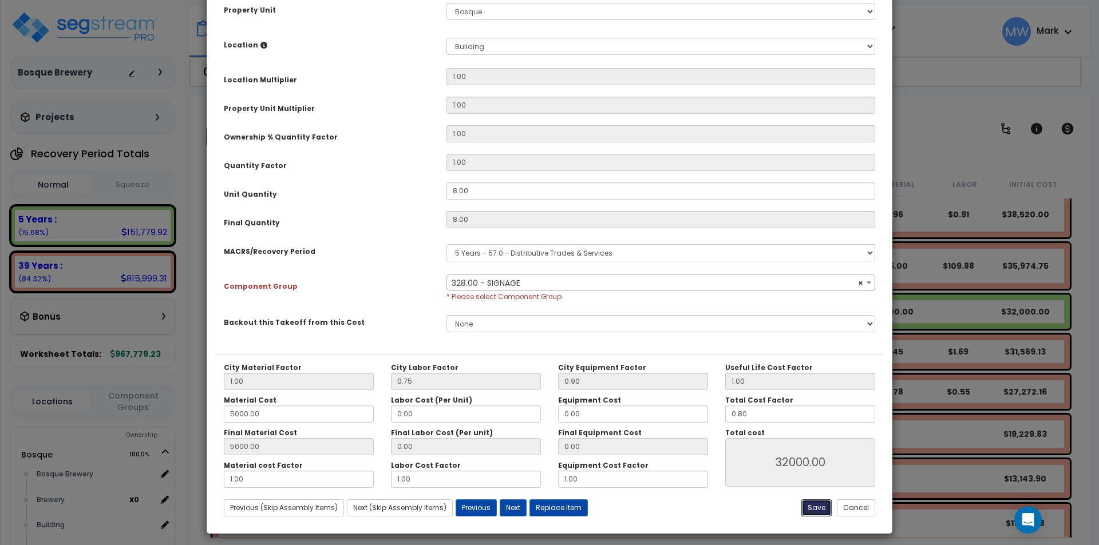
click at [821, 504] on button "Save" at bounding box center [816, 508] width 30 height 17
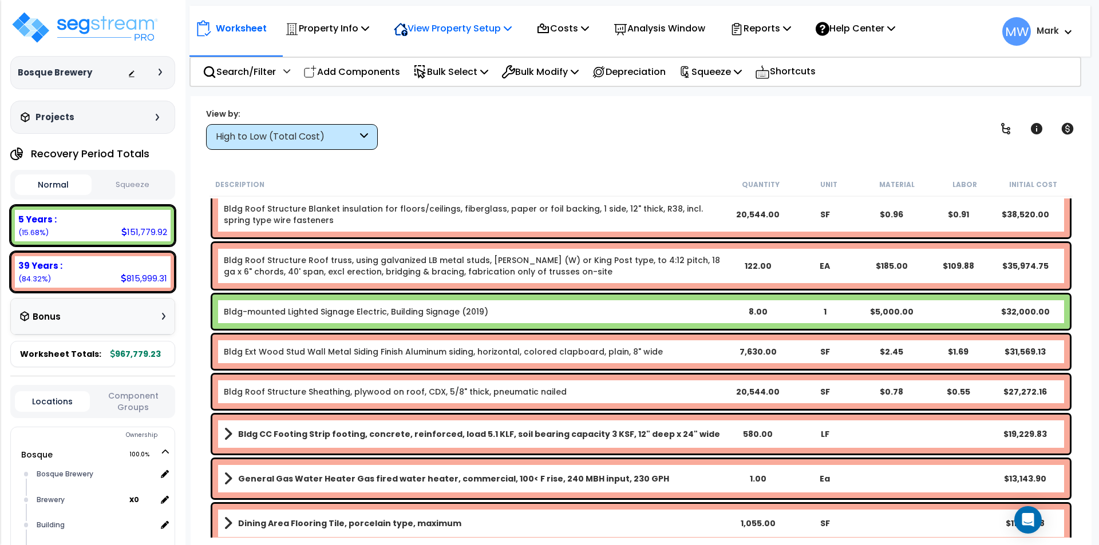
click at [488, 34] on p "View Property Setup" at bounding box center [453, 28] width 118 height 15
click at [456, 76] on link "View Questionnaire" at bounding box center [444, 78] width 113 height 23
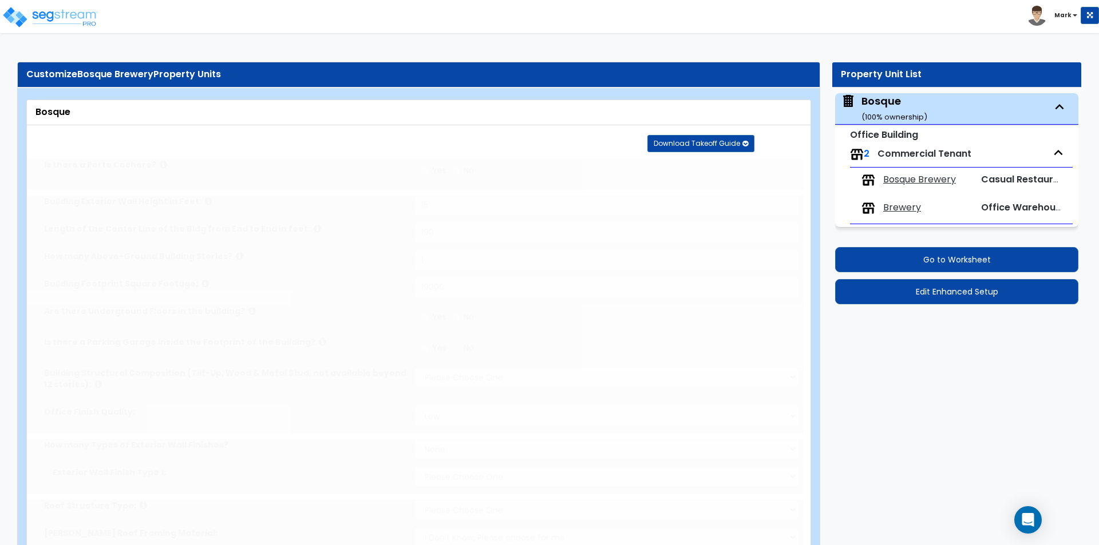
type input "15"
type input "190"
type input "1"
type input "19000"
select select "7"
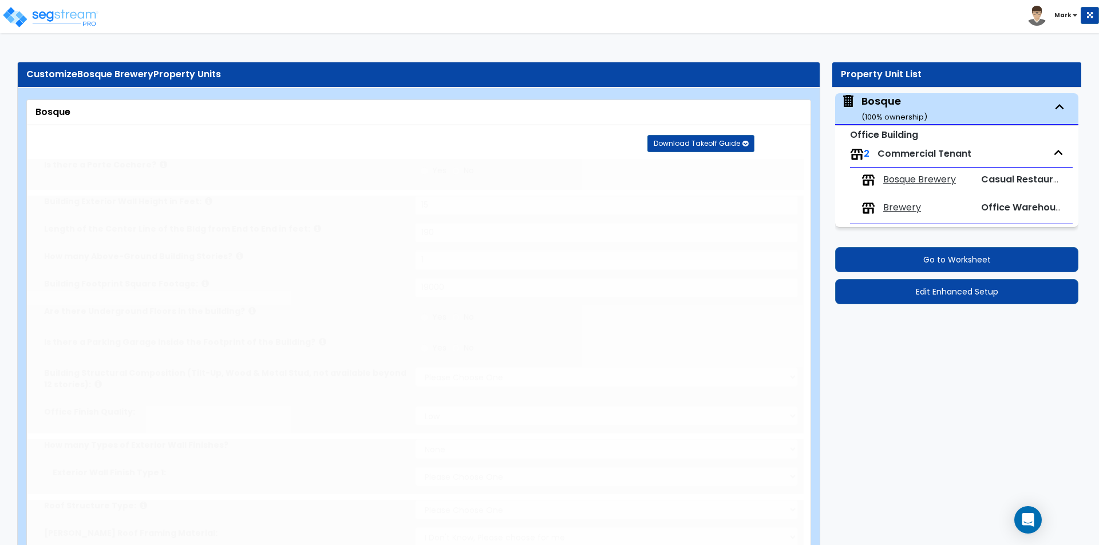
select select "2"
select select "1"
select select "6"
select select "1"
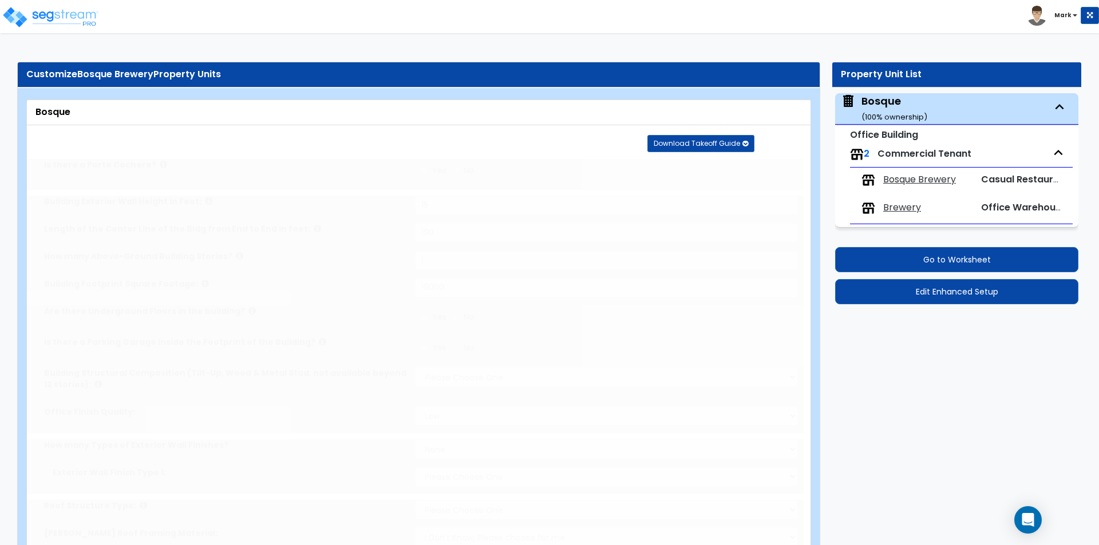
select select "5"
radio input "true"
type input "6"
type input "7"
type input "2"
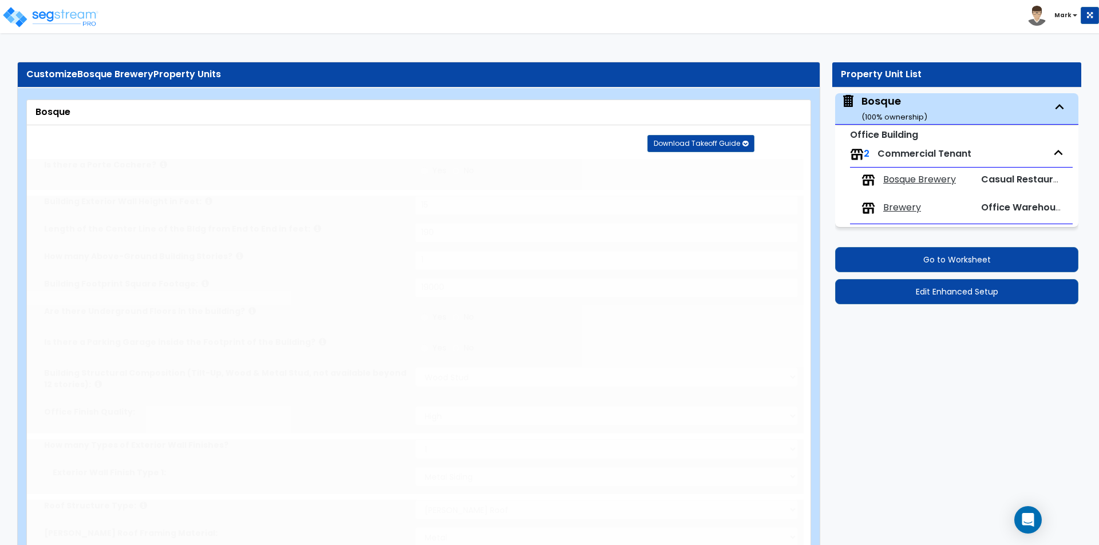
radio input "true"
type input "200"
radio input "true"
select select "2"
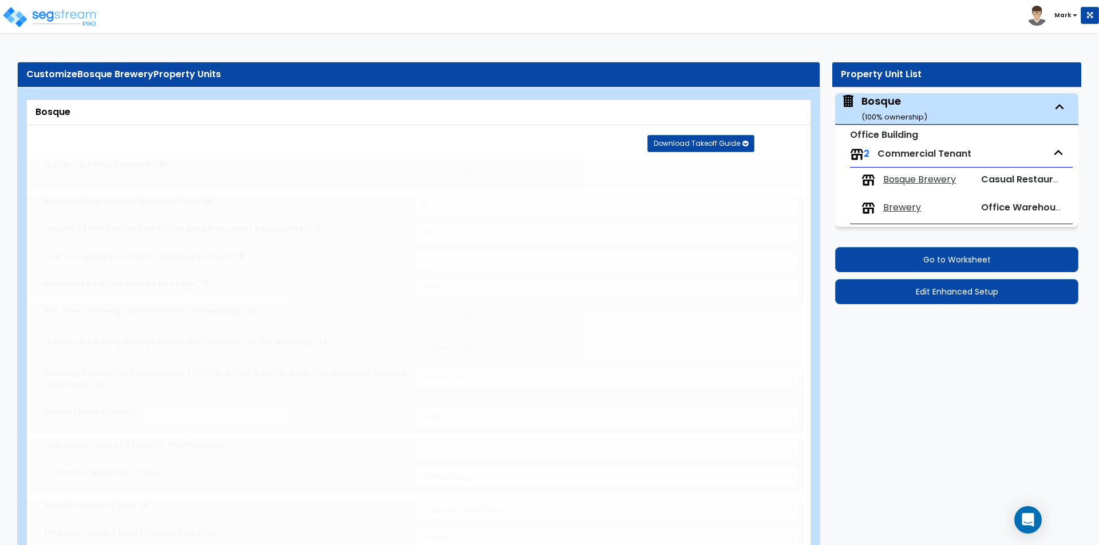
select select "1"
select select "2"
type input "15"
radio input "true"
type input "1"
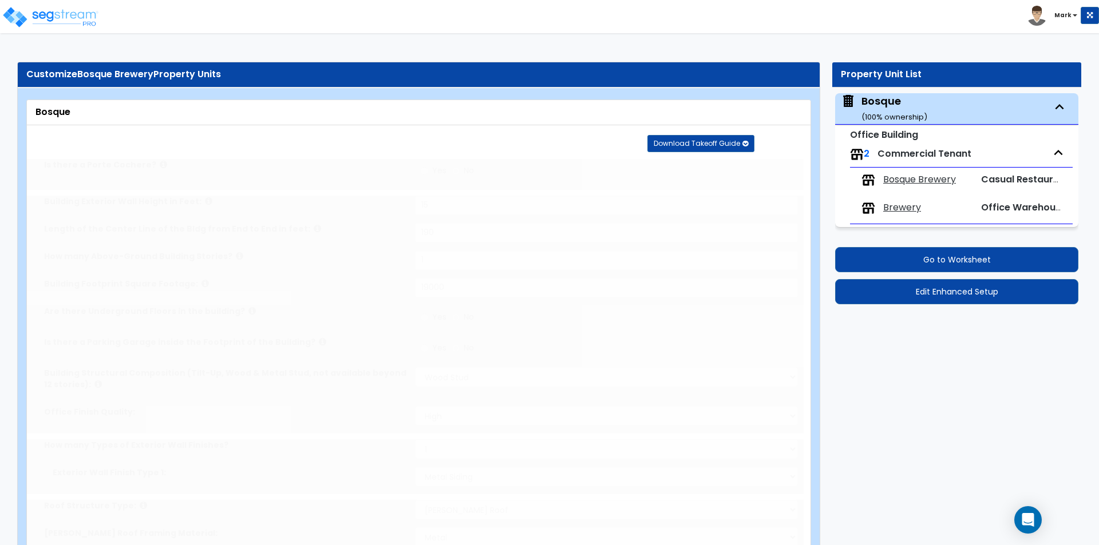
type input "1"
radio input "true"
type input "6"
type input "1"
radio input "true"
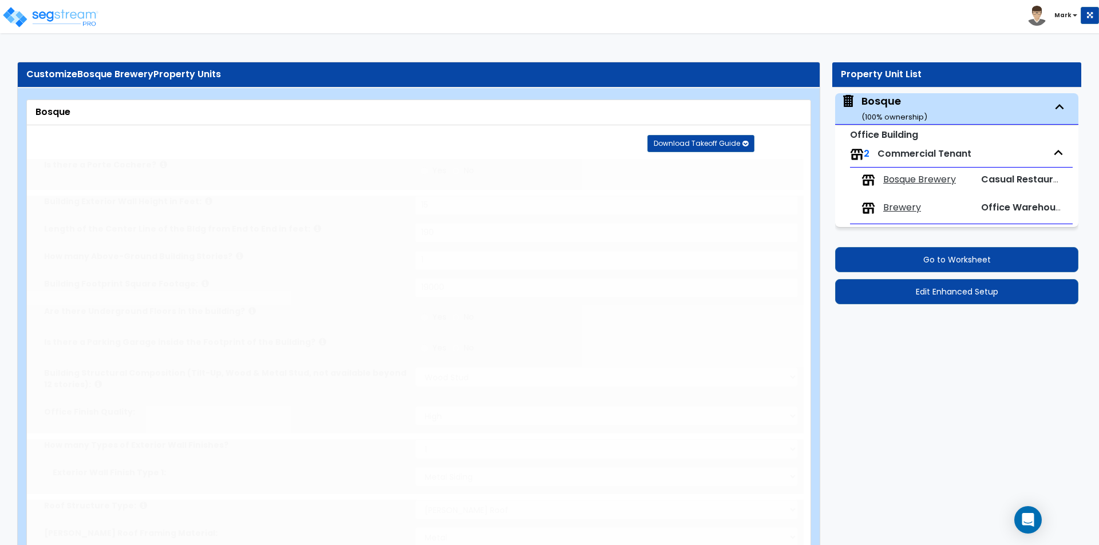
select select "2"
select select "5"
type input "1"
select select "2"
type input "1"
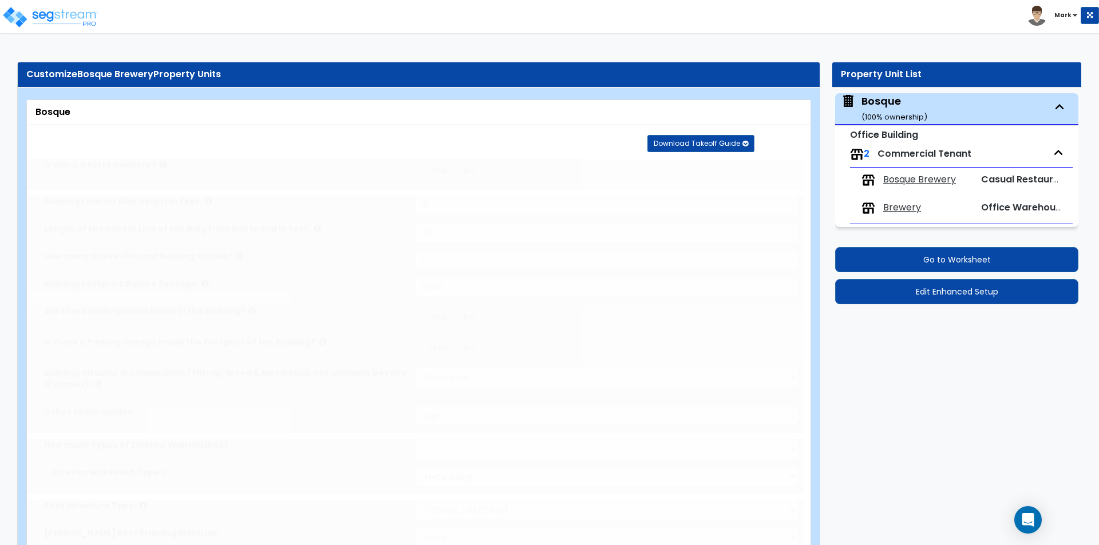
select select "1"
select select "3"
radio input "true"
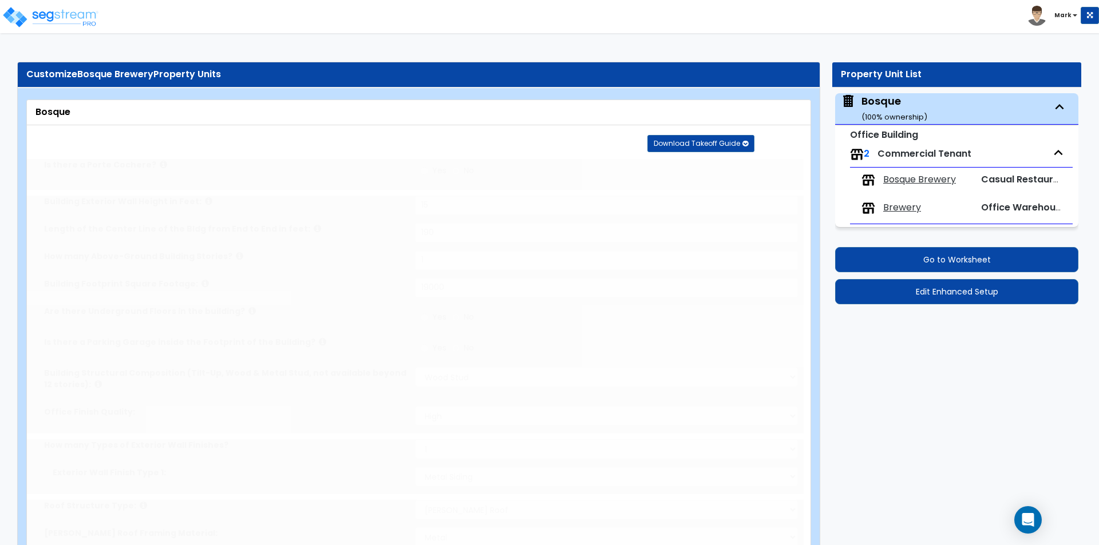
select select "1"
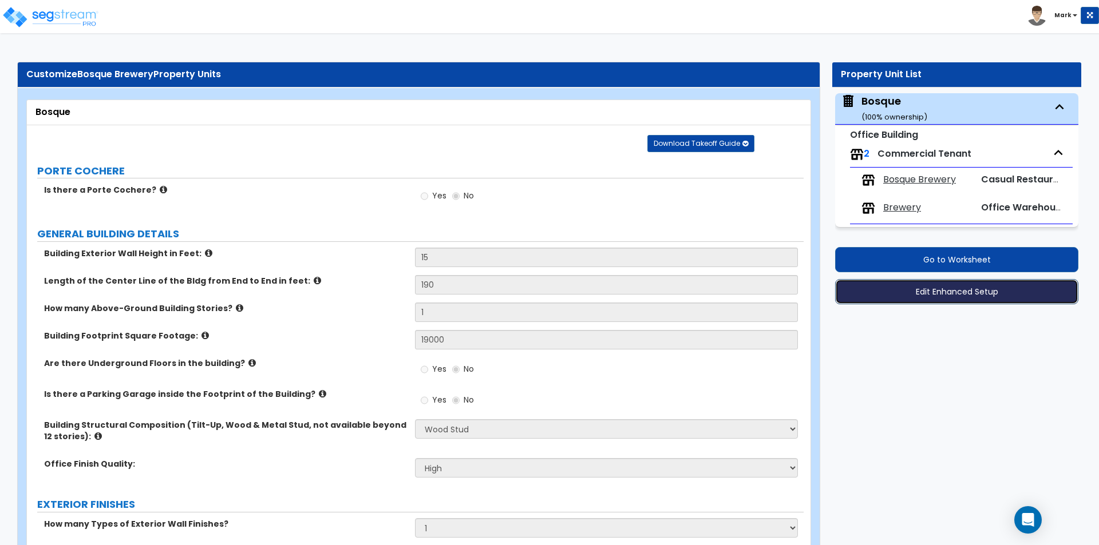
click at [919, 285] on button "Edit Enhanced Setup" at bounding box center [956, 291] width 243 height 25
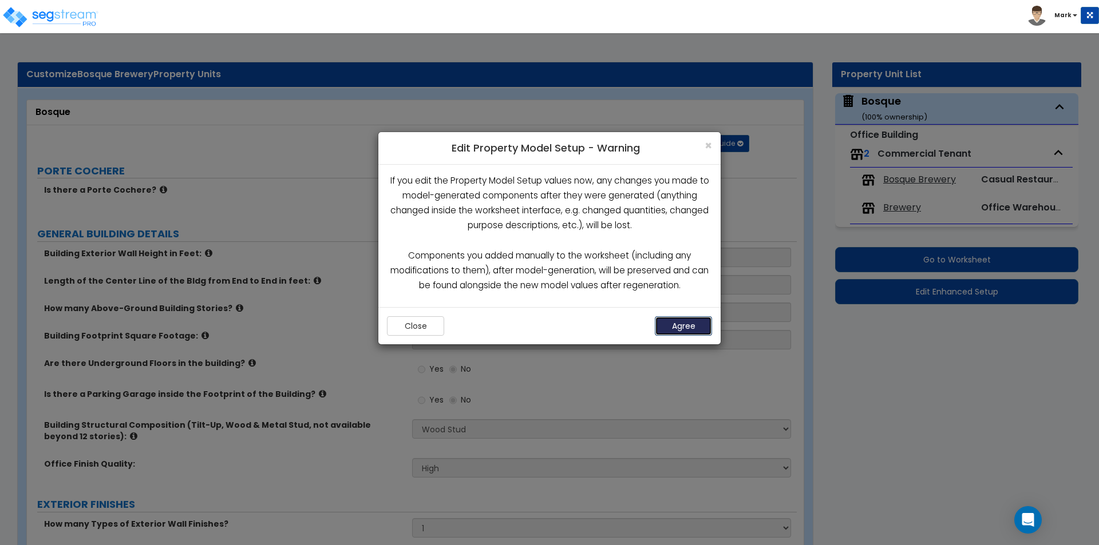
click at [685, 329] on button "Agree" at bounding box center [683, 326] width 57 height 19
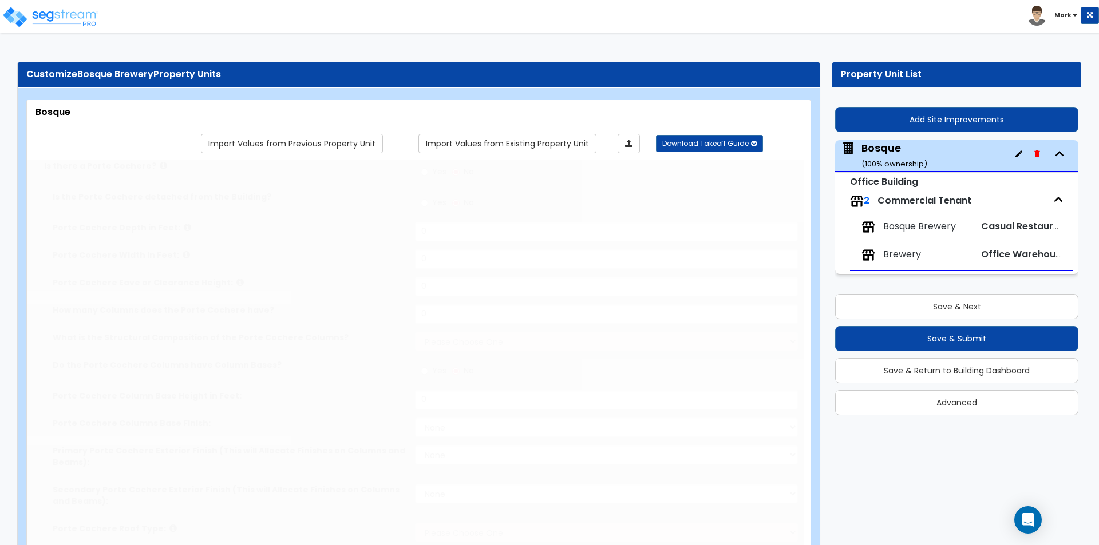
type input "15"
type input "190"
type input "1"
type input "19000"
select select "7"
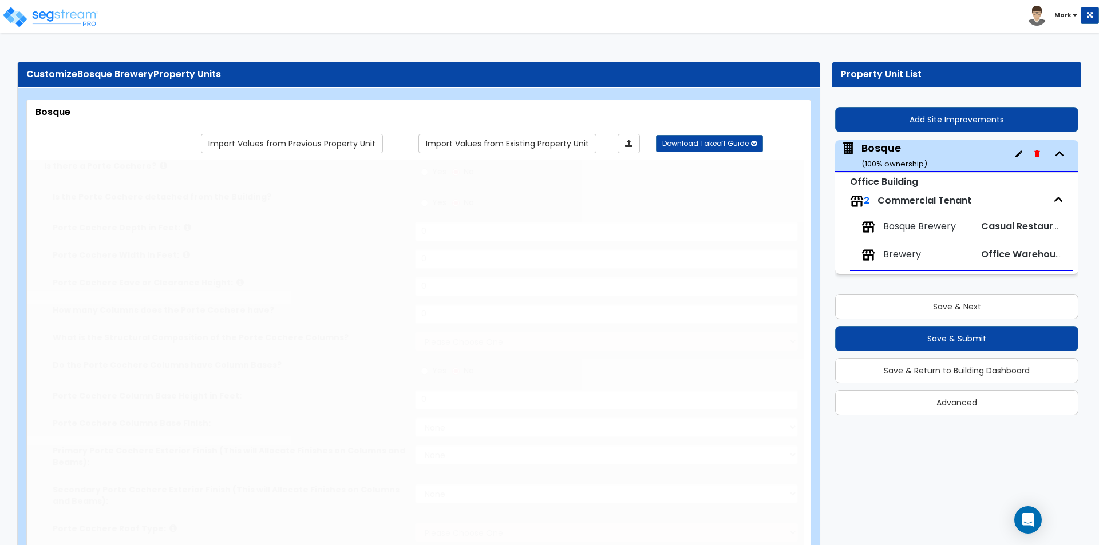
select select "2"
select select "1"
select select "6"
select select "1"
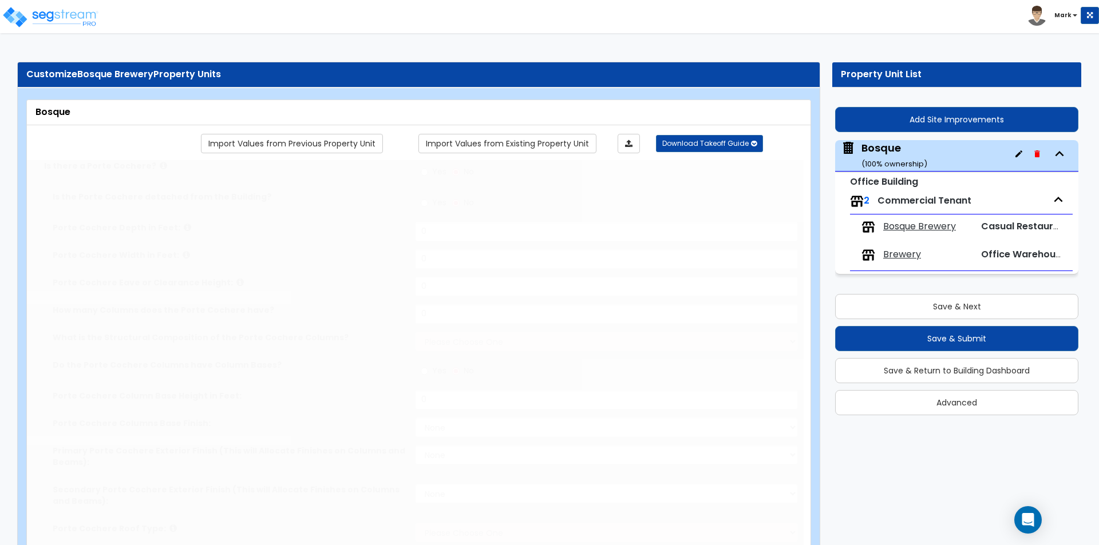
select select "5"
radio input "true"
type input "6"
type input "7"
type input "2"
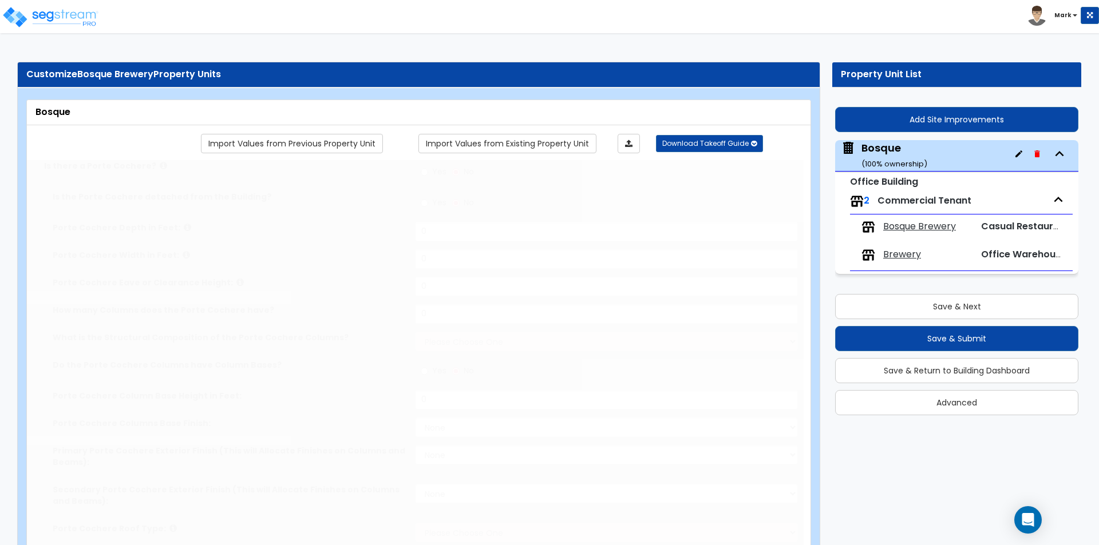
radio input "true"
type input "200"
radio input "true"
select select "2"
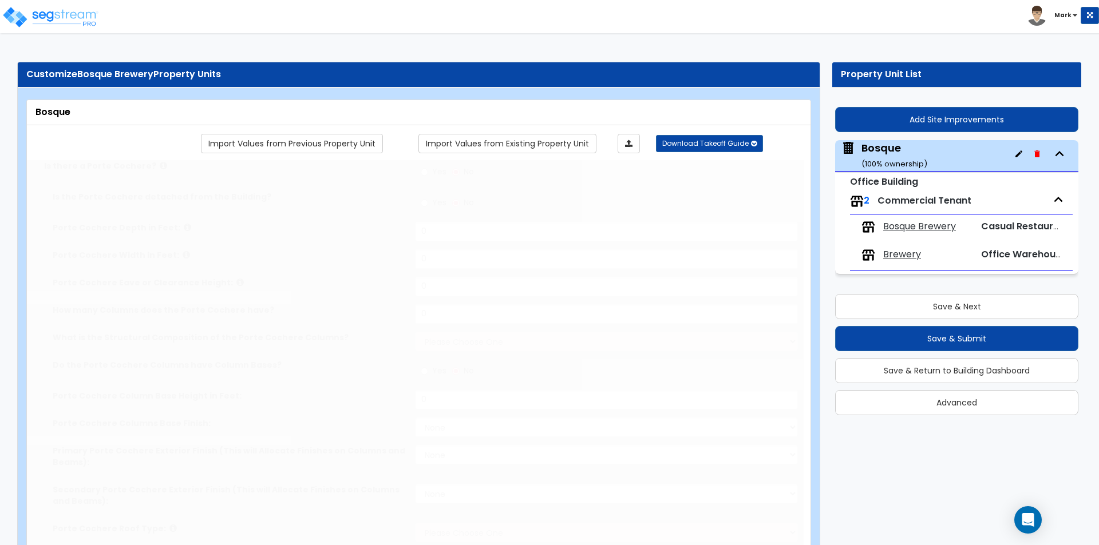
select select "1"
select select "2"
type input "15"
radio input "true"
type input "1"
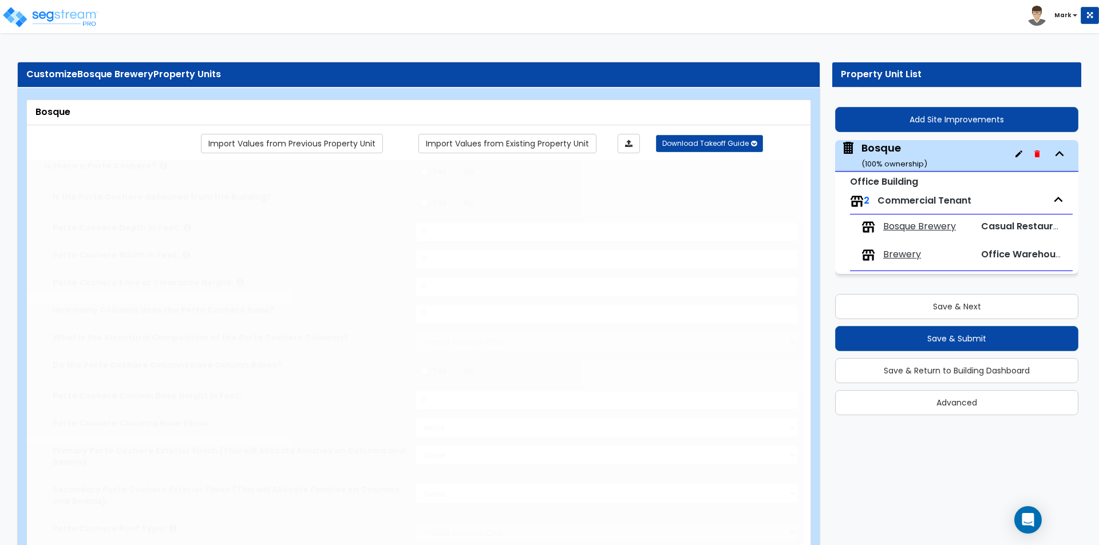
type input "1"
radio input "true"
type input "6"
type input "1"
radio input "true"
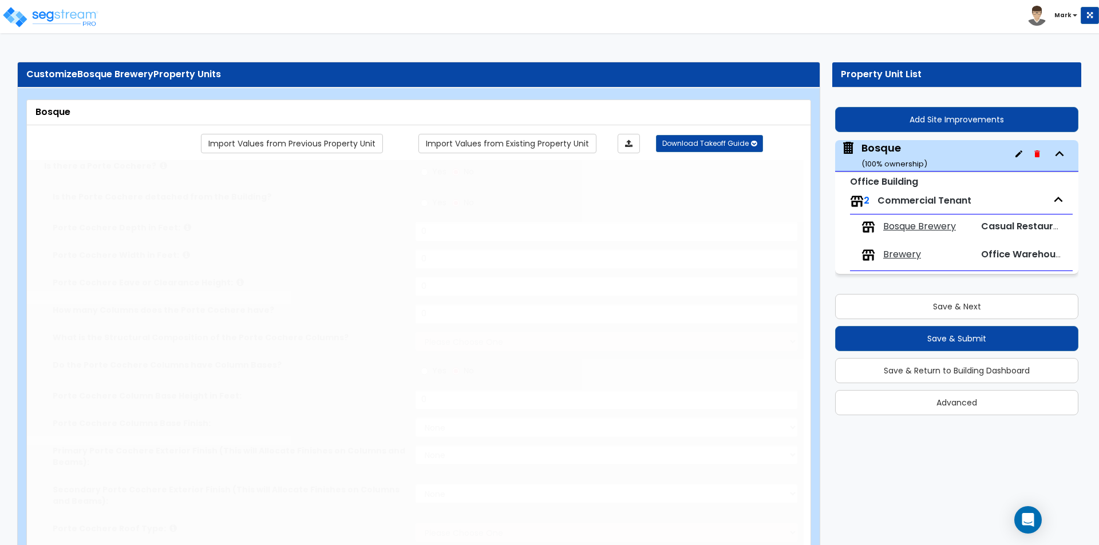
select select "2"
select select "5"
type input "1"
select select "2"
type input "1"
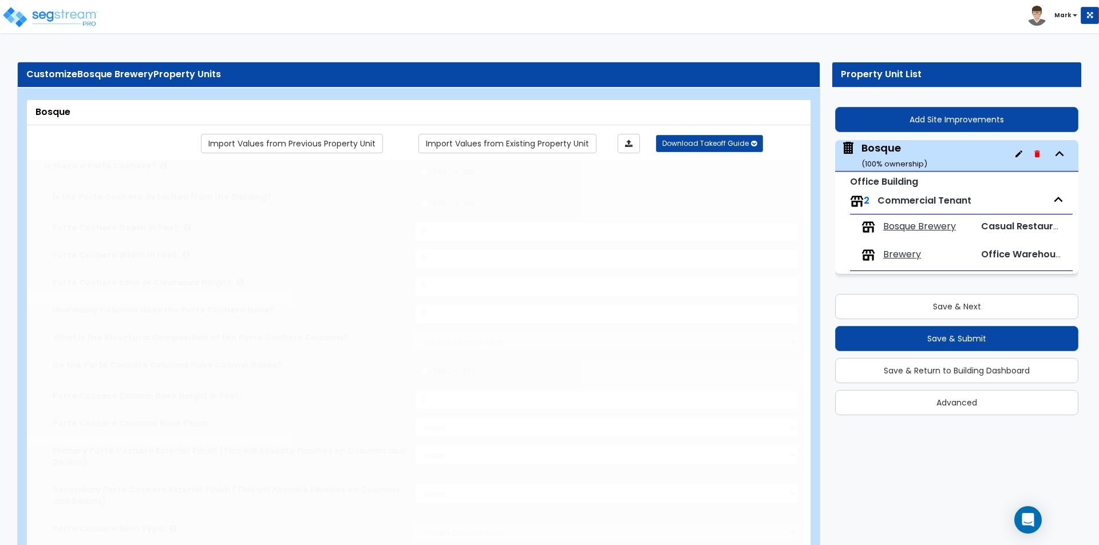
select select "1"
select select "3"
radio input "true"
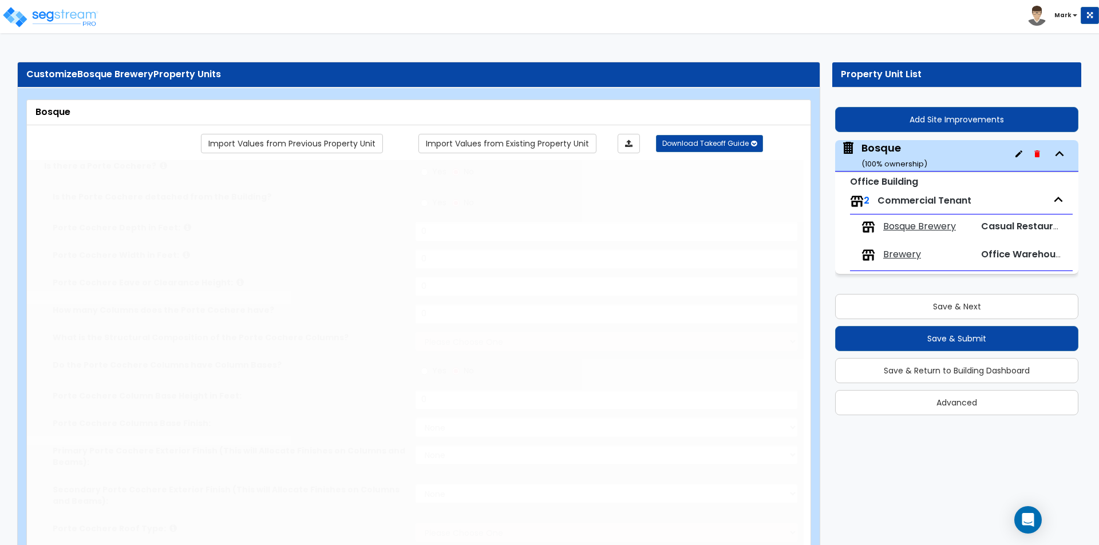
select select "1"
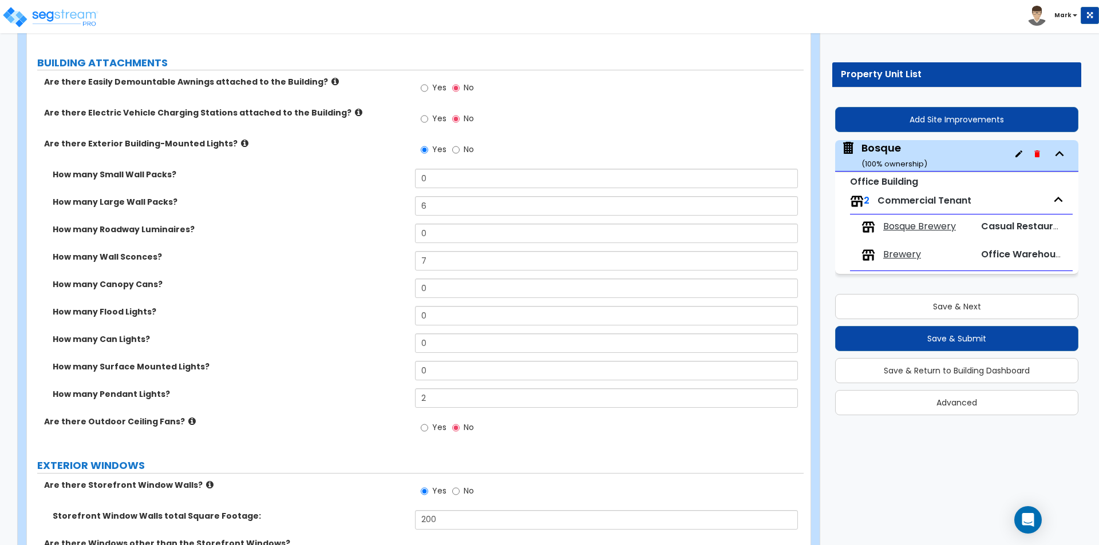
scroll to position [687, 0]
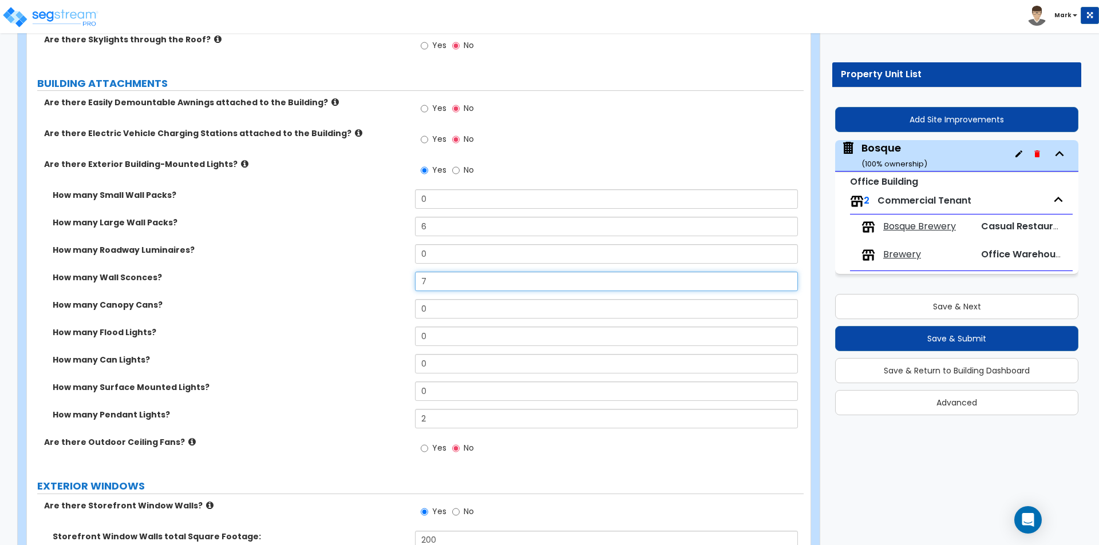
click at [450, 288] on input "7" at bounding box center [606, 281] width 382 height 19
type input "13"
click at [241, 277] on label "How many Wall Sconces?" at bounding box center [230, 277] width 354 height 11
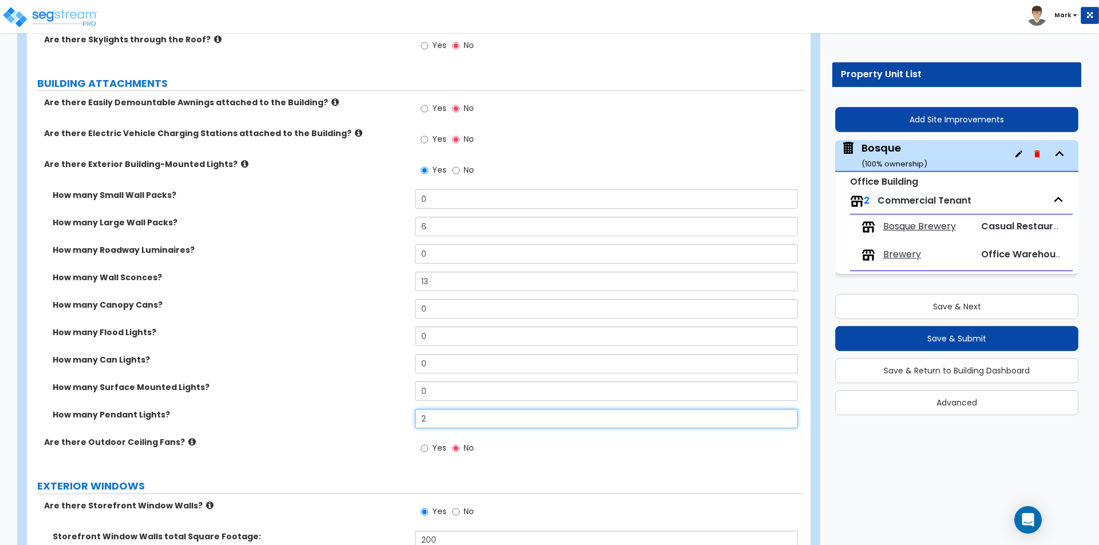
click at [461, 418] on input "2" at bounding box center [606, 418] width 382 height 19
click at [283, 238] on div "How many Large Wall Packs? 6" at bounding box center [415, 230] width 777 height 27
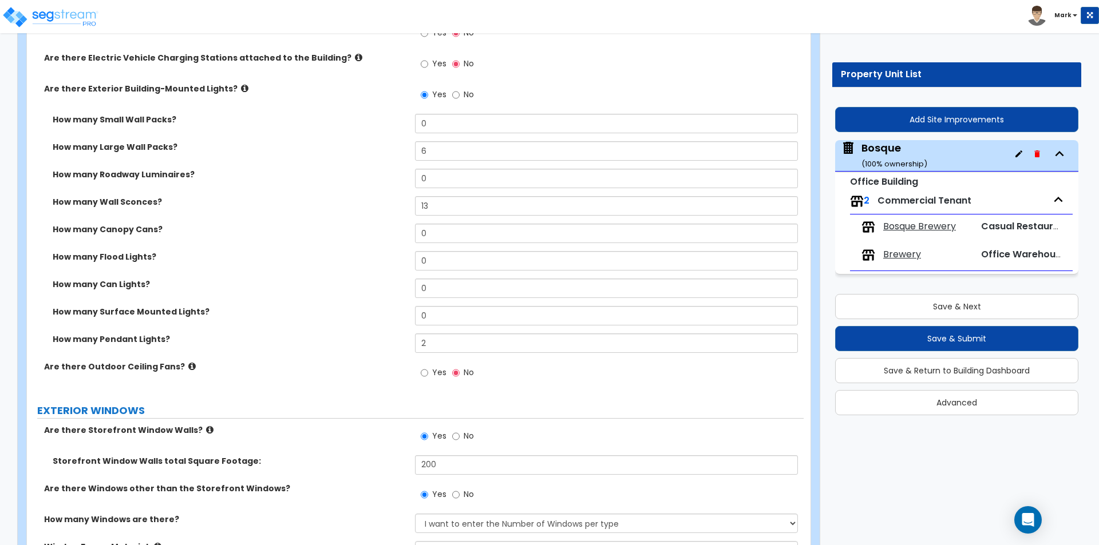
scroll to position [744, 0]
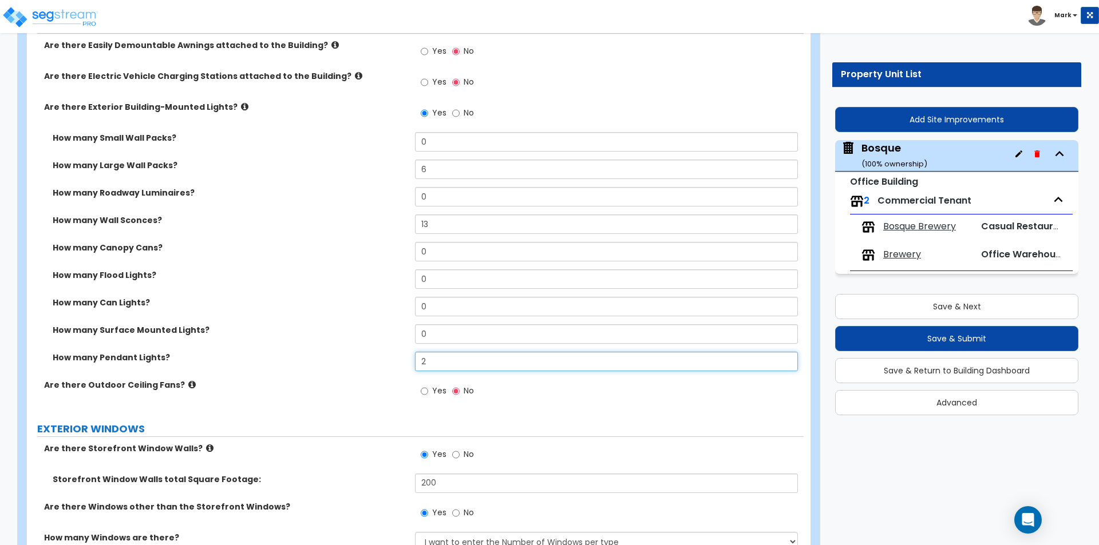
click at [484, 362] on input "2" at bounding box center [606, 361] width 382 height 19
type input "8"
click at [348, 355] on label "How many Pendant Lights?" at bounding box center [230, 357] width 354 height 11
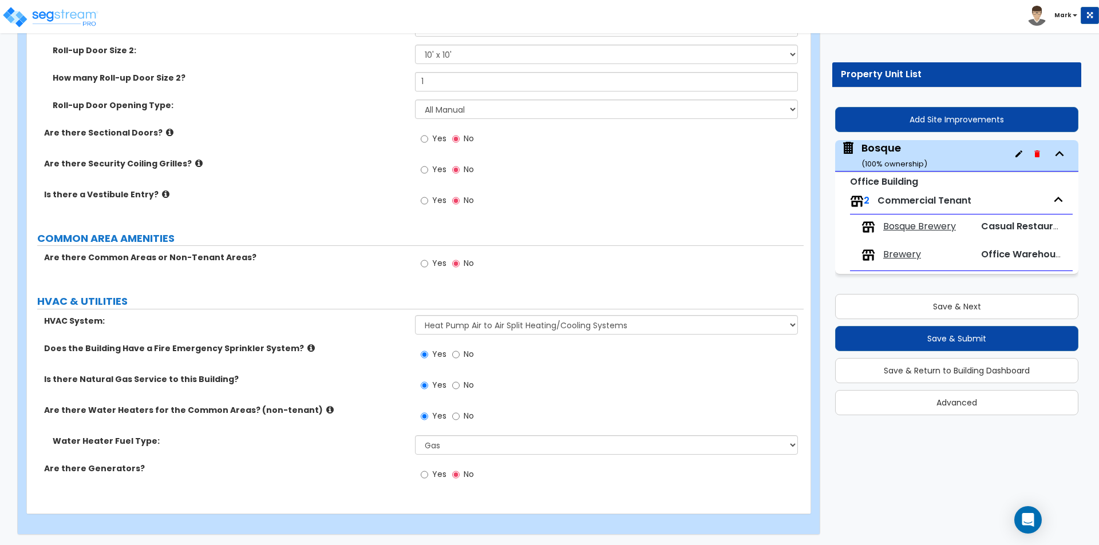
scroll to position [1777, 0]
click at [978, 338] on button "Save & Submit" at bounding box center [956, 338] width 243 height 25
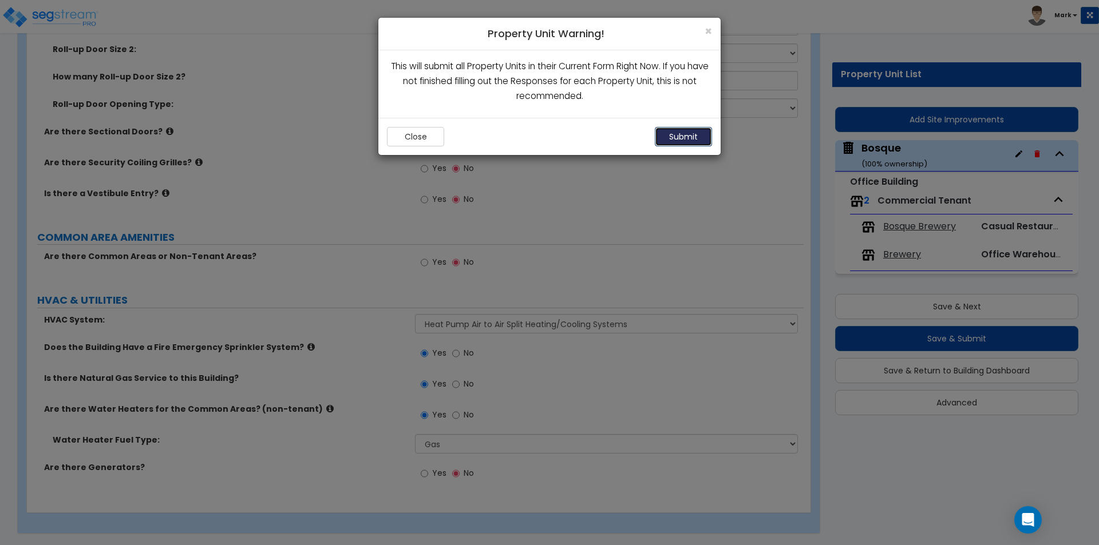
click at [682, 129] on button "Submit" at bounding box center [683, 136] width 57 height 19
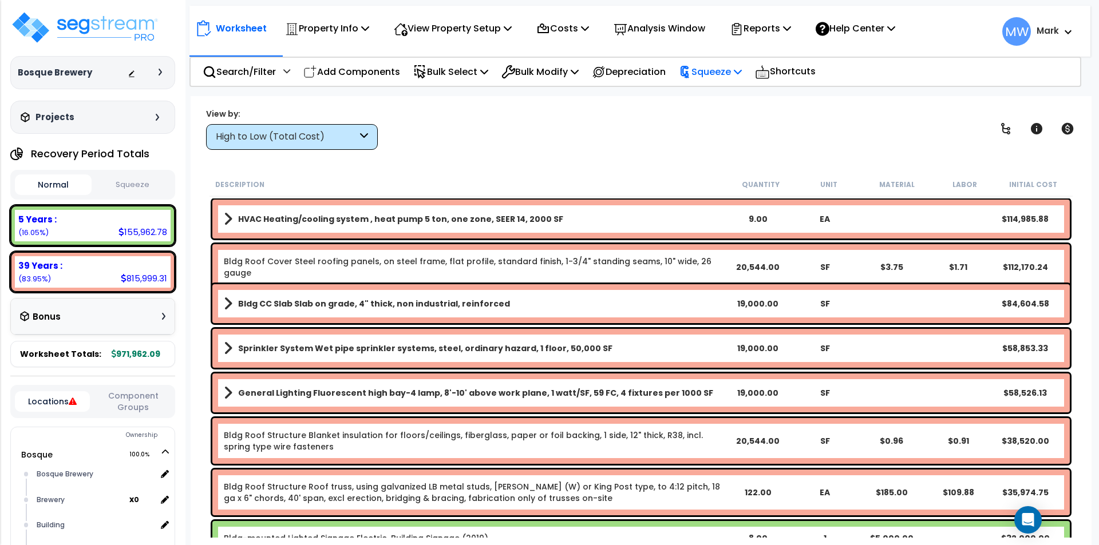
drag, startPoint x: 735, startPoint y: 60, endPoint x: 737, endPoint y: 68, distance: 8.1
click at [737, 66] on div "Squeeze" at bounding box center [710, 71] width 63 height 27
click at [734, 94] on link "Squeeze" at bounding box center [729, 97] width 113 height 23
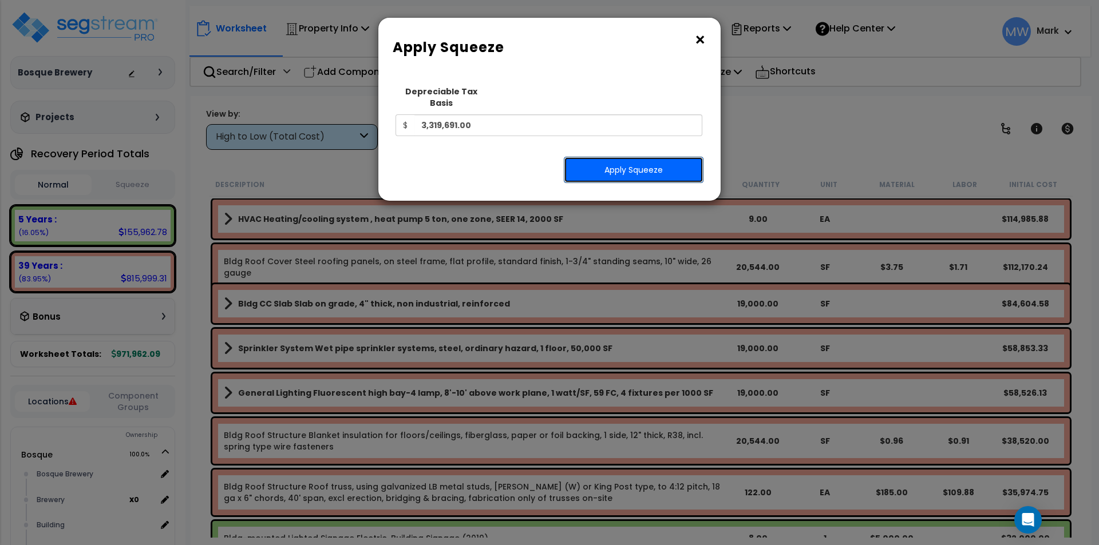
click at [679, 157] on button "Apply Squeeze" at bounding box center [634, 170] width 140 height 26
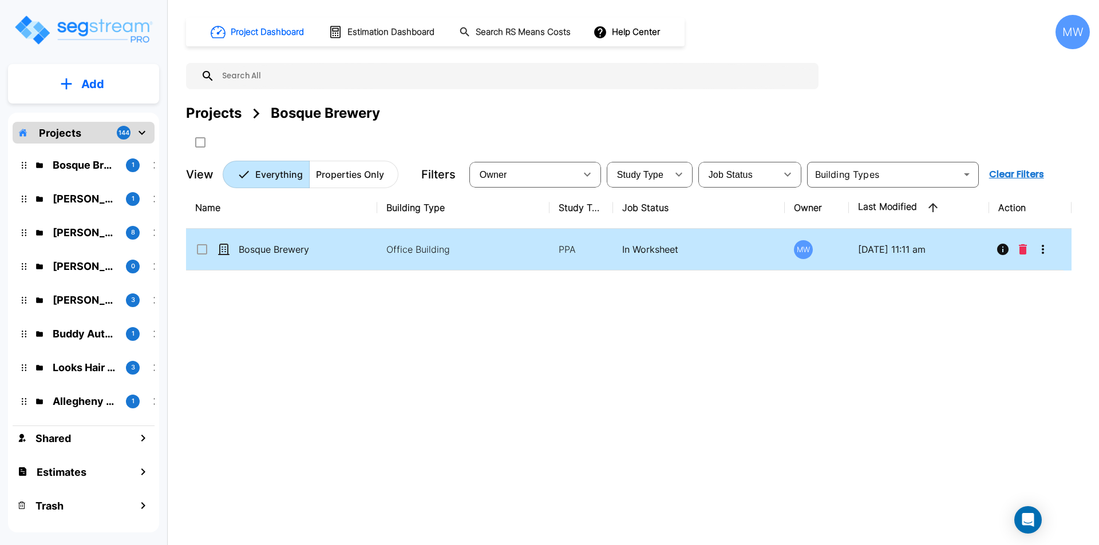
click at [296, 248] on p "Bosque Brewery" at bounding box center [296, 250] width 114 height 14
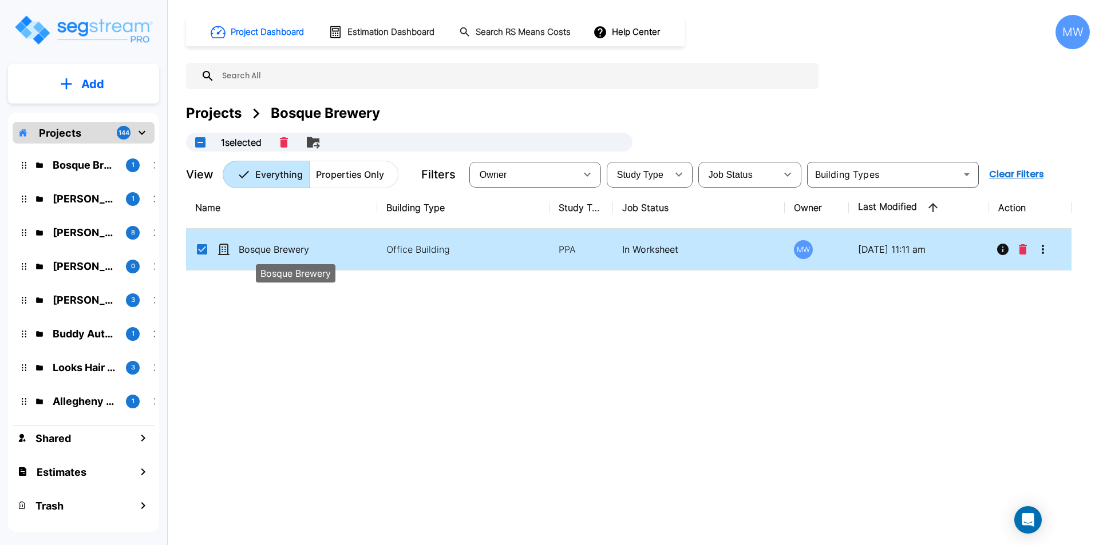
checkbox input "true"
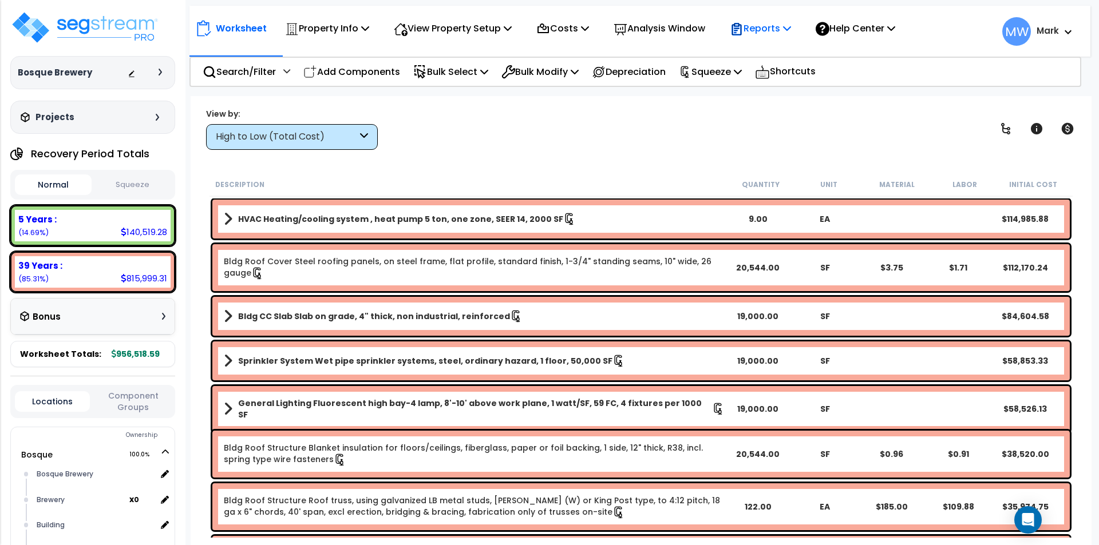
click at [773, 27] on p "Reports" at bounding box center [760, 28] width 61 height 15
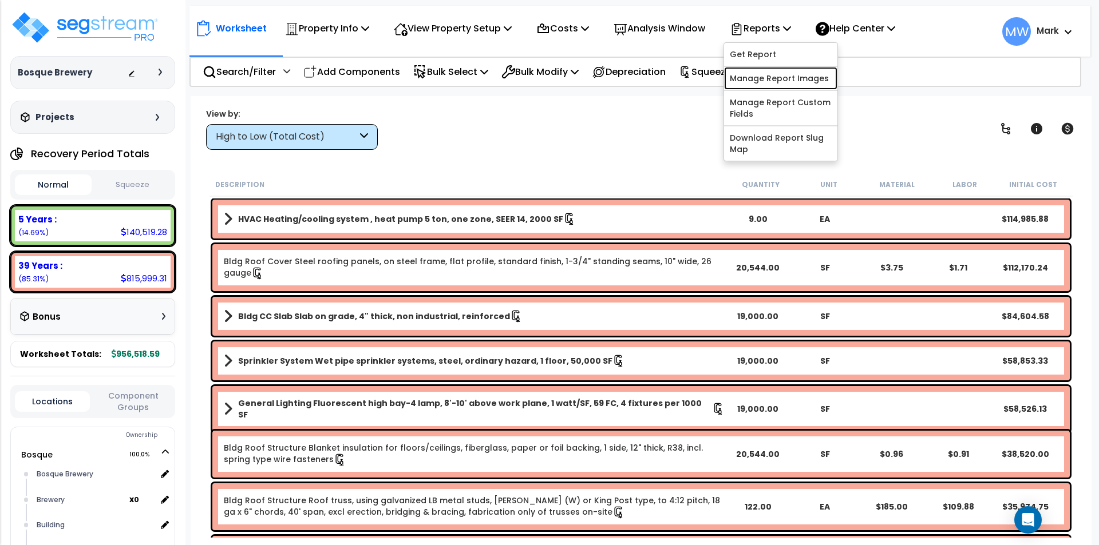
click at [773, 80] on link "Manage Report Images" at bounding box center [780, 78] width 113 height 23
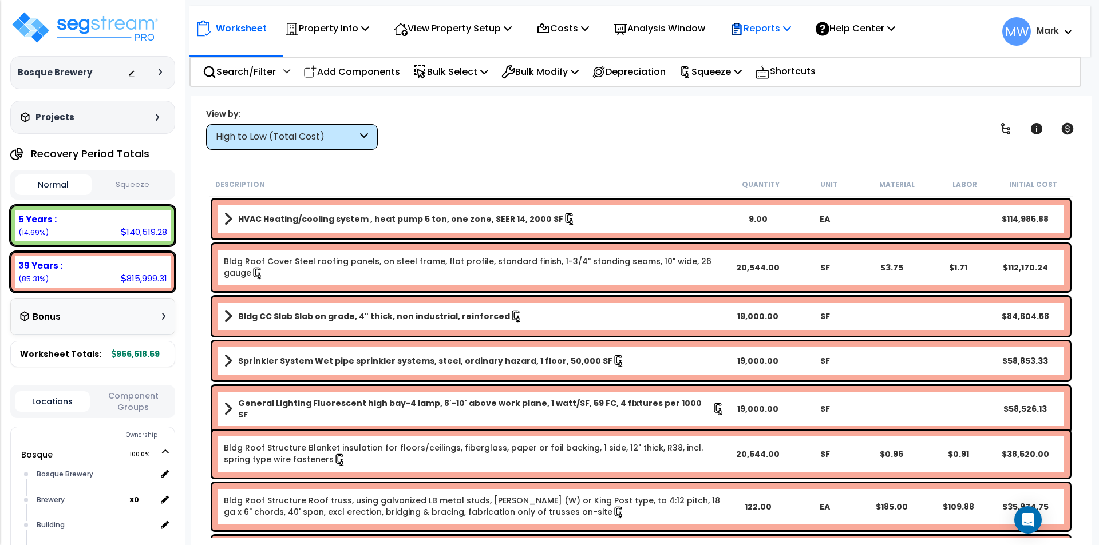
click at [780, 26] on p "Reports" at bounding box center [760, 28] width 61 height 15
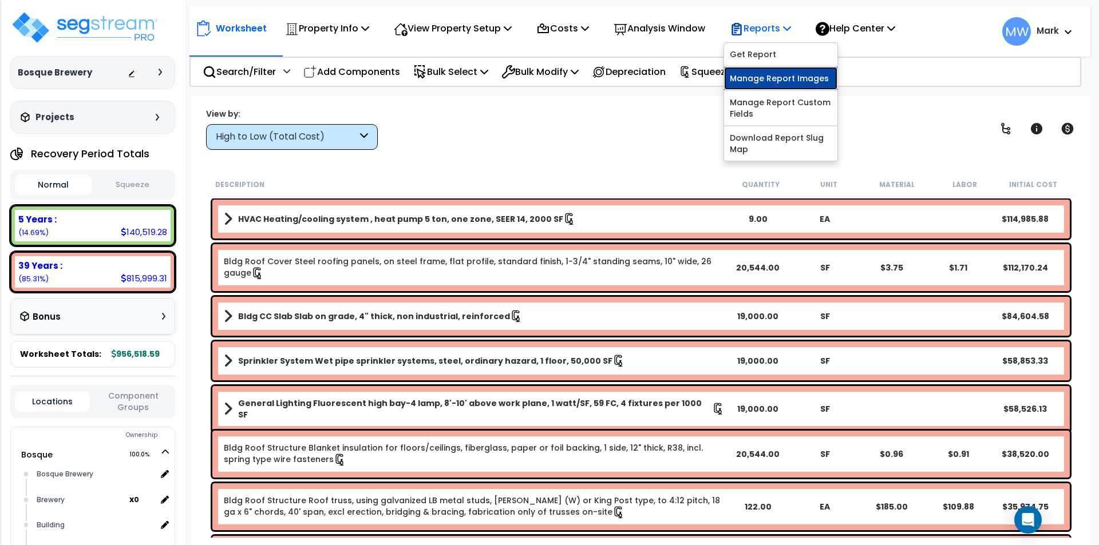
click at [774, 72] on link "Manage Report Images" at bounding box center [780, 78] width 113 height 23
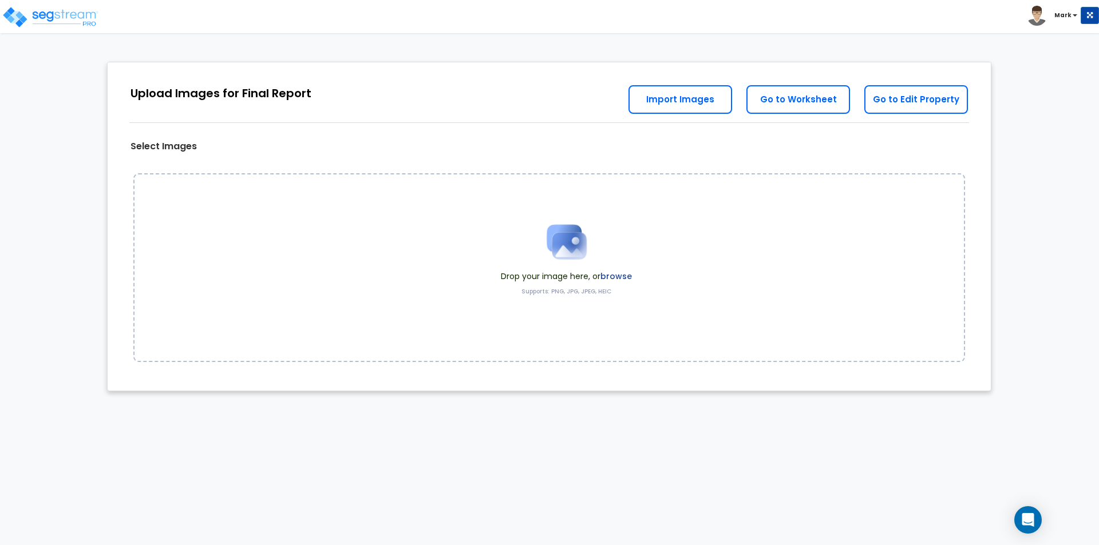
click at [625, 273] on label "browse" at bounding box center [615, 276] width 31 height 11
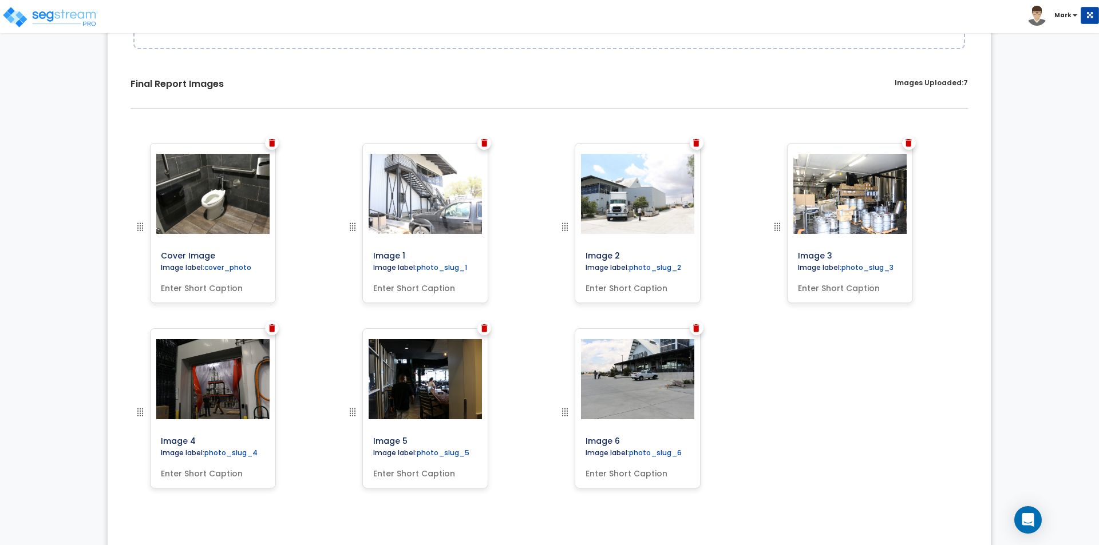
scroll to position [328, 0]
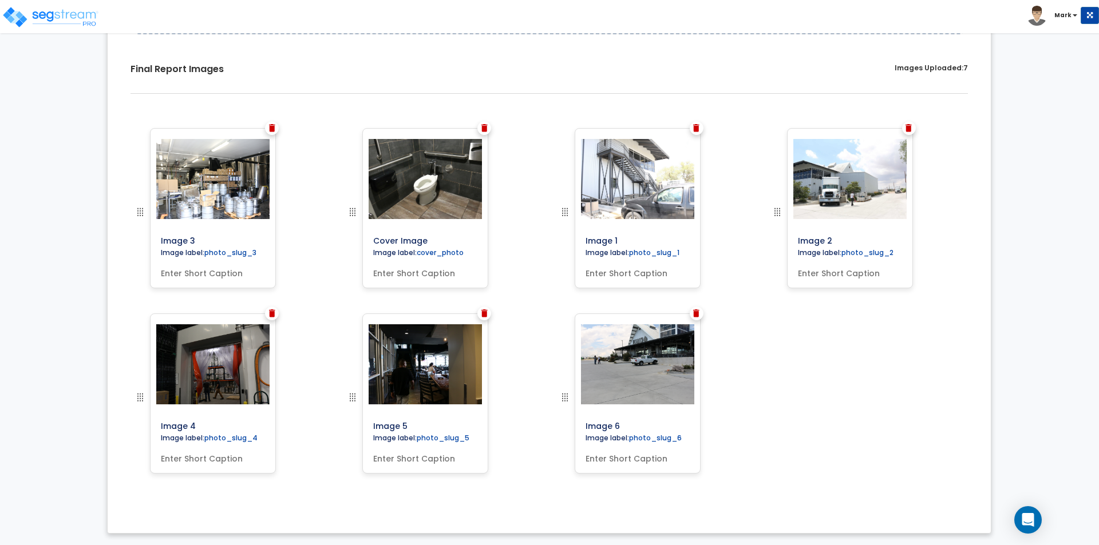
drag, startPoint x: 782, startPoint y: 213, endPoint x: 123, endPoint y: 209, distance: 658.8
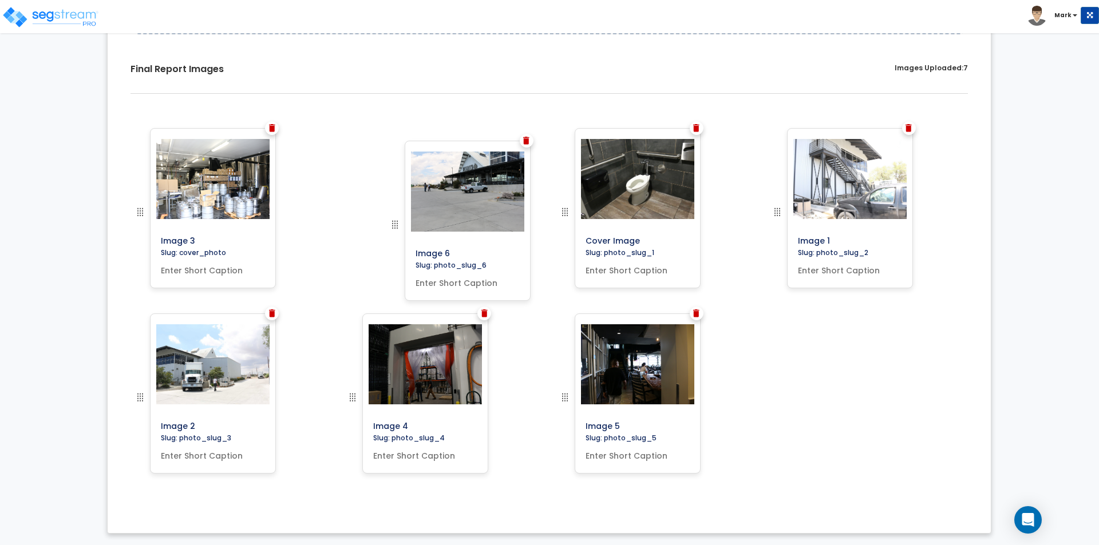
drag, startPoint x: 561, startPoint y: 396, endPoint x: 391, endPoint y: 223, distance: 242.4
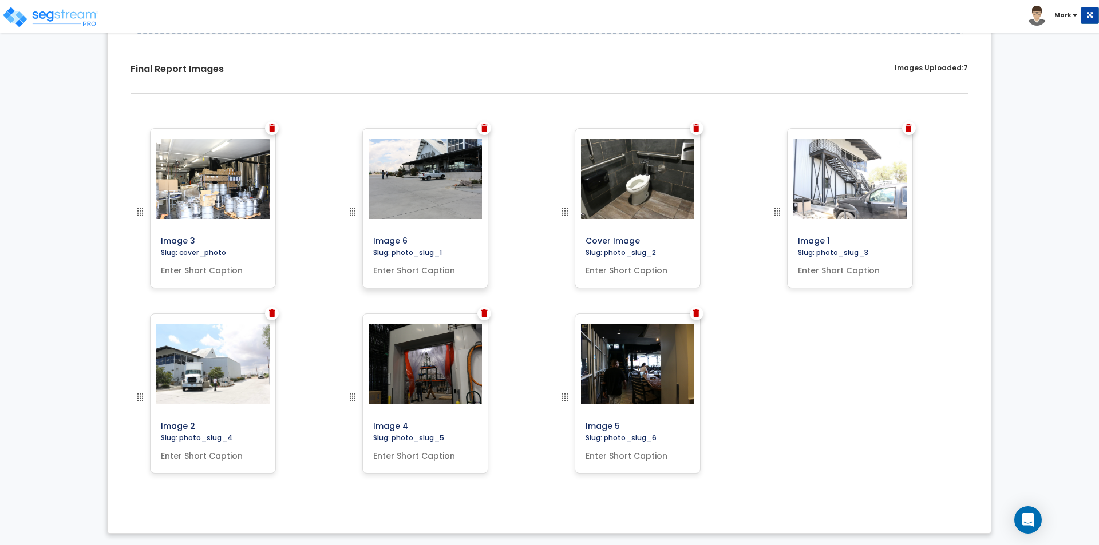
drag, startPoint x: 413, startPoint y: 238, endPoint x: 385, endPoint y: 239, distance: 27.5
click at [385, 239] on input "Image 6" at bounding box center [451, 239] width 165 height 16
click at [410, 236] on input "Image 6" at bounding box center [451, 239] width 165 height 16
click at [409, 239] on input "Image 6" at bounding box center [451, 239] width 165 height 16
type input "Image 1"
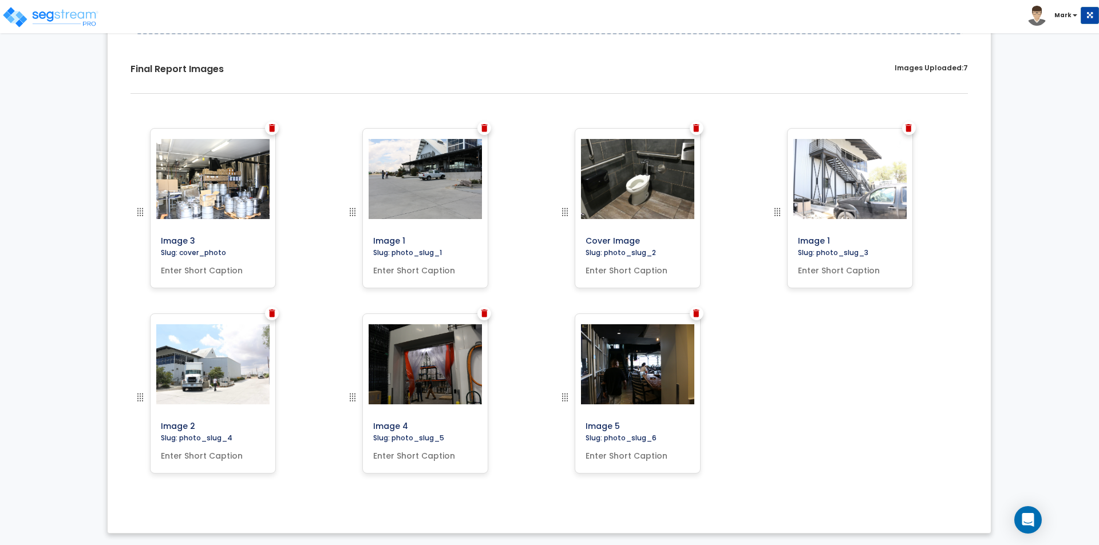
drag, startPoint x: 643, startPoint y: 237, endPoint x: 533, endPoint y: 247, distance: 110.4
click at [533, 128] on div "Image 3 Image 1" at bounding box center [549, 128] width 849 height 0
type input "image 2"
drag, startPoint x: 845, startPoint y: 239, endPoint x: 723, endPoint y: 251, distance: 122.5
click at [723, 128] on div "Image 3 Image 1" at bounding box center [549, 128] width 849 height 0
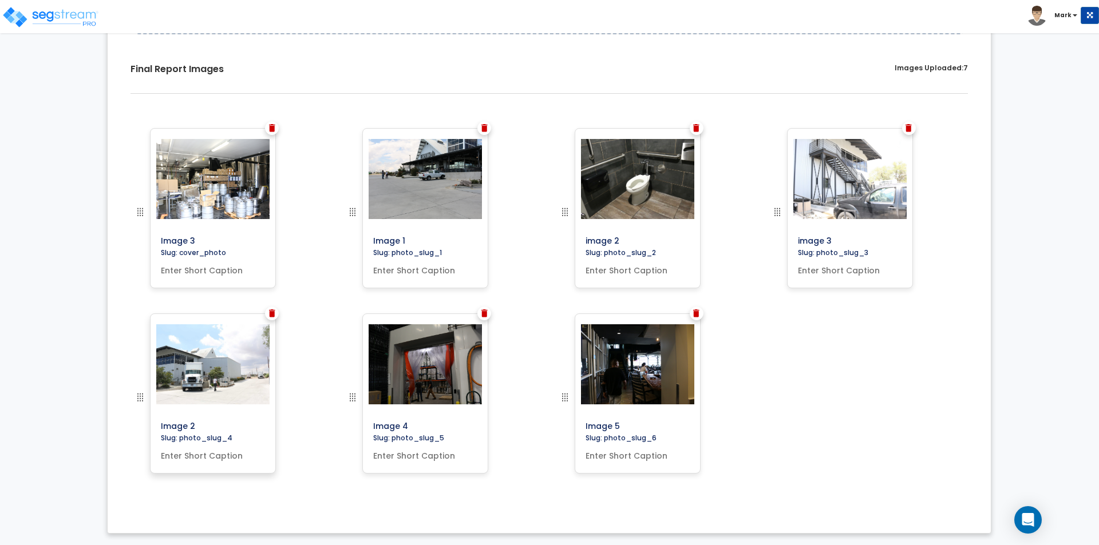
type input "image 3"
click at [212, 422] on input "Image 2" at bounding box center [238, 424] width 165 height 16
type input "Image 4"
click at [420, 426] on input "Image 4" at bounding box center [451, 424] width 165 height 16
type input "Image 5"
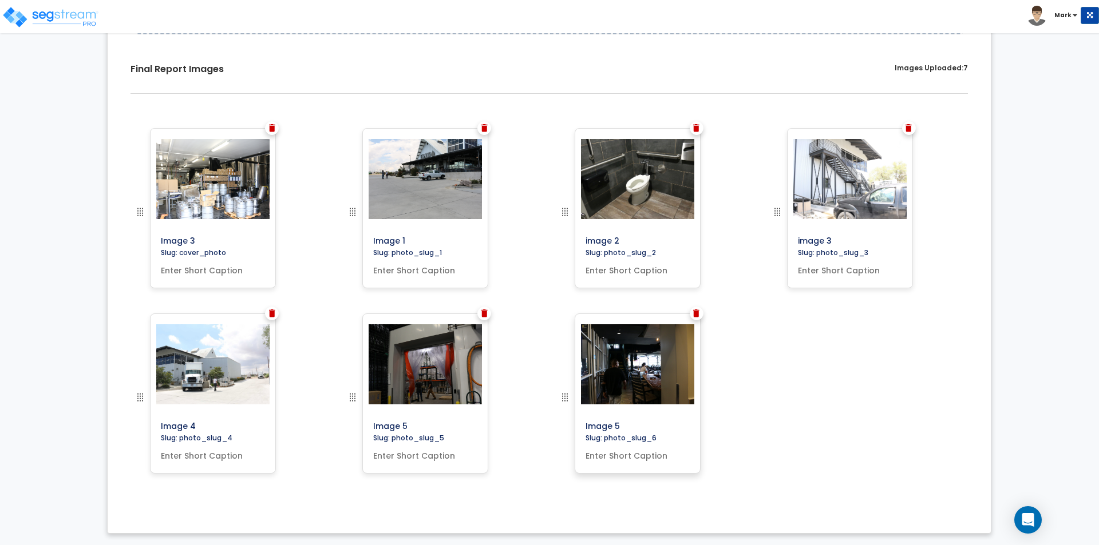
click at [635, 428] on input "Image 5" at bounding box center [663, 424] width 165 height 16
type input "Image 6"
click at [203, 247] on div "Slug: cover_photo" at bounding box center [212, 254] width 113 height 14
drag, startPoint x: 203, startPoint y: 238, endPoint x: 122, endPoint y: 243, distance: 80.8
click at [125, 243] on div "Image 3" at bounding box center [231, 220] width 212 height 185
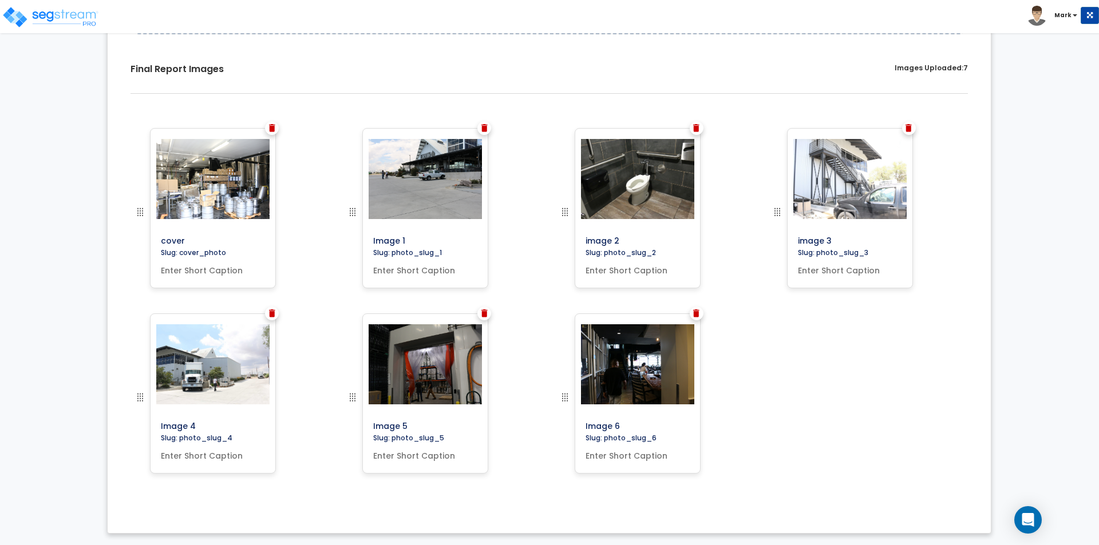
type input "cover"
click at [118, 274] on div "cover Slug: cover_photo Image 1 image 2 image 3" at bounding box center [549, 314] width 866 height 388
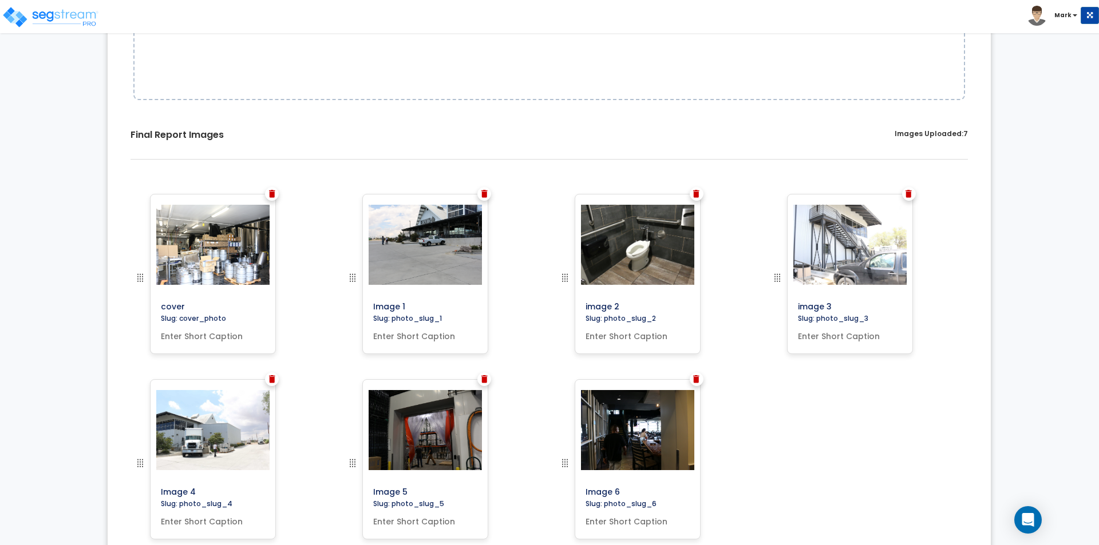
scroll to position [0, 0]
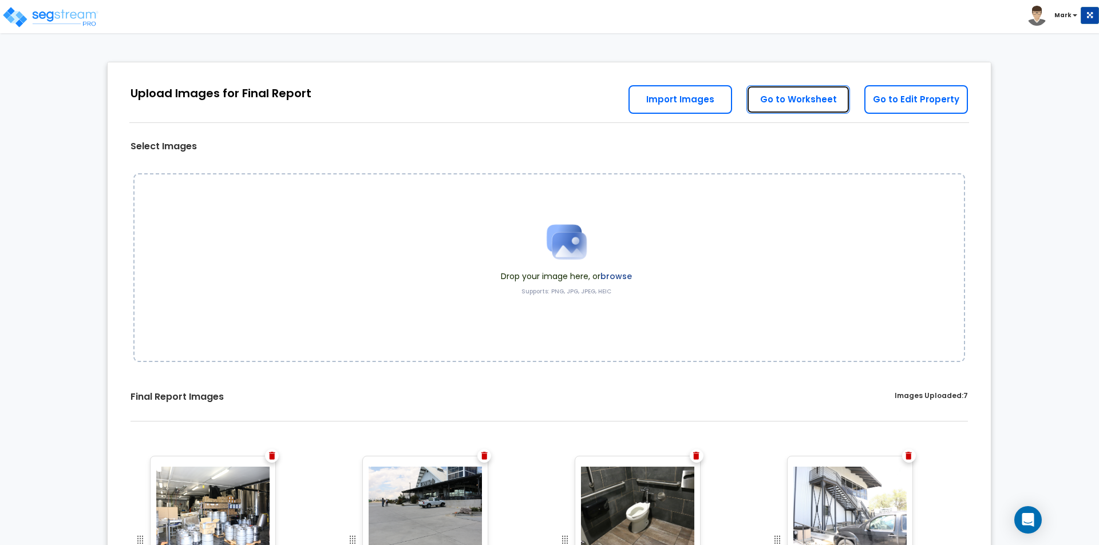
click at [798, 102] on link "Go to Worksheet" at bounding box center [798, 99] width 104 height 29
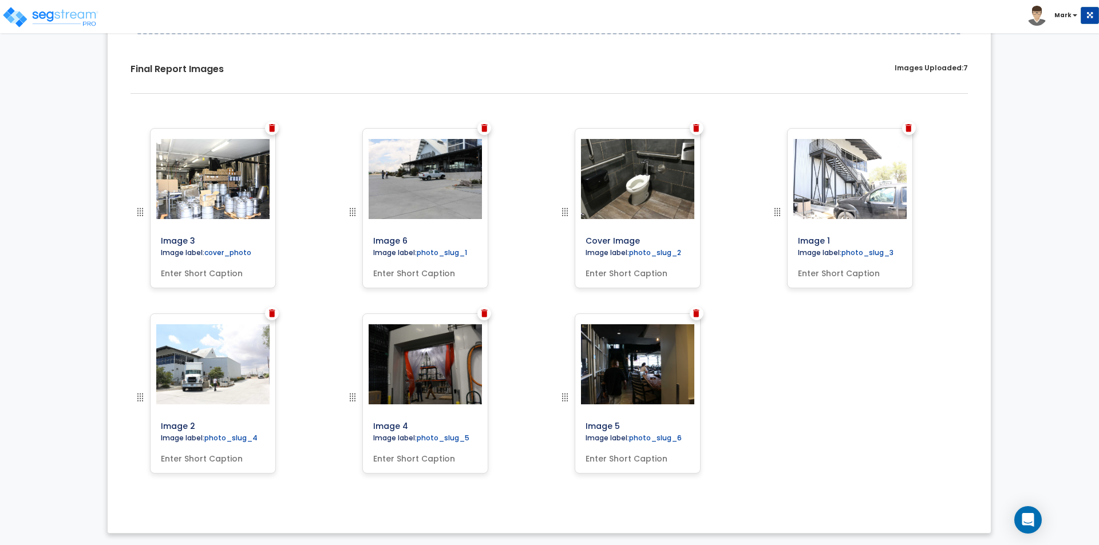
drag, startPoint x: 433, startPoint y: 244, endPoint x: 343, endPoint y: 245, distance: 89.9
click at [343, 245] on div "Image 6" at bounding box center [443, 220] width 212 height 185
click at [418, 244] on input "Image 6" at bounding box center [451, 239] width 165 height 16
type input "Image 1"
click at [612, 239] on input "Cover Image" at bounding box center [663, 239] width 165 height 16
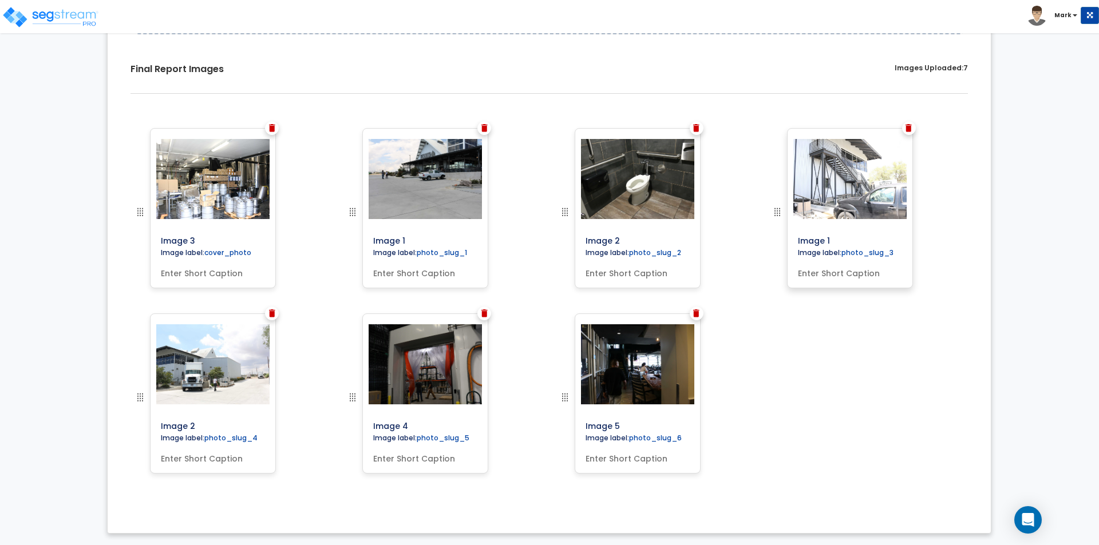
type input "Image 2"
click at [840, 242] on input "Image 1" at bounding box center [875, 239] width 165 height 16
type input "Image 3"
click at [213, 424] on input "Image 2" at bounding box center [238, 424] width 165 height 16
type input "Image 4"
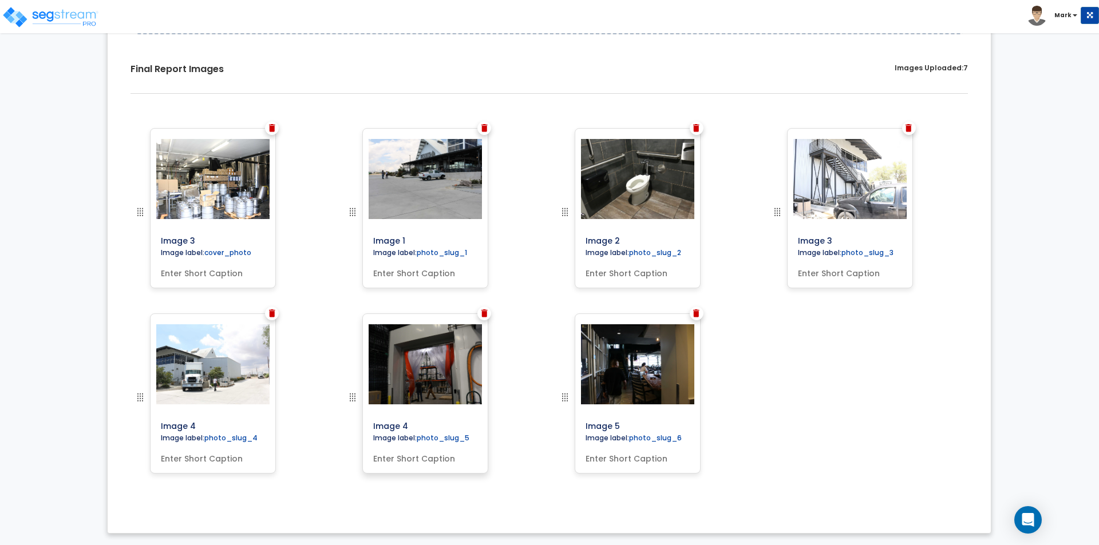
click at [425, 422] on input "Image 4" at bounding box center [451, 424] width 165 height 16
type input "Image 5"
drag, startPoint x: 635, startPoint y: 414, endPoint x: 636, endPoint y: 423, distance: 8.8
click at [636, 422] on div "Image 5" at bounding box center [637, 420] width 113 height 23
click at [636, 424] on input "Image 5" at bounding box center [663, 424] width 165 height 16
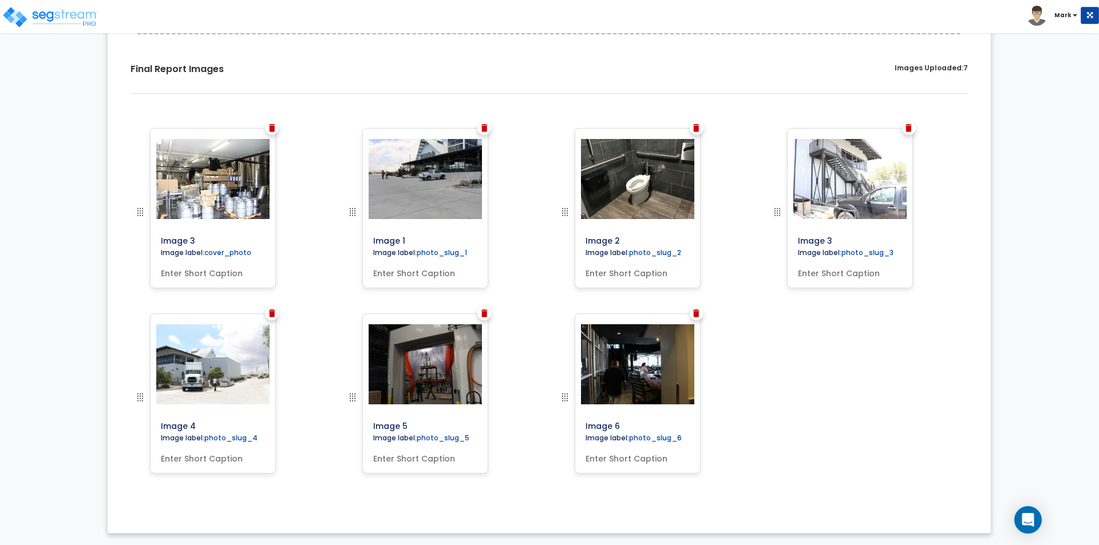
type input "Image 6"
click at [1003, 426] on div "0% Upload Images for Final Report Go to Edit Property Go to Worksheet Import Im…" at bounding box center [549, 133] width 1099 height 823
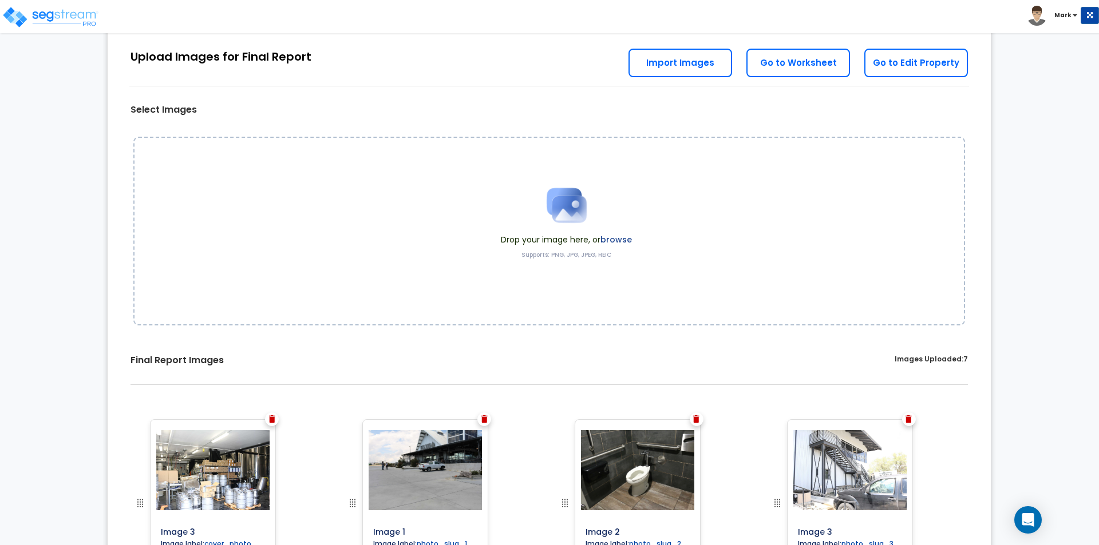
scroll to position [0, 0]
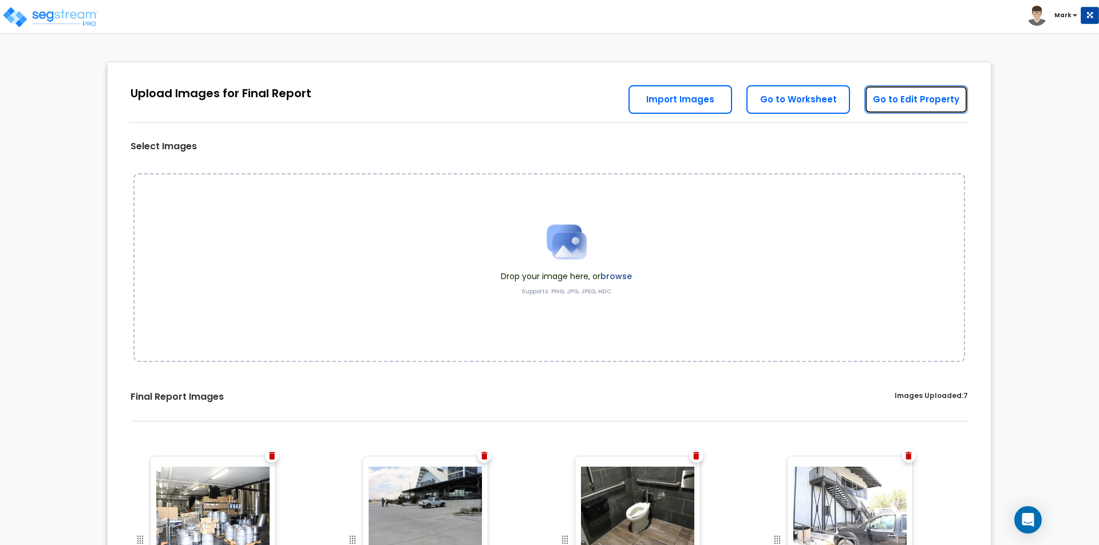
click at [913, 98] on link "Go to Edit Property" at bounding box center [916, 99] width 104 height 29
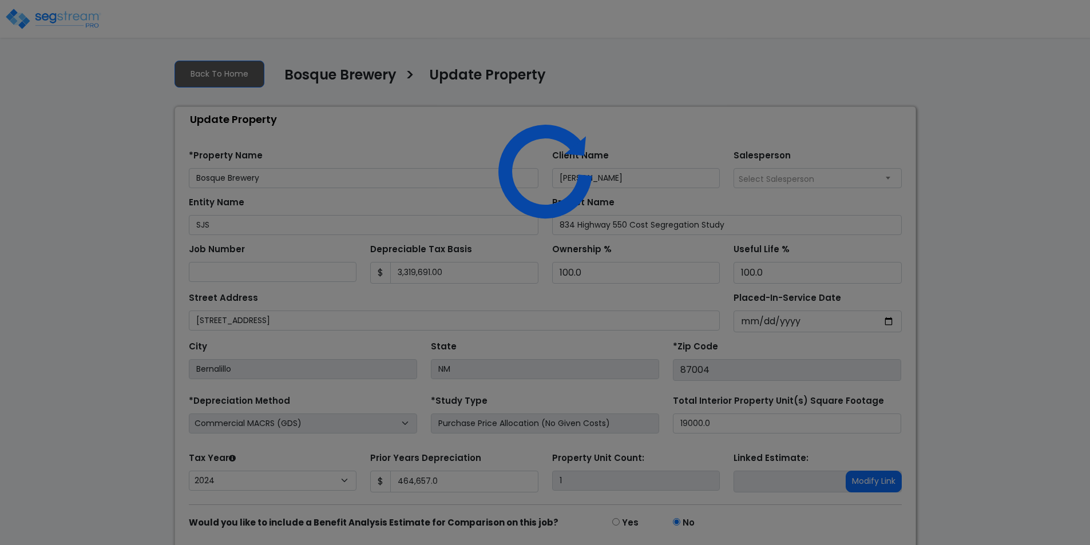
select select "2024"
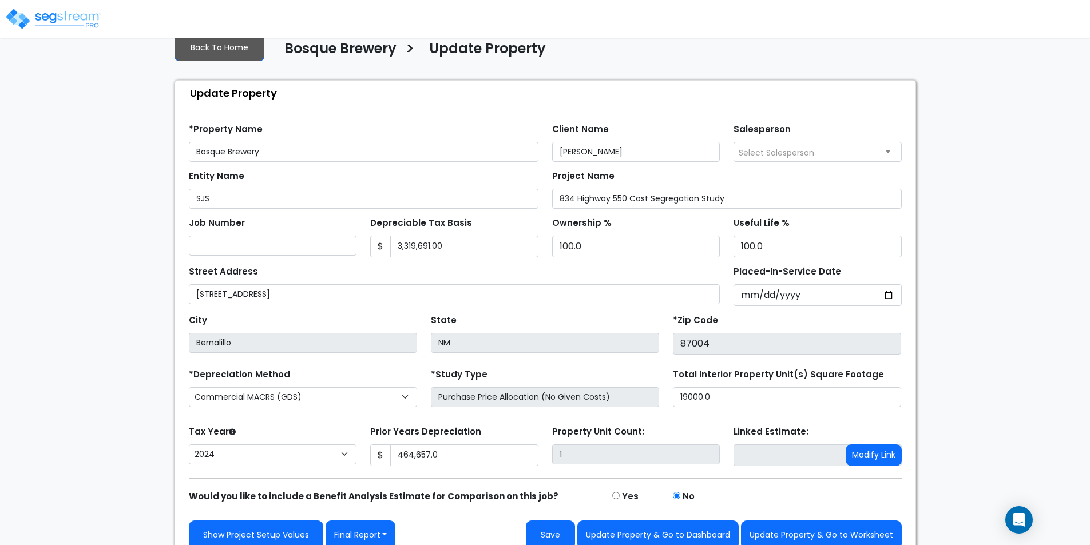
scroll to position [41, 0]
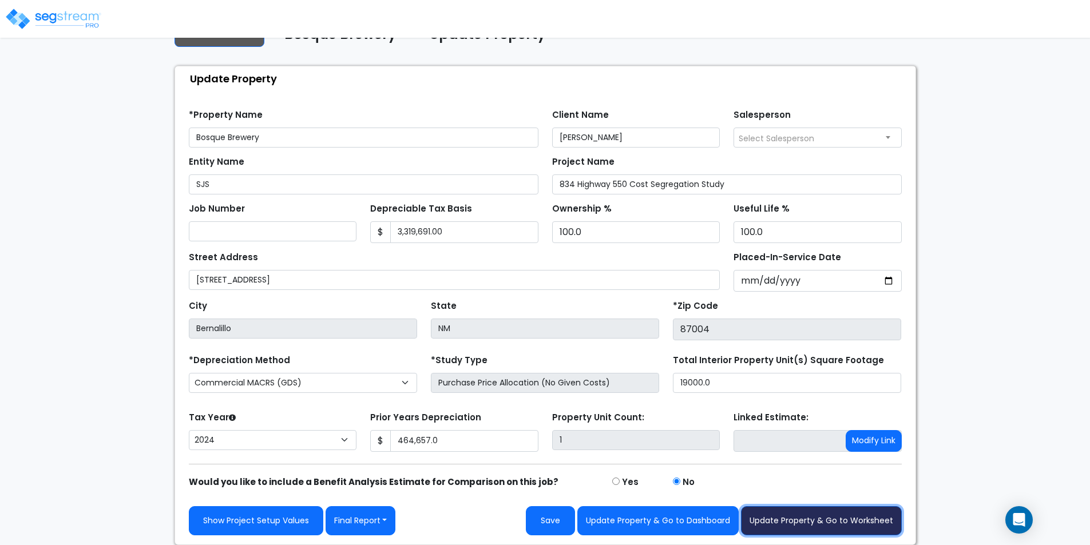
click at [790, 518] on button "Update Property & Go to Worksheet" at bounding box center [821, 521] width 161 height 29
type input "464657"
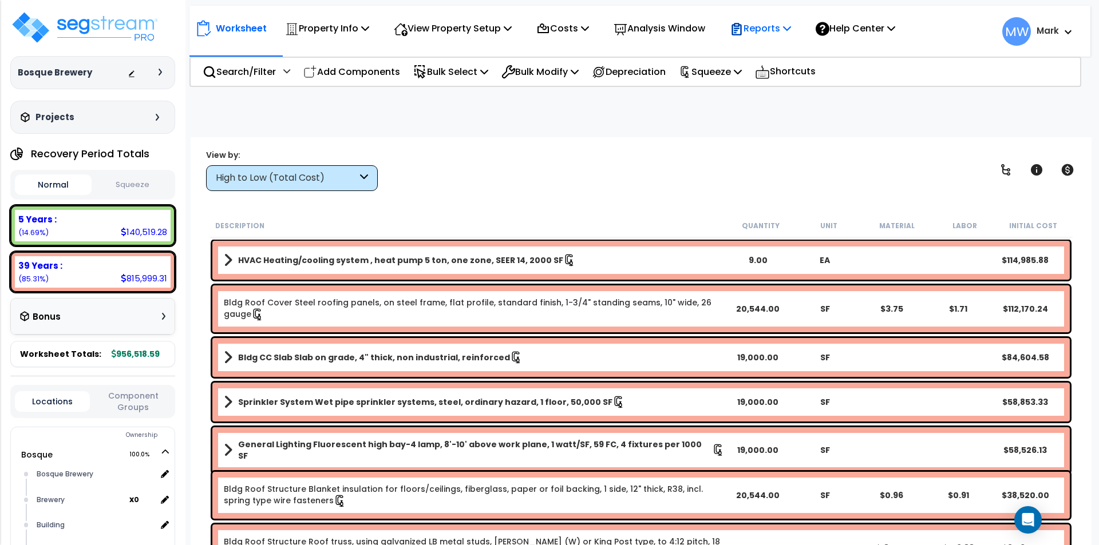
click at [756, 30] on p "Reports" at bounding box center [760, 28] width 61 height 15
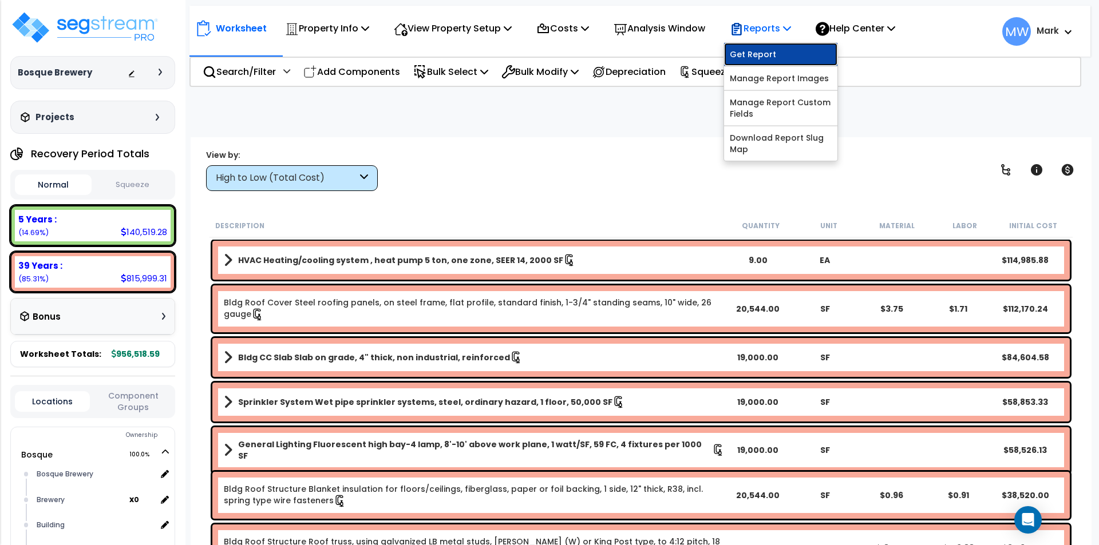
click at [776, 56] on link "Get Report" at bounding box center [780, 54] width 113 height 23
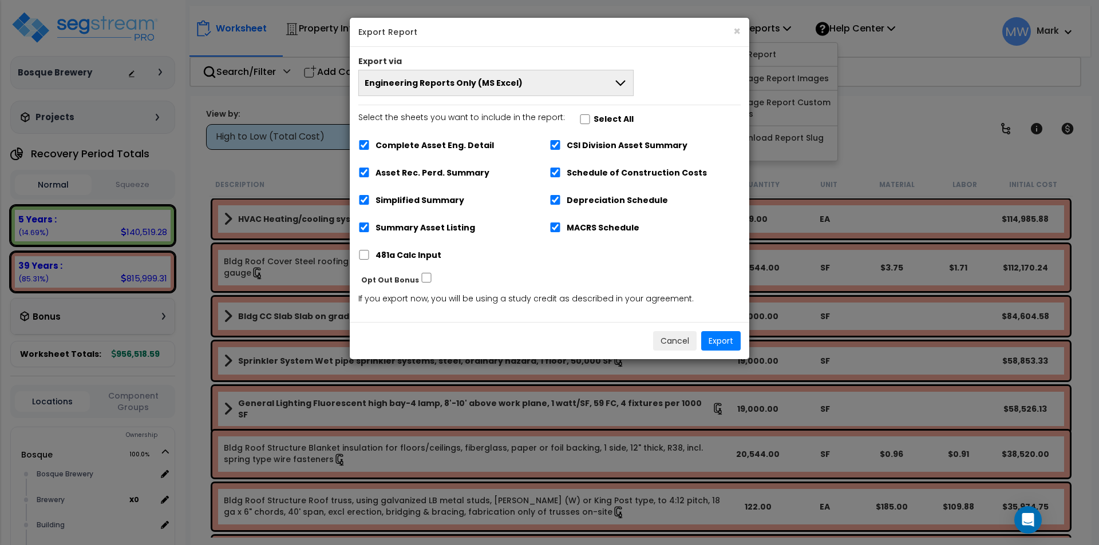
click at [636, 86] on div "Engineering Reports Only (MS Excel) Engineering Reports Only (MS Excel) Narrati…" at bounding box center [550, 83] width 400 height 26
click at [628, 80] on button "Engineering Reports Only (MS Excel)" at bounding box center [495, 82] width 275 height 26
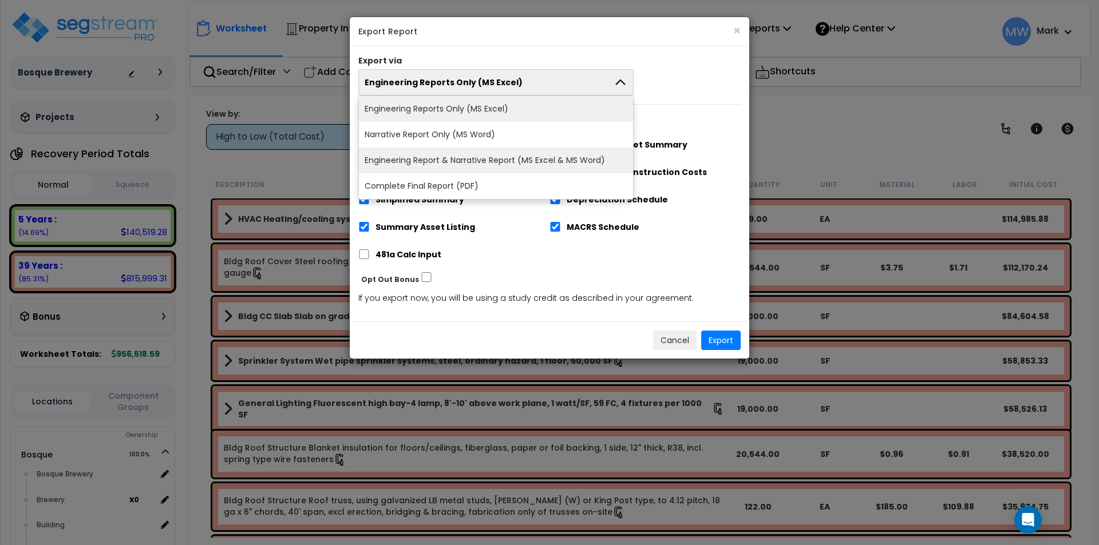
click at [582, 156] on li "Engineering Report & Narrative Report (MS Excel & MS Word)" at bounding box center [496, 161] width 274 height 26
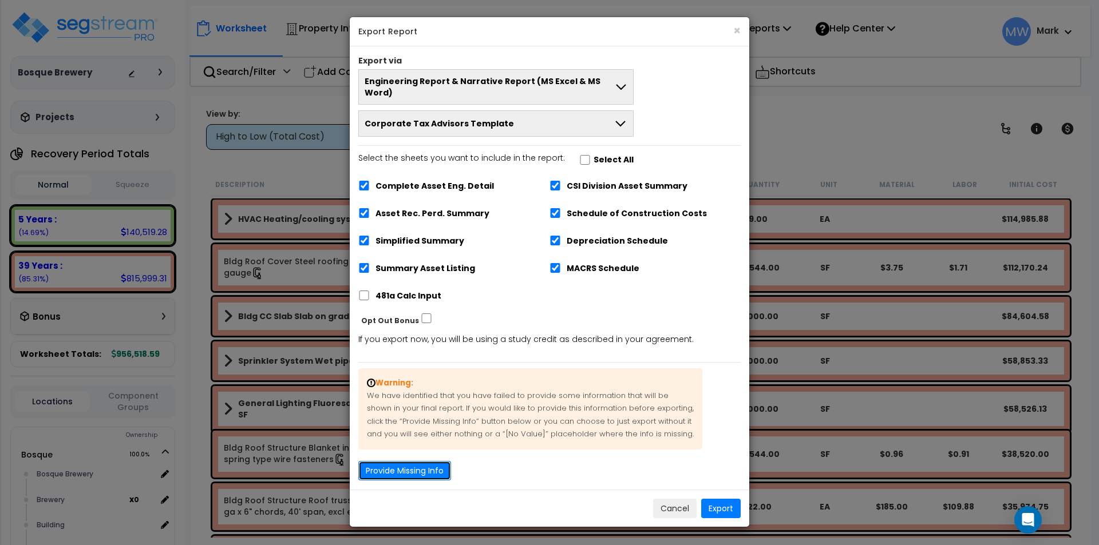
click at [410, 466] on button "Provide Missing Info" at bounding box center [404, 470] width 93 height 19
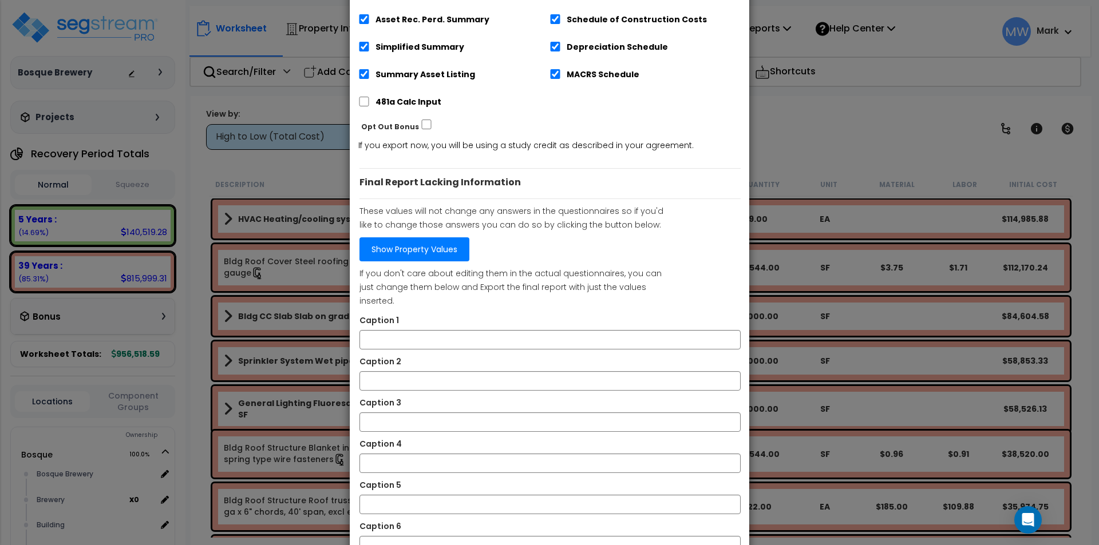
scroll to position [251, 0]
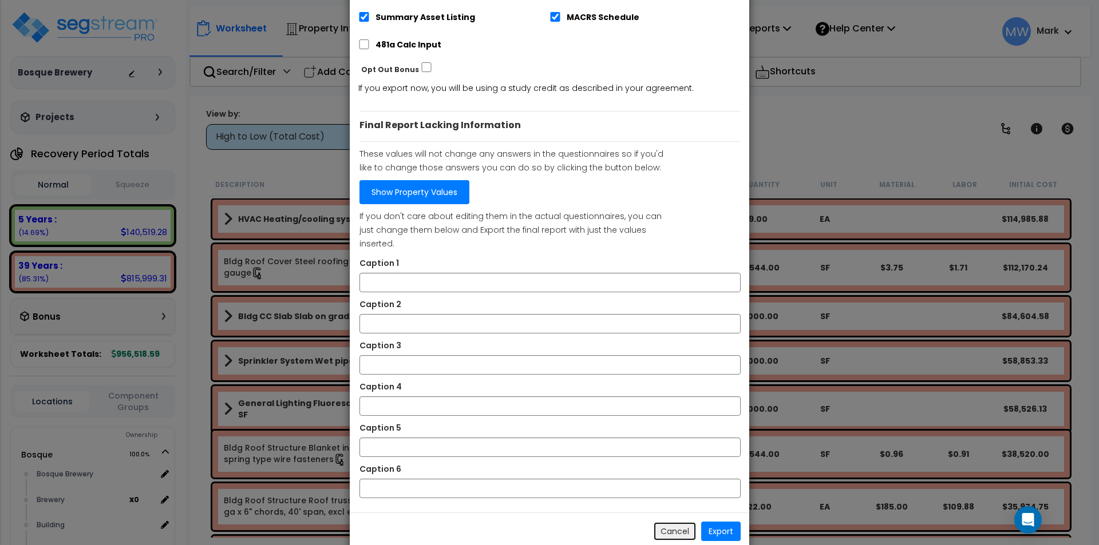
click at [670, 522] on button "Cancel" at bounding box center [674, 531] width 43 height 19
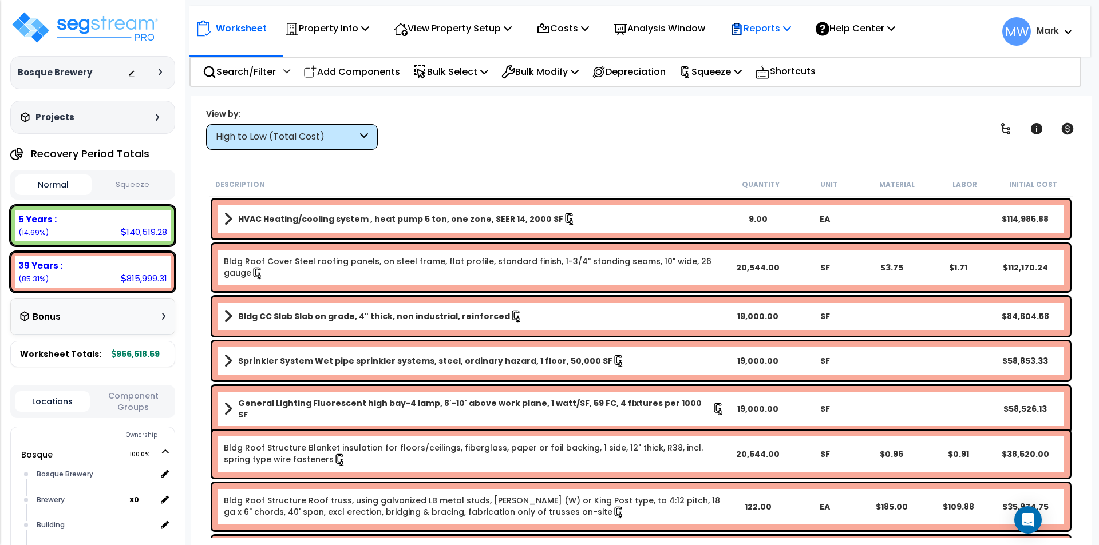
click at [758, 37] on div "Reports" at bounding box center [760, 28] width 61 height 27
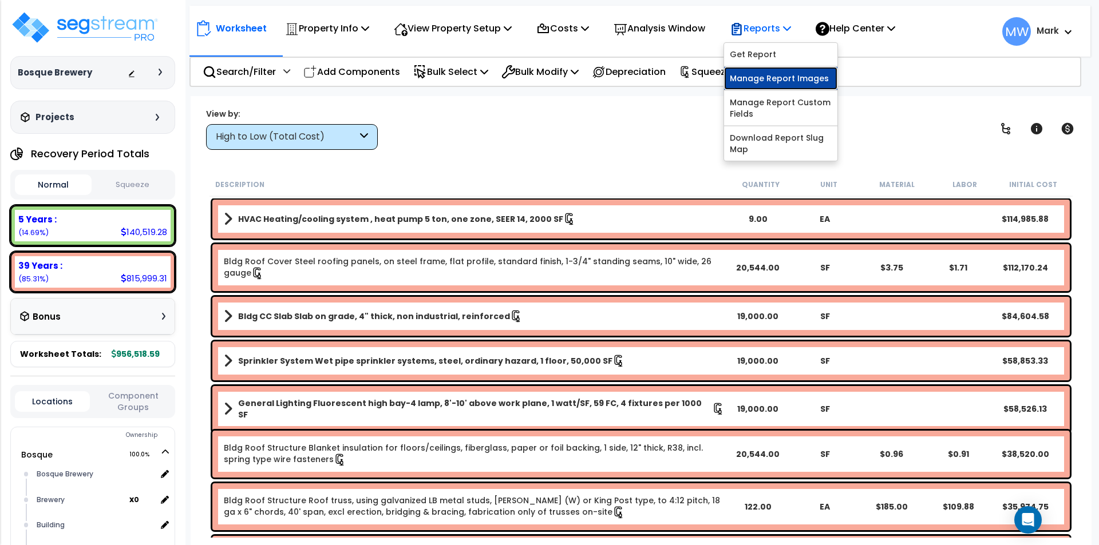
click at [753, 82] on link "Manage Report Images" at bounding box center [780, 78] width 113 height 23
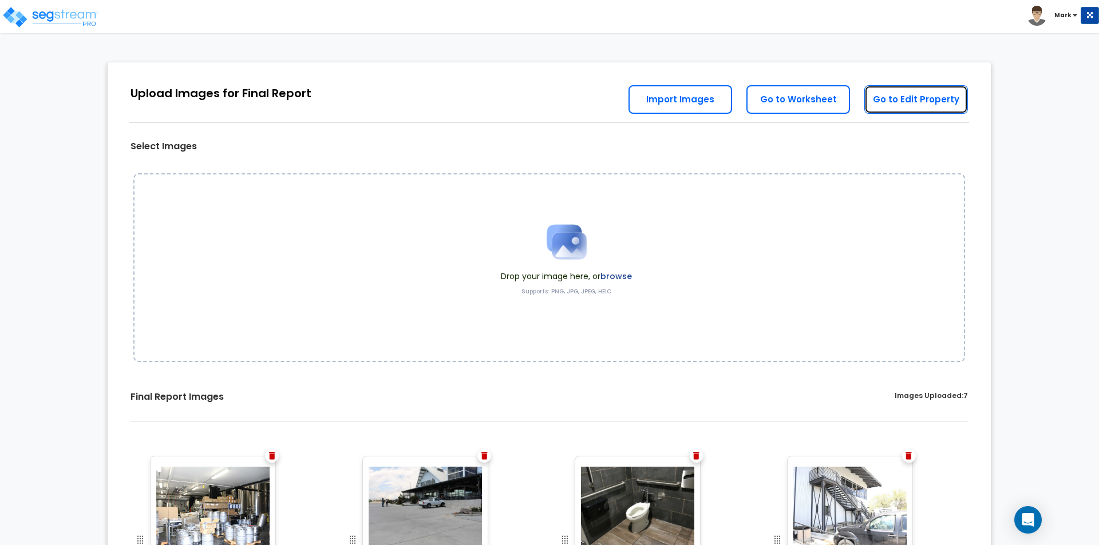
click at [911, 101] on link "Go to Edit Property" at bounding box center [916, 99] width 104 height 29
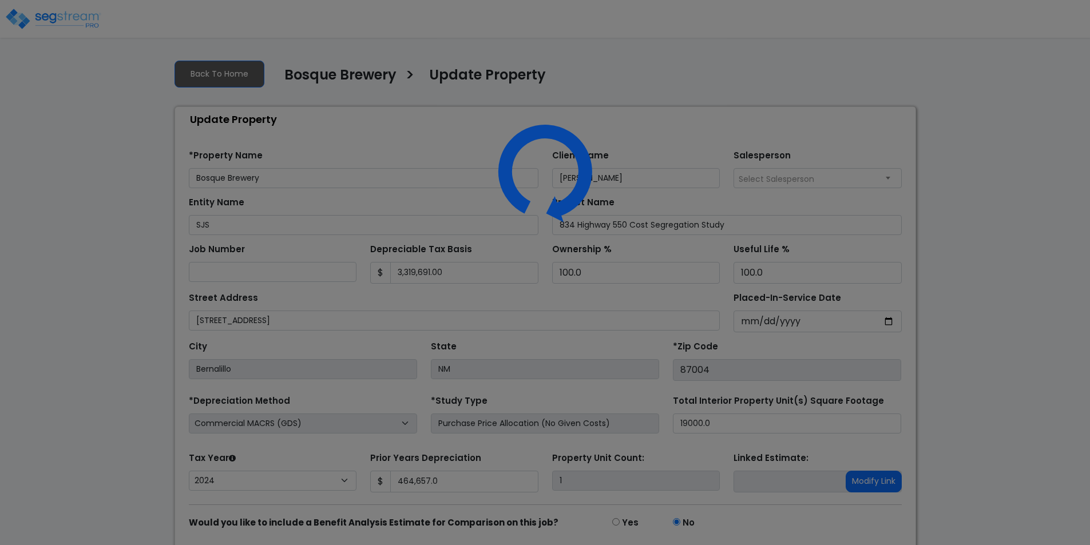
select select "2024"
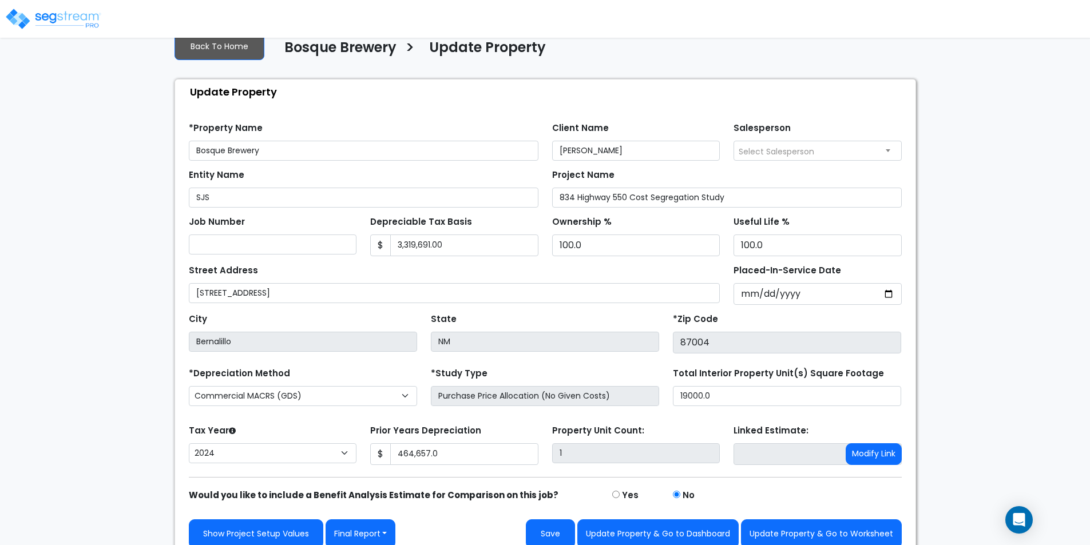
scroll to position [41, 0]
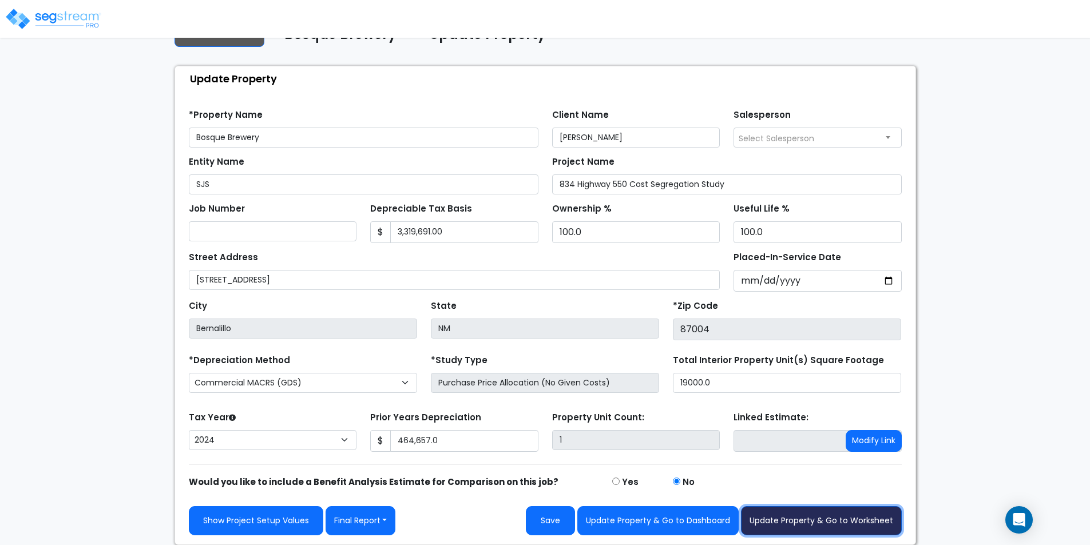
click at [802, 518] on button "Update Property & Go to Worksheet" at bounding box center [821, 521] width 161 height 29
type input "464657"
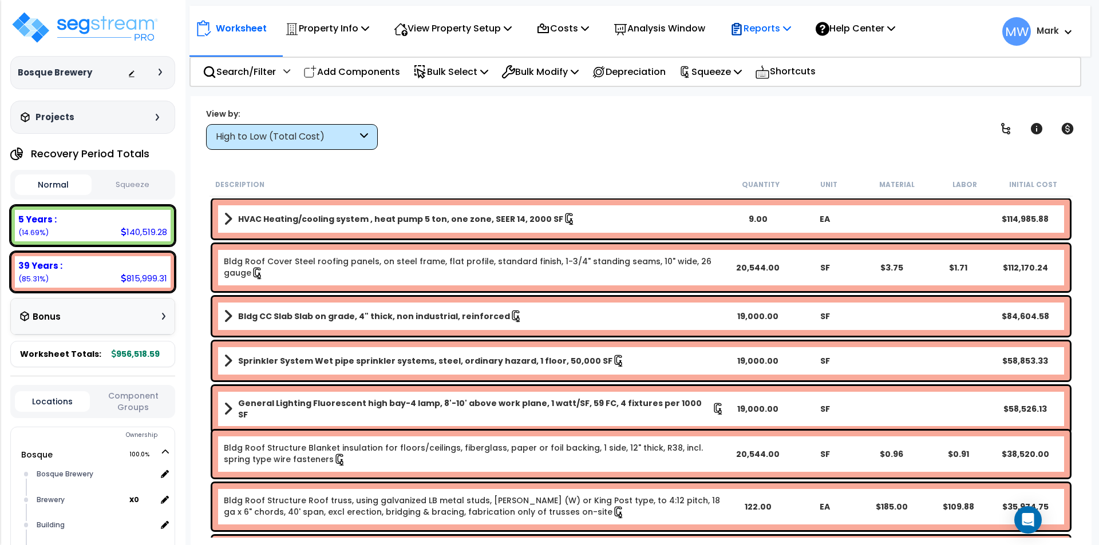
click at [741, 25] on icon at bounding box center [736, 29] width 10 height 12
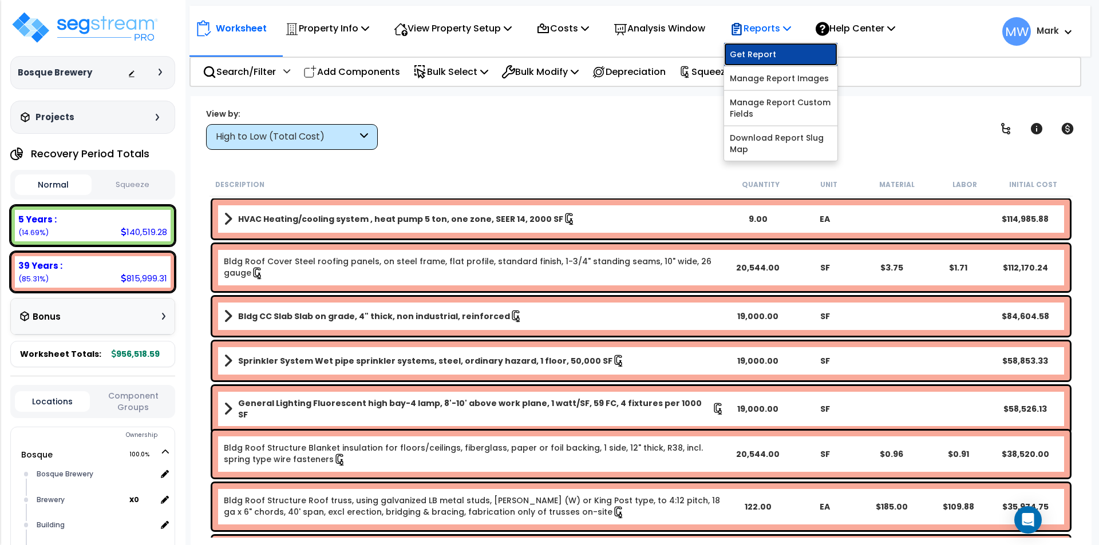
click at [780, 54] on link "Get Report" at bounding box center [780, 54] width 113 height 23
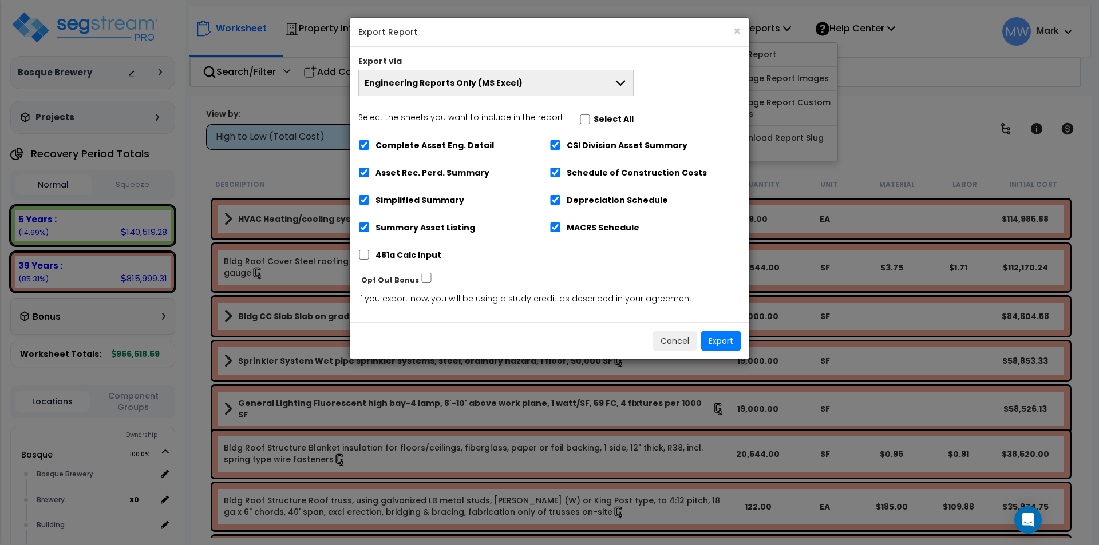
click at [624, 78] on icon at bounding box center [621, 83] width 14 height 14
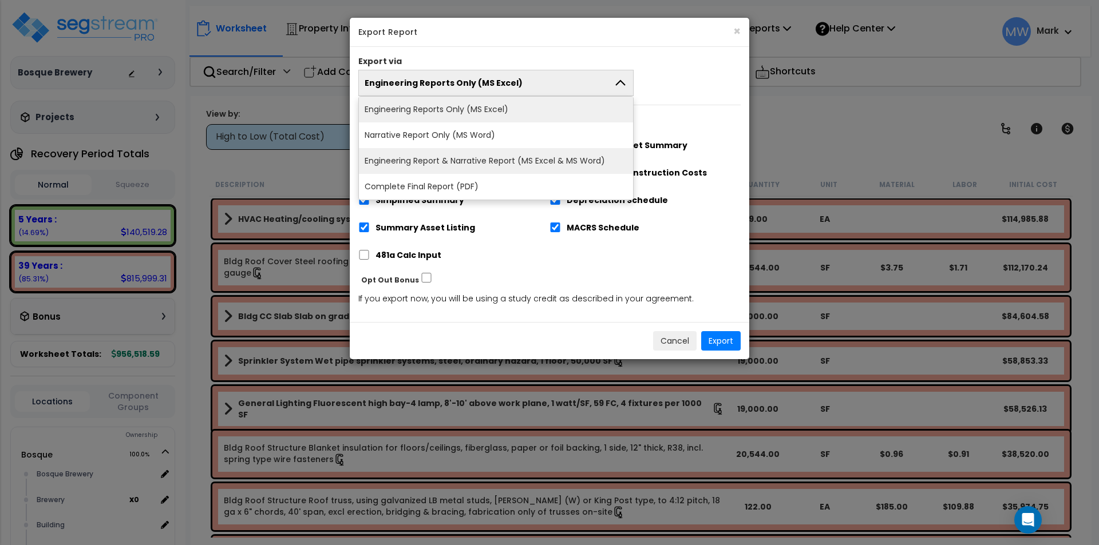
click at [547, 162] on li "Engineering Report & Narrative Report (MS Excel & MS Word)" at bounding box center [496, 161] width 274 height 26
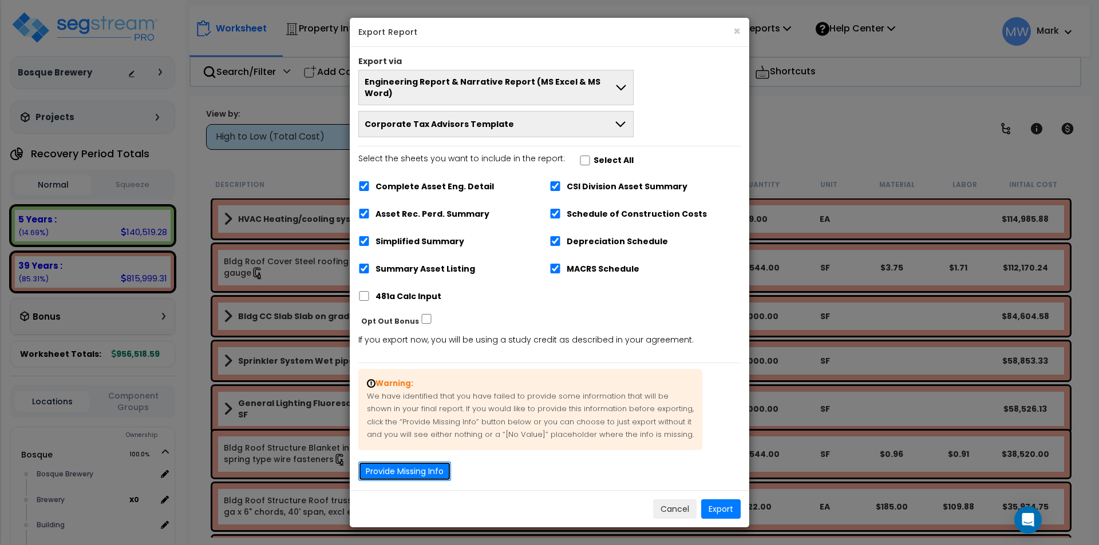
click at [412, 466] on button "Provide Missing Info" at bounding box center [404, 471] width 93 height 19
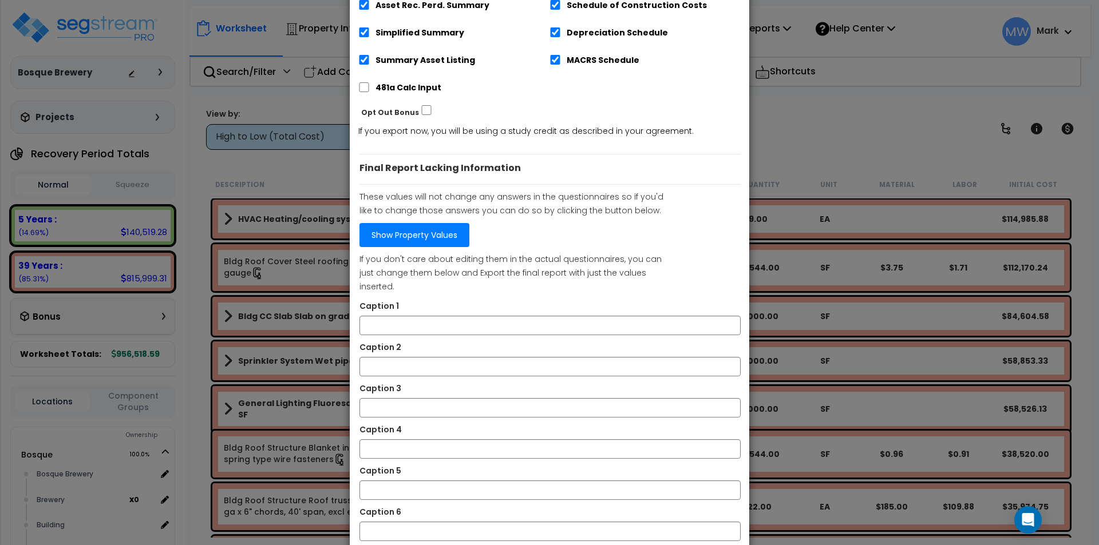
scroll to position [251, 0]
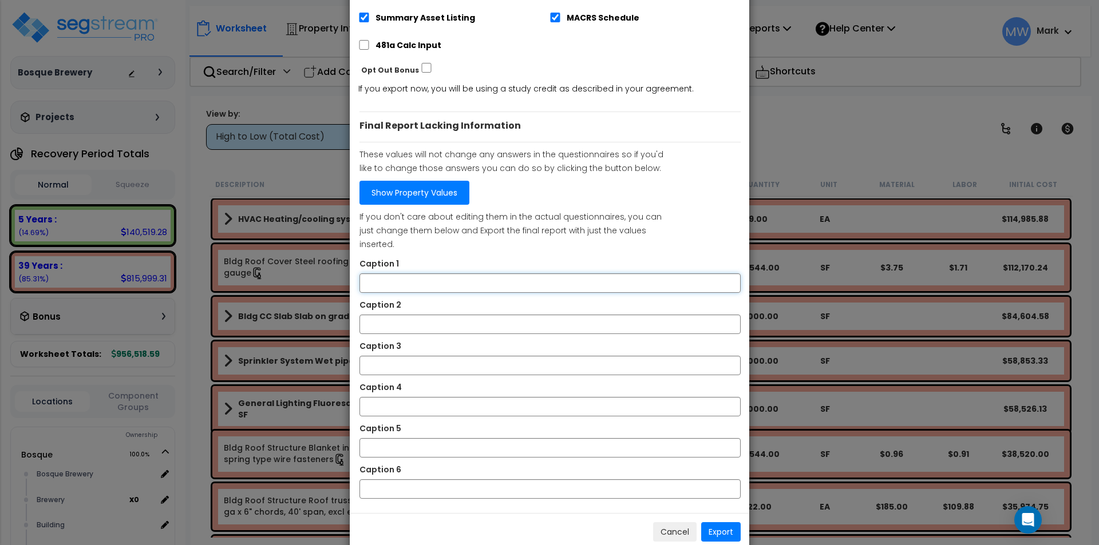
click at [418, 274] on input "Caption 1" at bounding box center [549, 283] width 381 height 19
type input "Front of Building"
click at [413, 315] on input "Caption 2" at bounding box center [549, 324] width 381 height 19
type input "Bathroom"
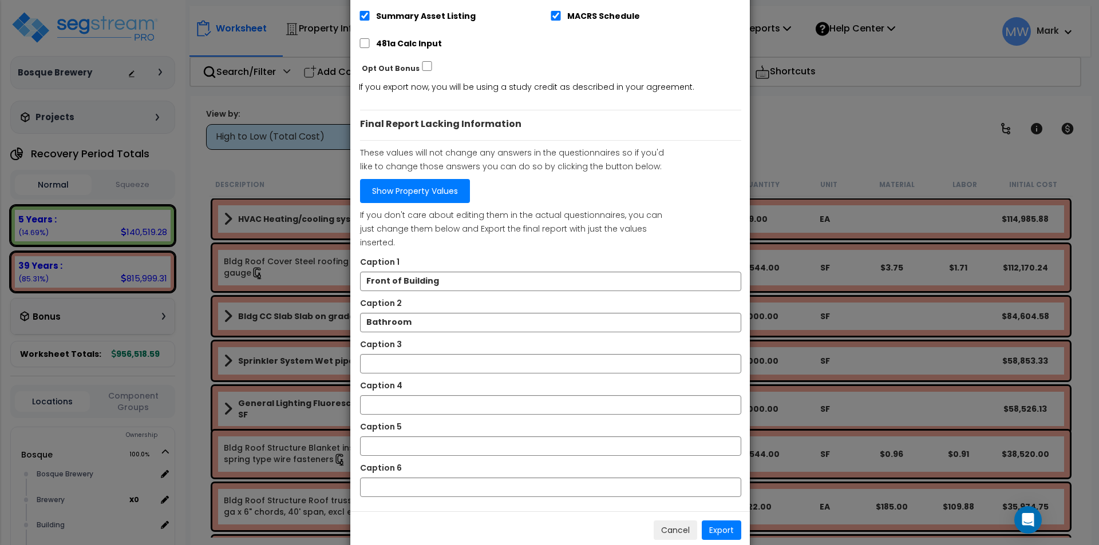
click at [396, 351] on div "Final Report Lacking Information These values will not change any answers in th…" at bounding box center [550, 303] width 381 height 387
click at [400, 354] on input "Caption 3" at bounding box center [550, 363] width 381 height 19
type input "Attached Stairs"
click at [414, 396] on input "Caption 4" at bounding box center [550, 405] width 381 height 19
type input "Side of Building"
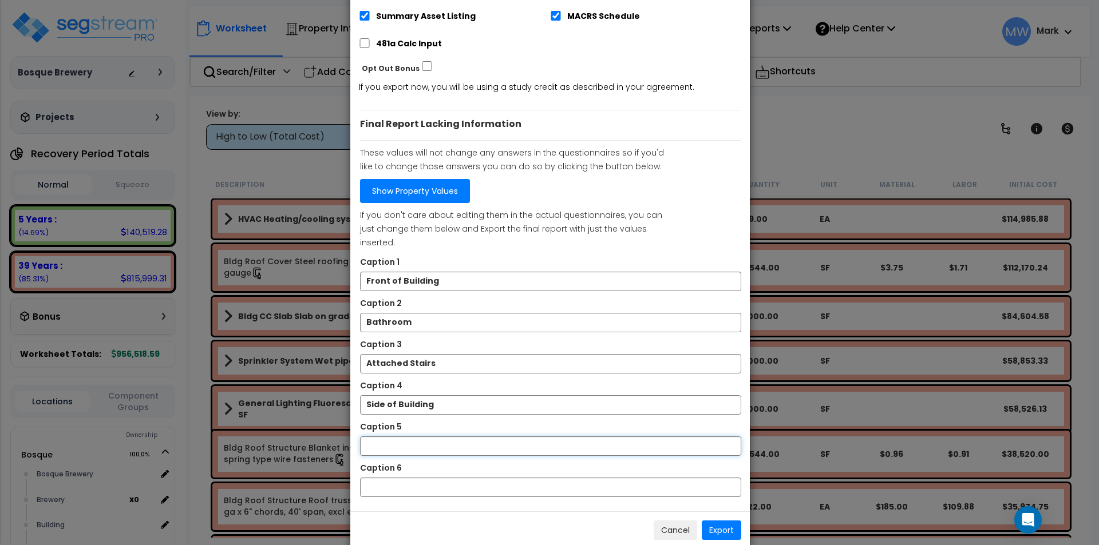
click at [428, 437] on input "Caption 5" at bounding box center [550, 446] width 381 height 19
type input "Interior Roll Up Door"
click at [442, 478] on input "Caption 6" at bounding box center [550, 487] width 381 height 19
type input "Restaurant View"
click at [725, 521] on button "Export" at bounding box center [721, 530] width 39 height 19
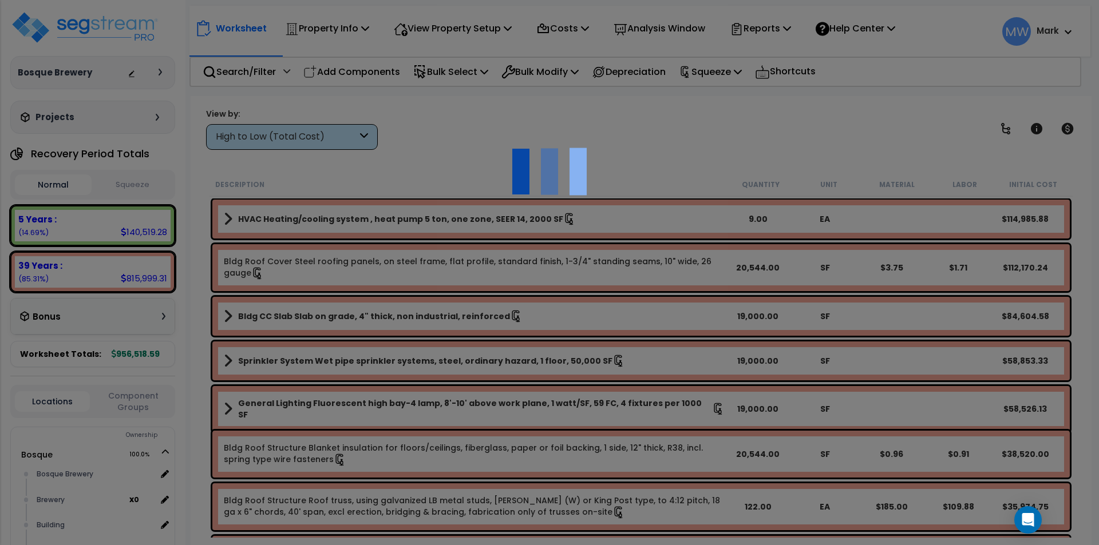
click at [820, 141] on div at bounding box center [549, 272] width 1099 height 545
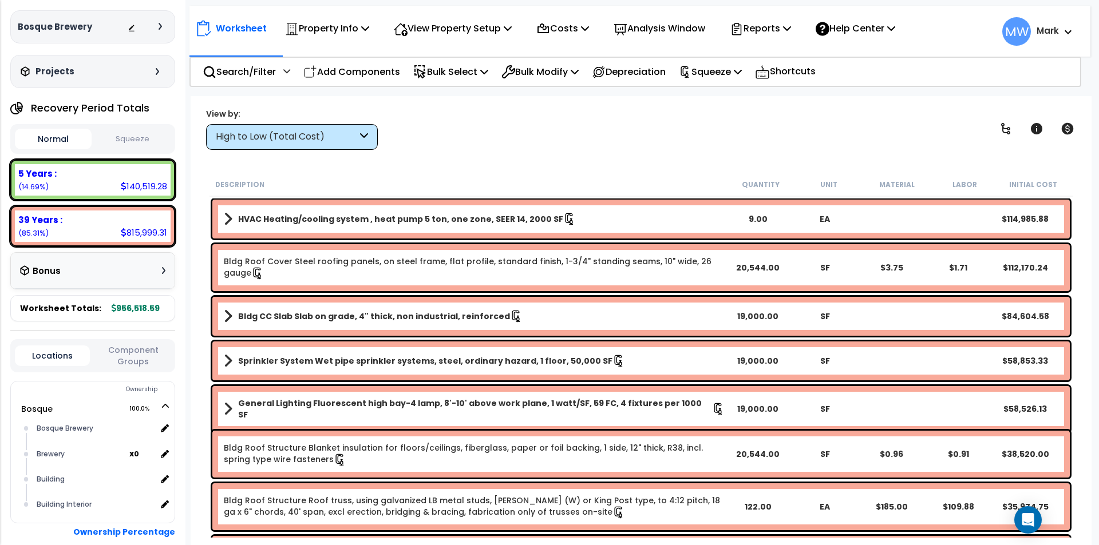
scroll to position [0, 0]
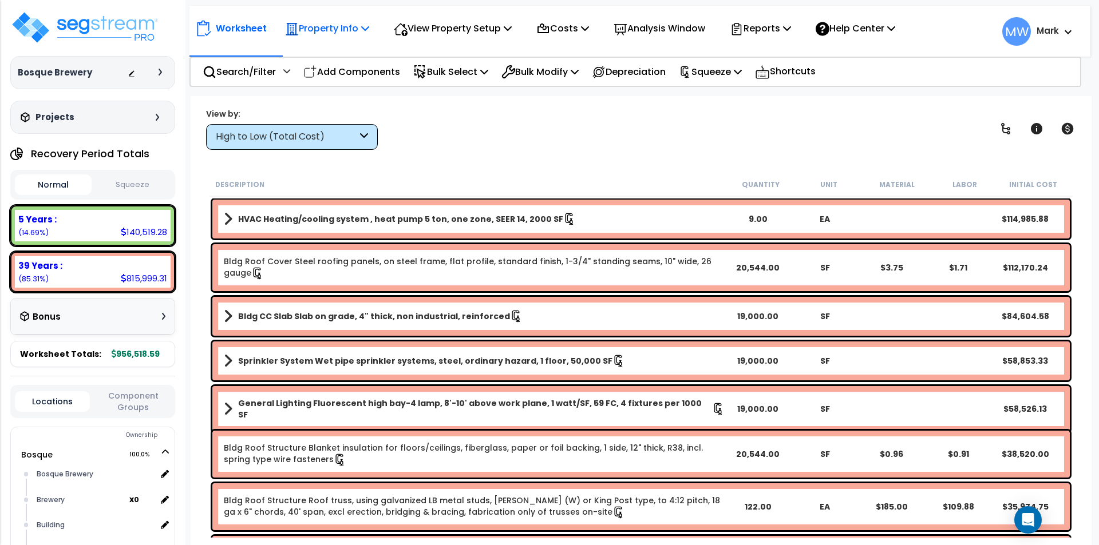
click at [316, 30] on p "Property Info" at bounding box center [327, 28] width 84 height 15
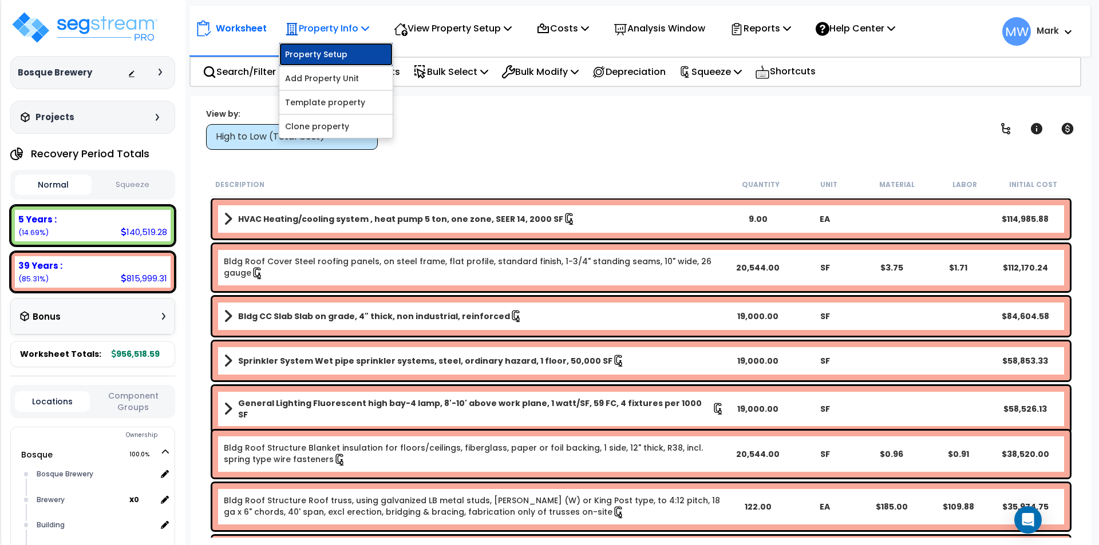
click at [319, 43] on link "Property Setup" at bounding box center [335, 54] width 113 height 23
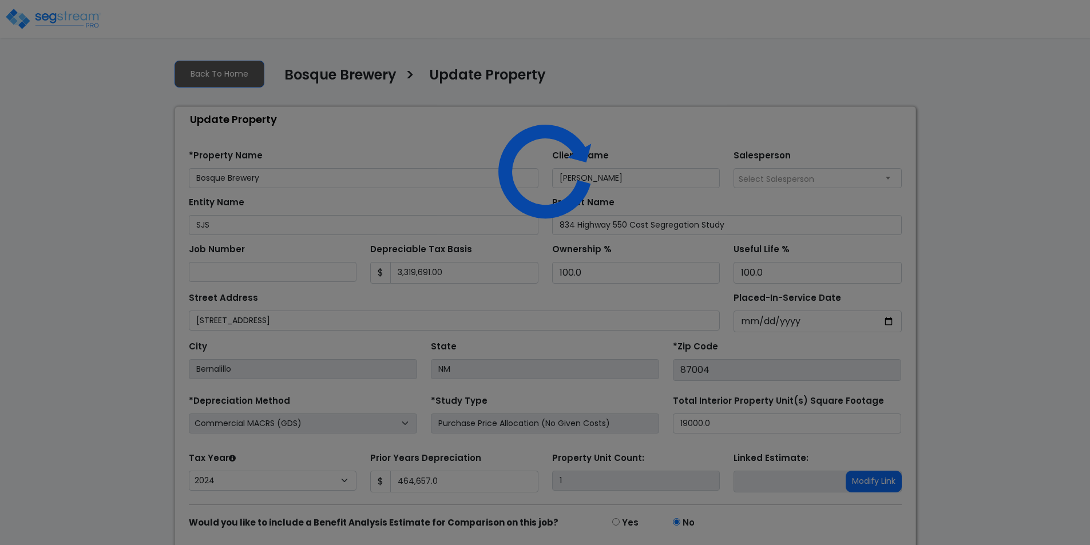
select select "2024"
